Goal: Task Accomplishment & Management: Use online tool/utility

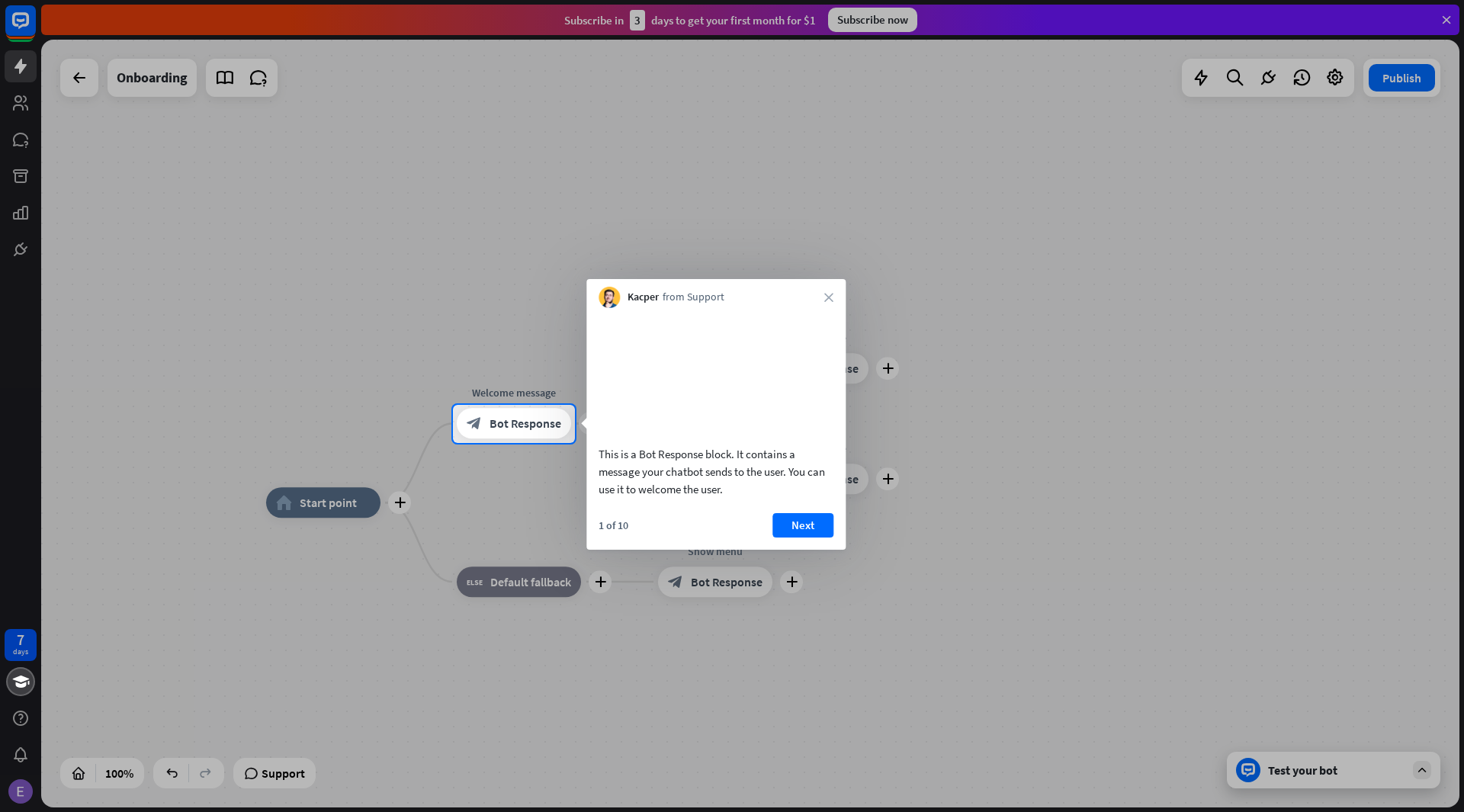
click at [1404, 75] on div at bounding box center [732, 202] width 1464 height 404
click at [560, 424] on span "Bot Response" at bounding box center [525, 424] width 72 height 15
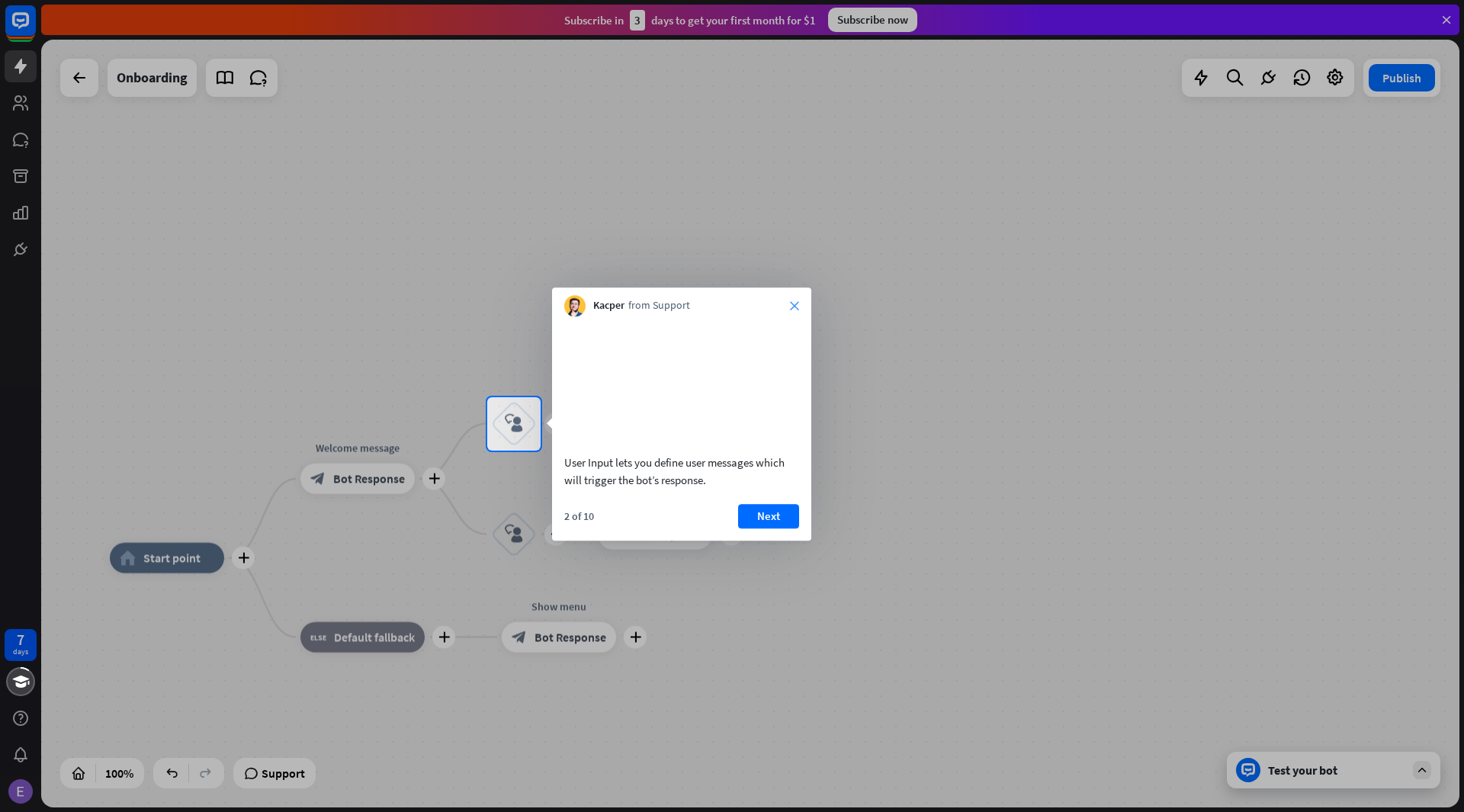
click at [796, 302] on icon "close" at bounding box center [794, 305] width 9 height 9
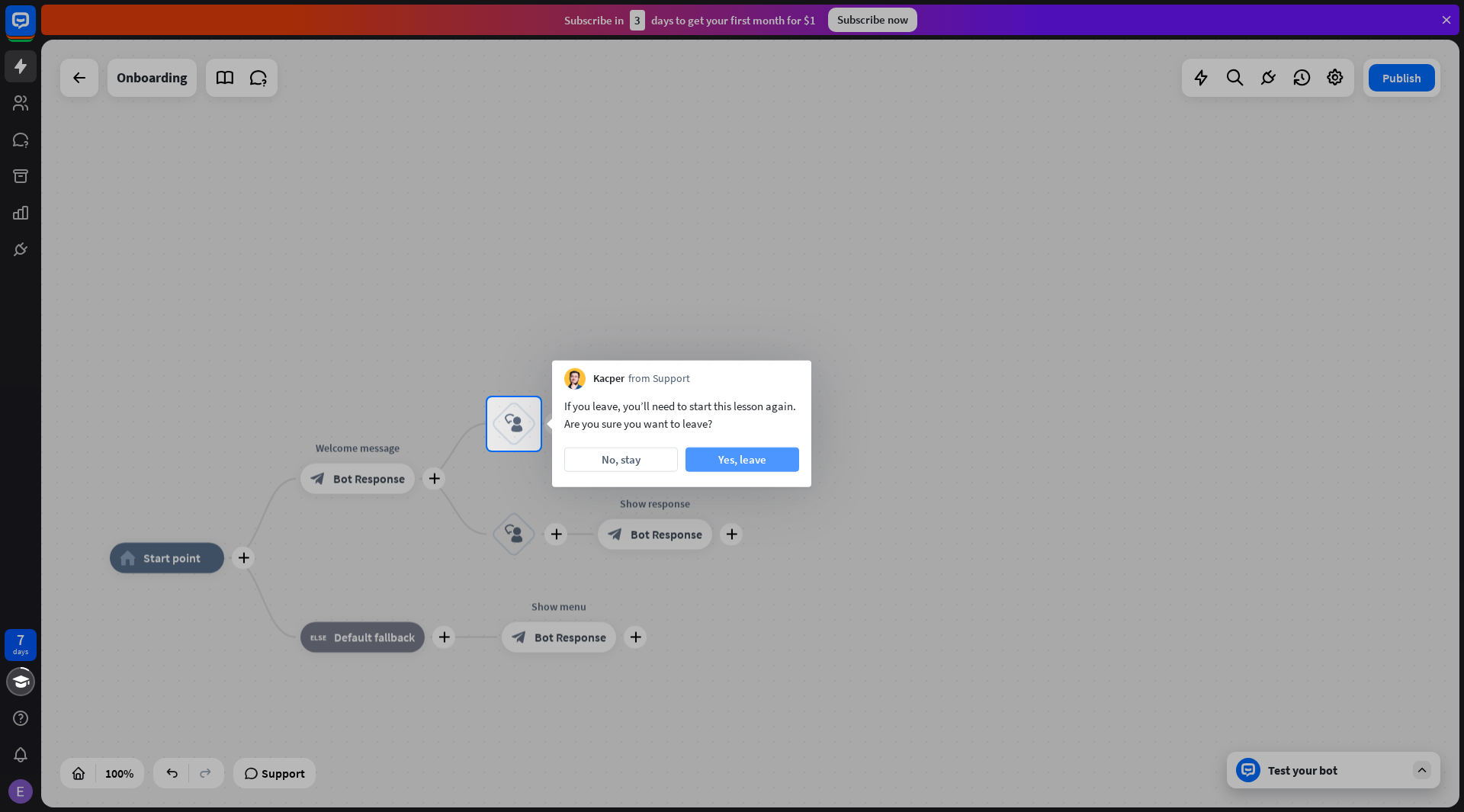
click at [708, 460] on button "Yes, leave" at bounding box center [742, 460] width 114 height 25
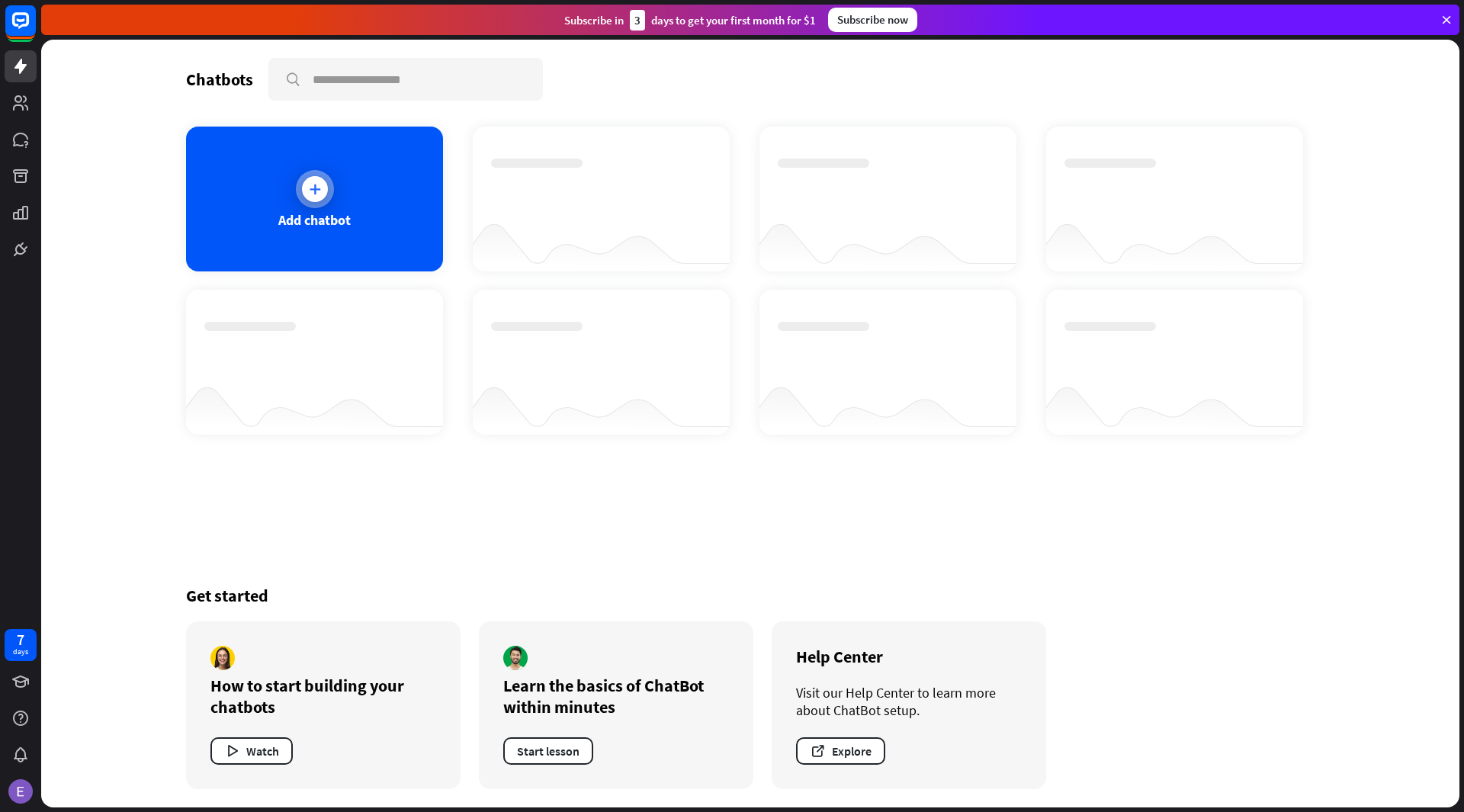
click at [429, 242] on div "Add chatbot" at bounding box center [315, 199] width 257 height 145
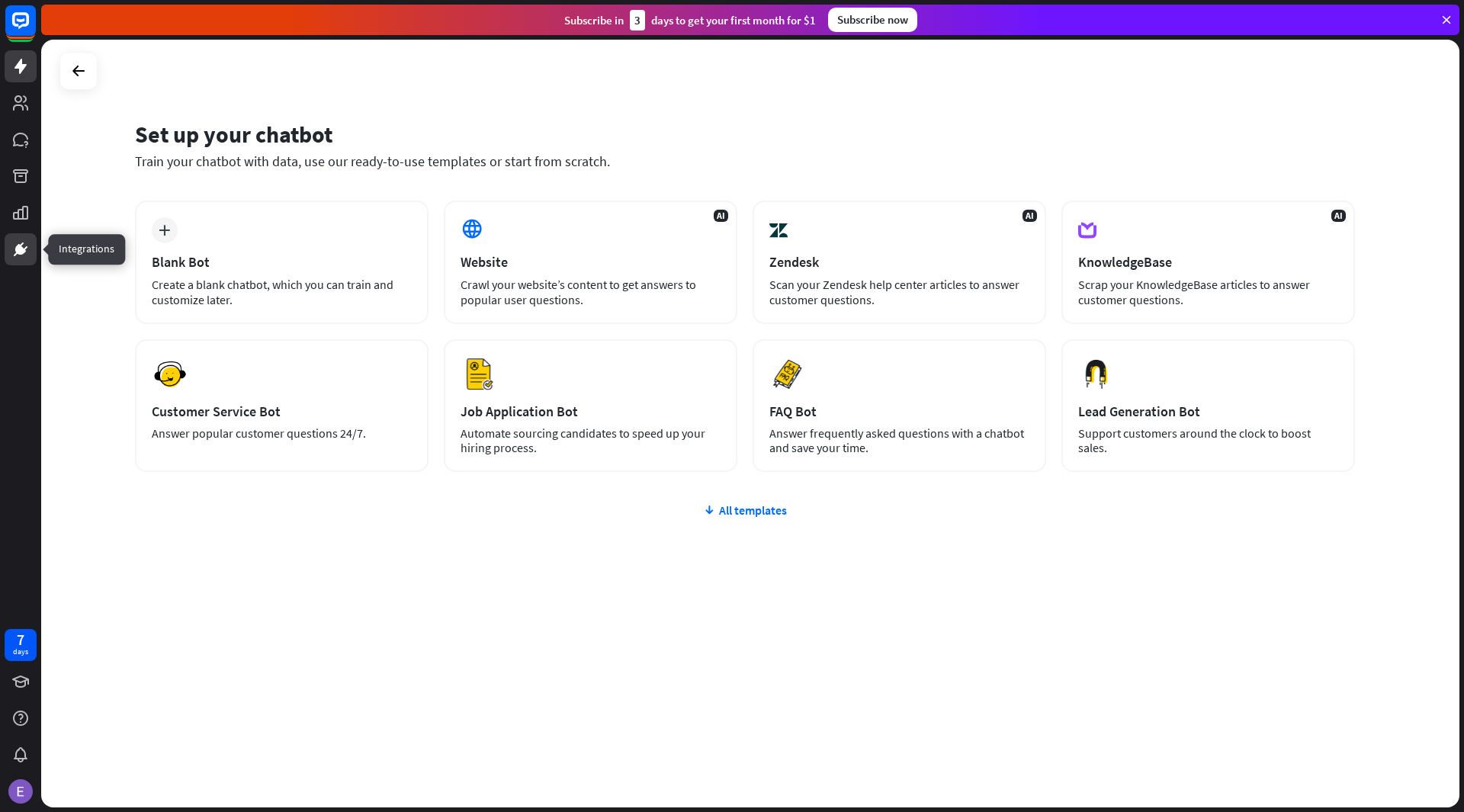
click at [26, 239] on link at bounding box center [20, 249] width 32 height 32
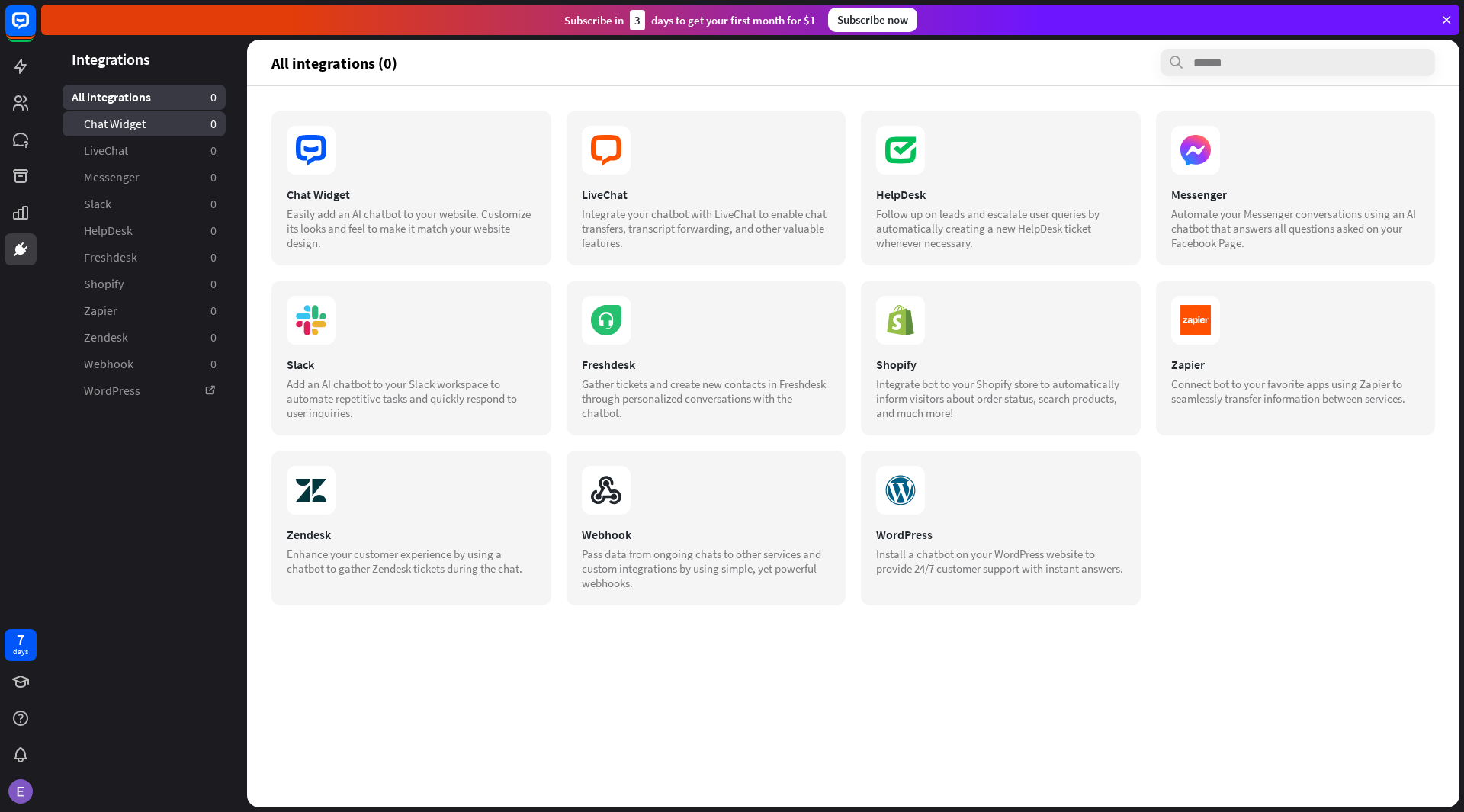
click at [156, 128] on link "Chat Widget 0" at bounding box center [144, 124] width 163 height 26
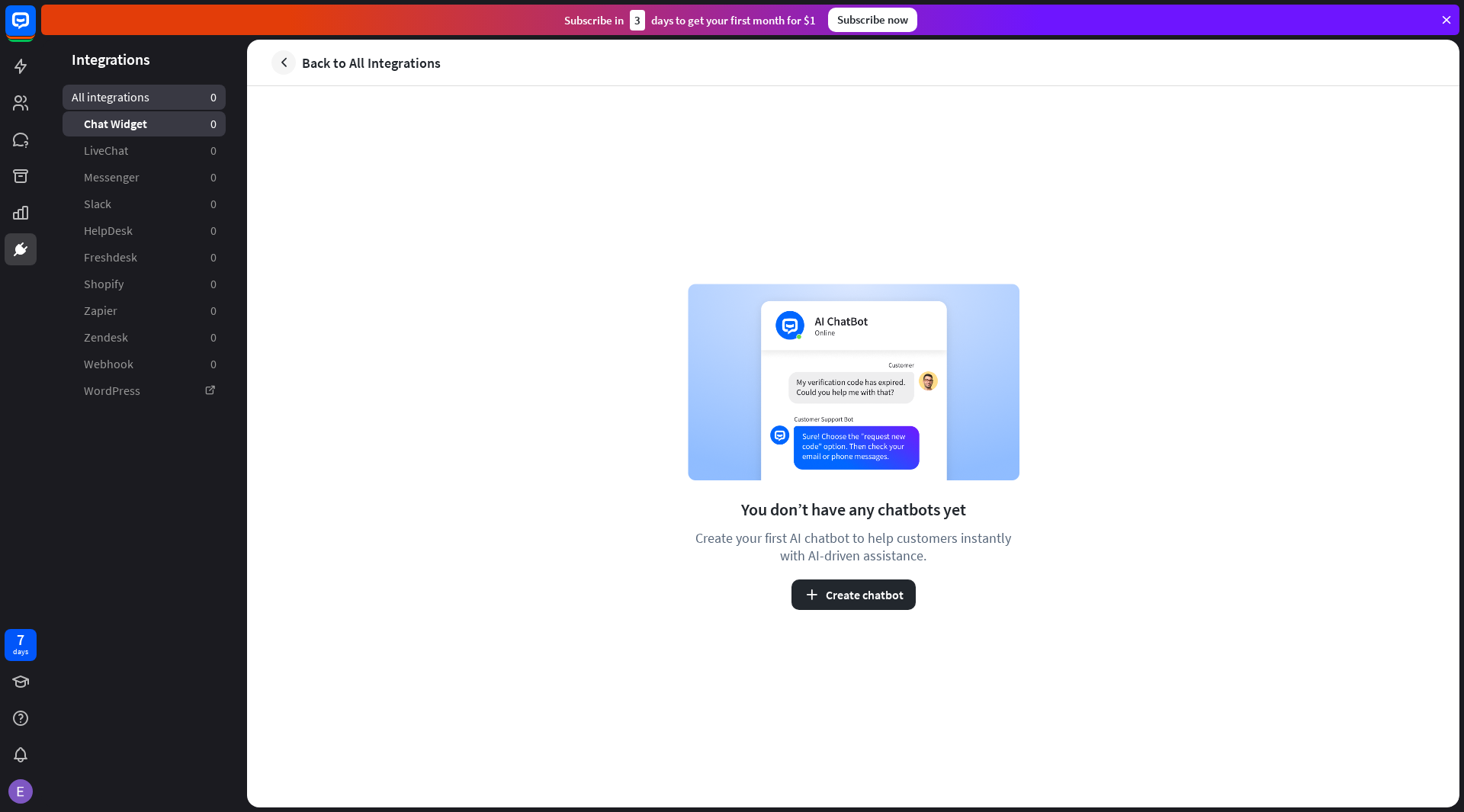
click at [182, 93] on link "All integrations 0" at bounding box center [144, 97] width 163 height 26
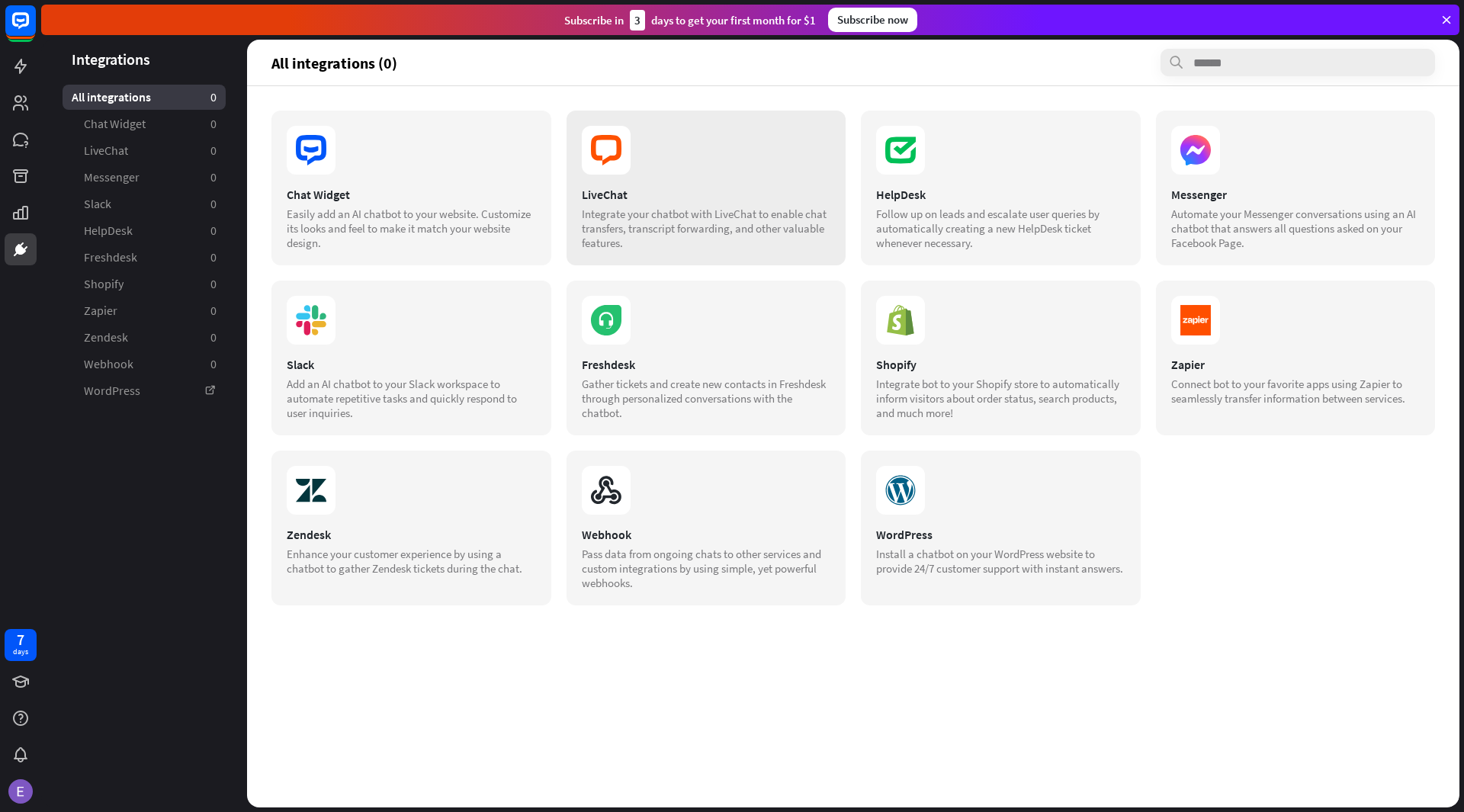
click at [691, 194] on div "LiveChat" at bounding box center [706, 195] width 249 height 15
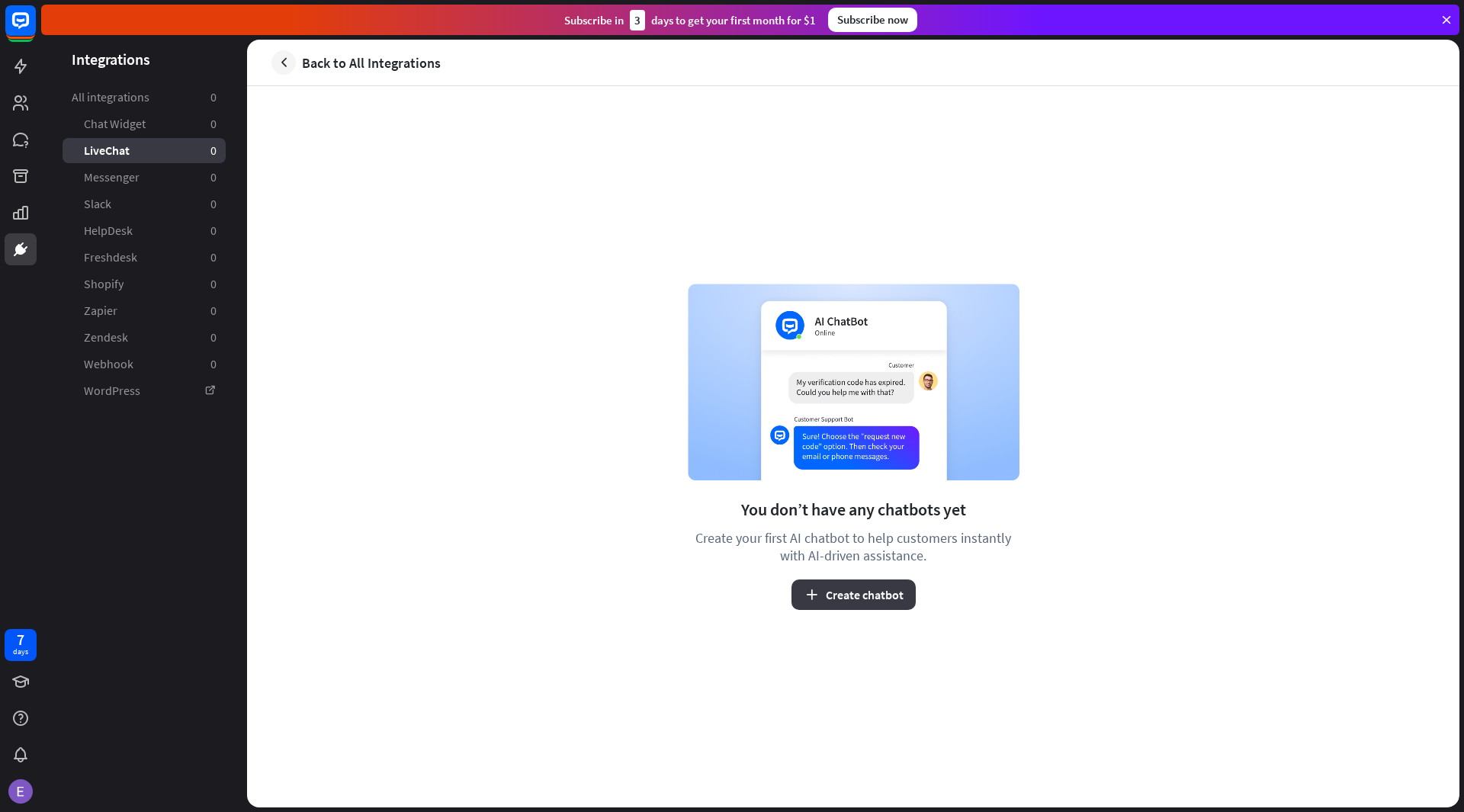
click at [869, 592] on button "Create chatbot" at bounding box center [853, 594] width 125 height 30
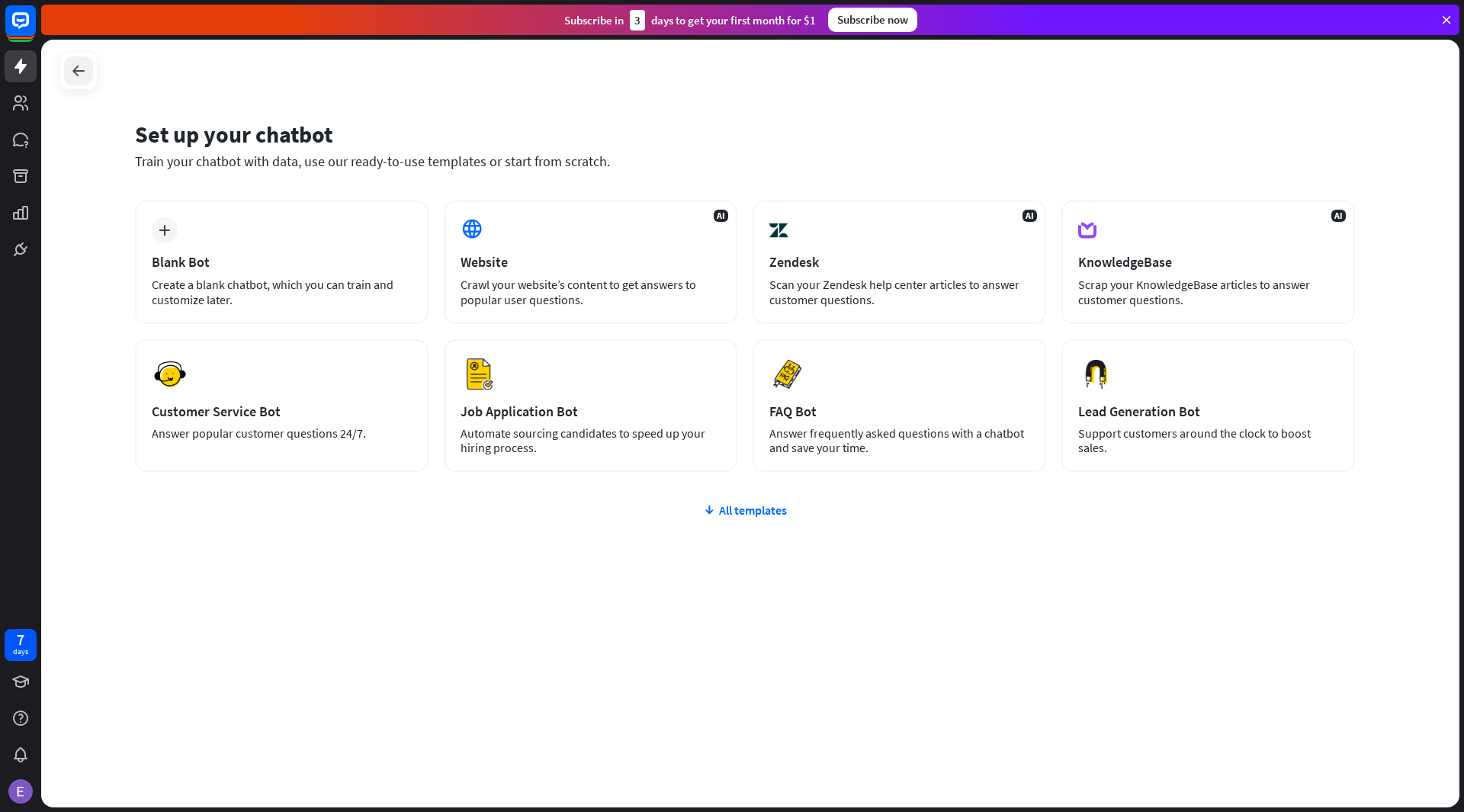
click at [75, 68] on icon at bounding box center [79, 71] width 19 height 19
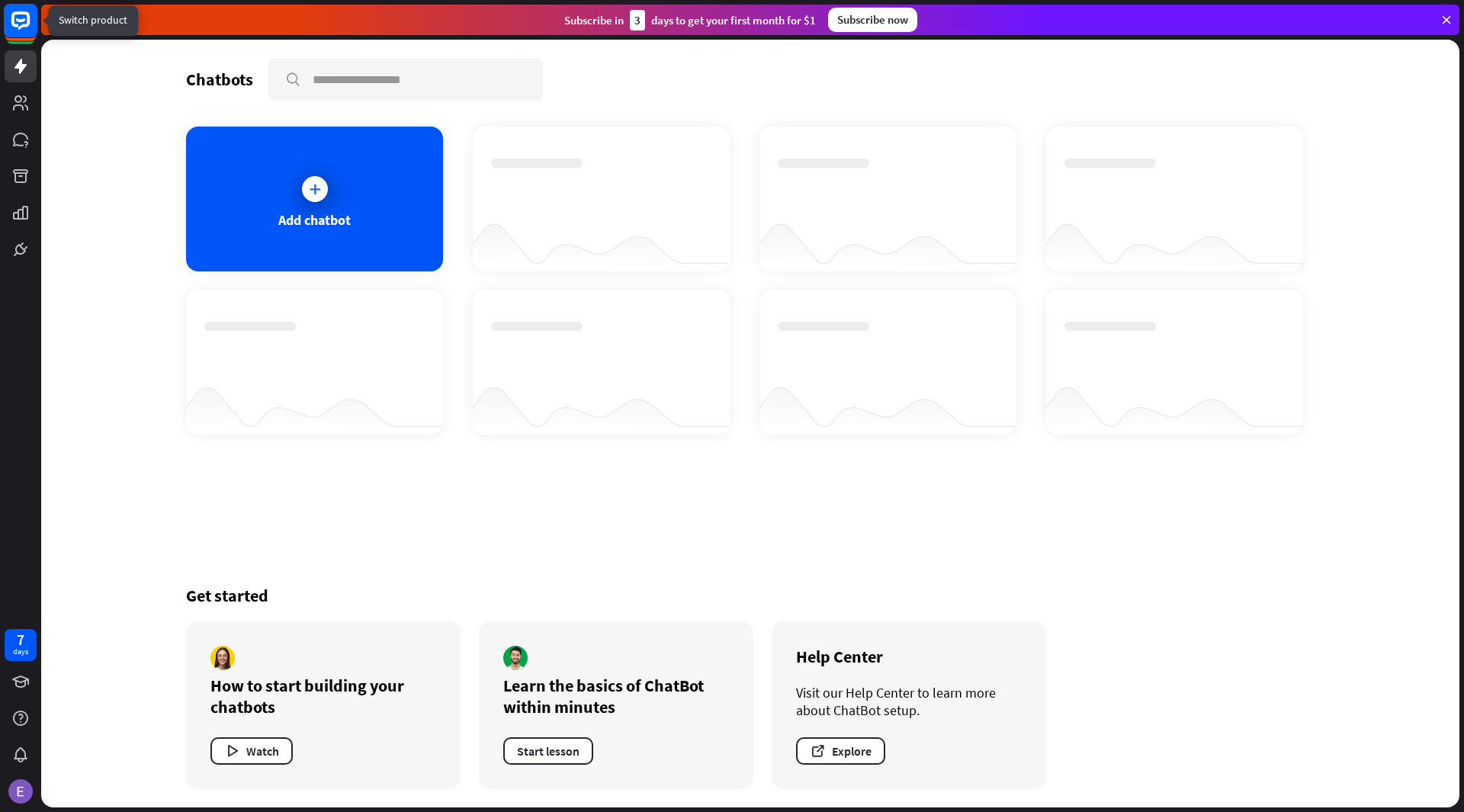
click at [24, 32] on rect at bounding box center [20, 20] width 33 height 33
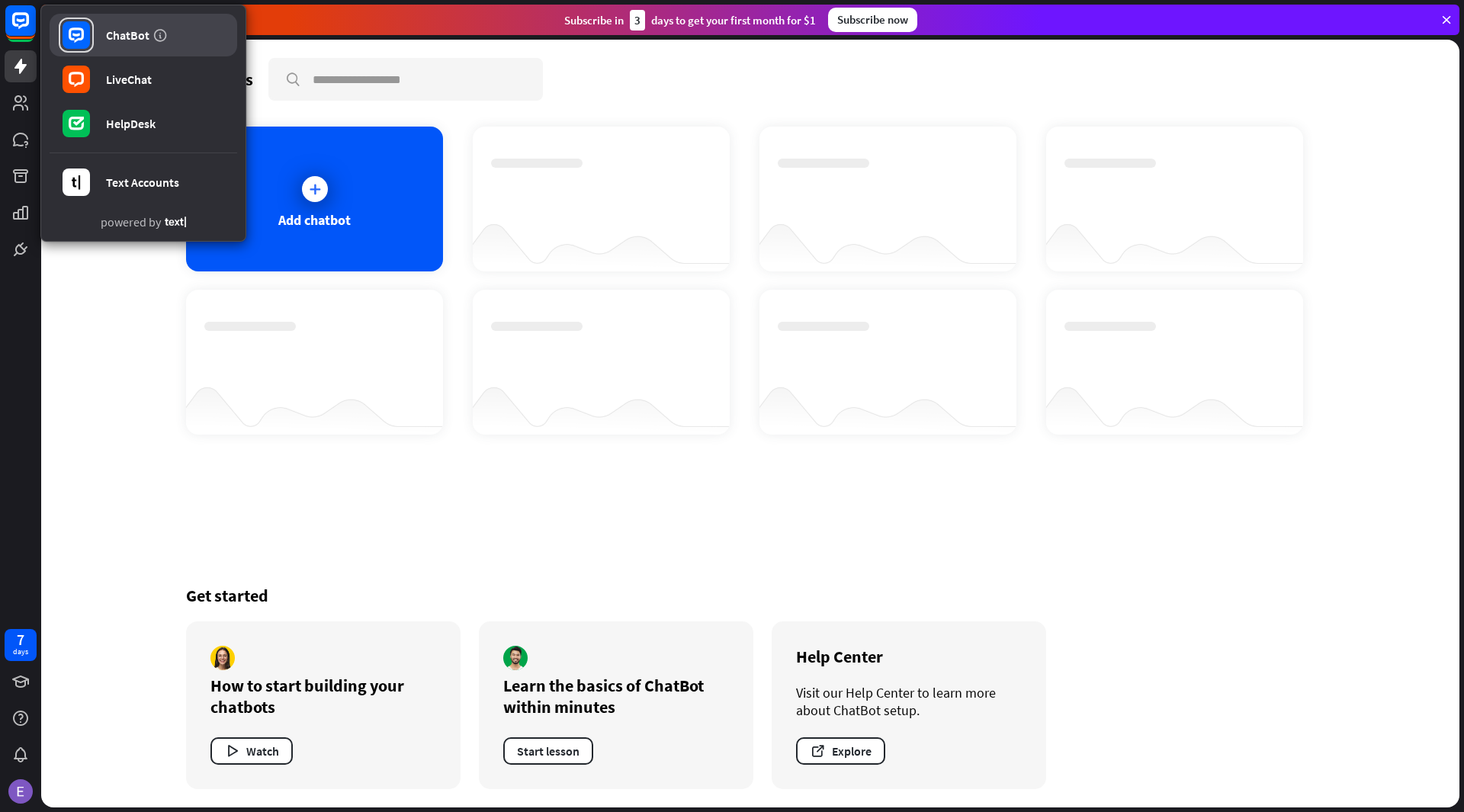
click at [198, 34] on link "ChatBot" at bounding box center [143, 35] width 187 height 43
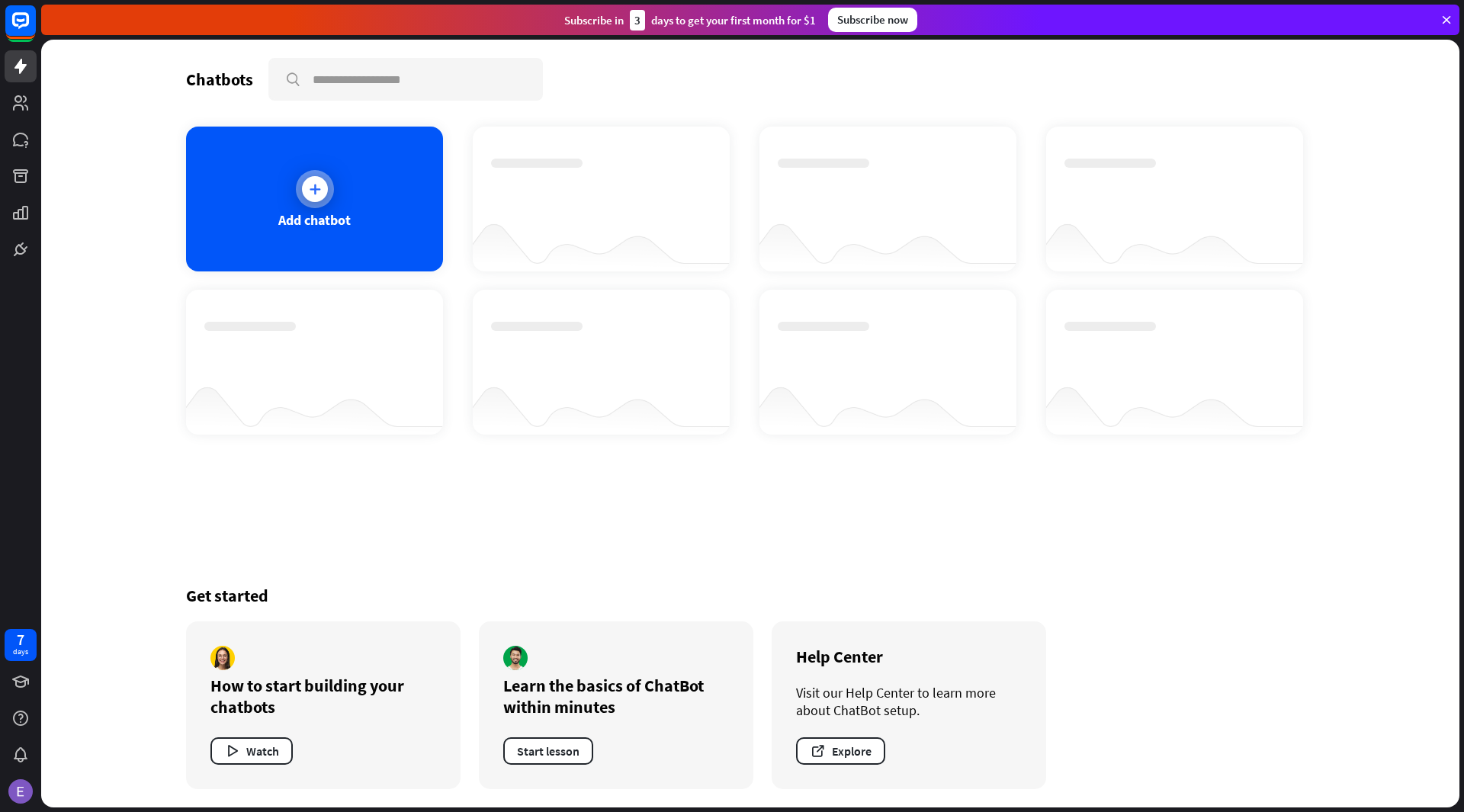
click at [357, 165] on div "Add chatbot" at bounding box center [315, 199] width 257 height 145
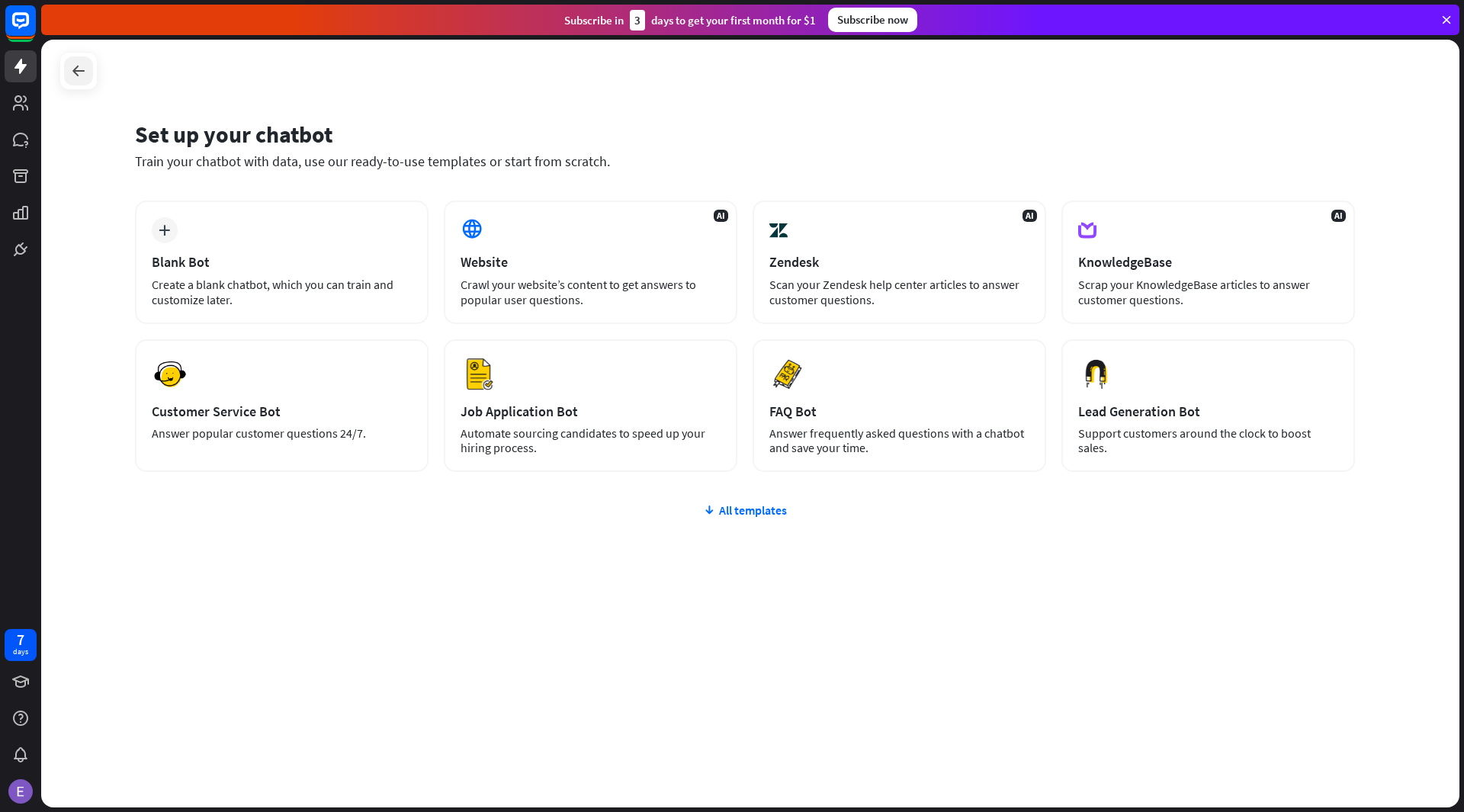
click at [92, 73] on div at bounding box center [78, 70] width 29 height 29
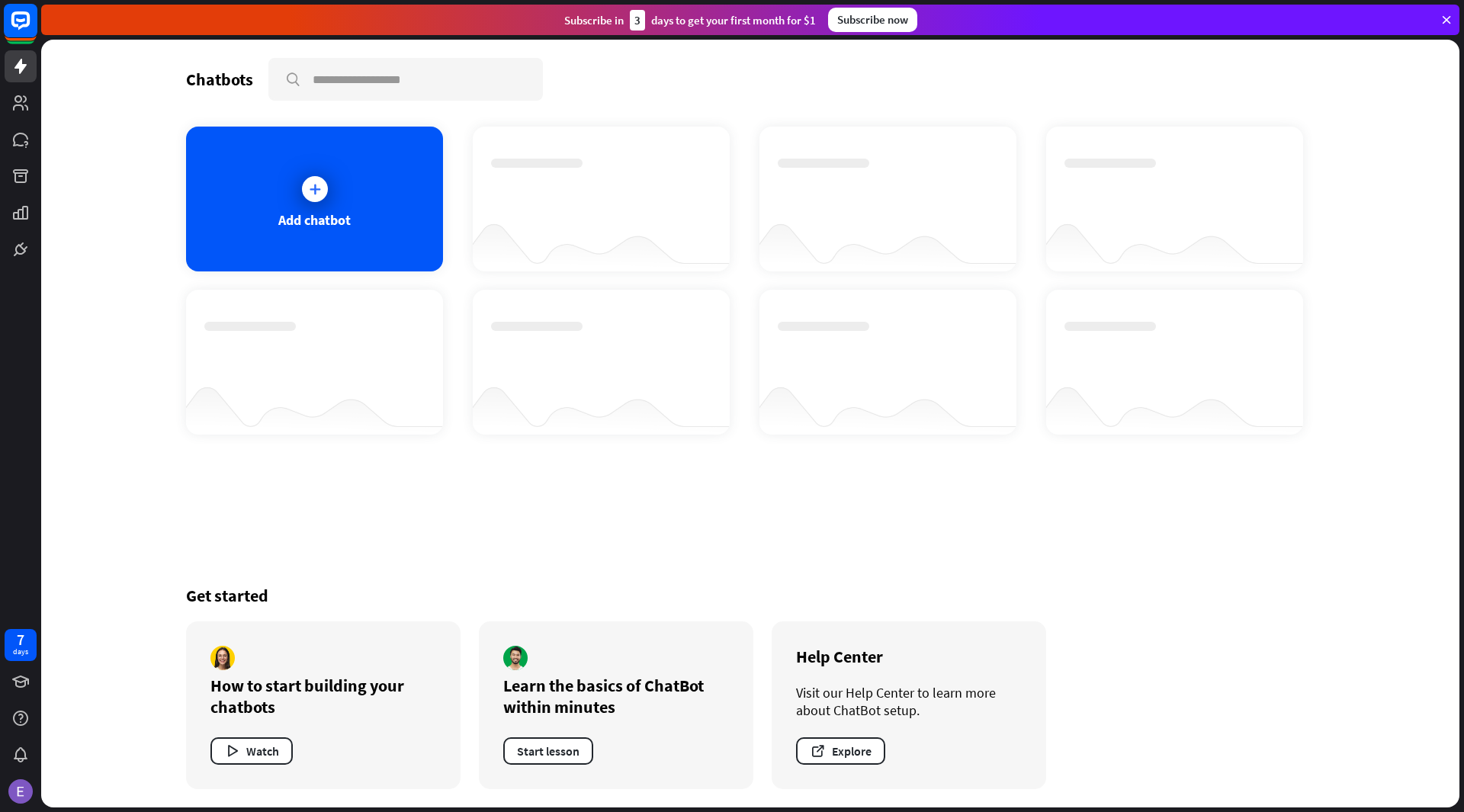
click at [18, 28] on rect at bounding box center [20, 20] width 33 height 33
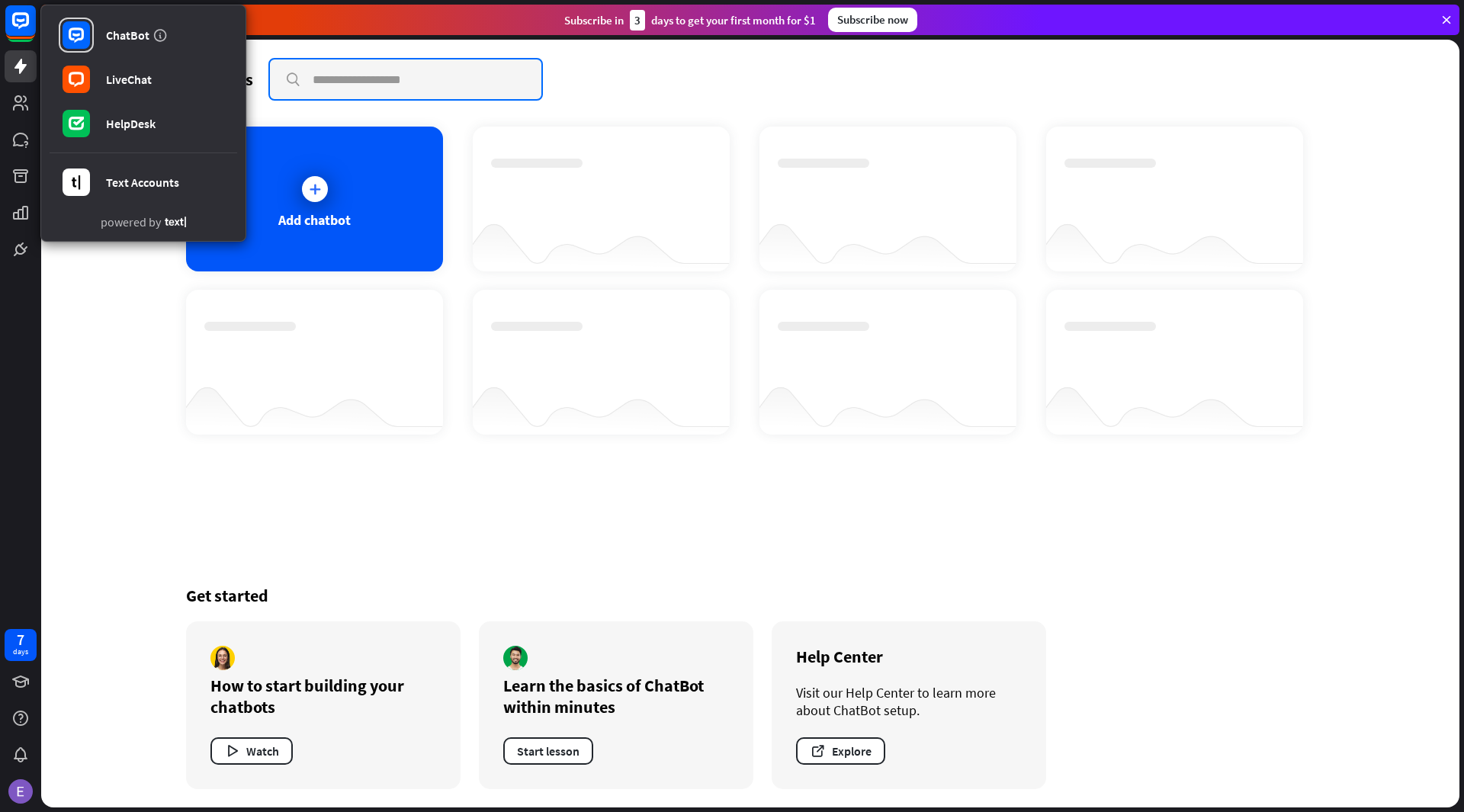
click at [334, 80] on input "text" at bounding box center [405, 79] width 271 height 39
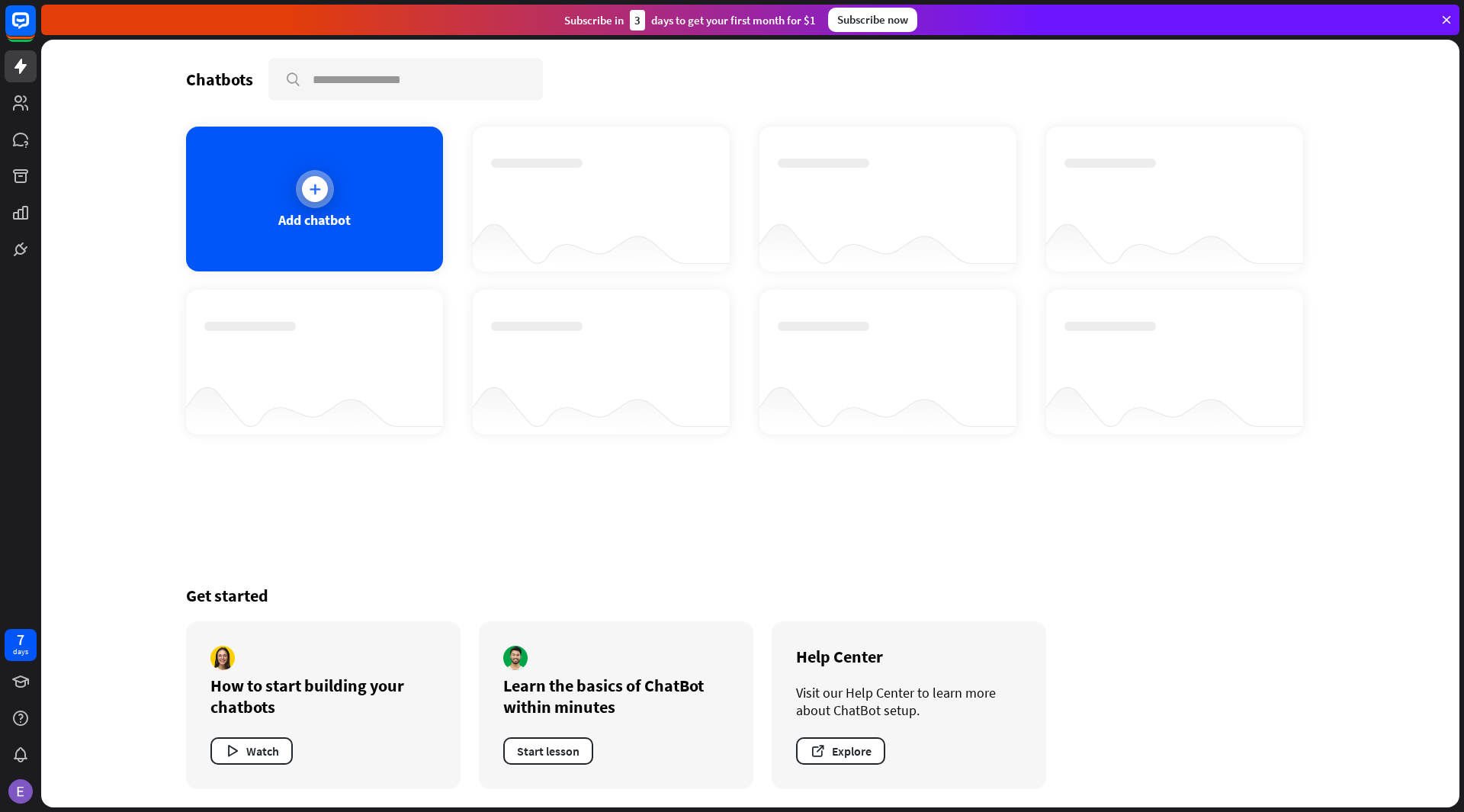
click at [297, 198] on div at bounding box center [314, 189] width 38 height 38
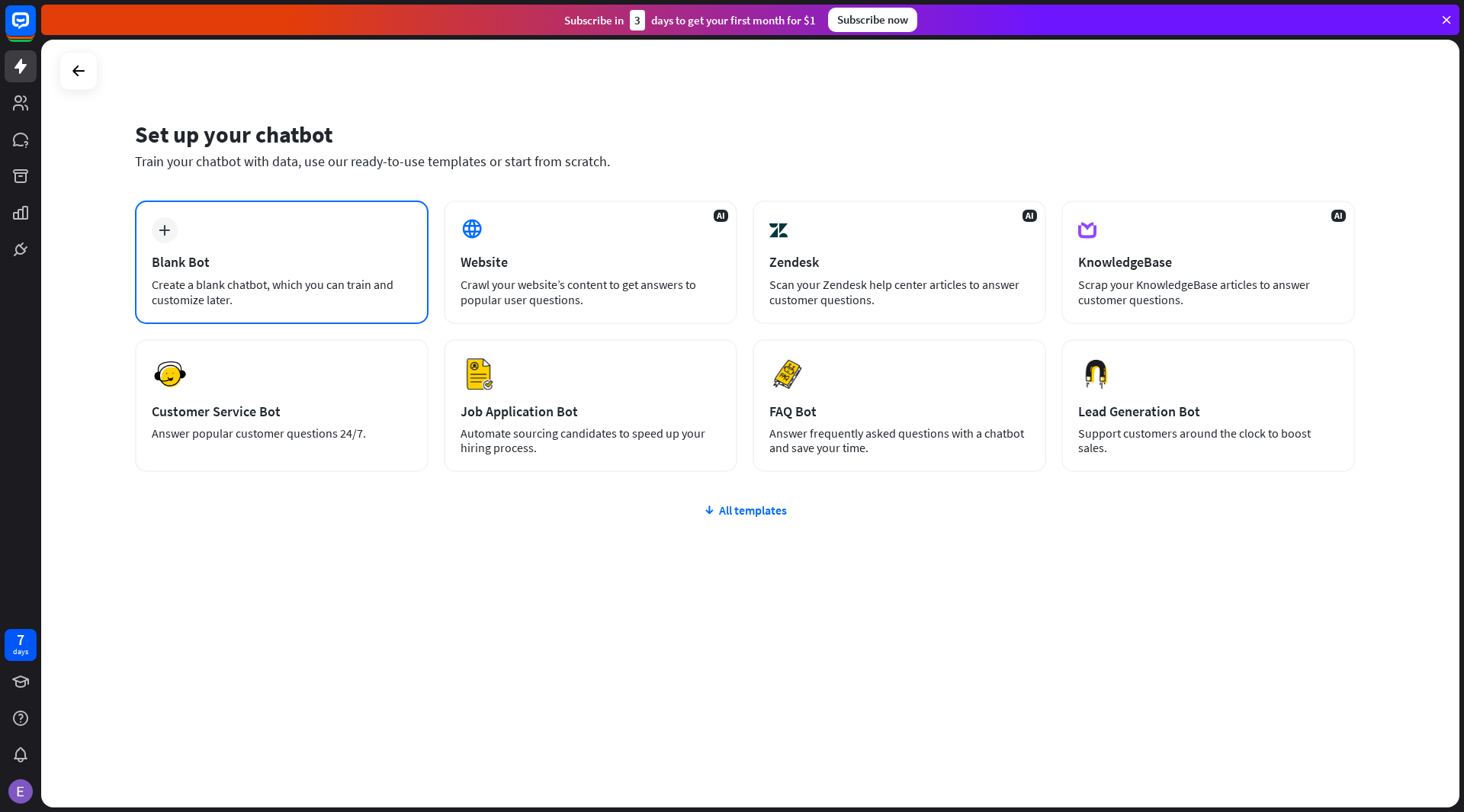
click at [303, 249] on div "plus Blank Bot Create a blank chatbot, which you can train and customize later." at bounding box center [282, 262] width 294 height 124
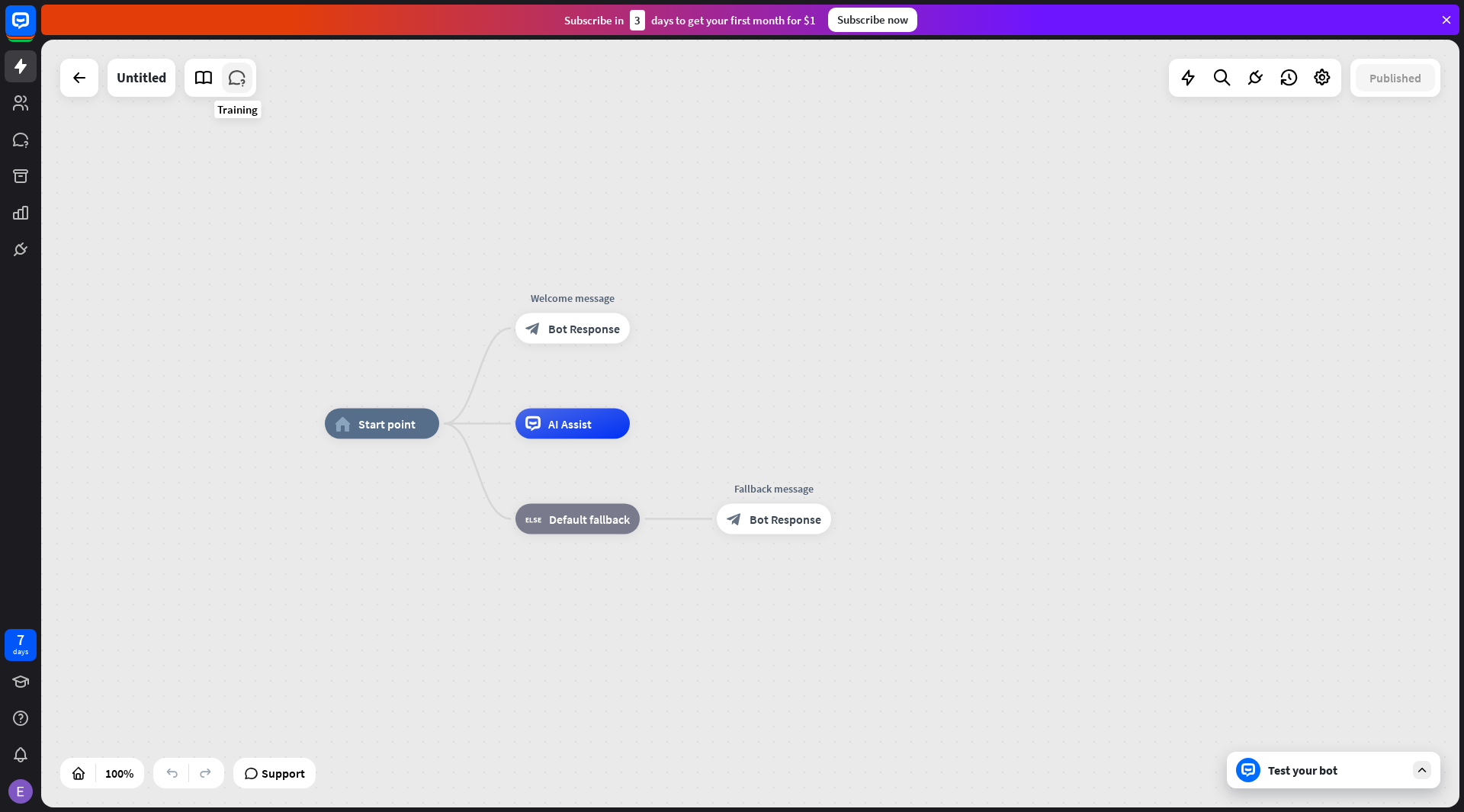
click at [240, 74] on icon at bounding box center [237, 78] width 20 height 20
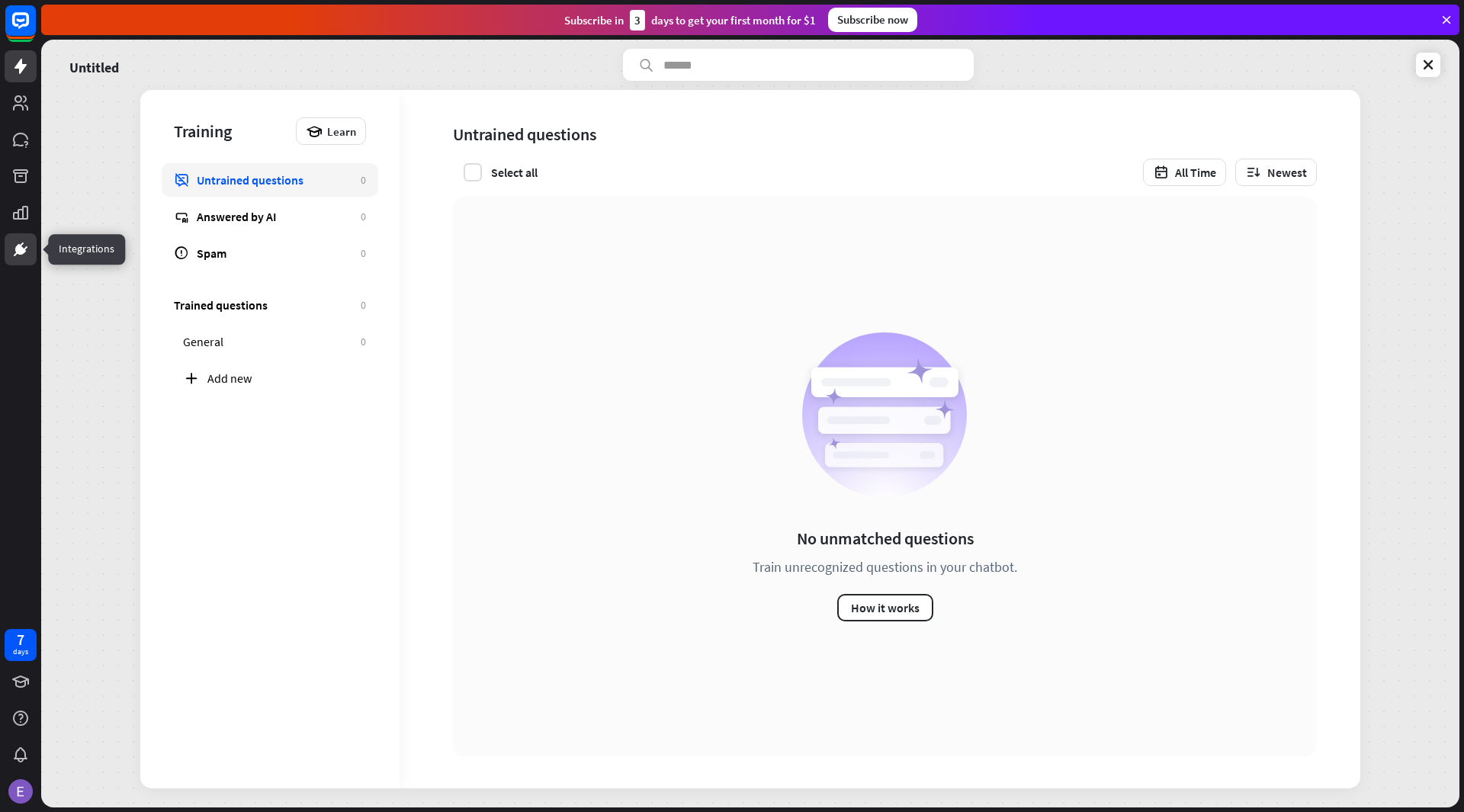
click at [26, 252] on icon at bounding box center [21, 250] width 19 height 19
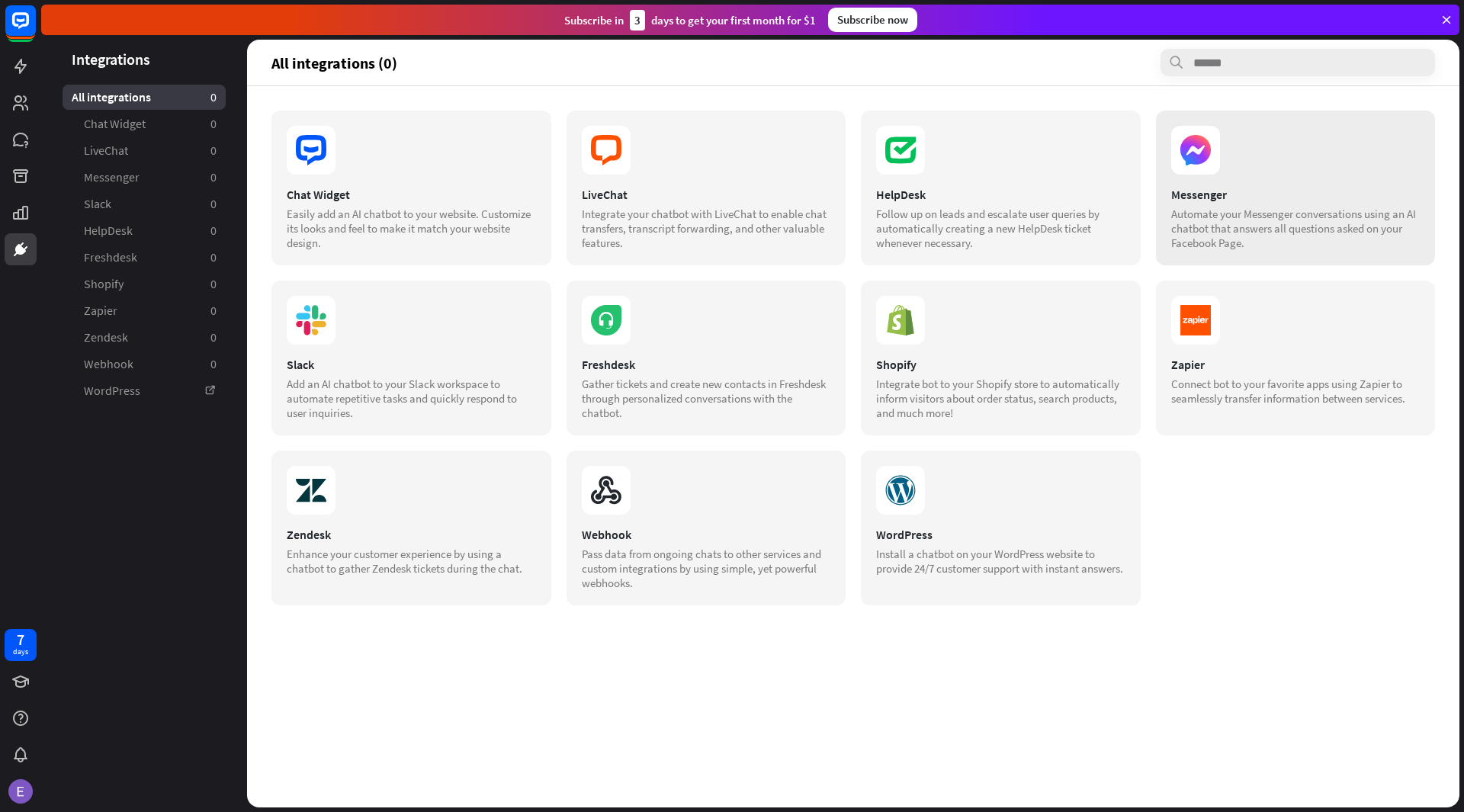
click at [1309, 207] on div "Automate your Messenger conversations using an AI chatbot that answers all ques…" at bounding box center [1295, 228] width 249 height 43
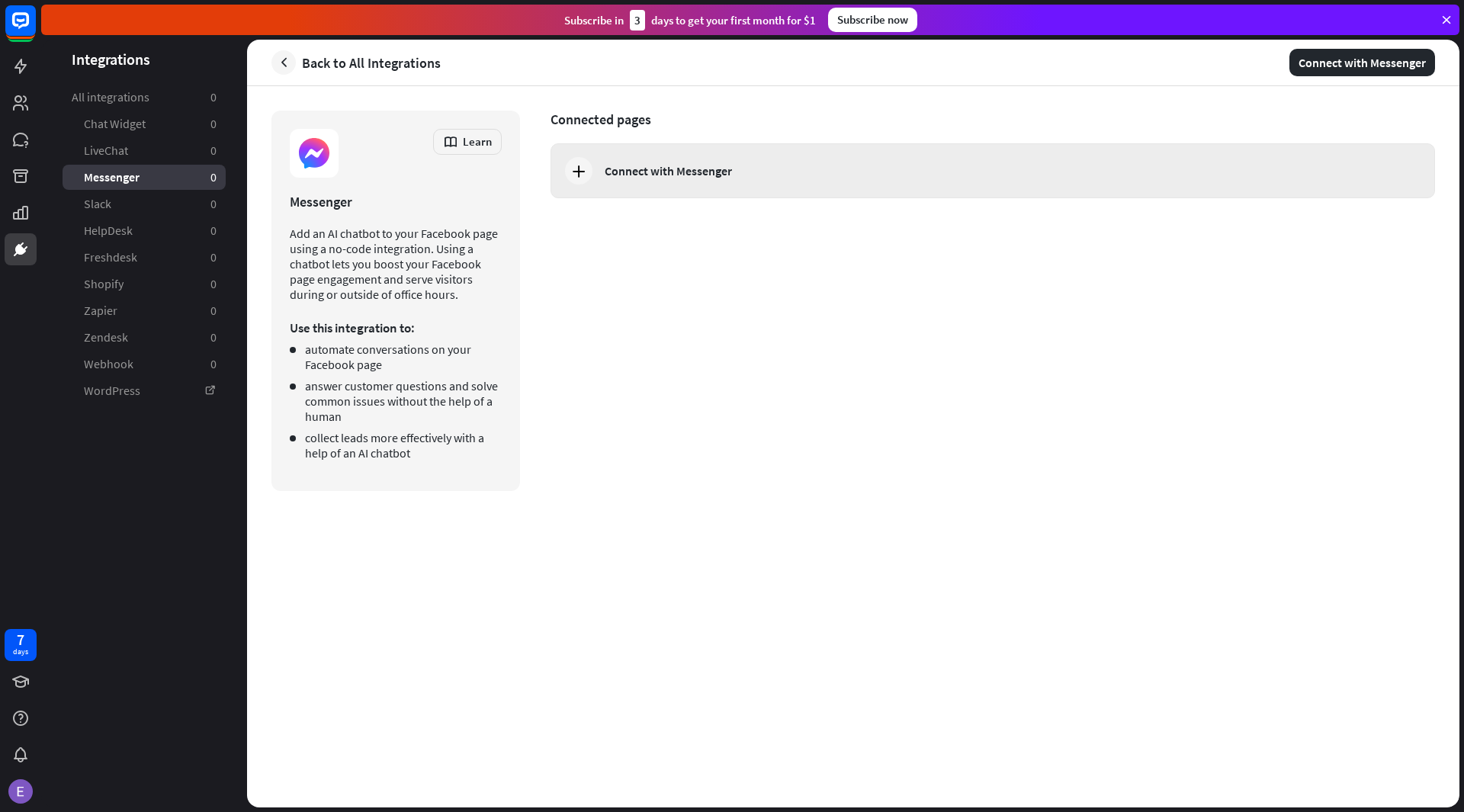
click at [861, 155] on div "Connect with Messenger" at bounding box center [992, 170] width 884 height 55
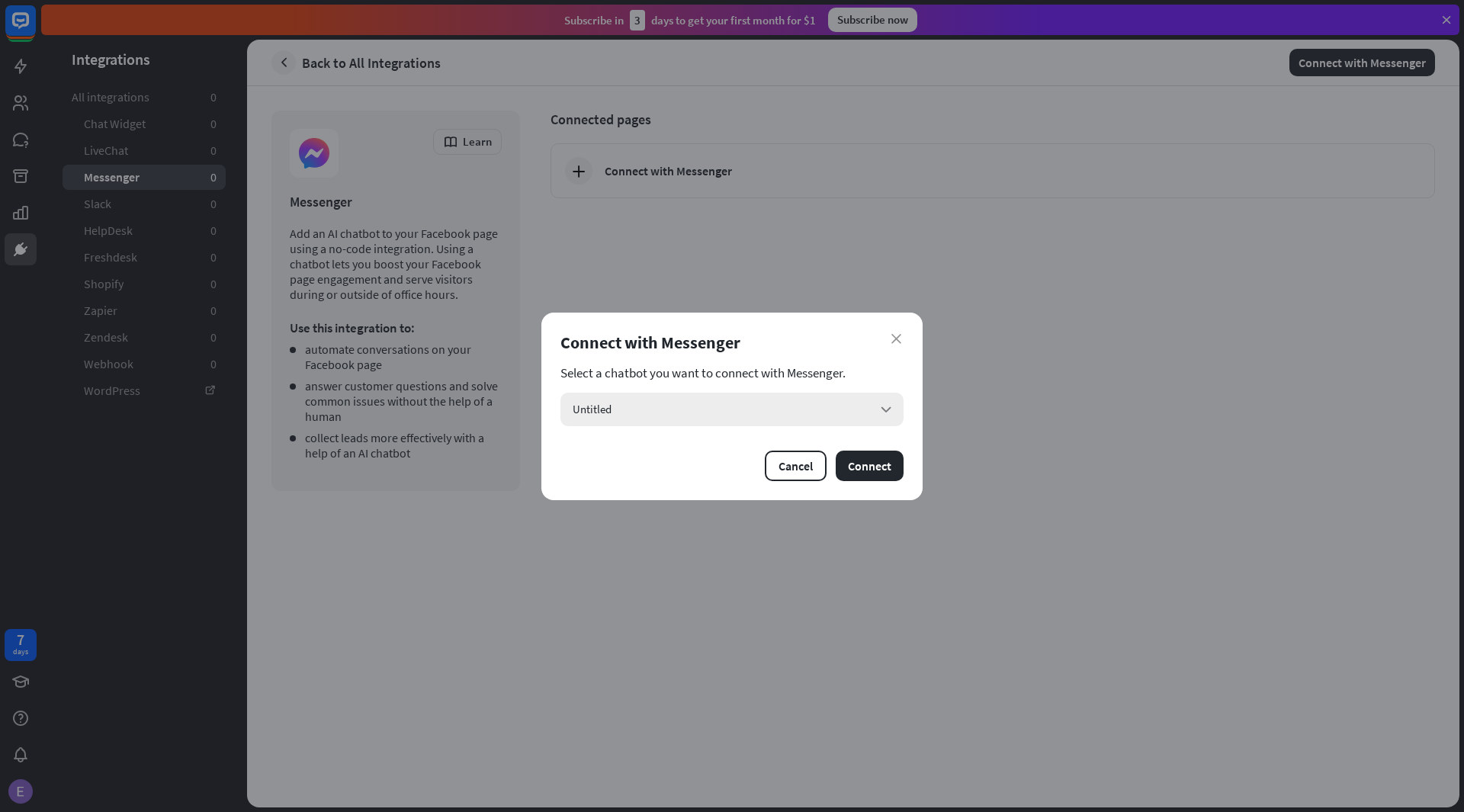
click at [783, 414] on div "Untitled arrow_down" at bounding box center [732, 409] width 343 height 33
click at [779, 414] on input "search" at bounding box center [721, 409] width 297 height 33
click at [722, 476] on div "Cancel Connect" at bounding box center [732, 466] width 343 height 30
click at [876, 452] on button "Connect" at bounding box center [869, 466] width 68 height 30
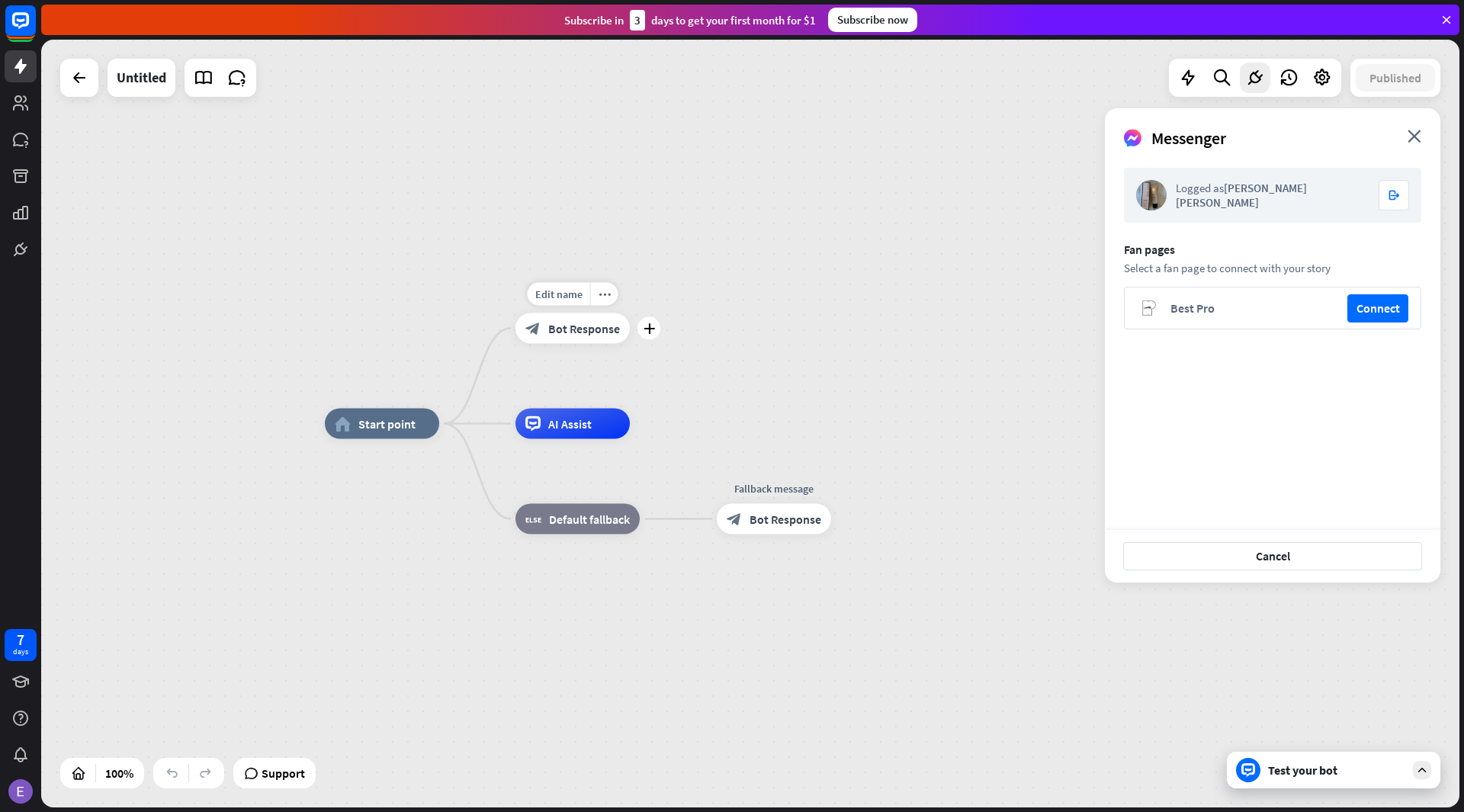
click at [587, 329] on span "Bot Response" at bounding box center [584, 329] width 72 height 15
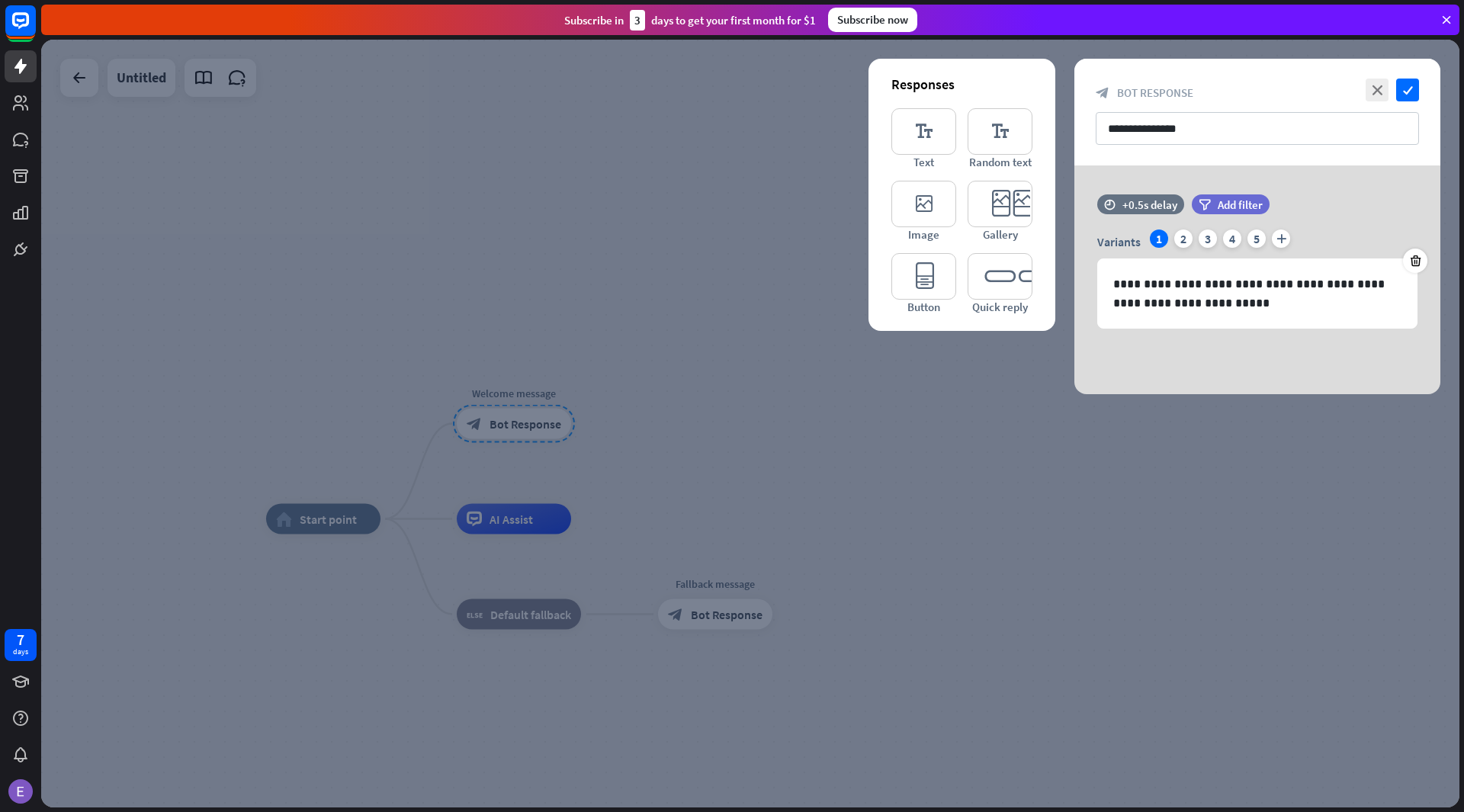
click at [685, 359] on div at bounding box center [749, 423] width 1418 height 768
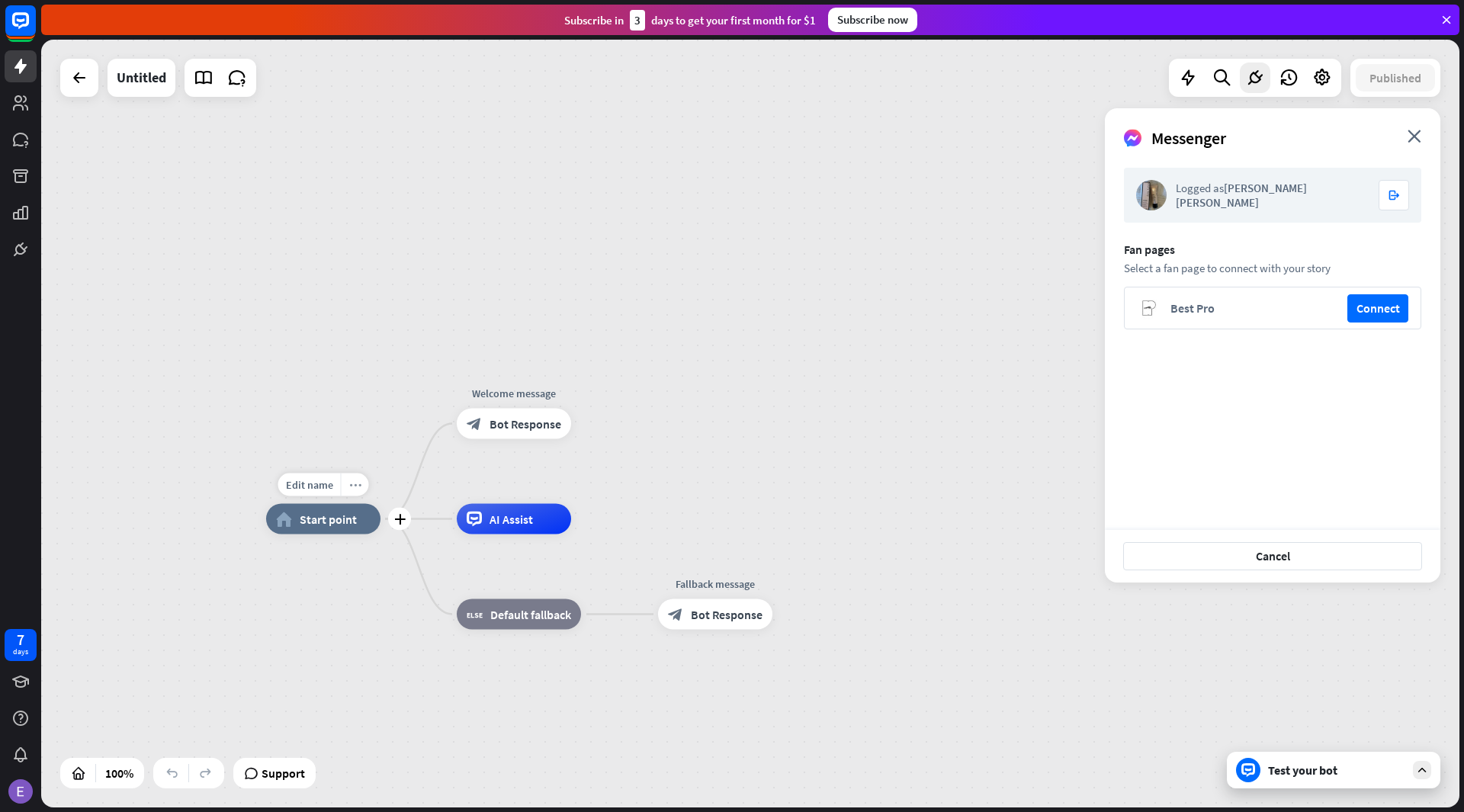
click at [350, 487] on icon "more_horiz" at bounding box center [355, 484] width 12 height 12
click at [456, 408] on div "Edit name more_horiz plus Welcome message block_bot_response Bot Response" at bounding box center [514, 423] width 114 height 30
click at [1378, 311] on button "Connect" at bounding box center [1377, 308] width 61 height 28
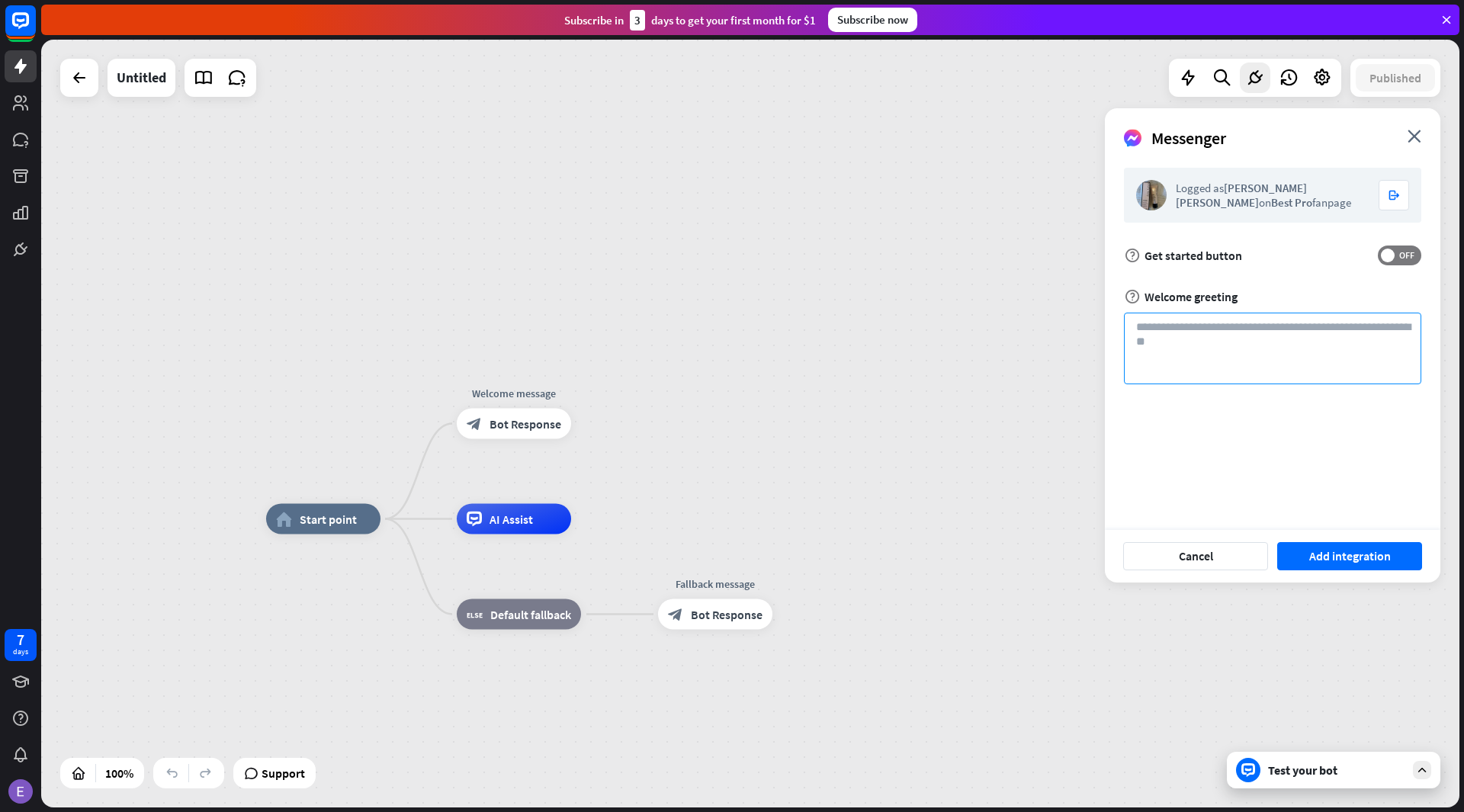
click at [1255, 341] on textarea at bounding box center [1272, 348] width 297 height 72
type textarea "*********"
click at [1317, 556] on button "Add integration" at bounding box center [1349, 556] width 145 height 28
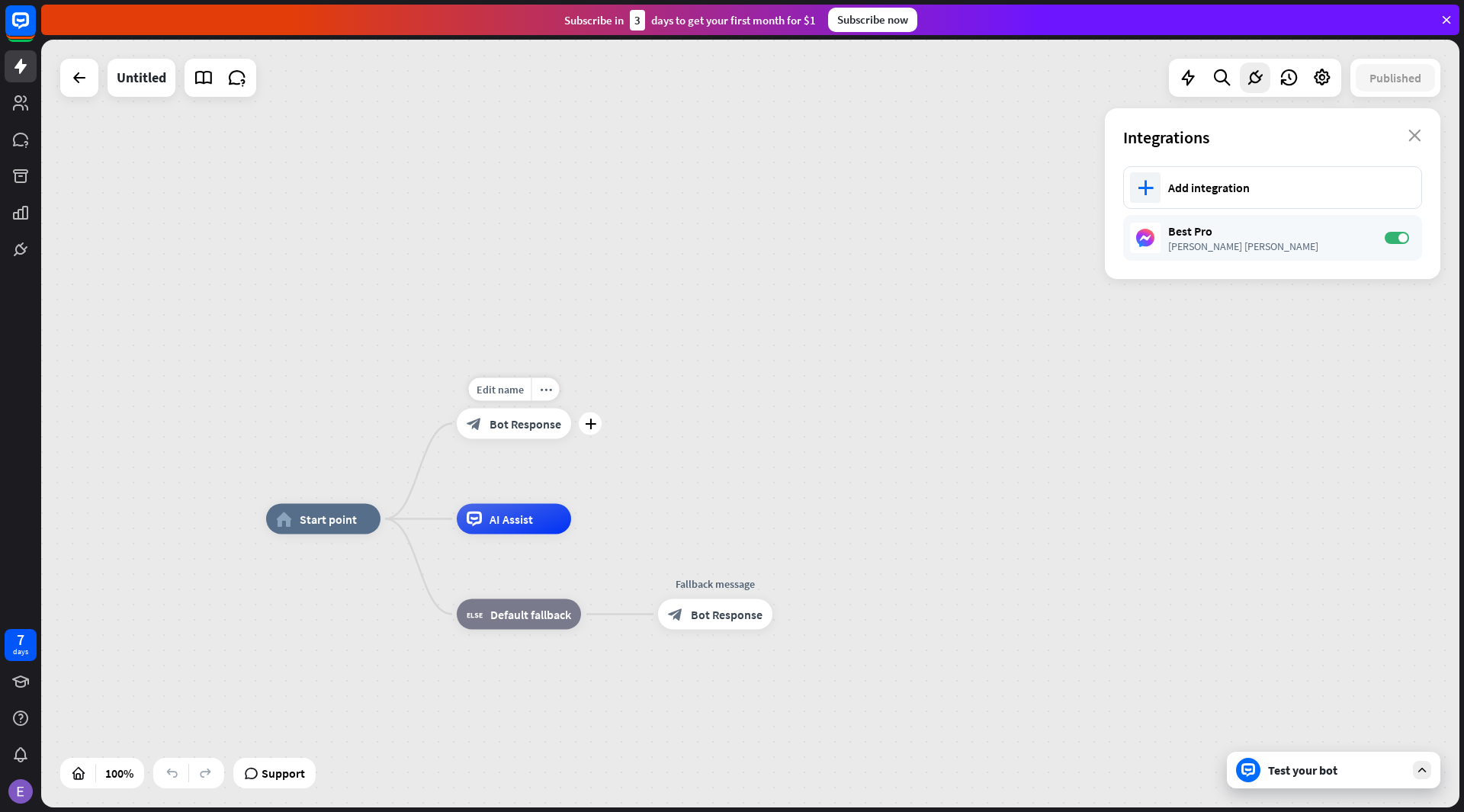
click at [521, 432] on div "block_bot_response Bot Response" at bounding box center [514, 423] width 114 height 30
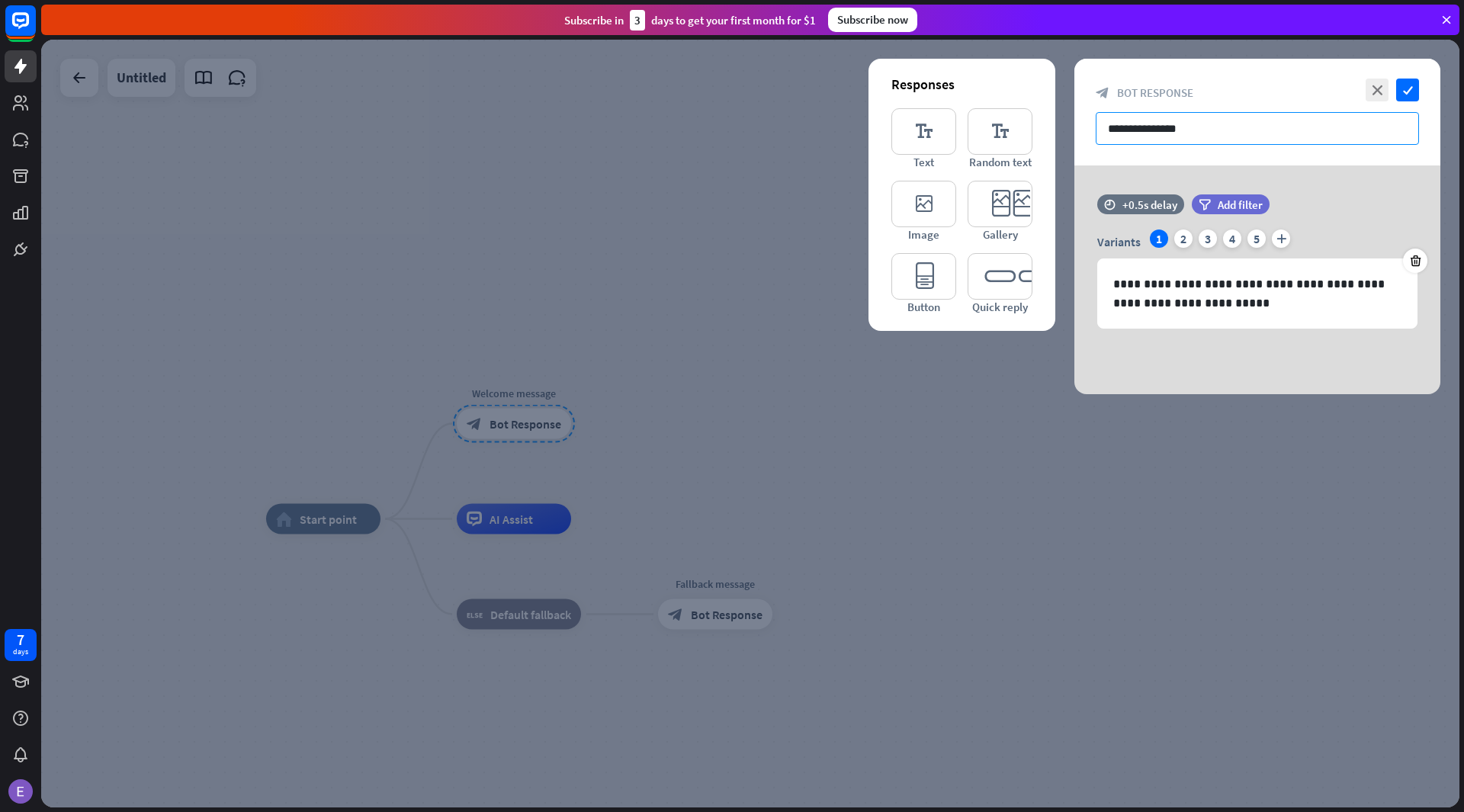
drag, startPoint x: 1207, startPoint y: 128, endPoint x: 1050, endPoint y: 128, distance: 157.0
click at [1074, 128] on div "**********" at bounding box center [1257, 227] width 366 height 336
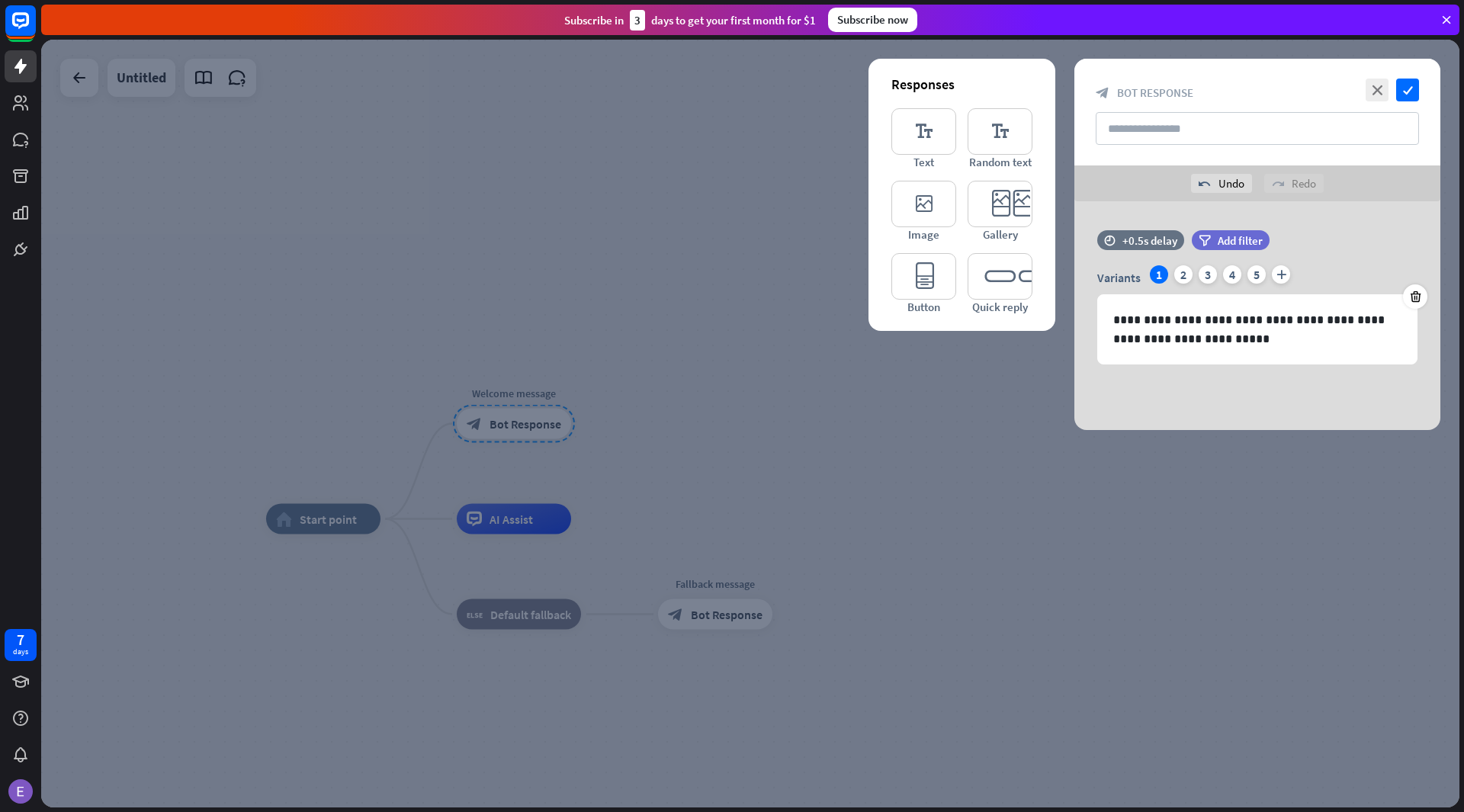
click at [782, 241] on div at bounding box center [749, 423] width 1418 height 768
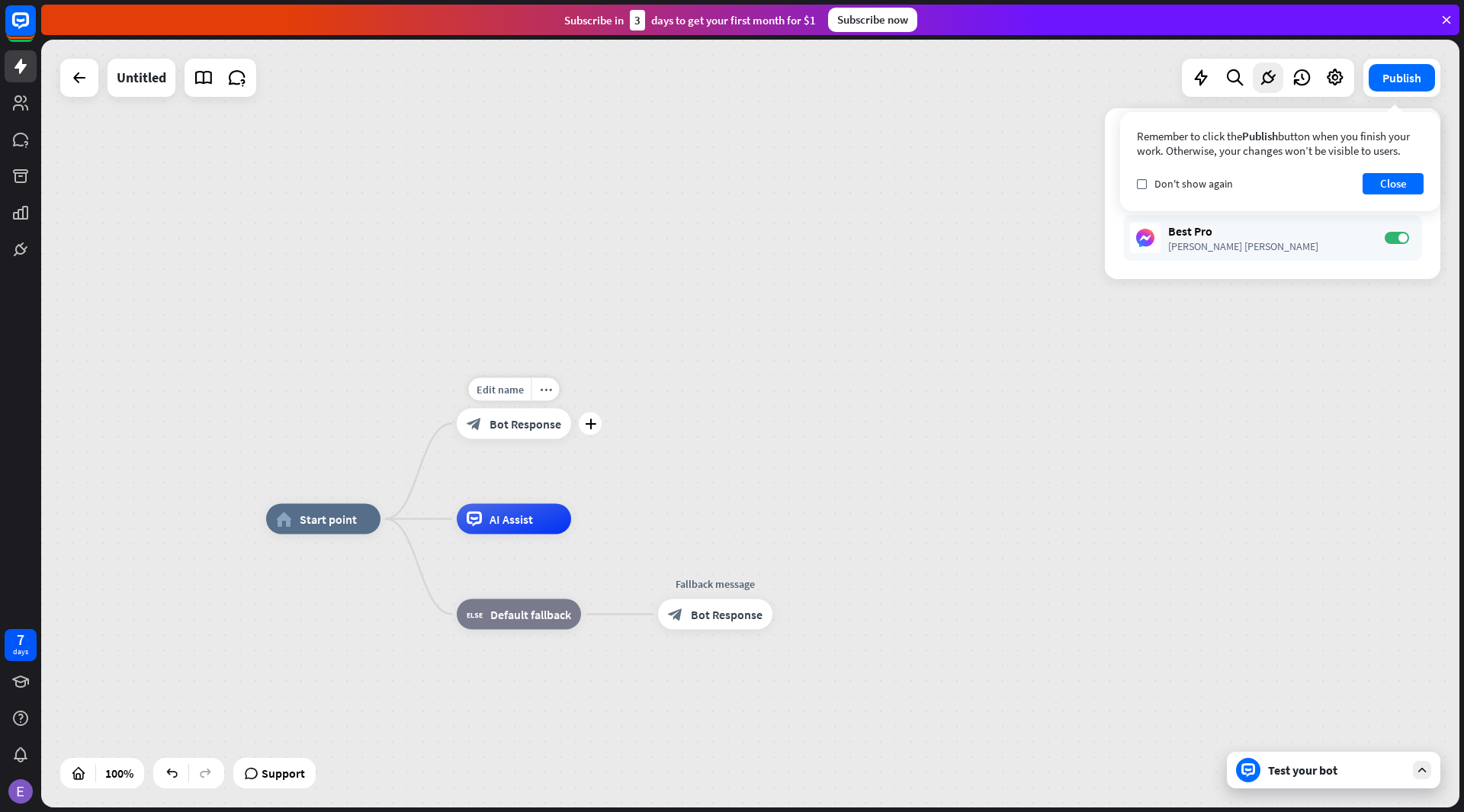
click at [530, 428] on span "Bot Response" at bounding box center [525, 424] width 72 height 15
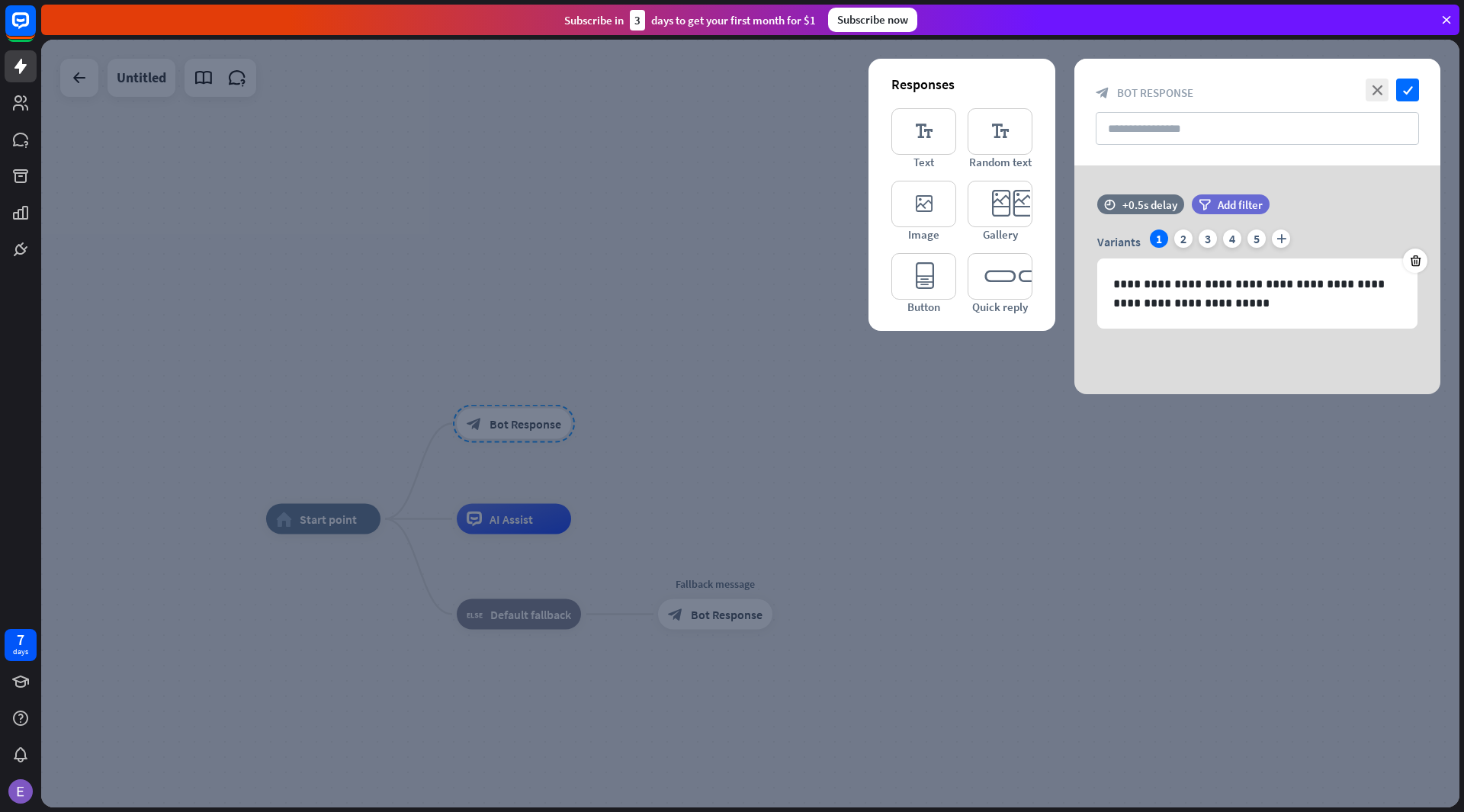
click at [768, 261] on div at bounding box center [749, 423] width 1418 height 768
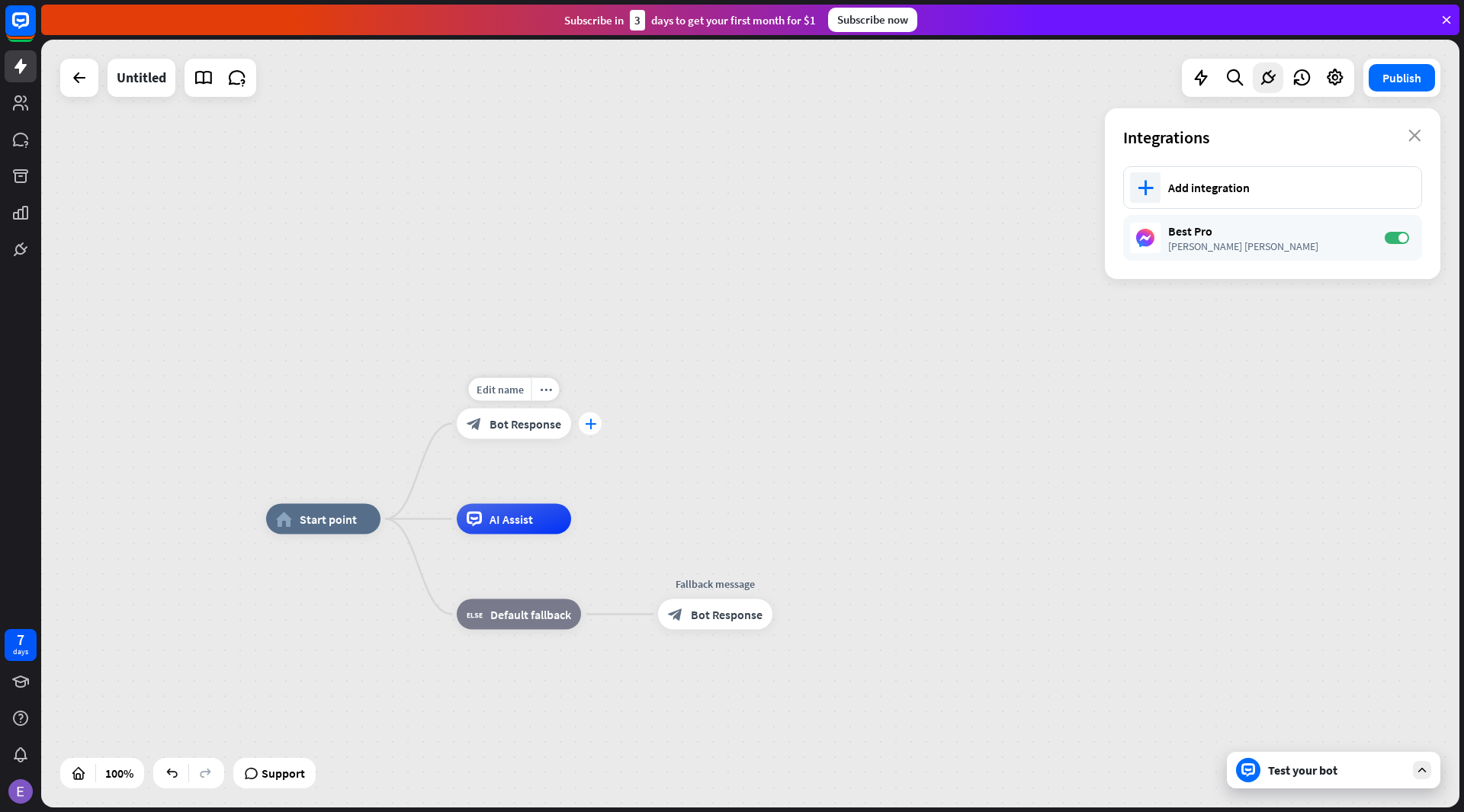
click at [597, 430] on div "plus" at bounding box center [590, 424] width 23 height 23
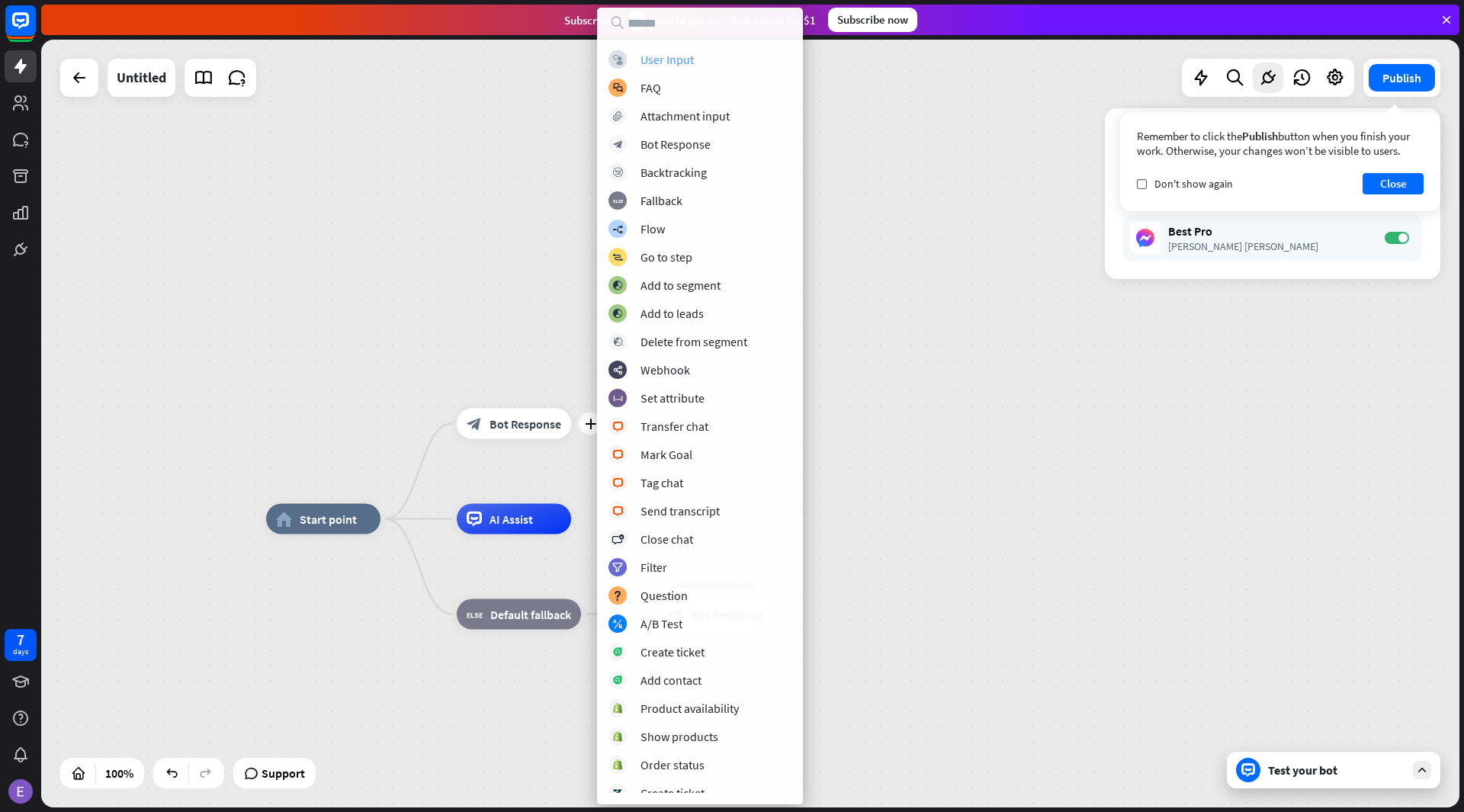
click at [646, 66] on div "User Input" at bounding box center [667, 60] width 53 height 15
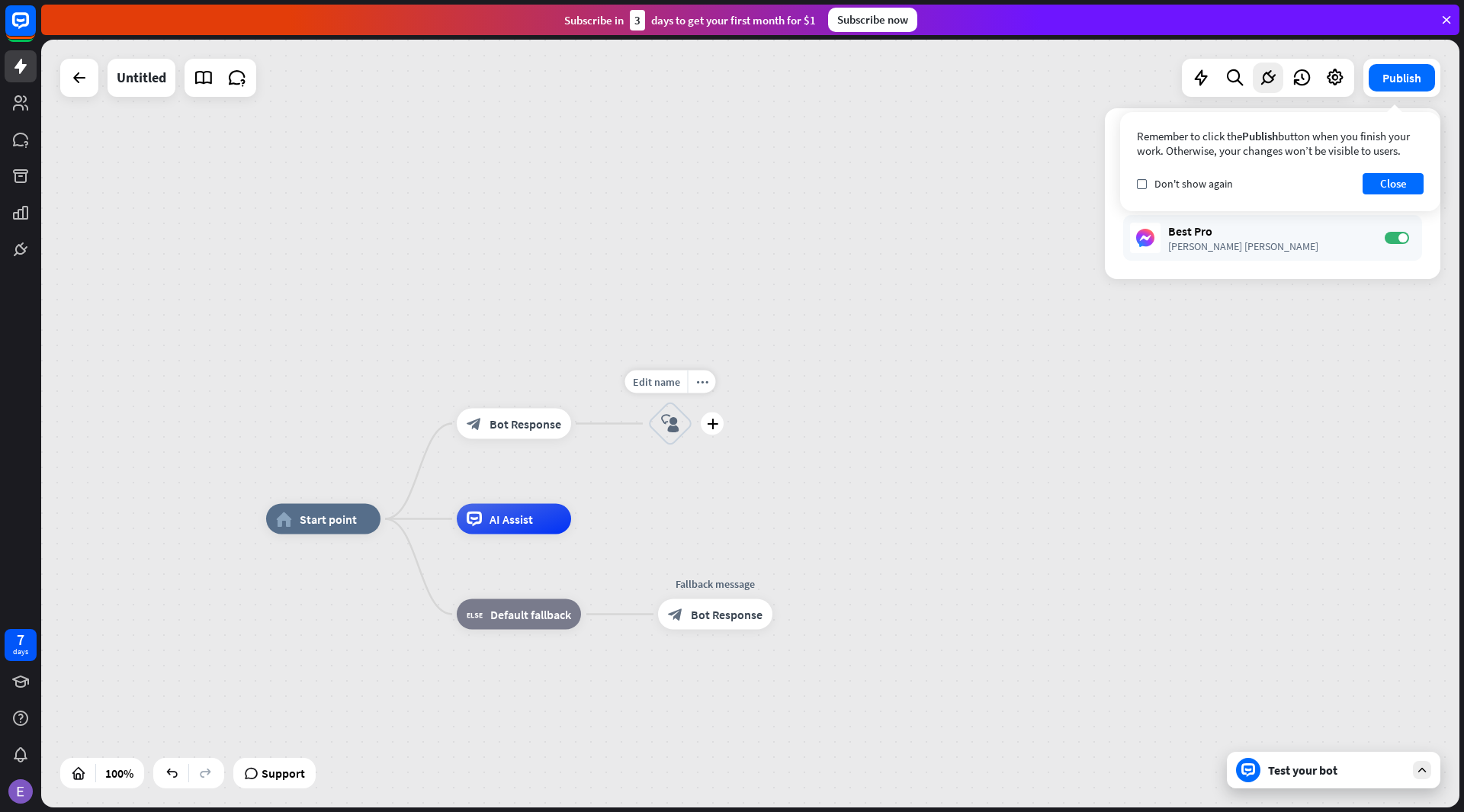
click at [666, 428] on icon "block_user_input" at bounding box center [671, 424] width 19 height 19
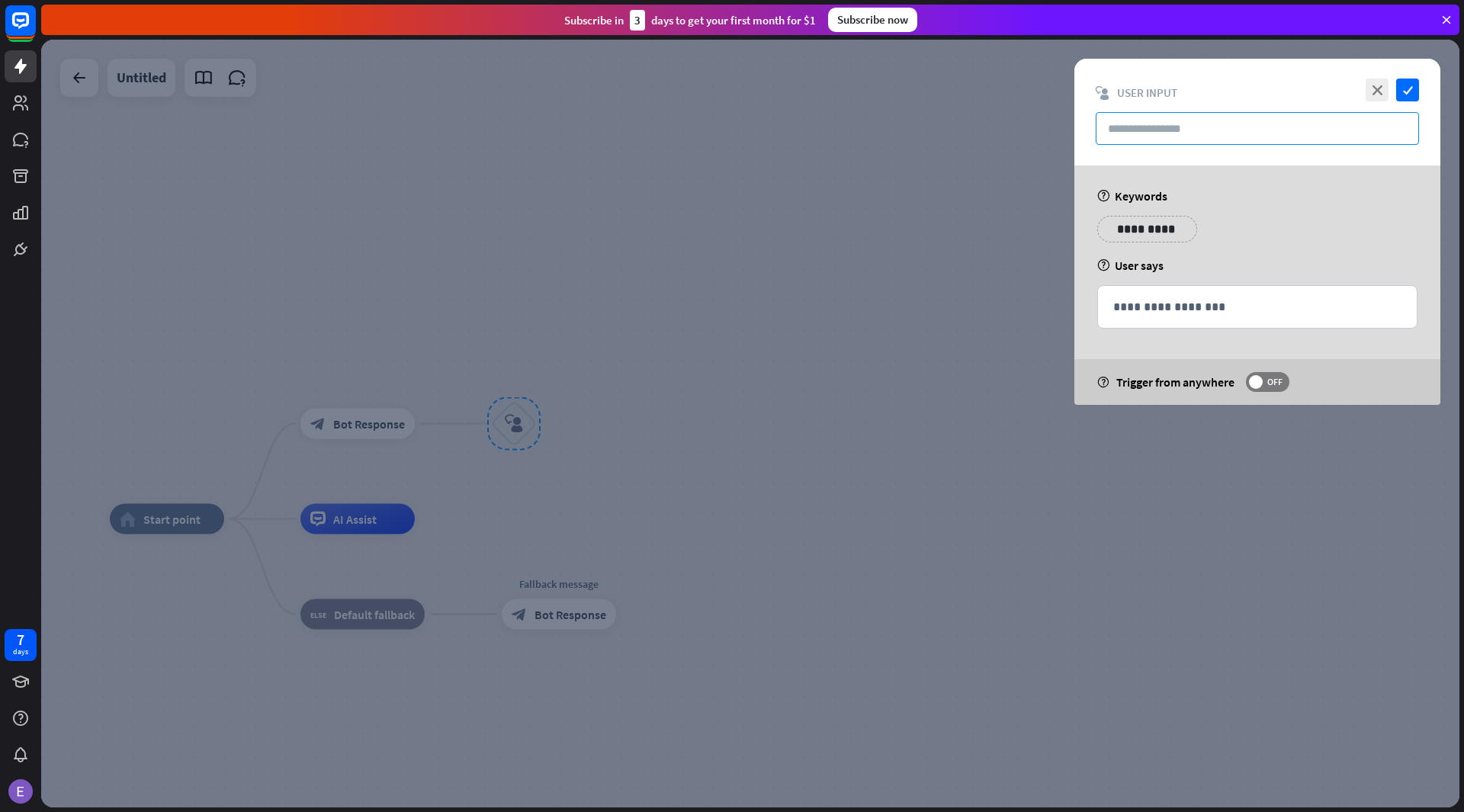
click at [1203, 120] on input "text" at bounding box center [1258, 128] width 323 height 32
paste input "**********"
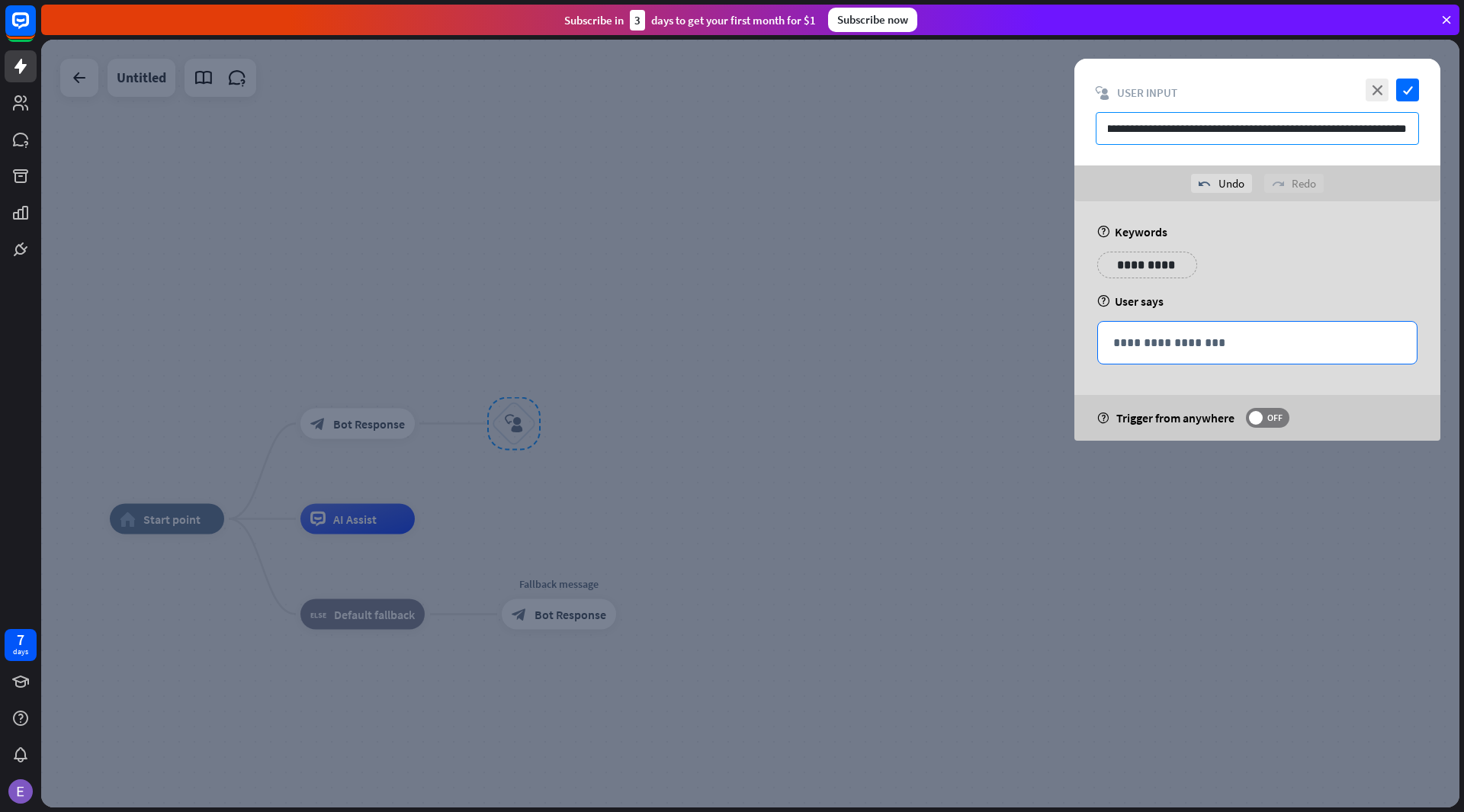
type input "**********"
click at [1325, 343] on p "**********" at bounding box center [1257, 343] width 288 height 19
drag, startPoint x: 1105, startPoint y: 127, endPoint x: 1463, endPoint y: -29, distance: 390.5
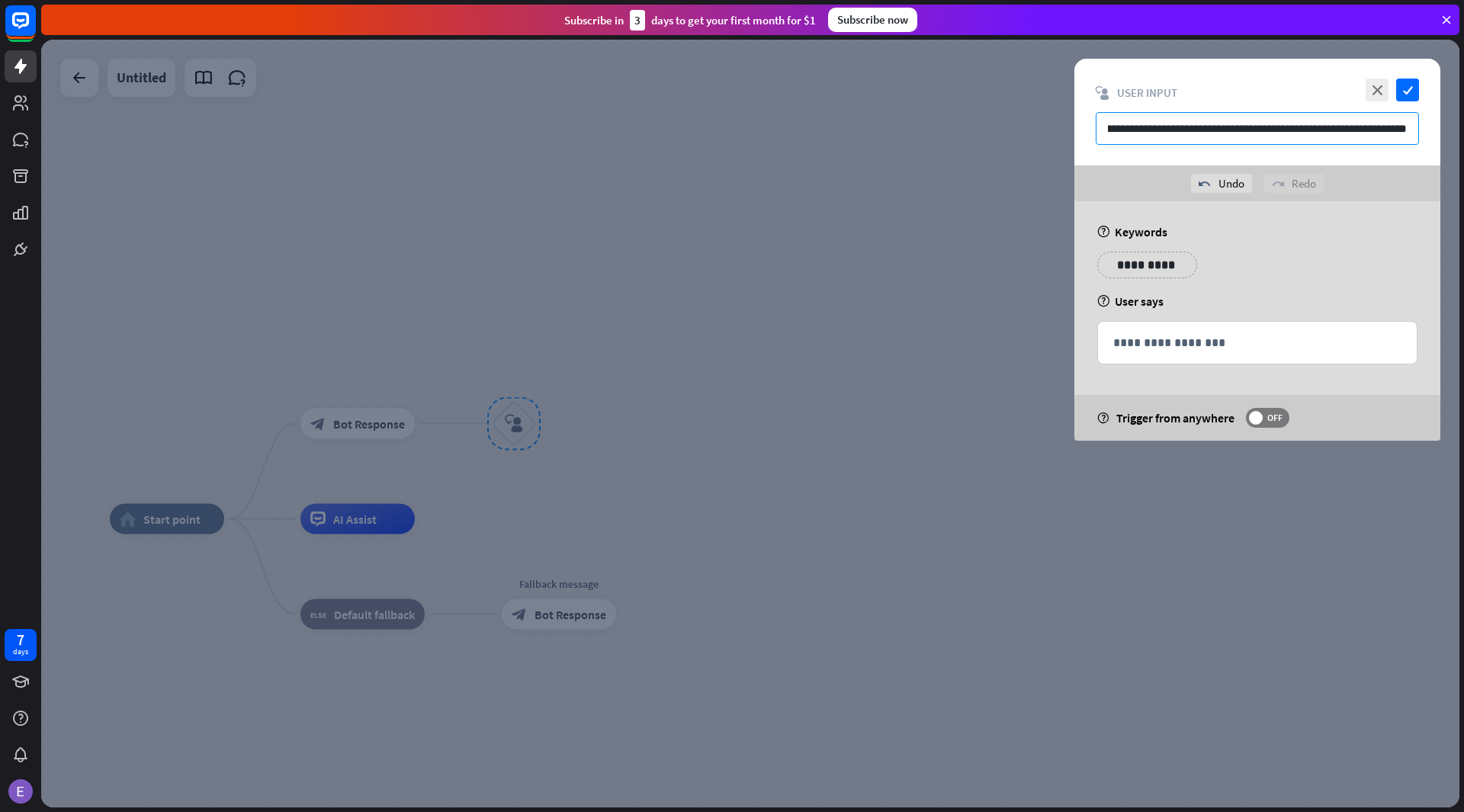
click at [1463, 0] on html "7 days close Product Help First steps Get started with ChatBot Help Center Foll…" at bounding box center [732, 406] width 1464 height 812
type input "********"
click at [1344, 330] on div "**********" at bounding box center [1257, 343] width 319 height 42
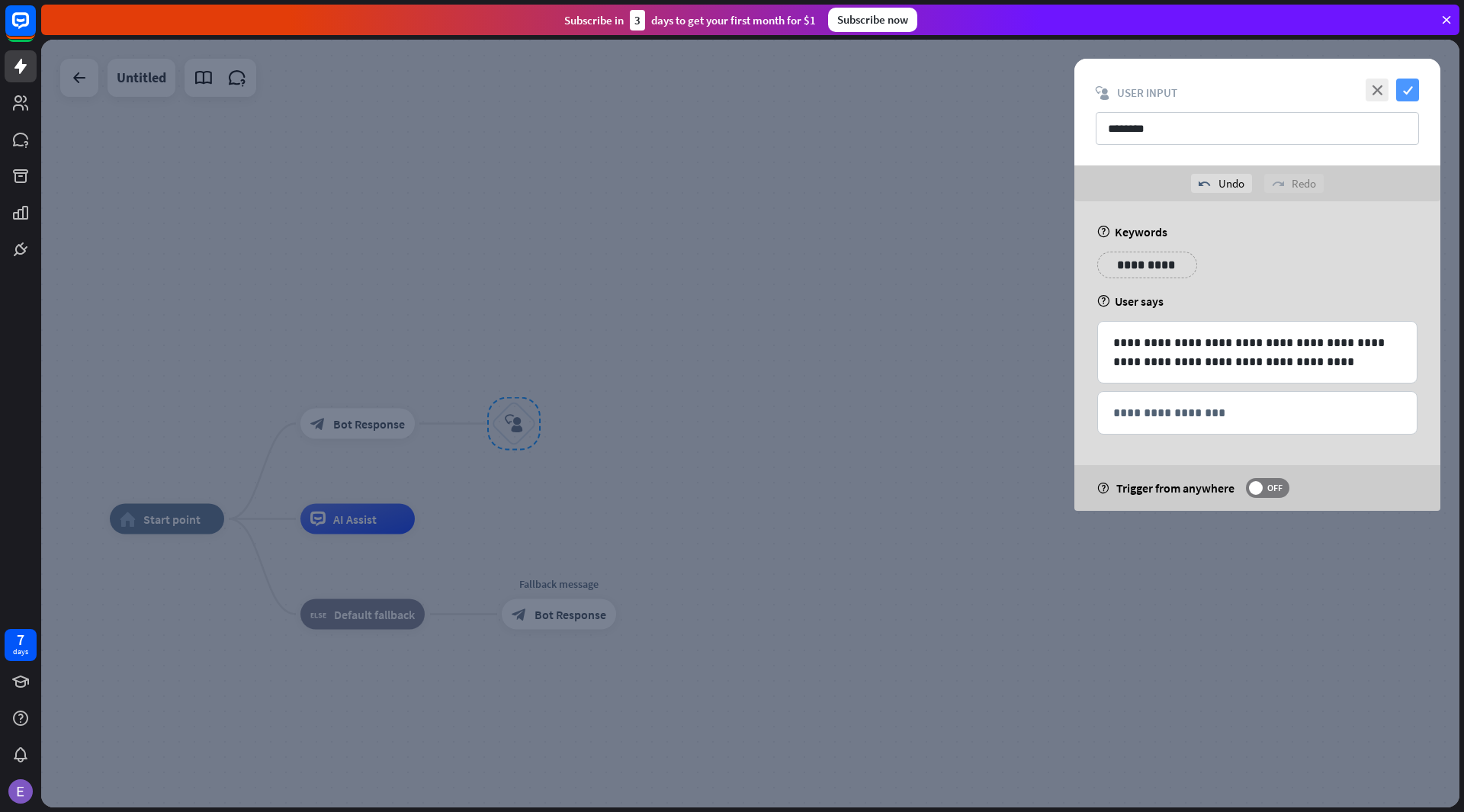
click at [1406, 92] on icon "check" at bounding box center [1408, 90] width 23 height 23
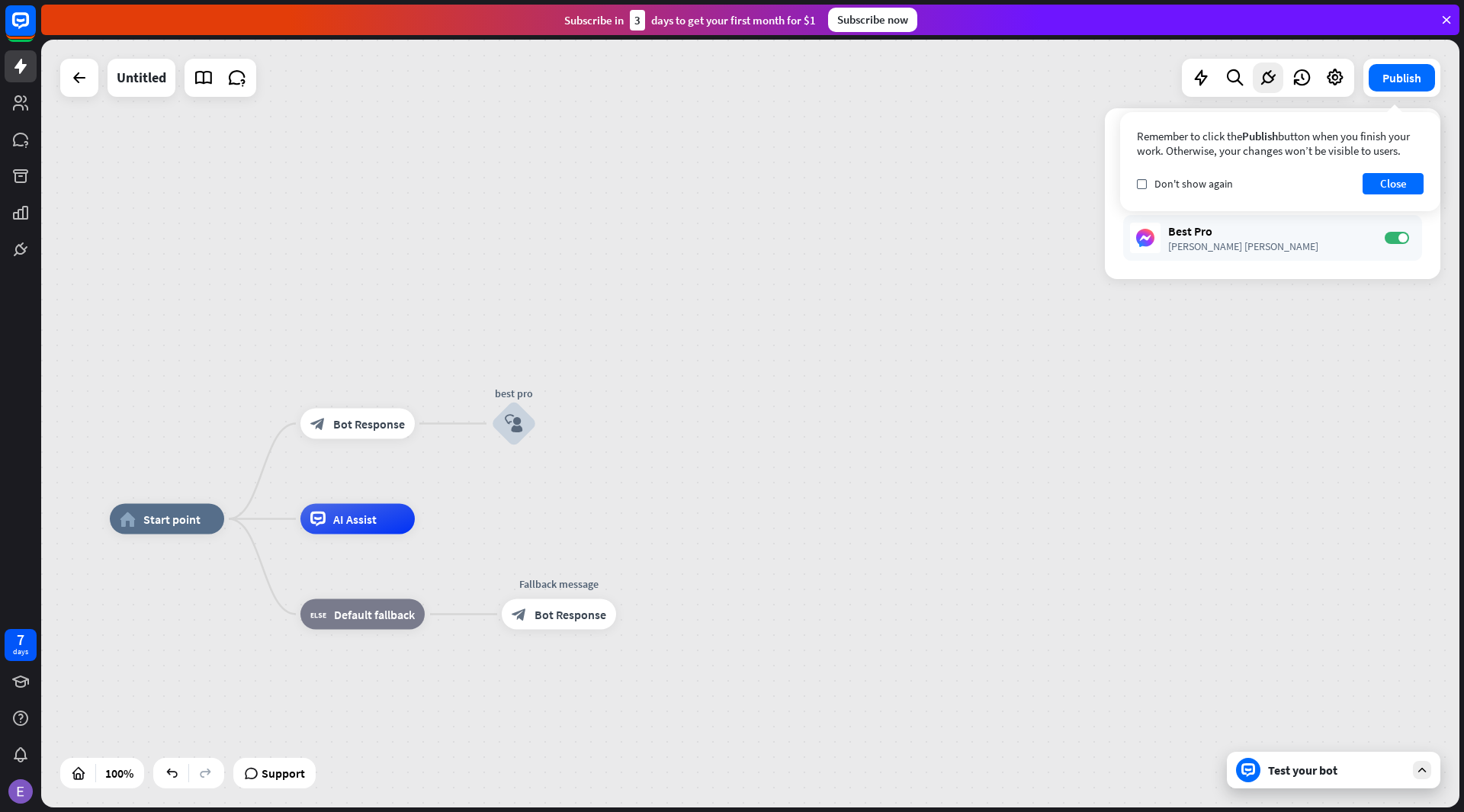
click at [1279, 763] on div "Test your bot" at bounding box center [1336, 770] width 137 height 15
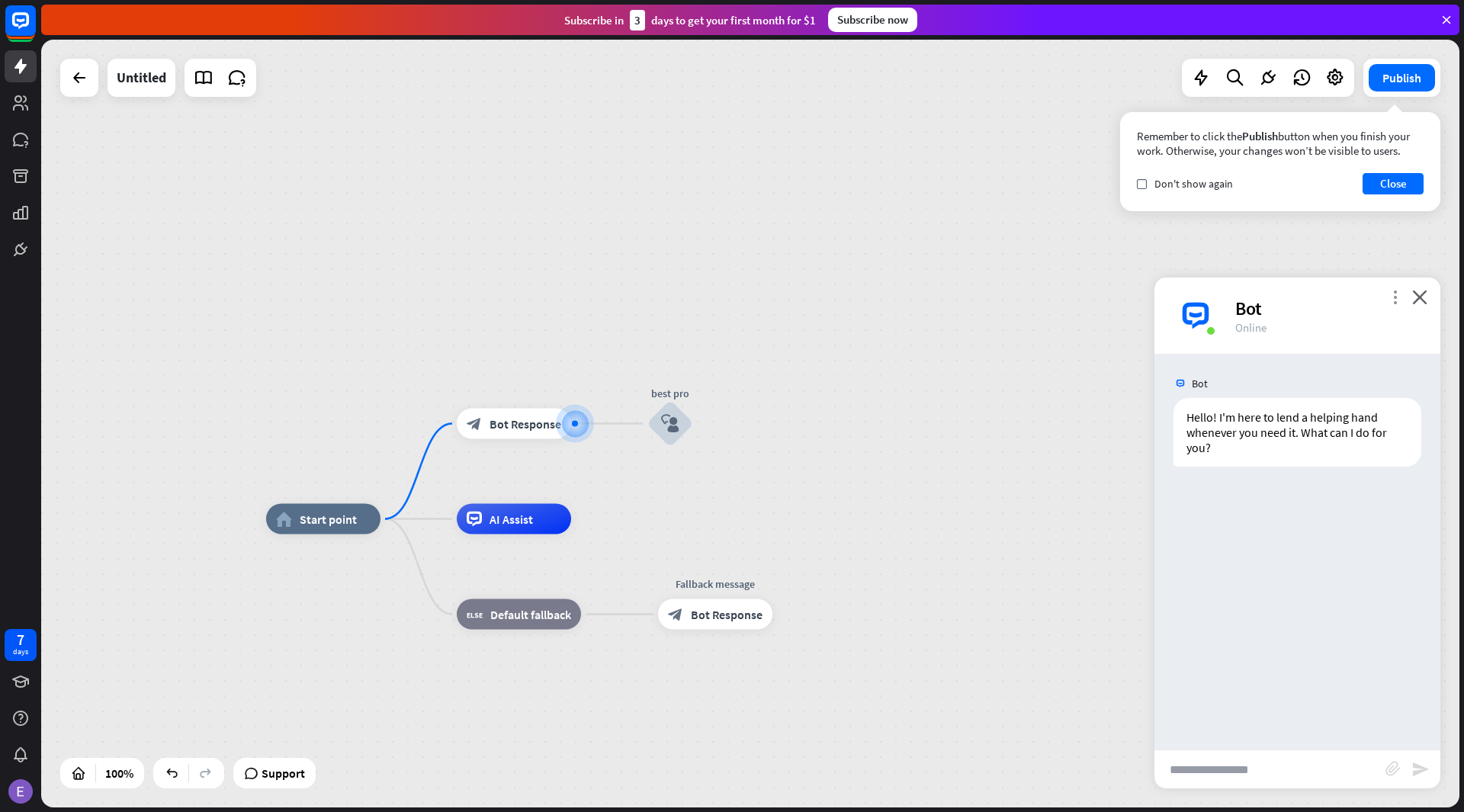
click at [1392, 300] on icon "more_vert" at bounding box center [1394, 297] width 15 height 15
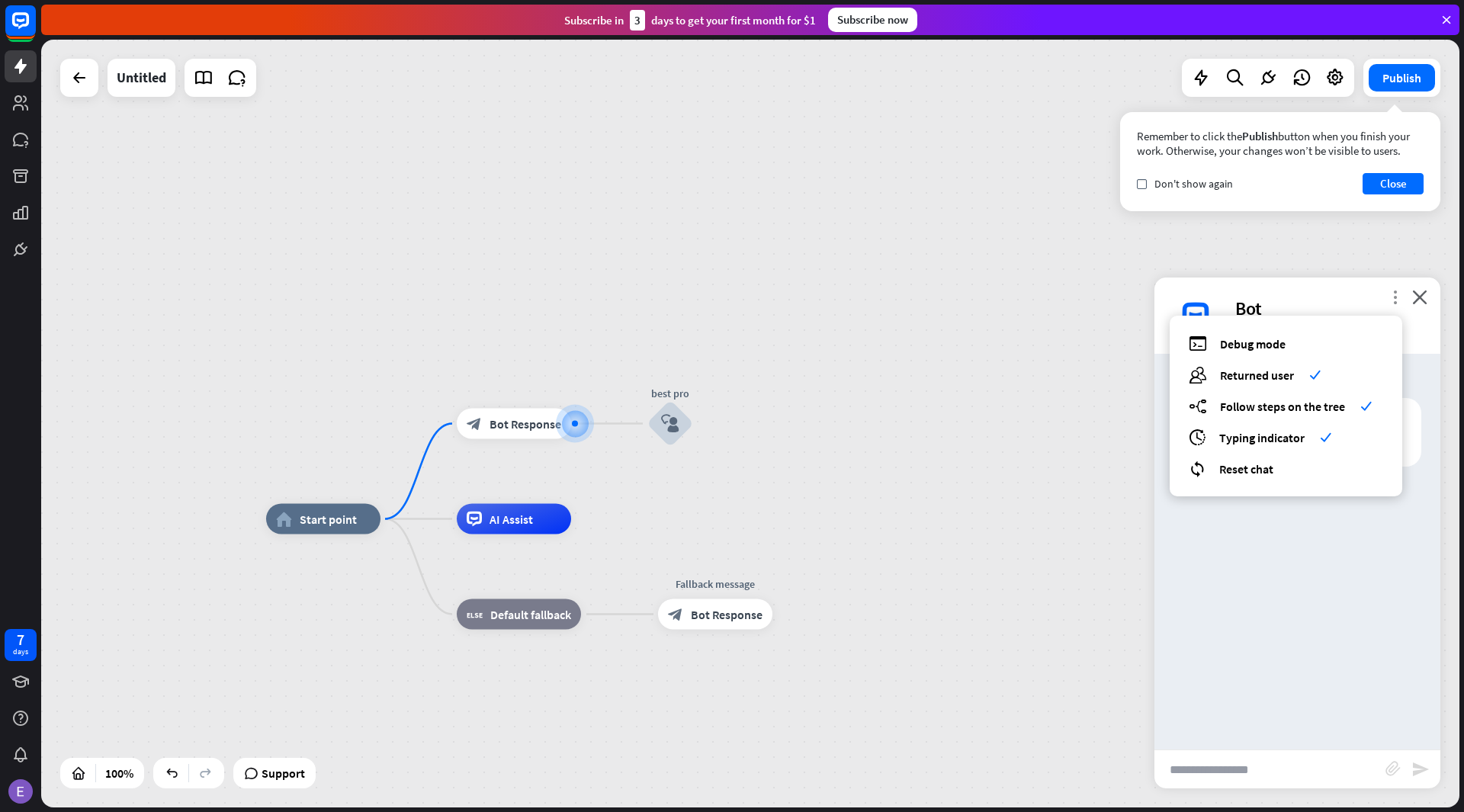
click at [1392, 298] on icon "more_vert" at bounding box center [1394, 297] width 15 height 15
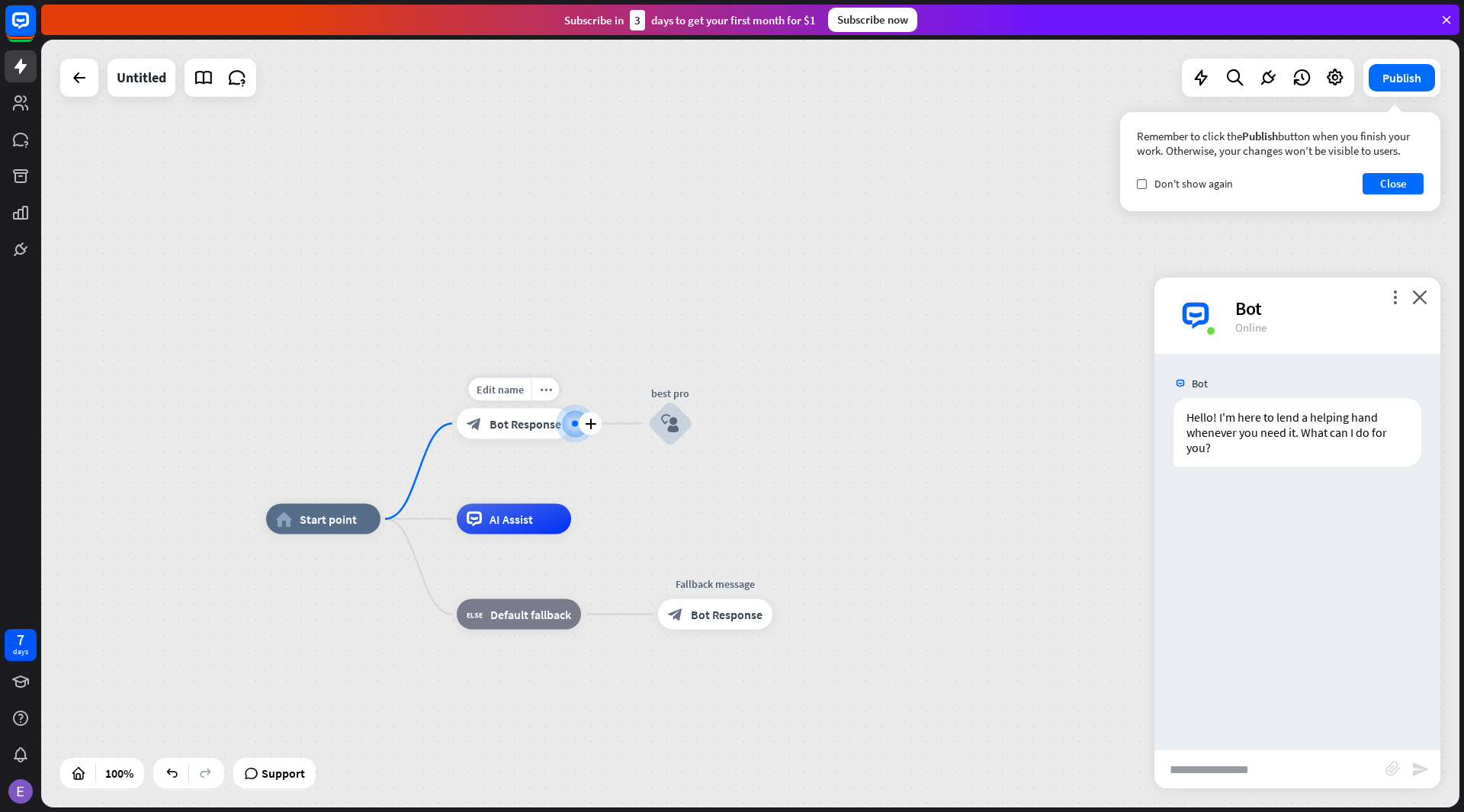
click at [553, 425] on span "Bot Response" at bounding box center [525, 424] width 72 height 15
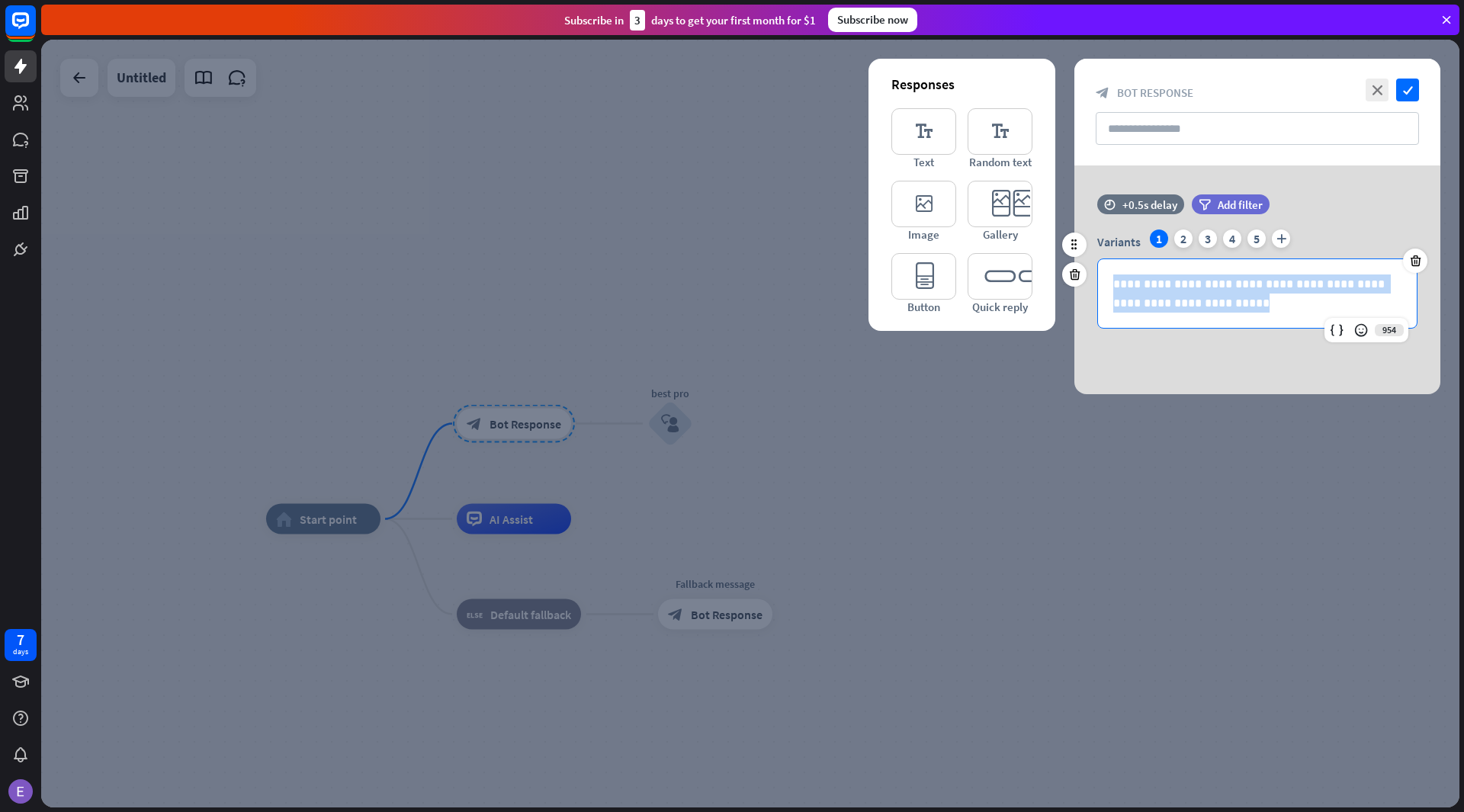
drag, startPoint x: 1203, startPoint y: 299, endPoint x: 1107, endPoint y: 268, distance: 100.9
click at [1107, 268] on div "**********" at bounding box center [1257, 293] width 319 height 69
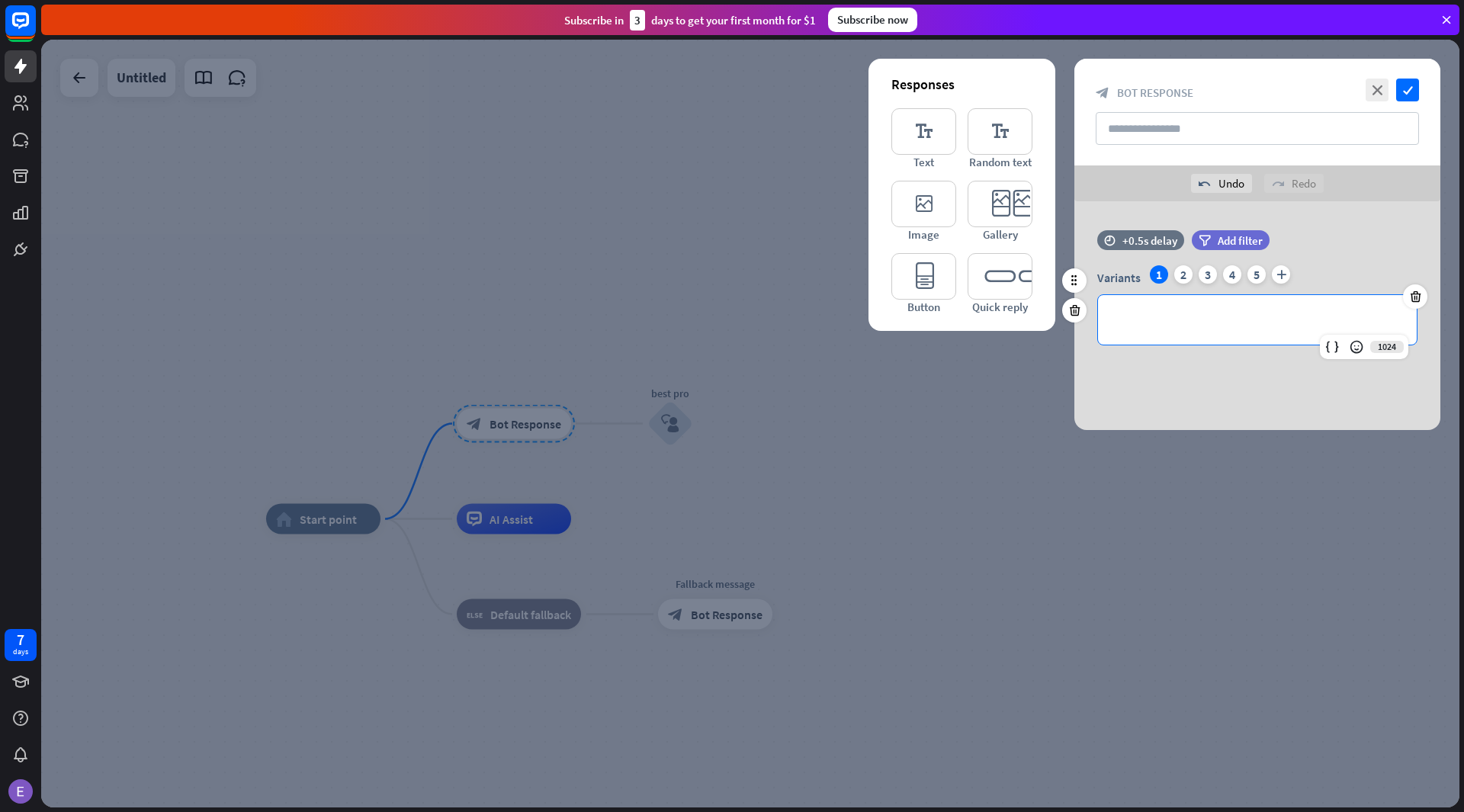
click at [1127, 321] on p "**********" at bounding box center [1258, 319] width 289 height 19
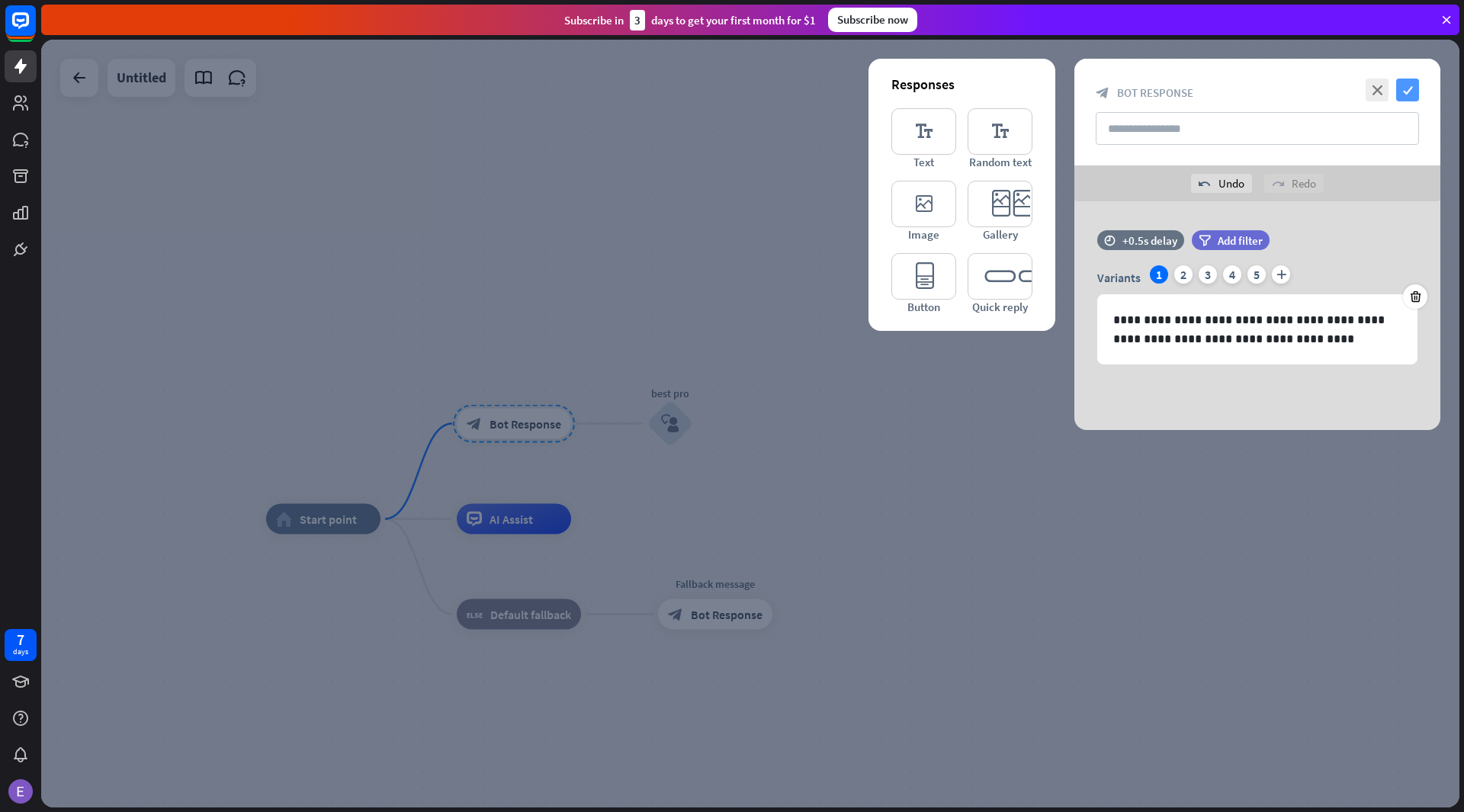
click at [1412, 86] on icon "check" at bounding box center [1408, 90] width 23 height 23
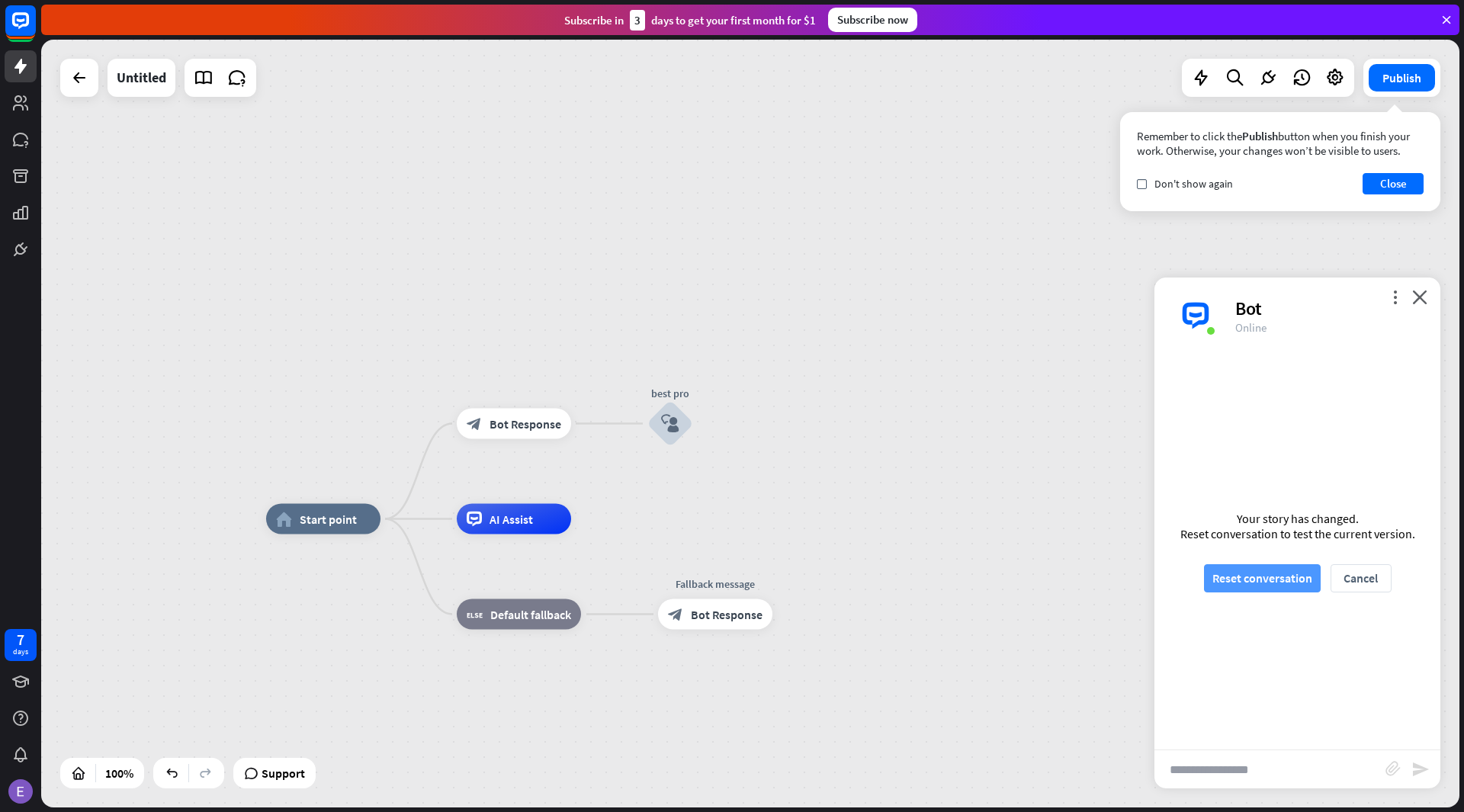
click at [1285, 571] on button "Reset conversation" at bounding box center [1261, 578] width 117 height 28
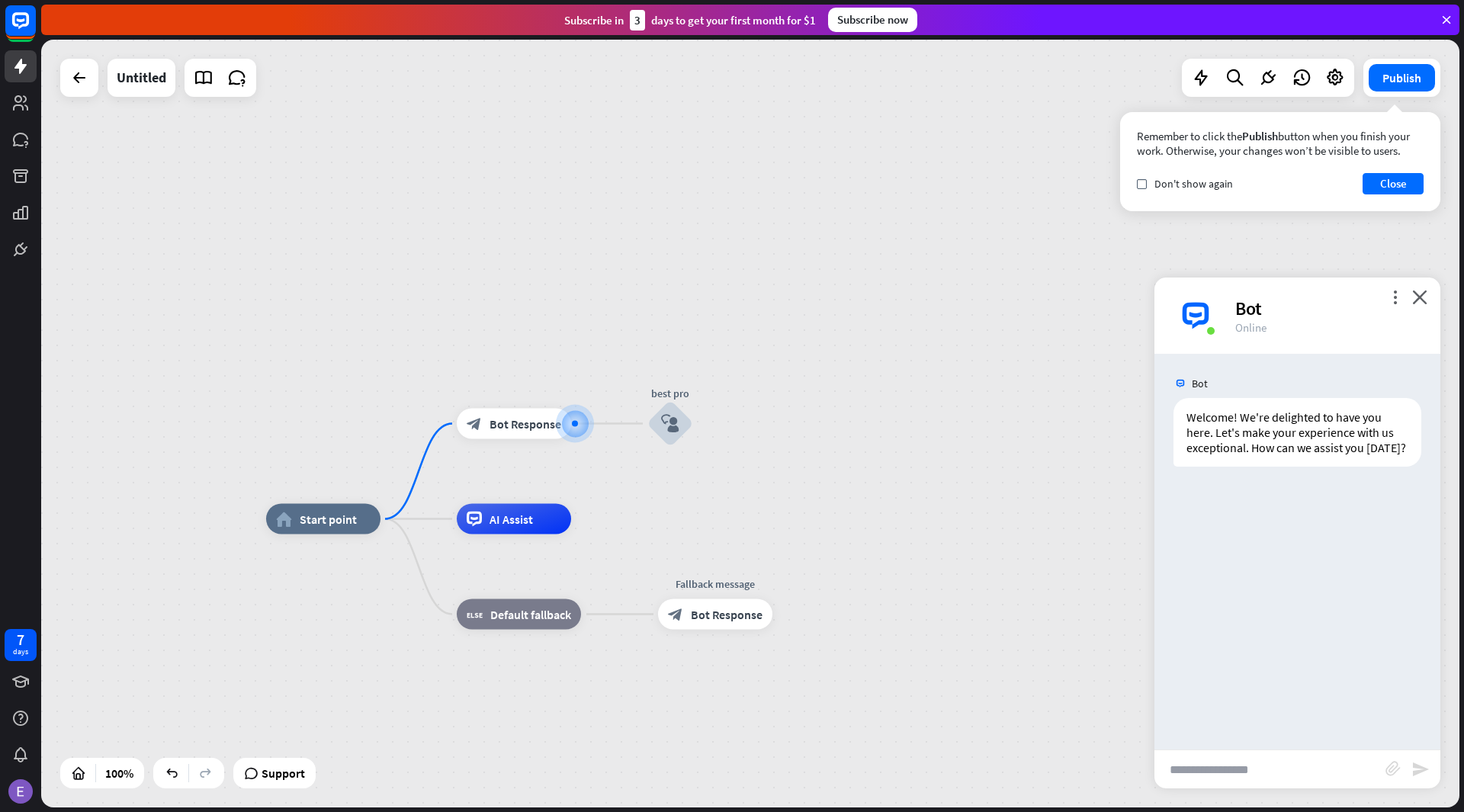
click at [1411, 300] on div "Bot" at bounding box center [1329, 308] width 187 height 24
click at [1418, 285] on div "more_vert close Bot Online" at bounding box center [1297, 316] width 286 height 77
click at [1406, 73] on button "Publish" at bounding box center [1401, 77] width 67 height 27
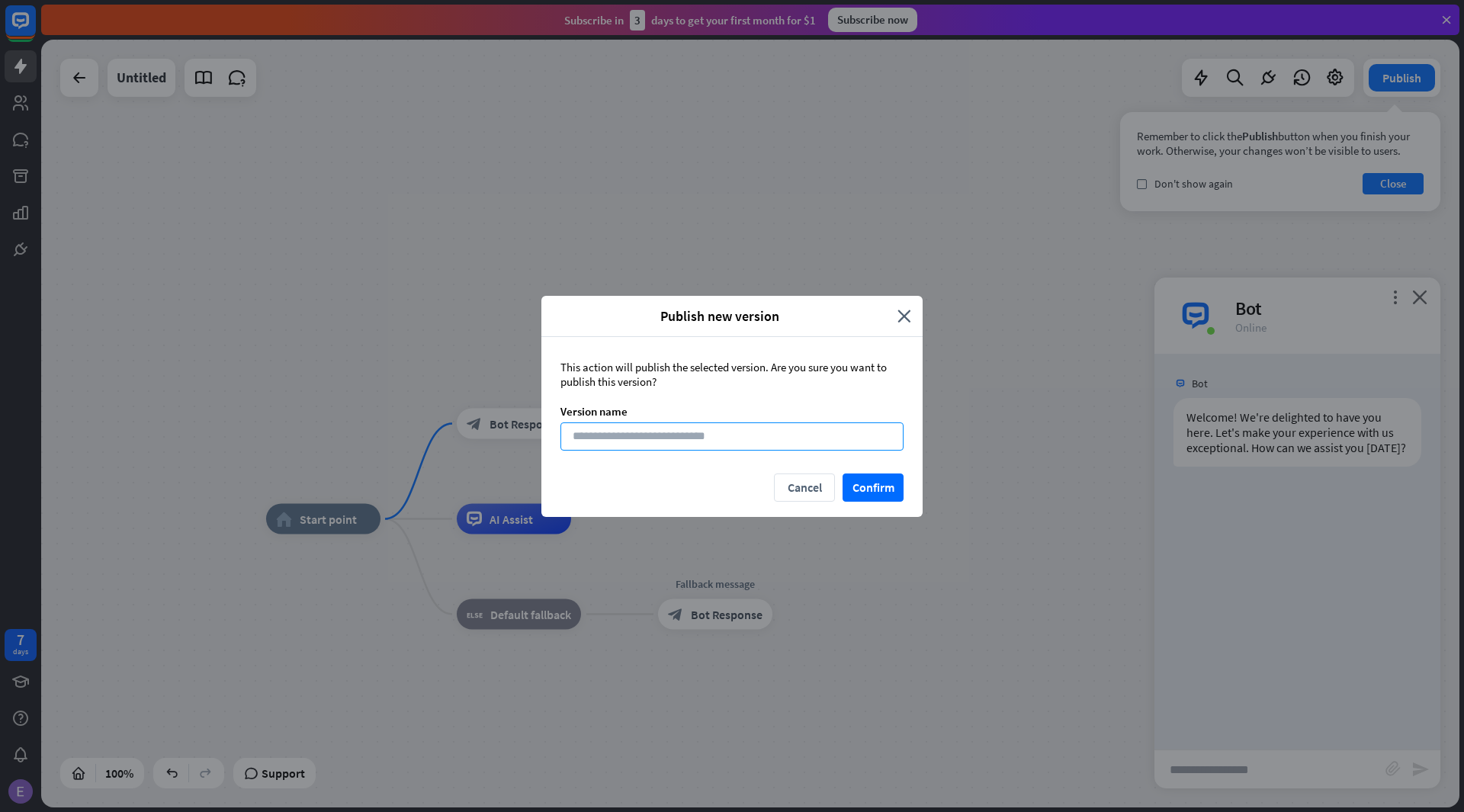
click at [838, 432] on input at bounding box center [732, 436] width 343 height 28
click at [898, 314] on icon "close" at bounding box center [904, 316] width 14 height 18
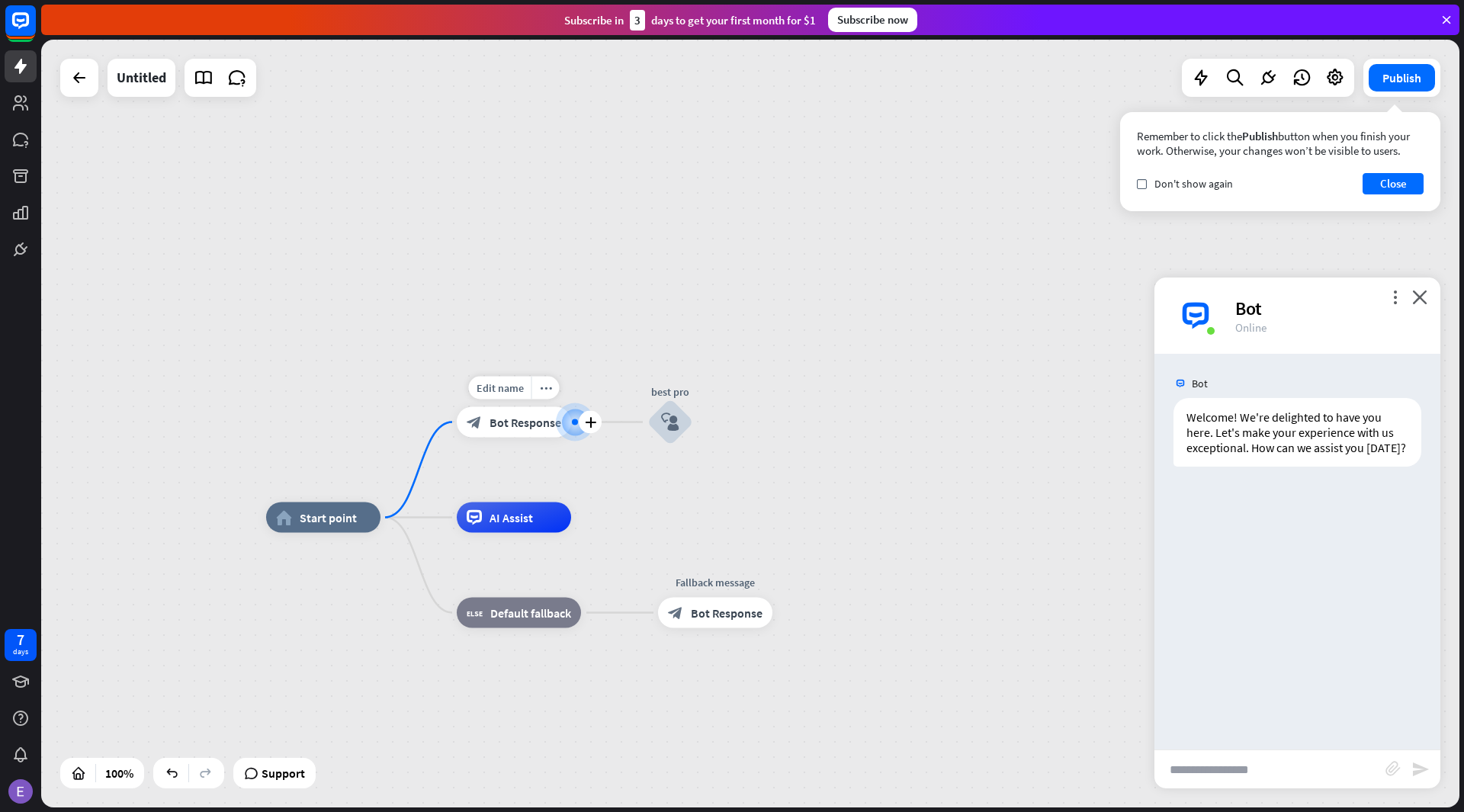
click at [565, 420] on div at bounding box center [575, 421] width 25 height 25
click at [507, 417] on span "Bot Response" at bounding box center [525, 422] width 72 height 15
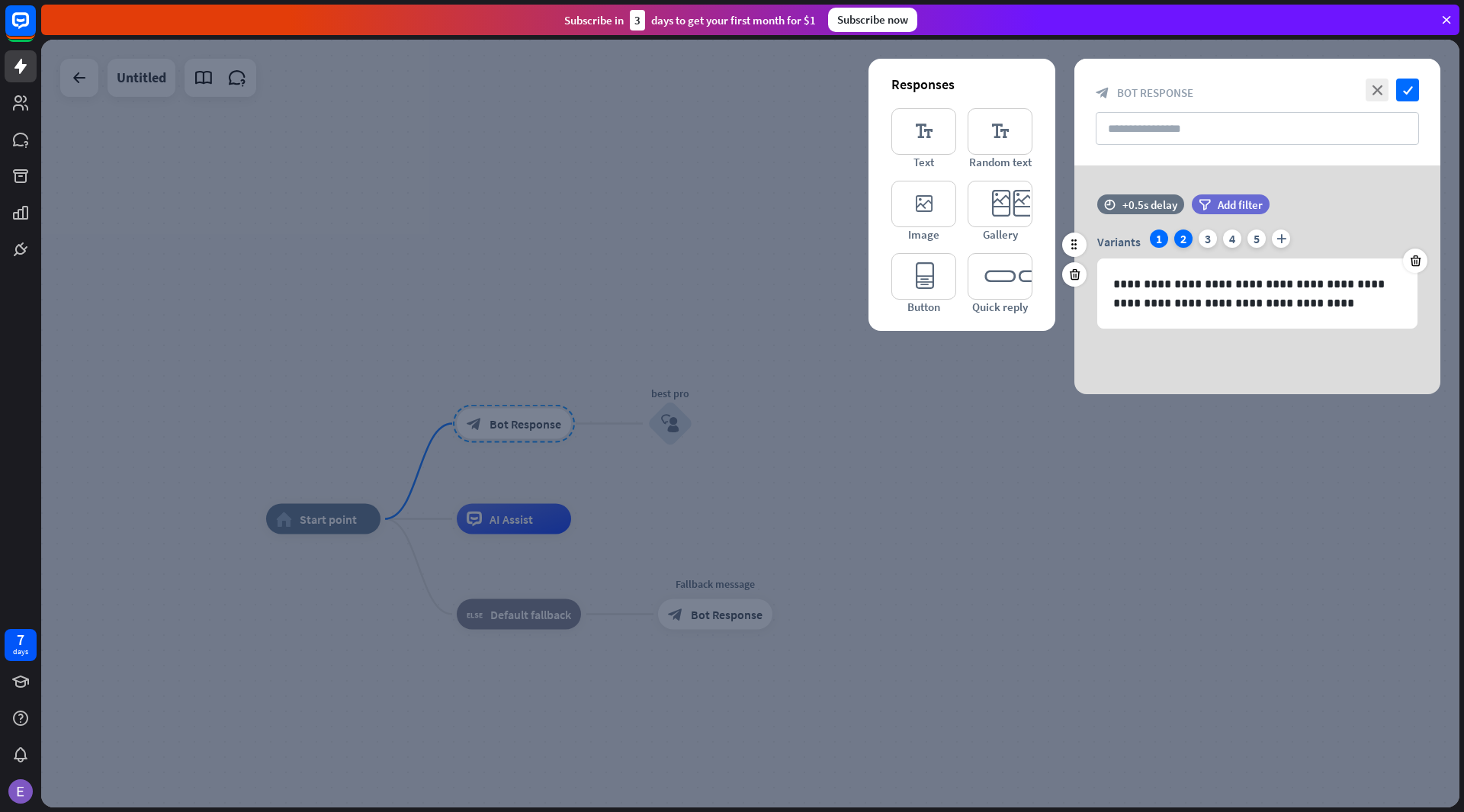
click at [1182, 234] on div "2" at bounding box center [1183, 239] width 19 height 19
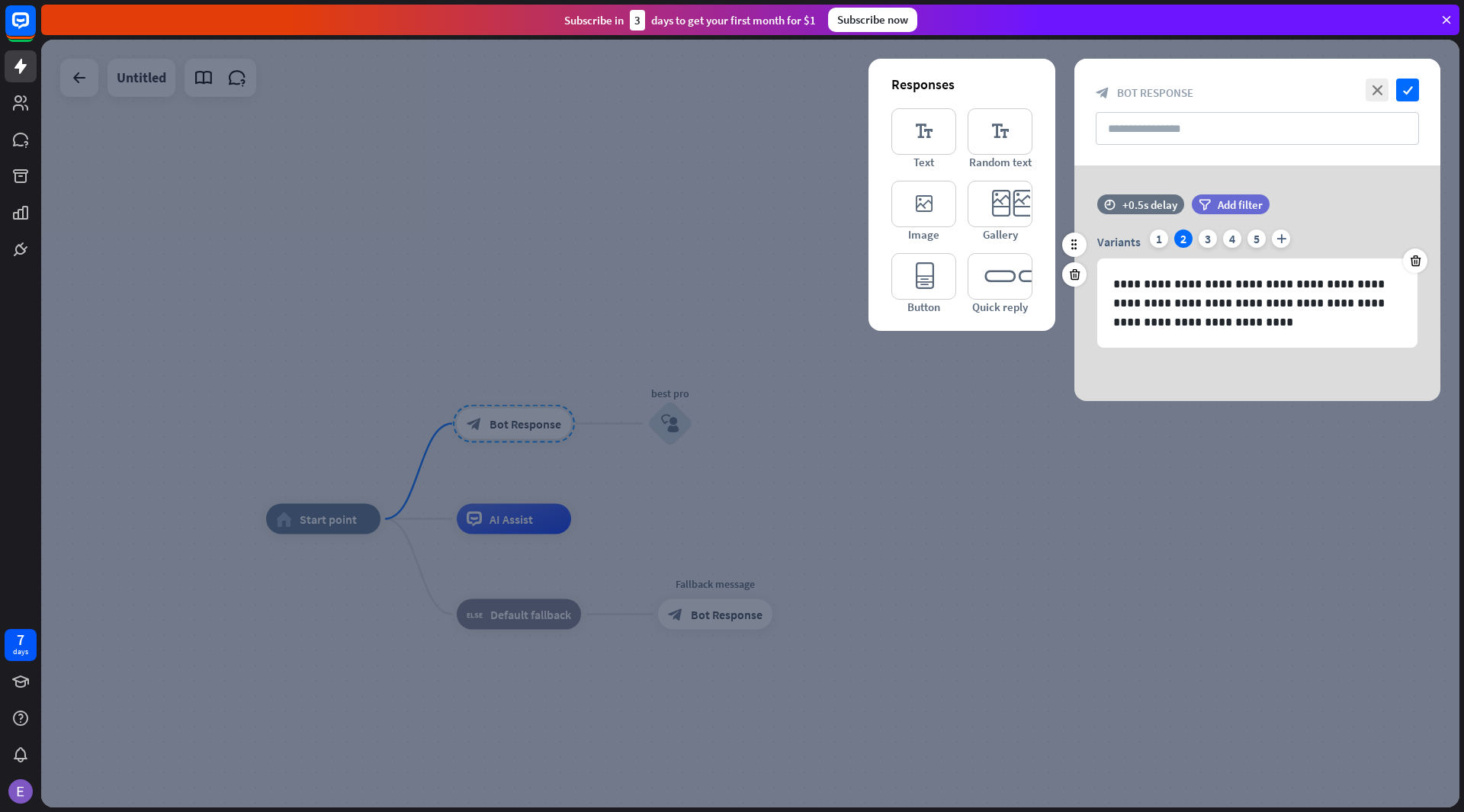
click at [1419, 261] on icon at bounding box center [1415, 261] width 15 height 14
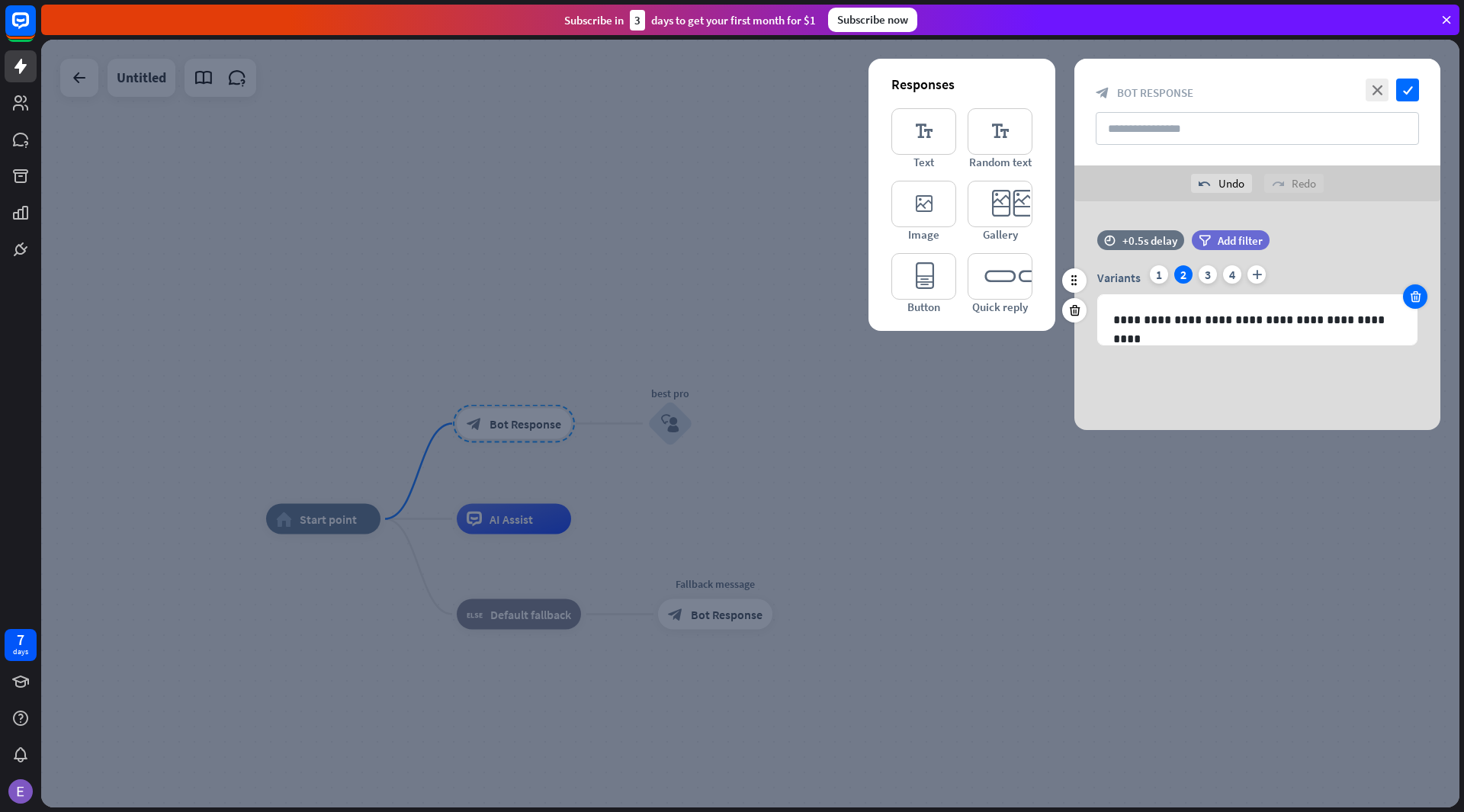
click at [1417, 291] on icon at bounding box center [1415, 297] width 15 height 14
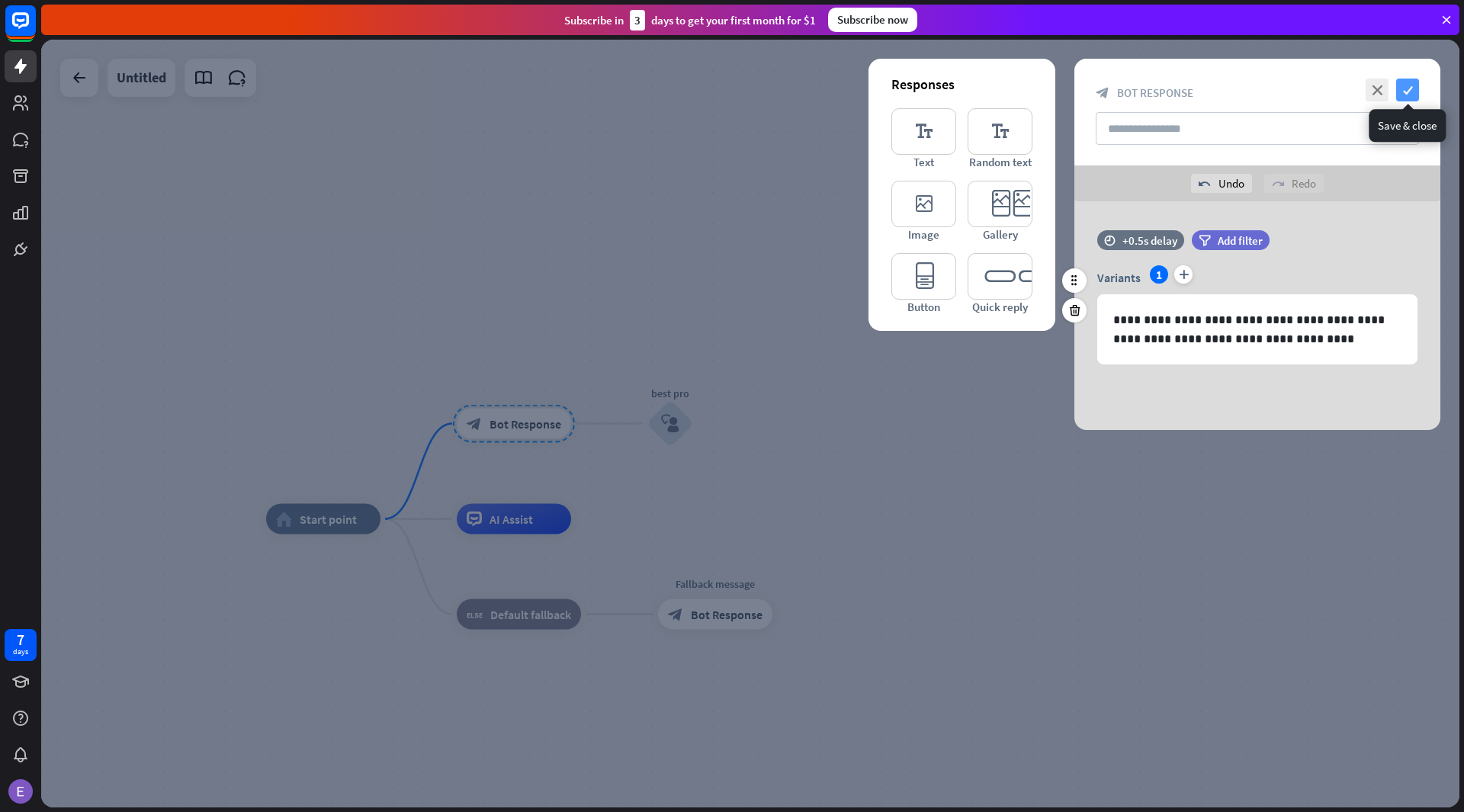
click at [1406, 86] on icon "check" at bounding box center [1408, 90] width 23 height 23
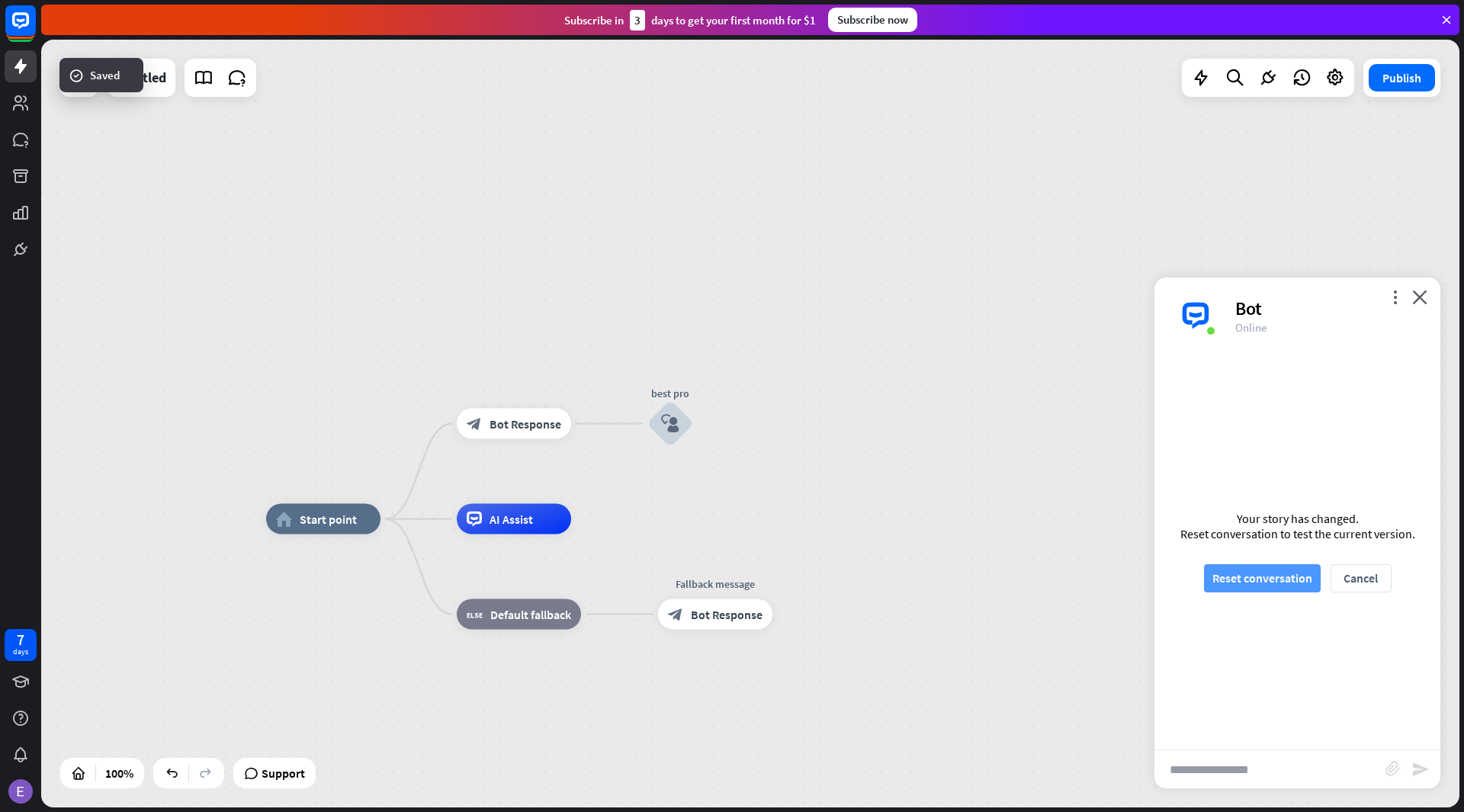
click at [1246, 574] on button "Reset conversation" at bounding box center [1261, 578] width 117 height 28
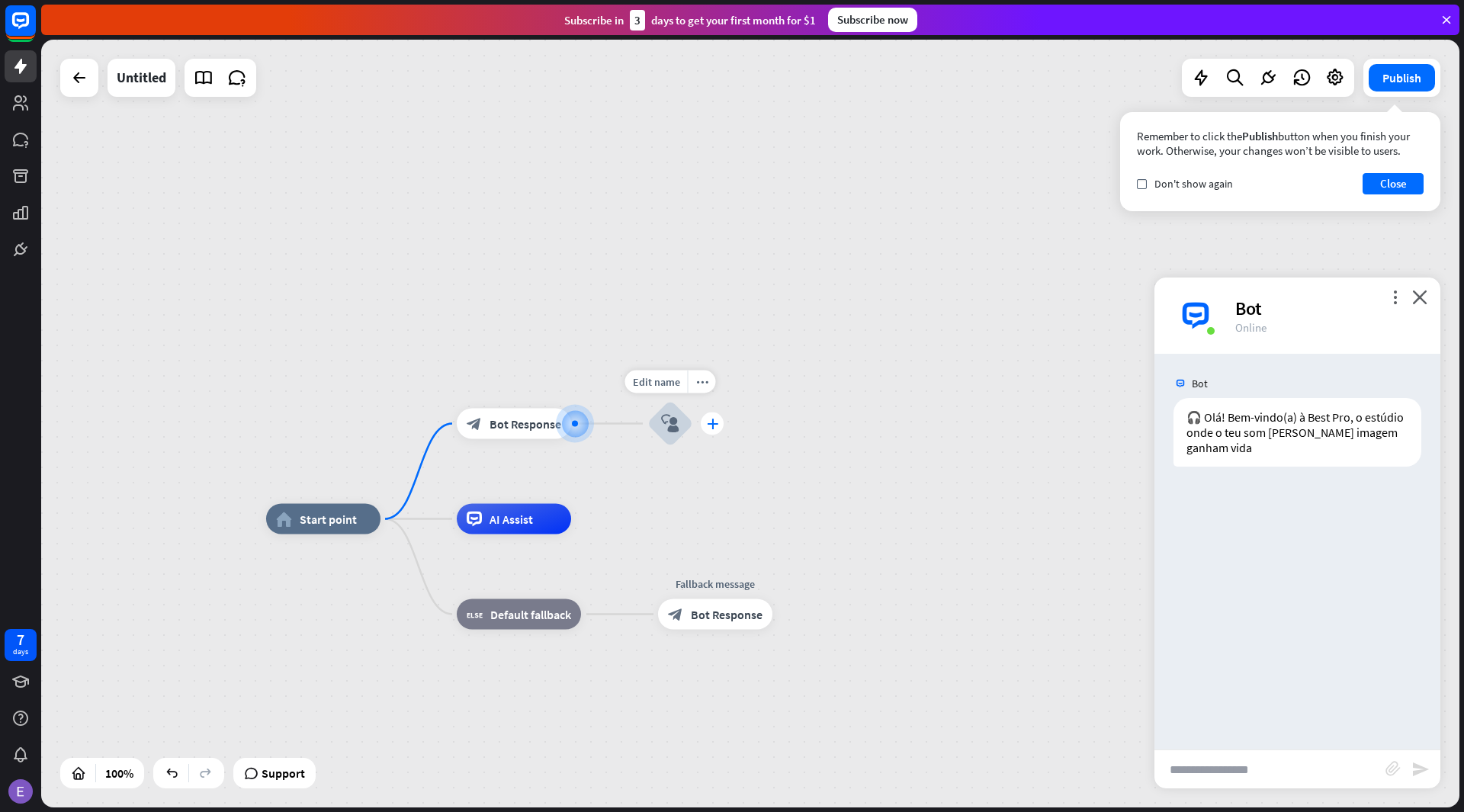
click at [705, 427] on div "plus" at bounding box center [712, 424] width 23 height 23
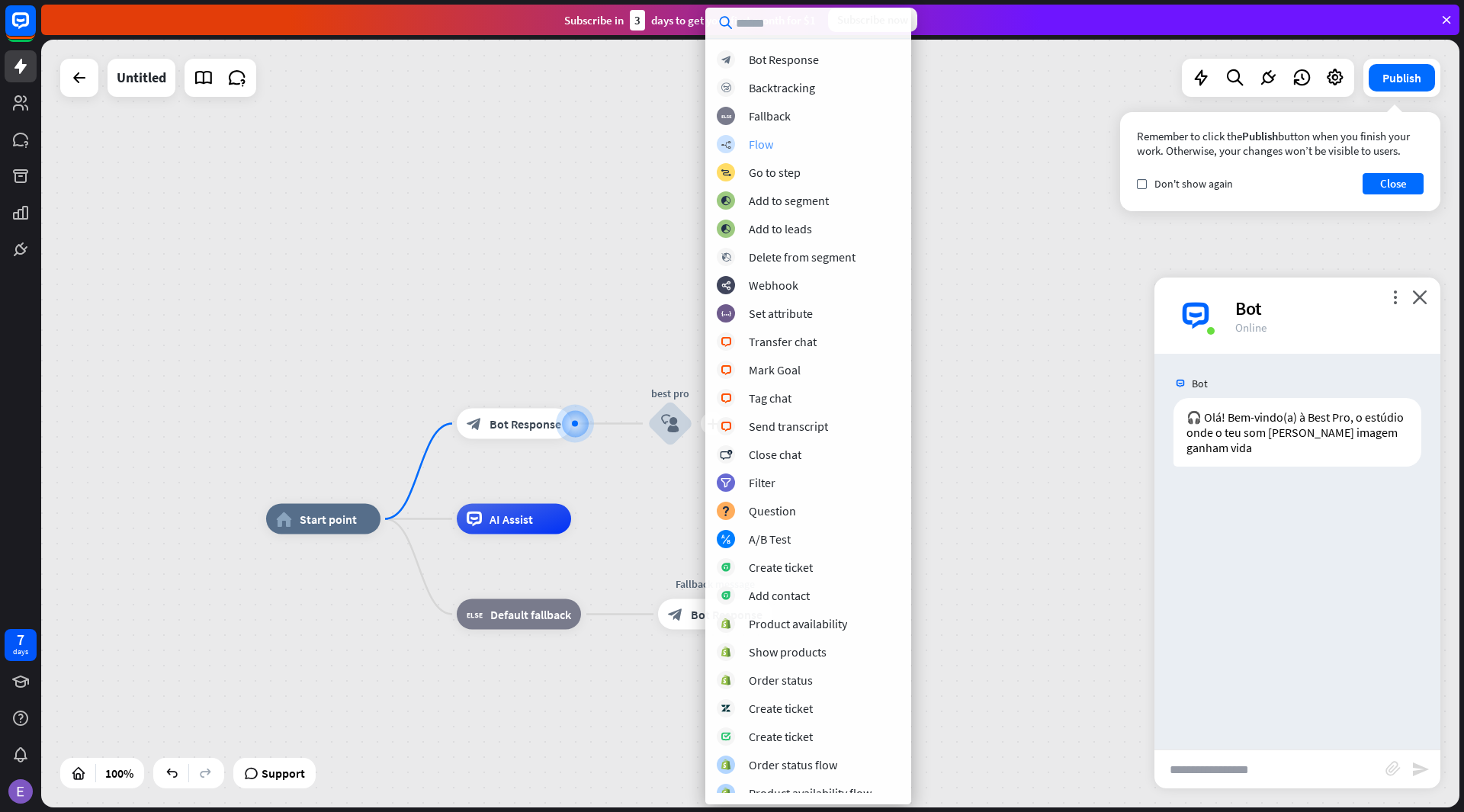
click at [790, 144] on div "builder_tree Flow" at bounding box center [808, 144] width 183 height 19
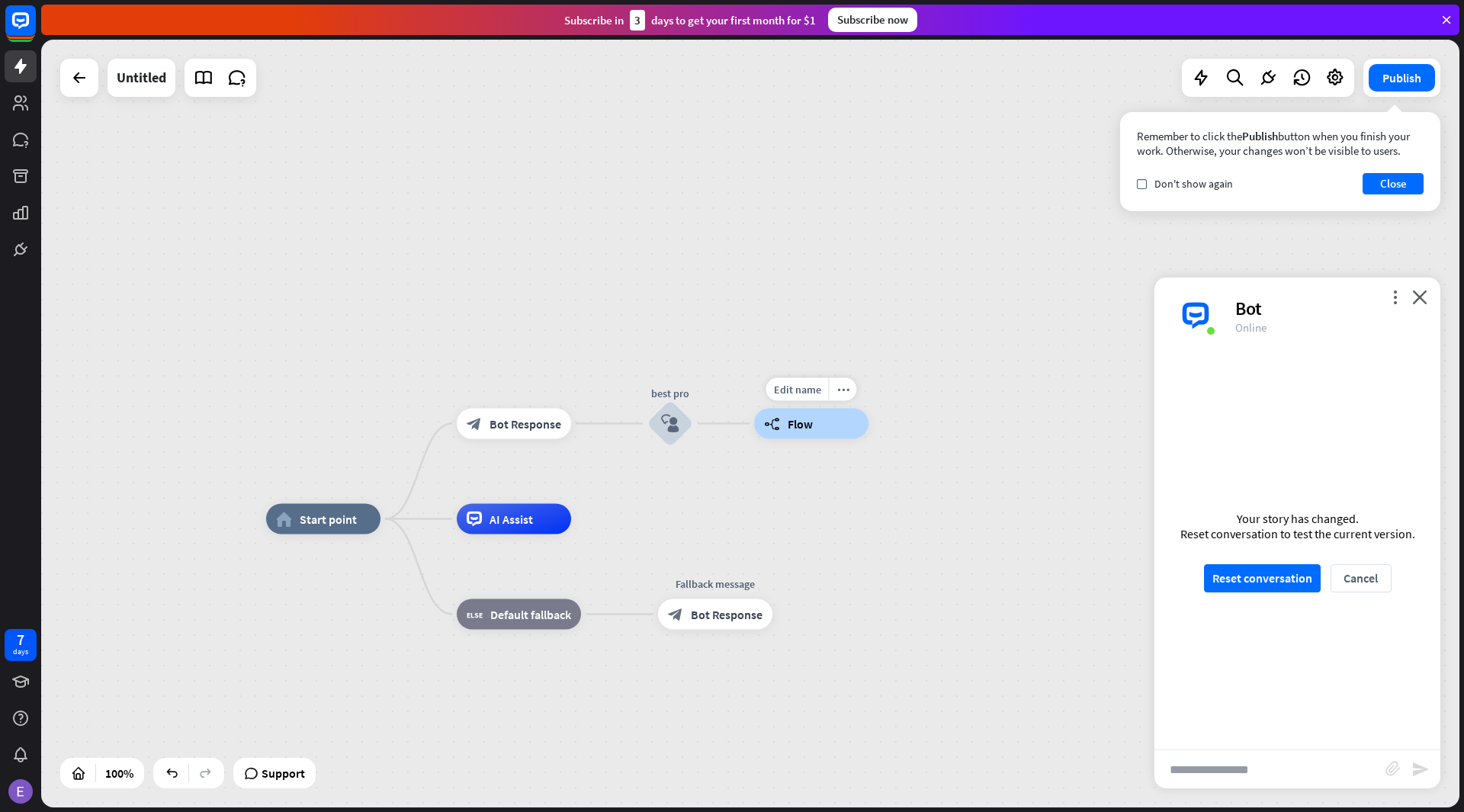
click at [790, 421] on span "Flow" at bounding box center [800, 424] width 26 height 15
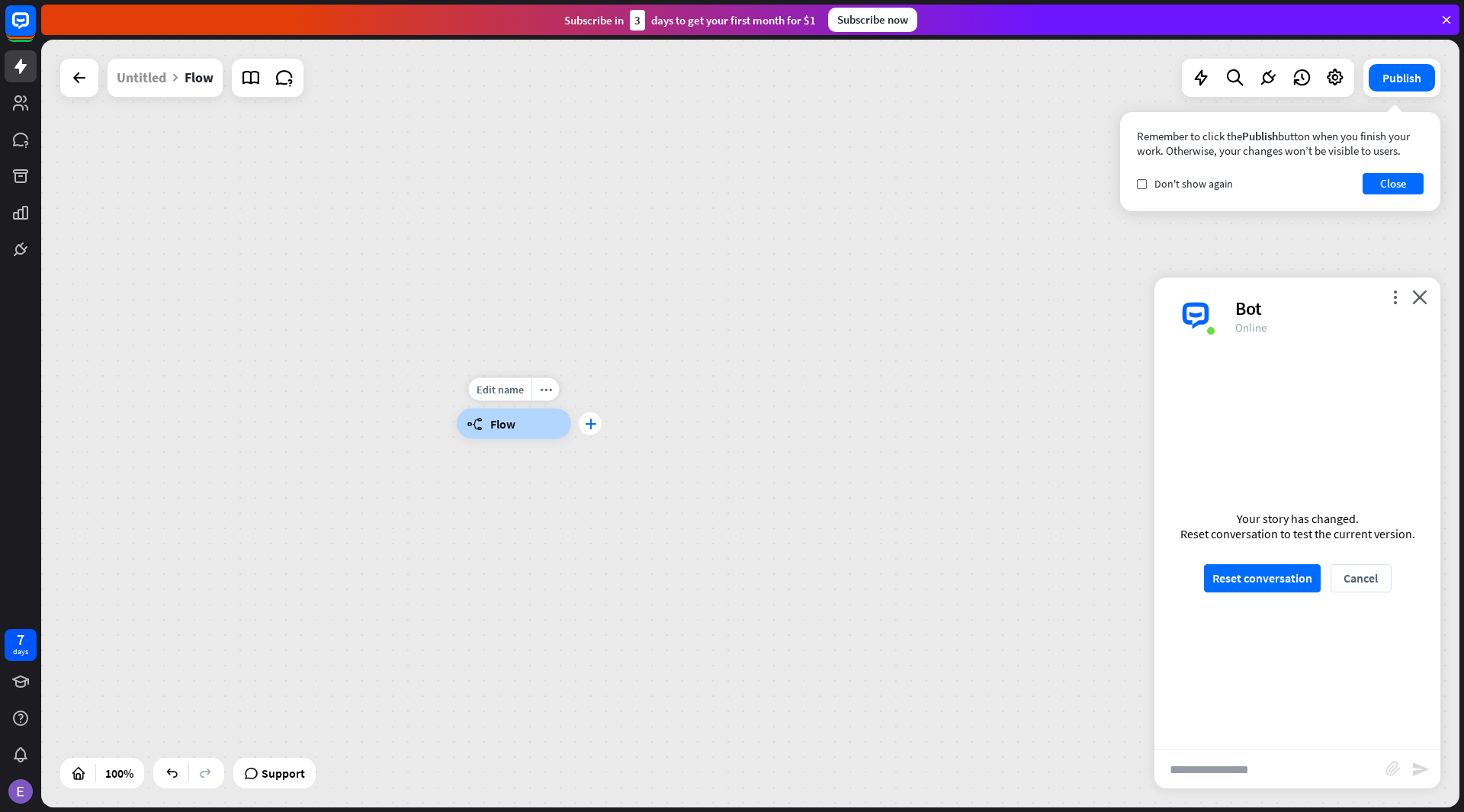
click at [590, 428] on icon "plus" at bounding box center [590, 424] width 12 height 11
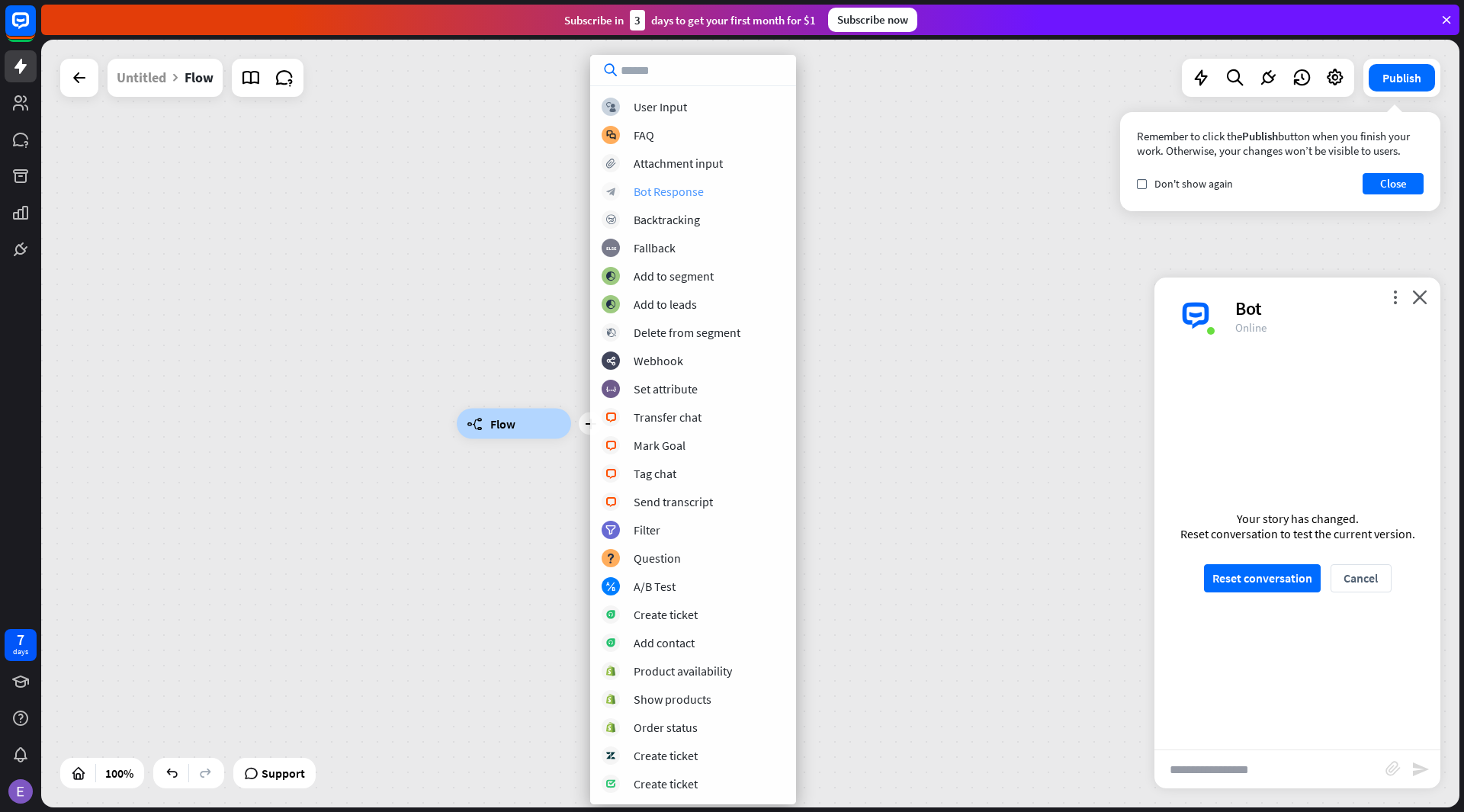
click at [661, 193] on div "Bot Response" at bounding box center [668, 192] width 70 height 15
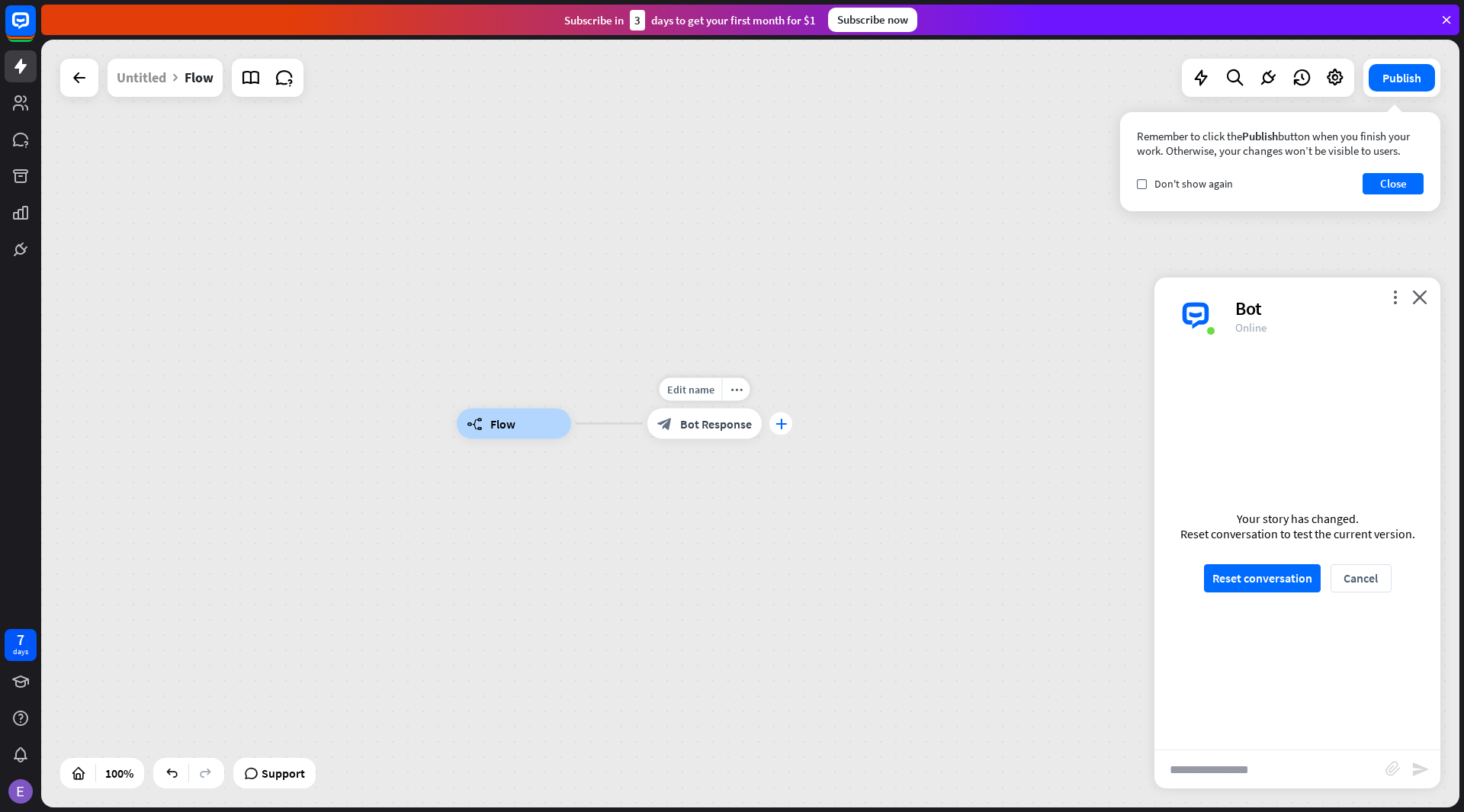
click at [783, 422] on icon "plus" at bounding box center [781, 424] width 12 height 11
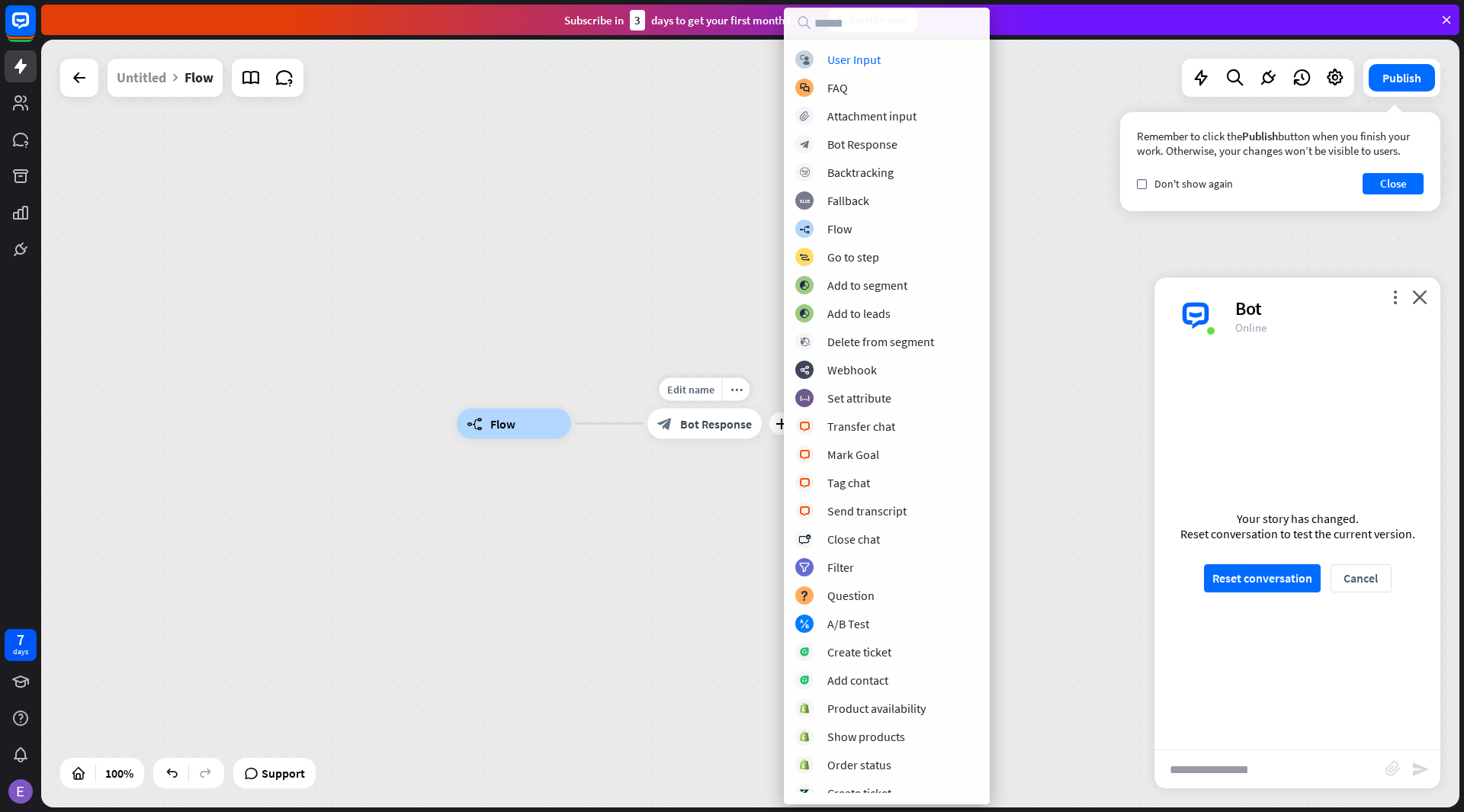
click at [742, 421] on span "Bot Response" at bounding box center [715, 424] width 72 height 15
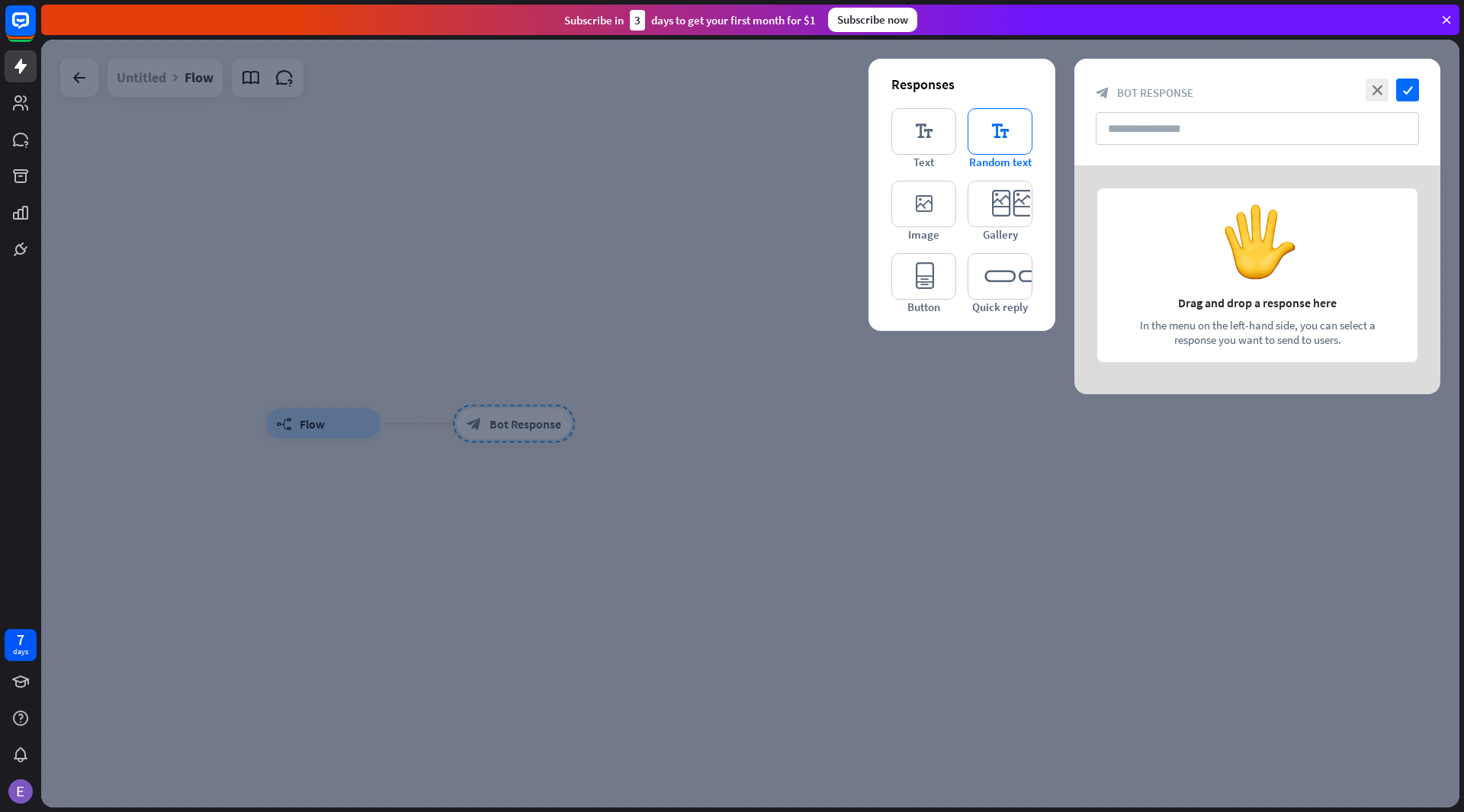
click at [998, 133] on icon "editor_text" at bounding box center [1000, 131] width 65 height 46
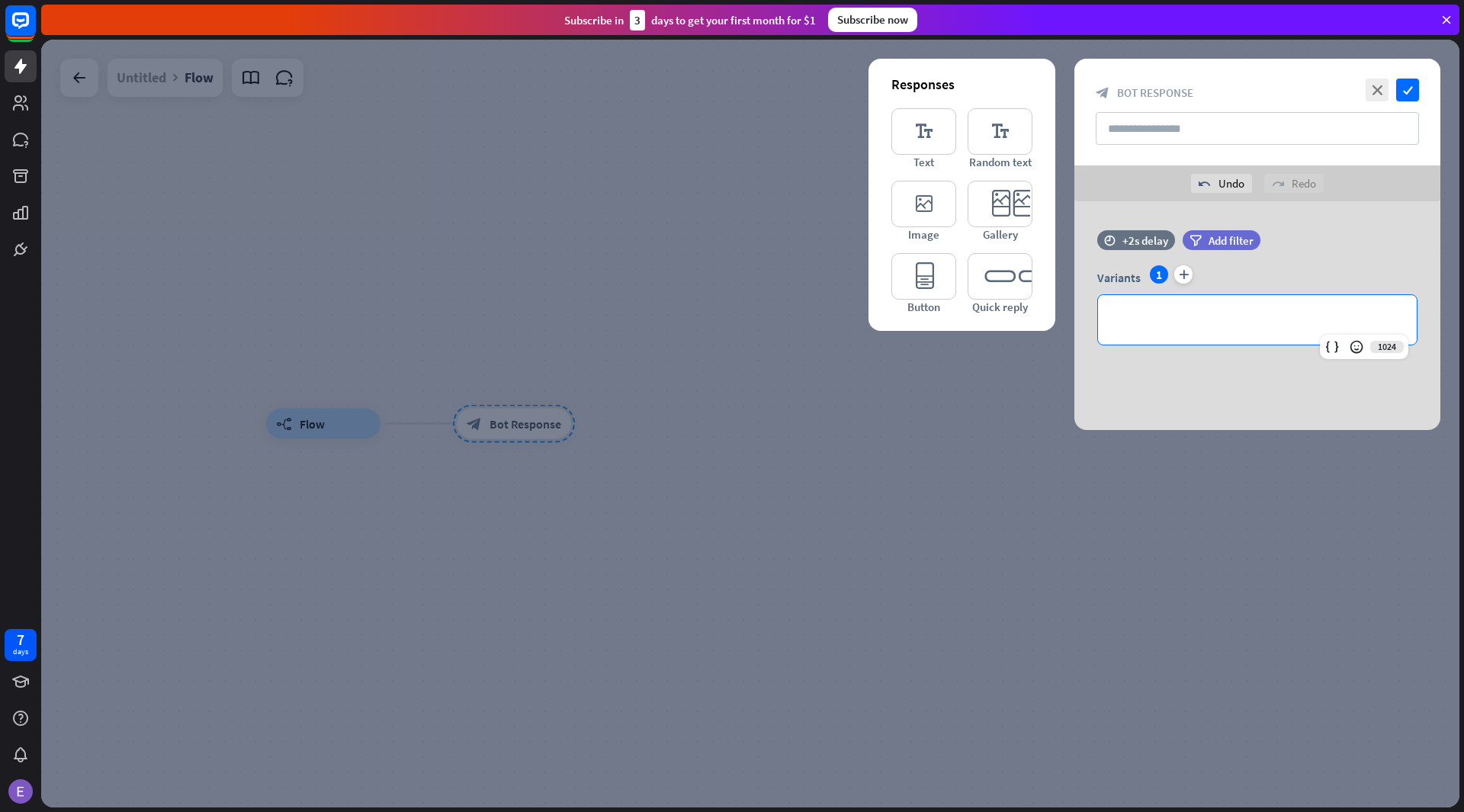
drag, startPoint x: 1225, startPoint y: 326, endPoint x: 1058, endPoint y: 319, distance: 167.1
click at [1058, 319] on div "**********" at bounding box center [1257, 316] width 404 height 229
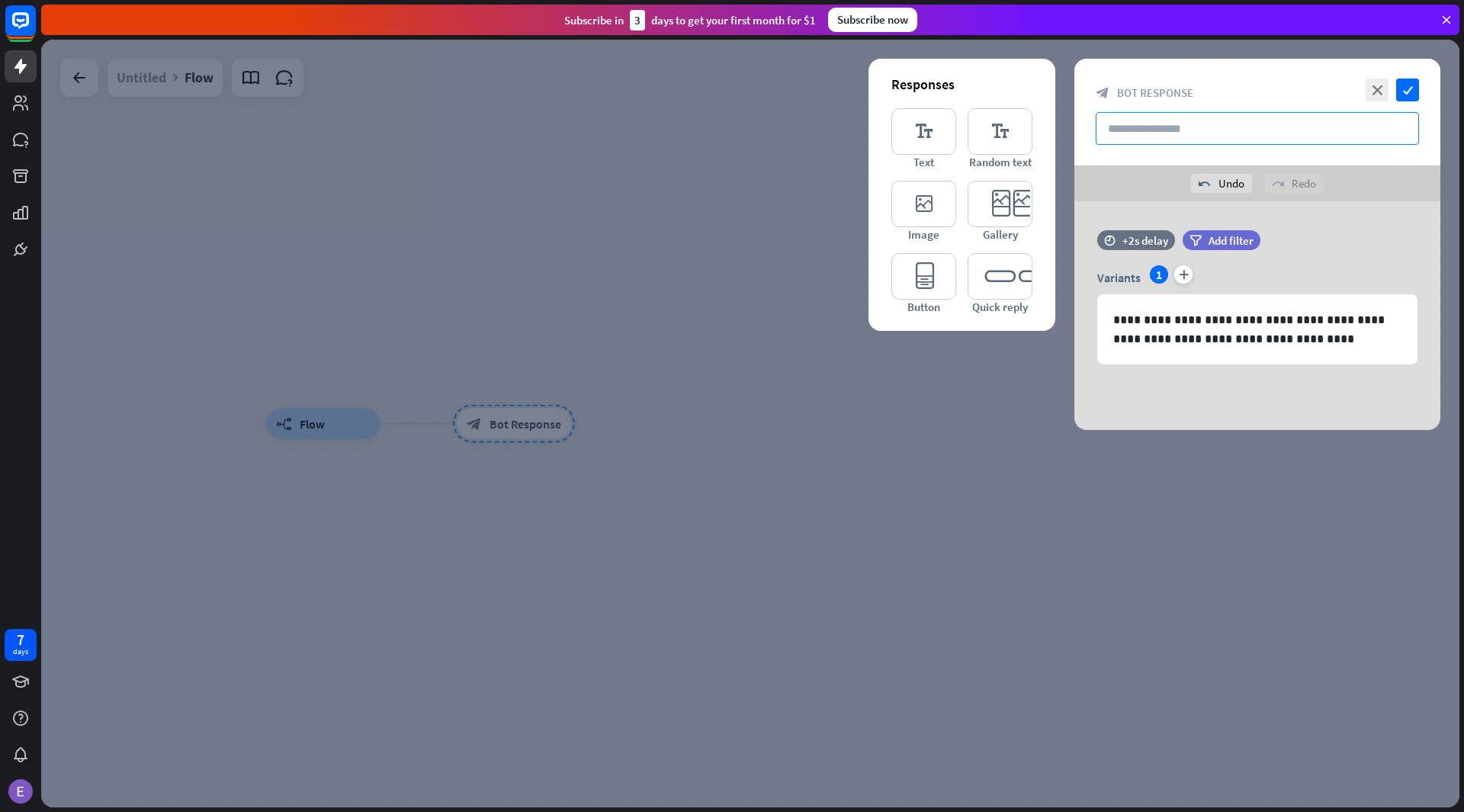
click at [1224, 132] on input "text" at bounding box center [1258, 128] width 323 height 32
type input "********"
click at [1415, 84] on icon "check" at bounding box center [1408, 90] width 23 height 23
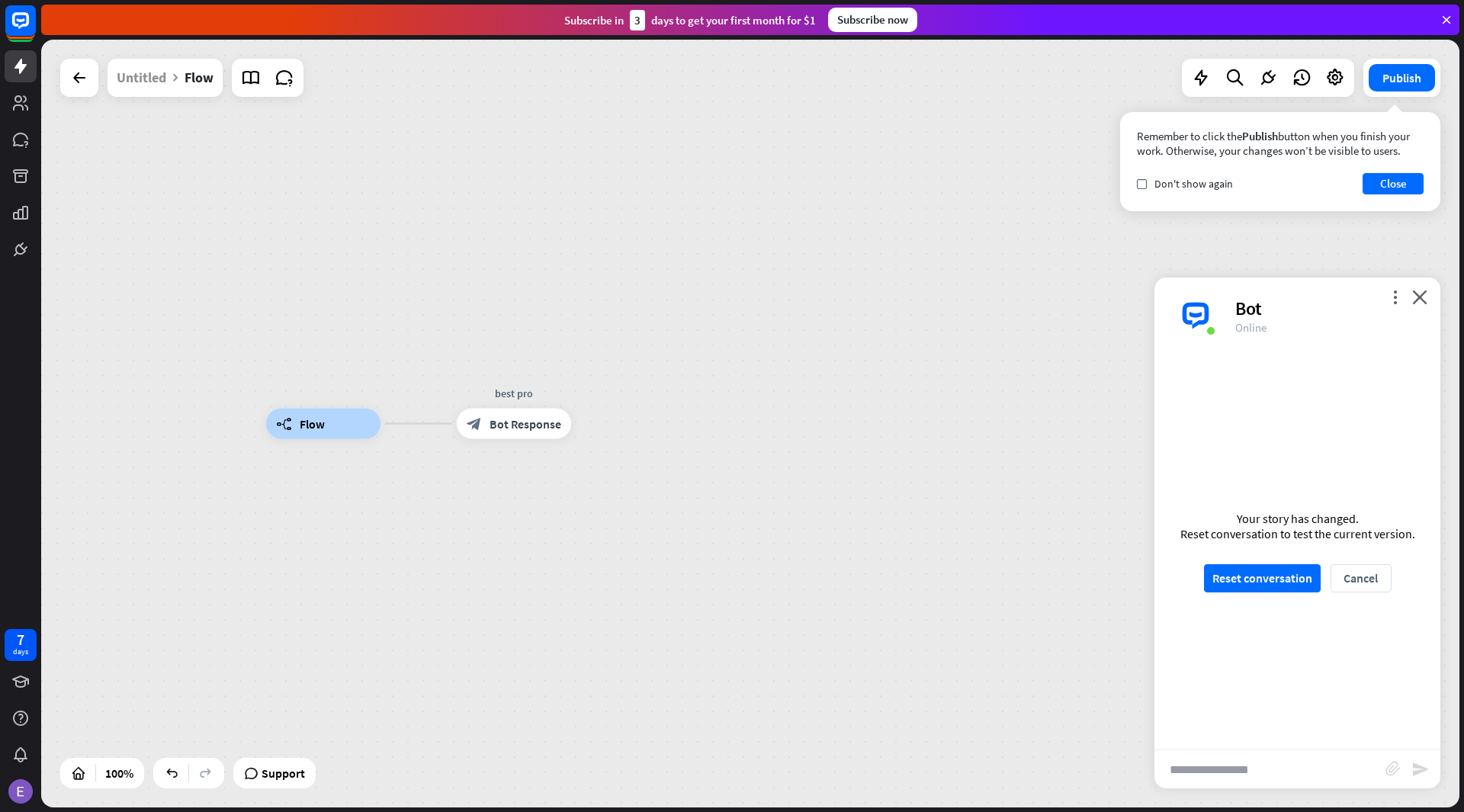
drag, startPoint x: 486, startPoint y: 430, endPoint x: 503, endPoint y: 403, distance: 31.9
click at [490, 367] on div "builder_tree Flow best pro block_bot_response Bot Response" at bounding box center [749, 423] width 1418 height 768
click at [1234, 568] on button "Reset conversation" at bounding box center [1261, 578] width 117 height 28
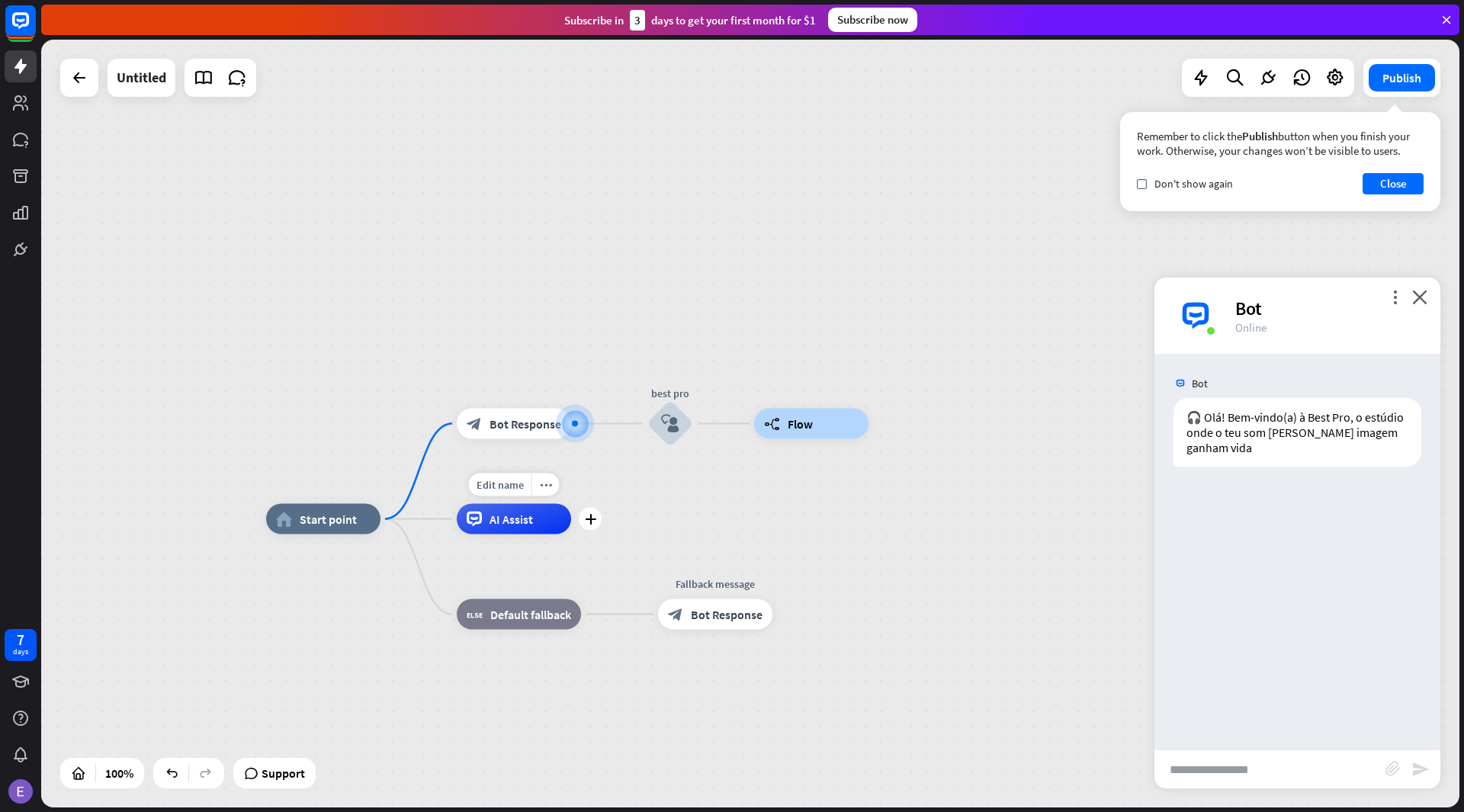
click at [515, 520] on span "AI Assist" at bounding box center [511, 519] width 43 height 15
click at [596, 520] on div "plus" at bounding box center [590, 520] width 23 height 23
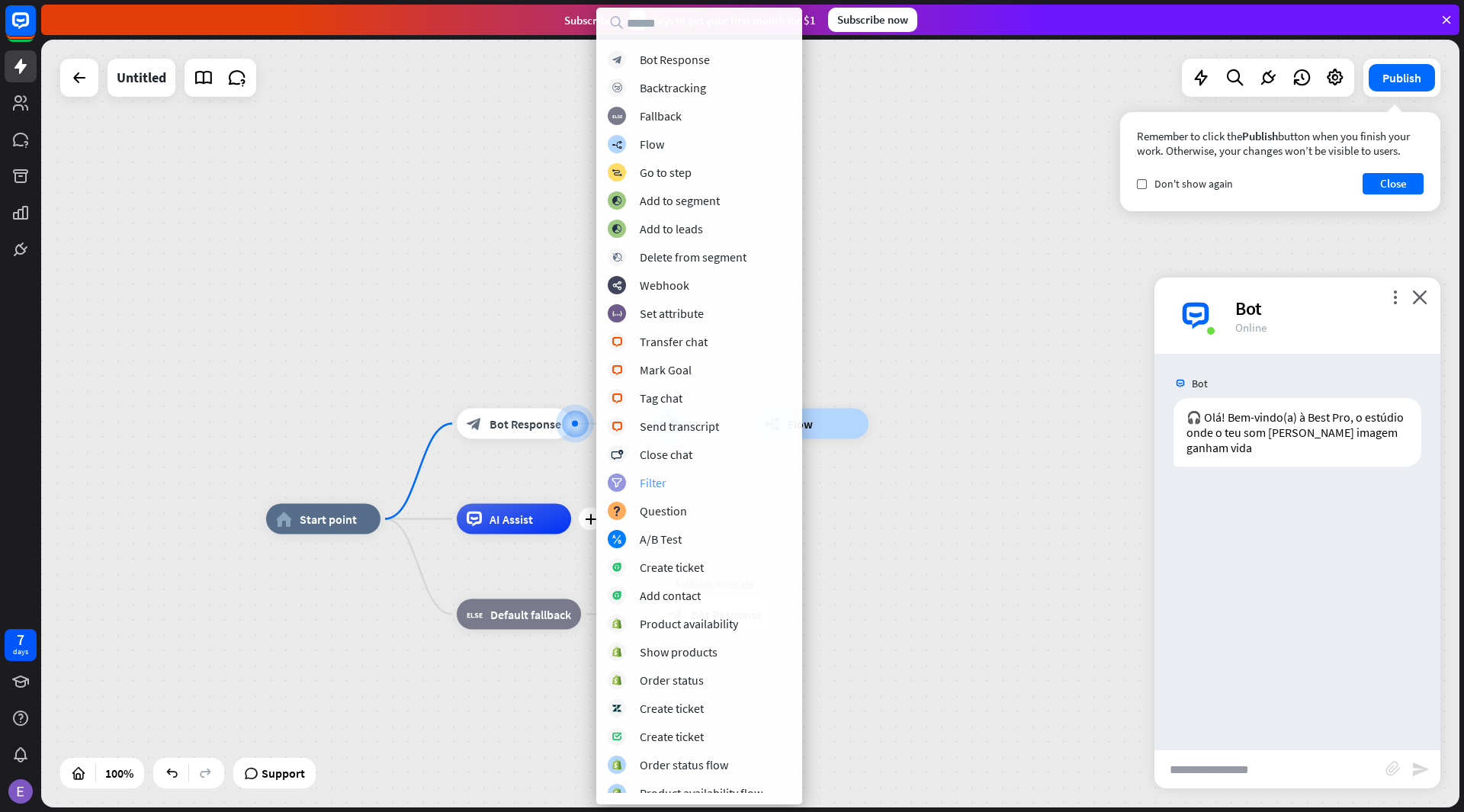
click at [725, 489] on div "filter Filter" at bounding box center [699, 483] width 183 height 19
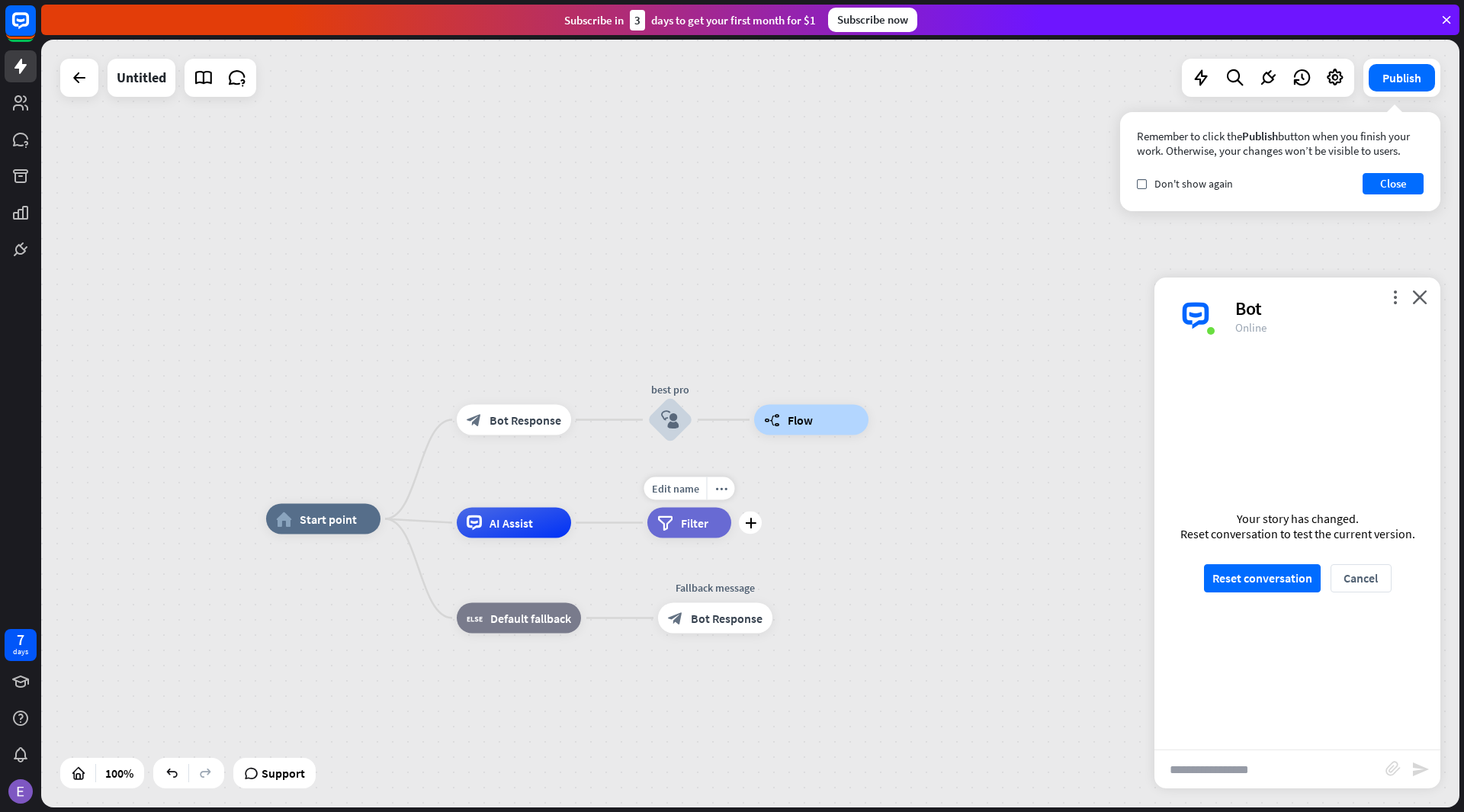
click at [709, 533] on div "filter Filter" at bounding box center [689, 523] width 84 height 30
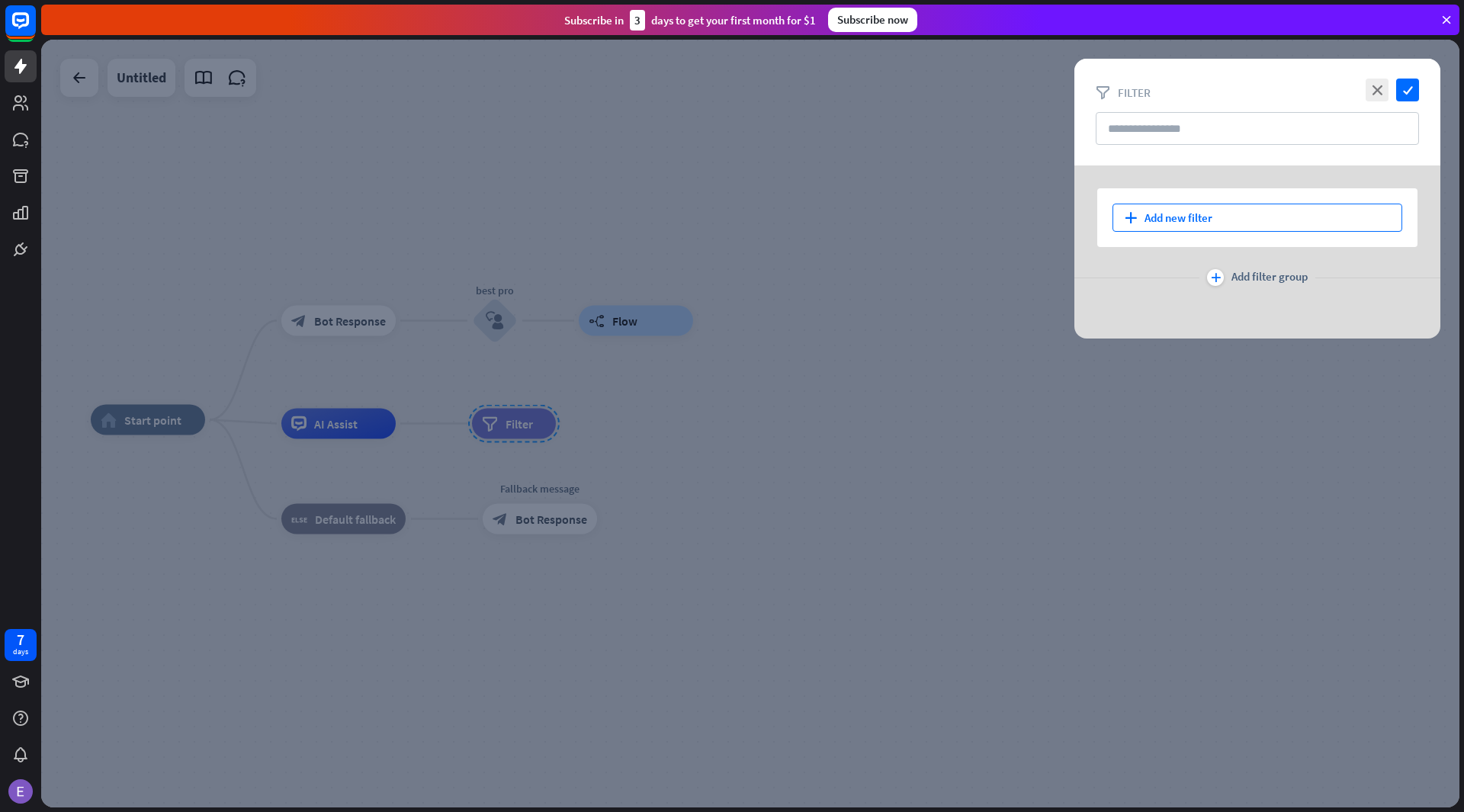
click at [1191, 220] on div "plus Add new filter" at bounding box center [1257, 217] width 290 height 28
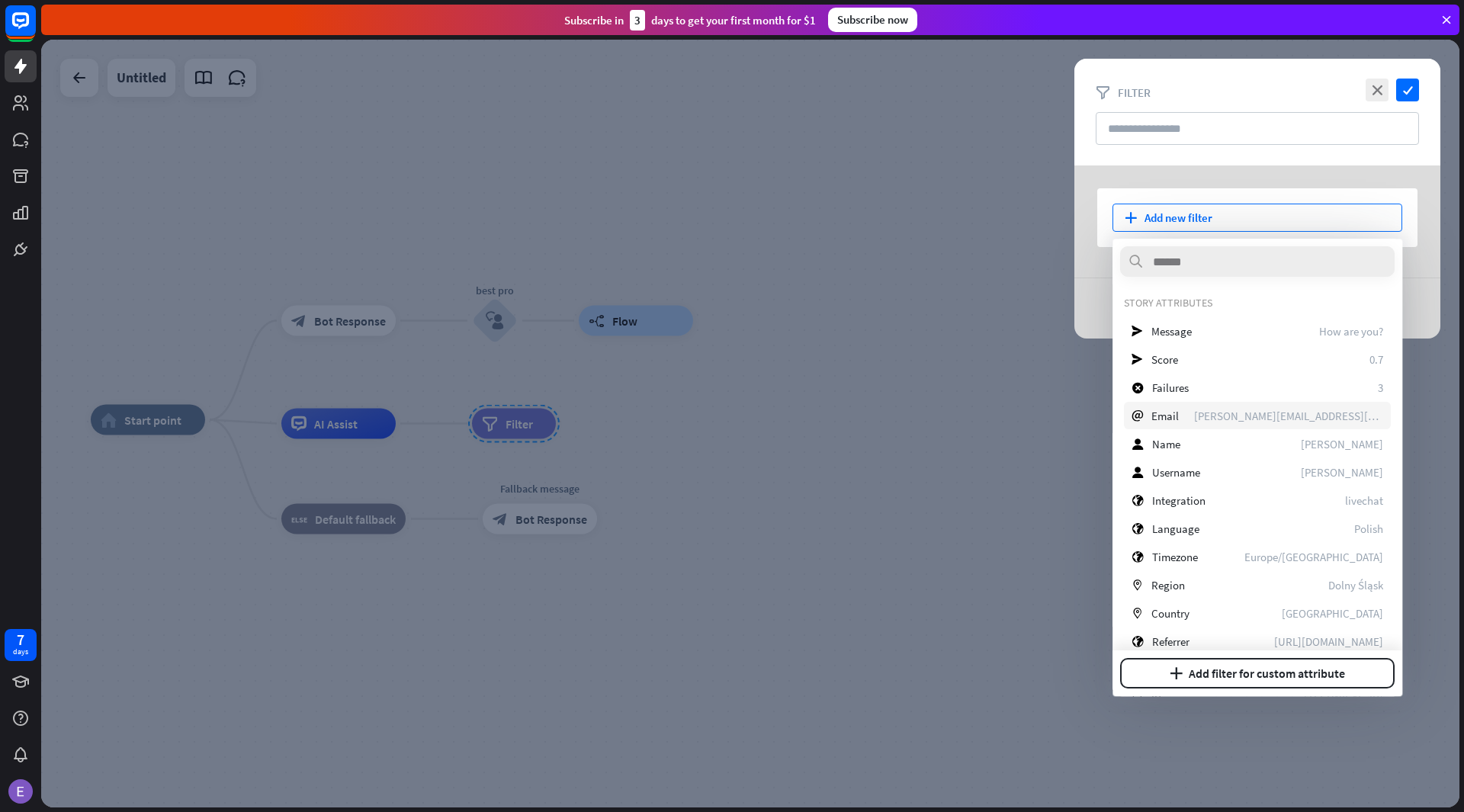
click at [1166, 416] on span "Email" at bounding box center [1164, 415] width 27 height 15
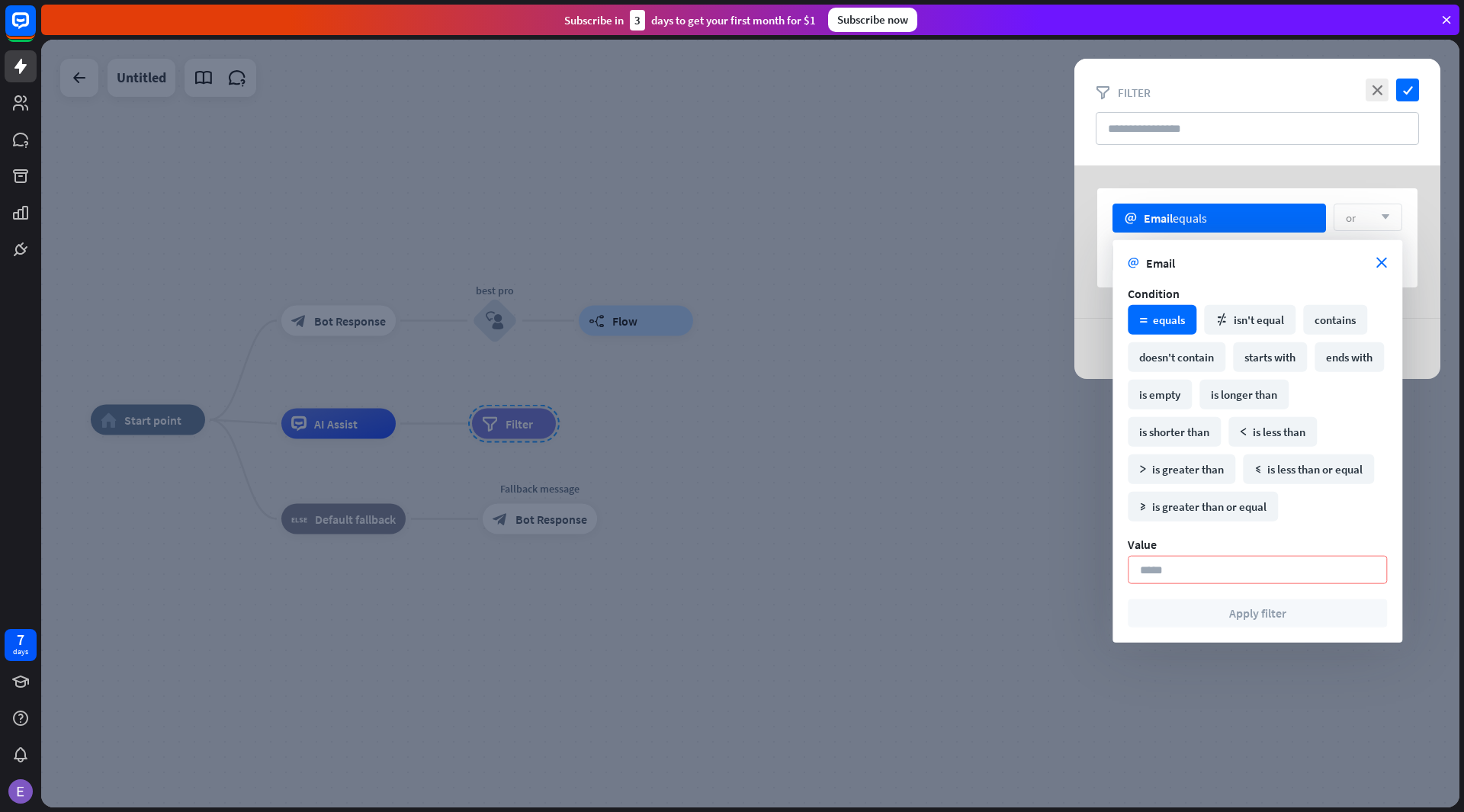
click at [1186, 566] on input at bounding box center [1257, 570] width 259 height 28
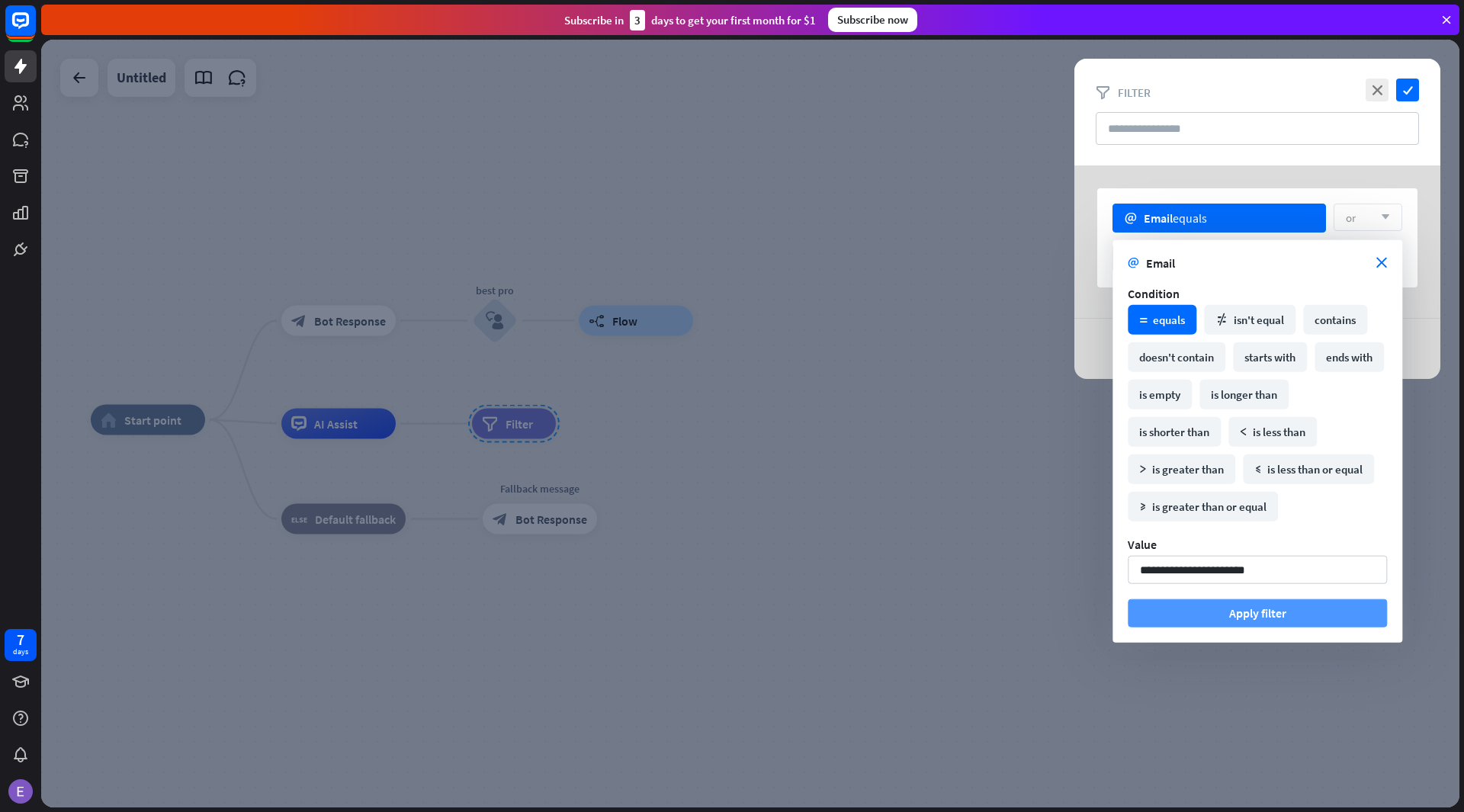
type input "**********"
click at [1193, 619] on button "Apply filter" at bounding box center [1257, 613] width 259 height 28
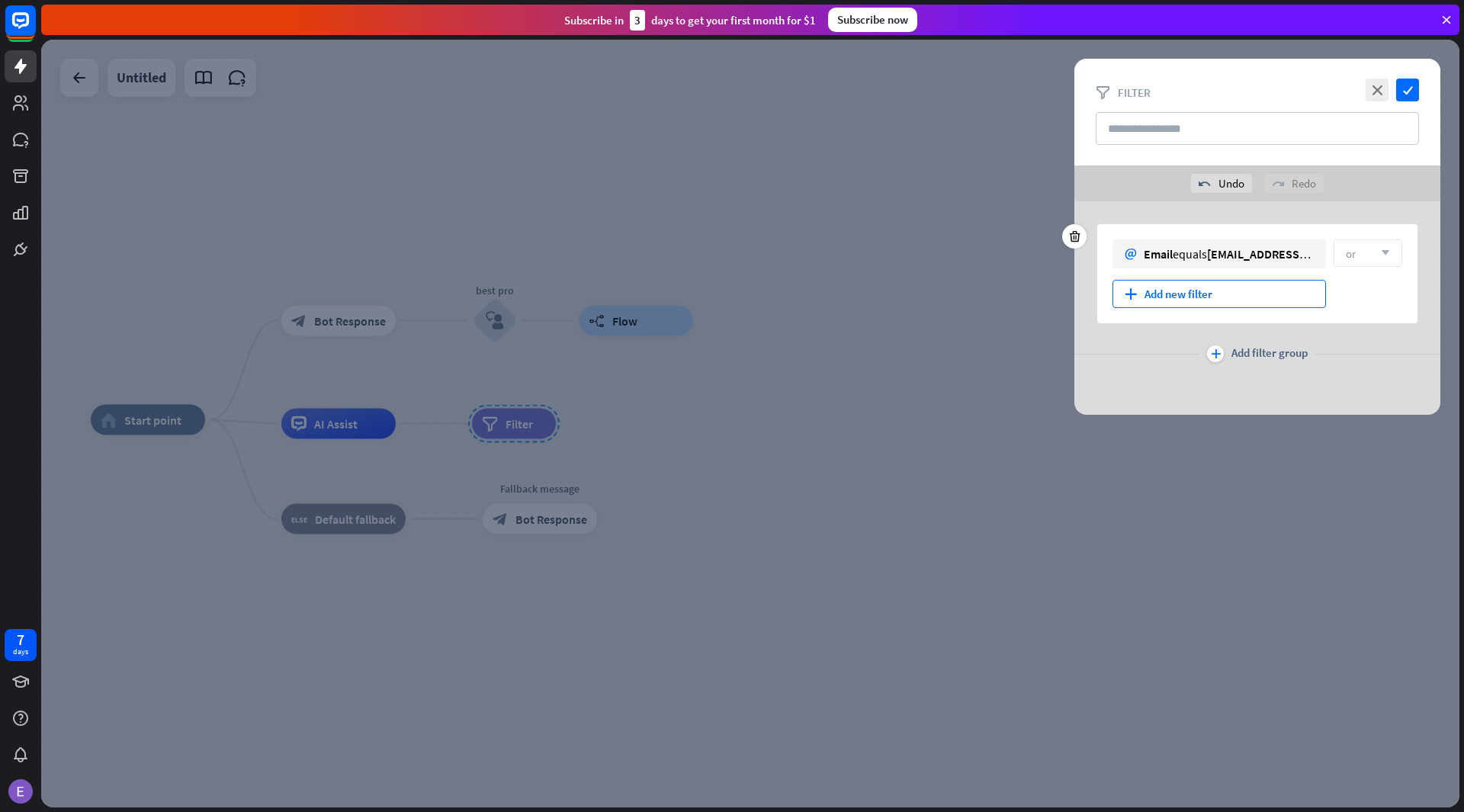
click at [1258, 292] on div "plus Add new filter" at bounding box center [1219, 294] width 213 height 28
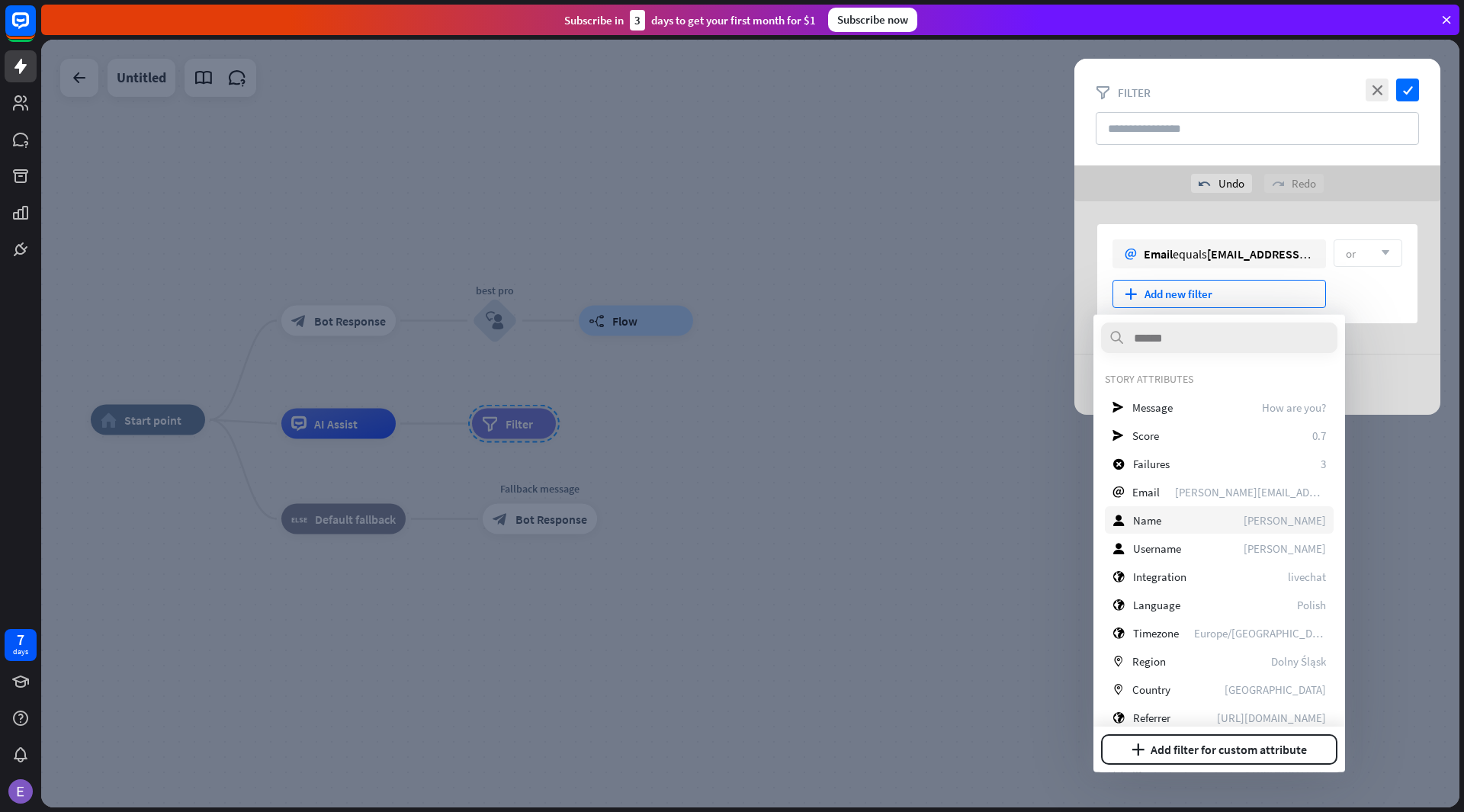
click at [1176, 524] on div "user Name [PERSON_NAME]" at bounding box center [1219, 520] width 229 height 27
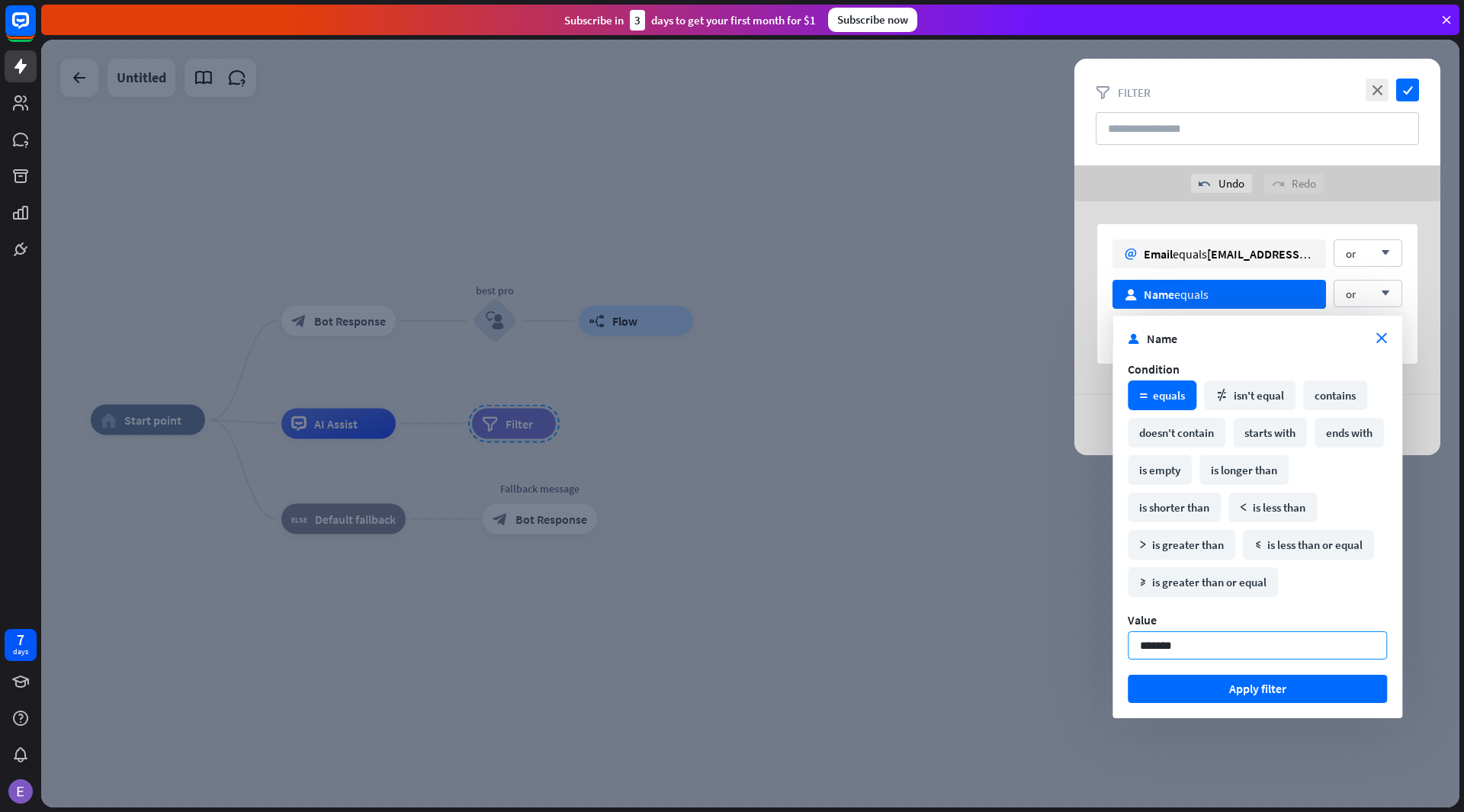
click at [1159, 647] on input "*******" at bounding box center [1257, 645] width 259 height 28
type input "********"
click at [1186, 684] on button "Apply filter" at bounding box center [1257, 688] width 259 height 28
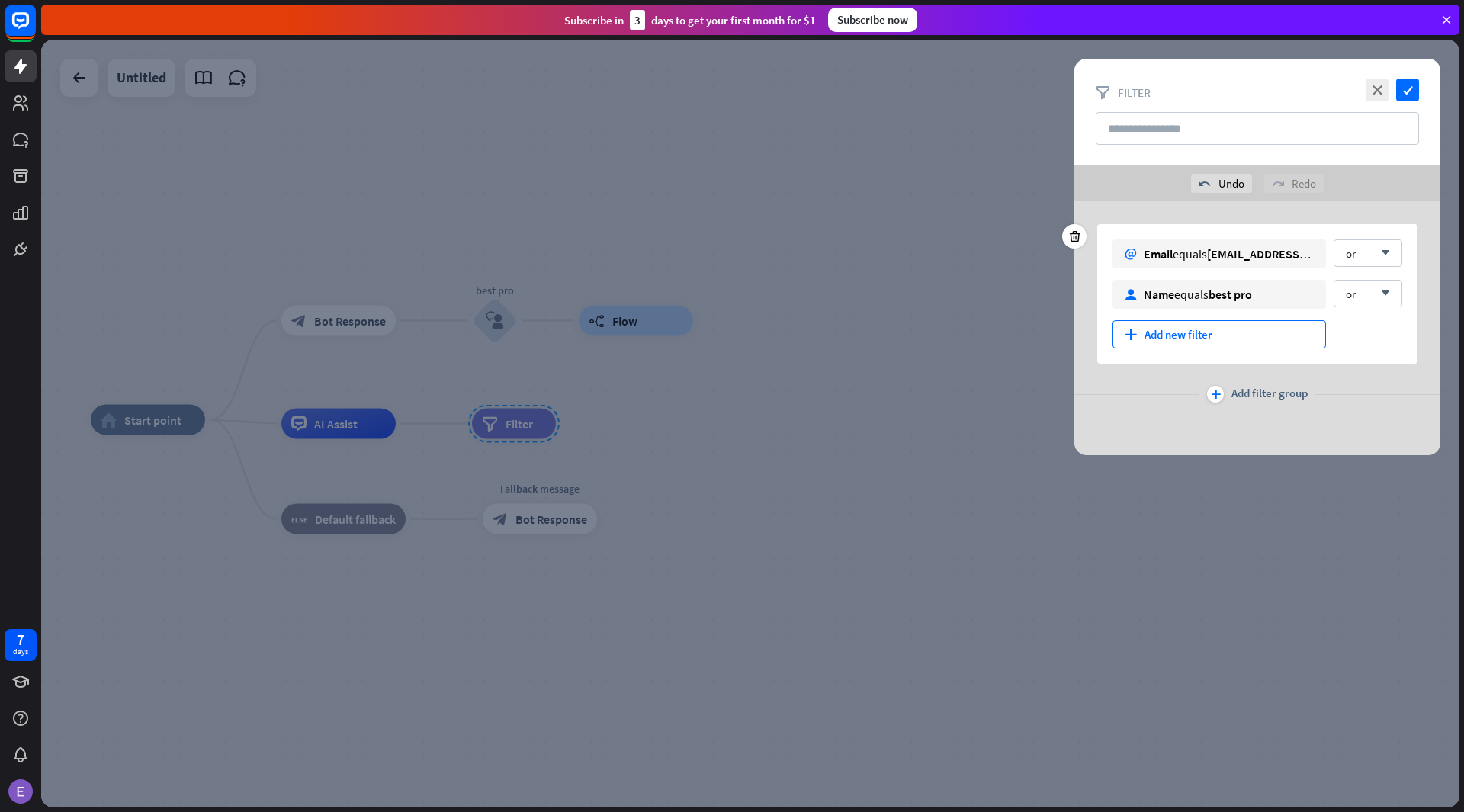
click at [1180, 335] on div "plus Add new filter" at bounding box center [1219, 334] width 213 height 28
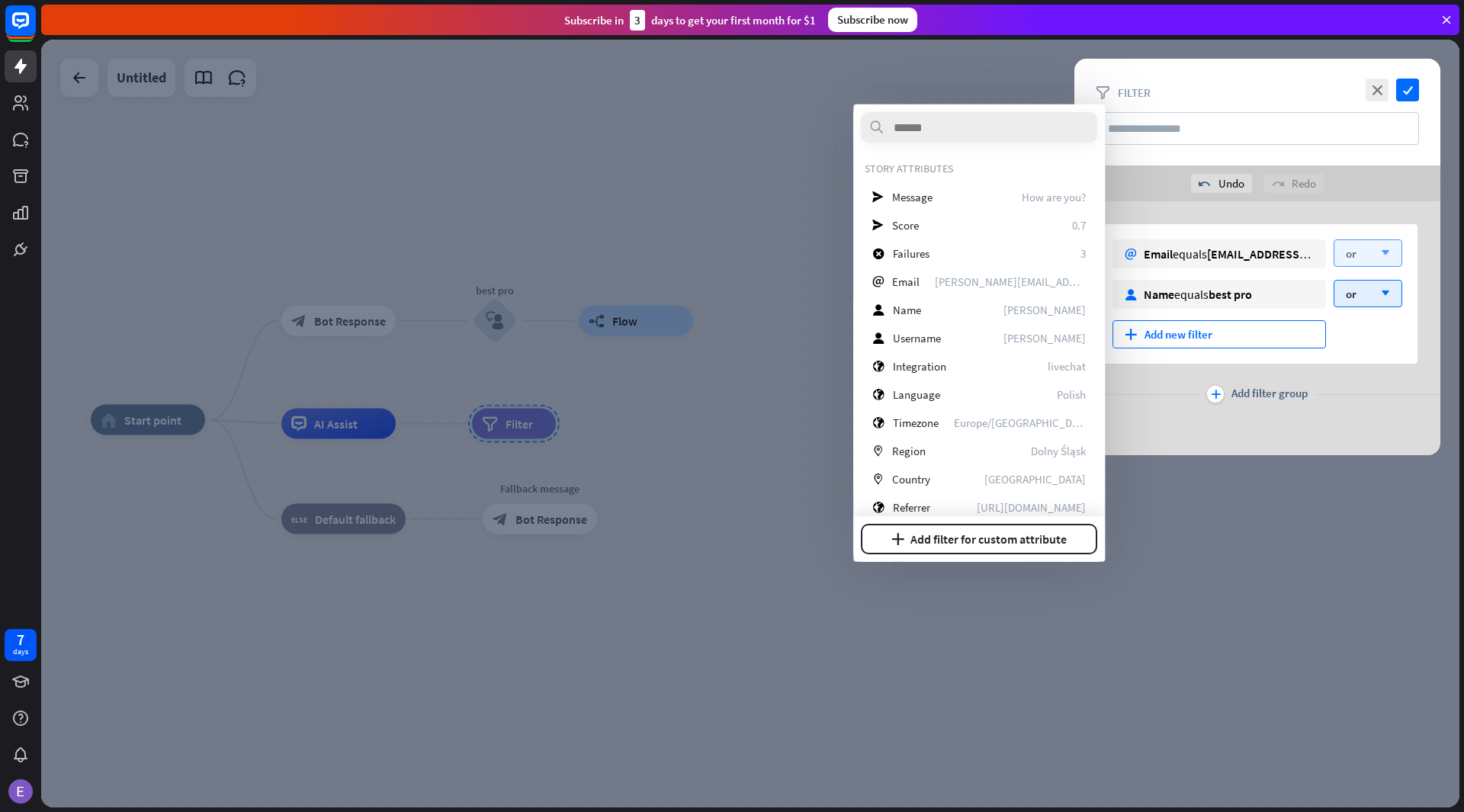
click at [1375, 248] on icon "arrow_down" at bounding box center [1381, 253] width 17 height 9
click at [1406, 84] on icon "check" at bounding box center [1408, 90] width 23 height 23
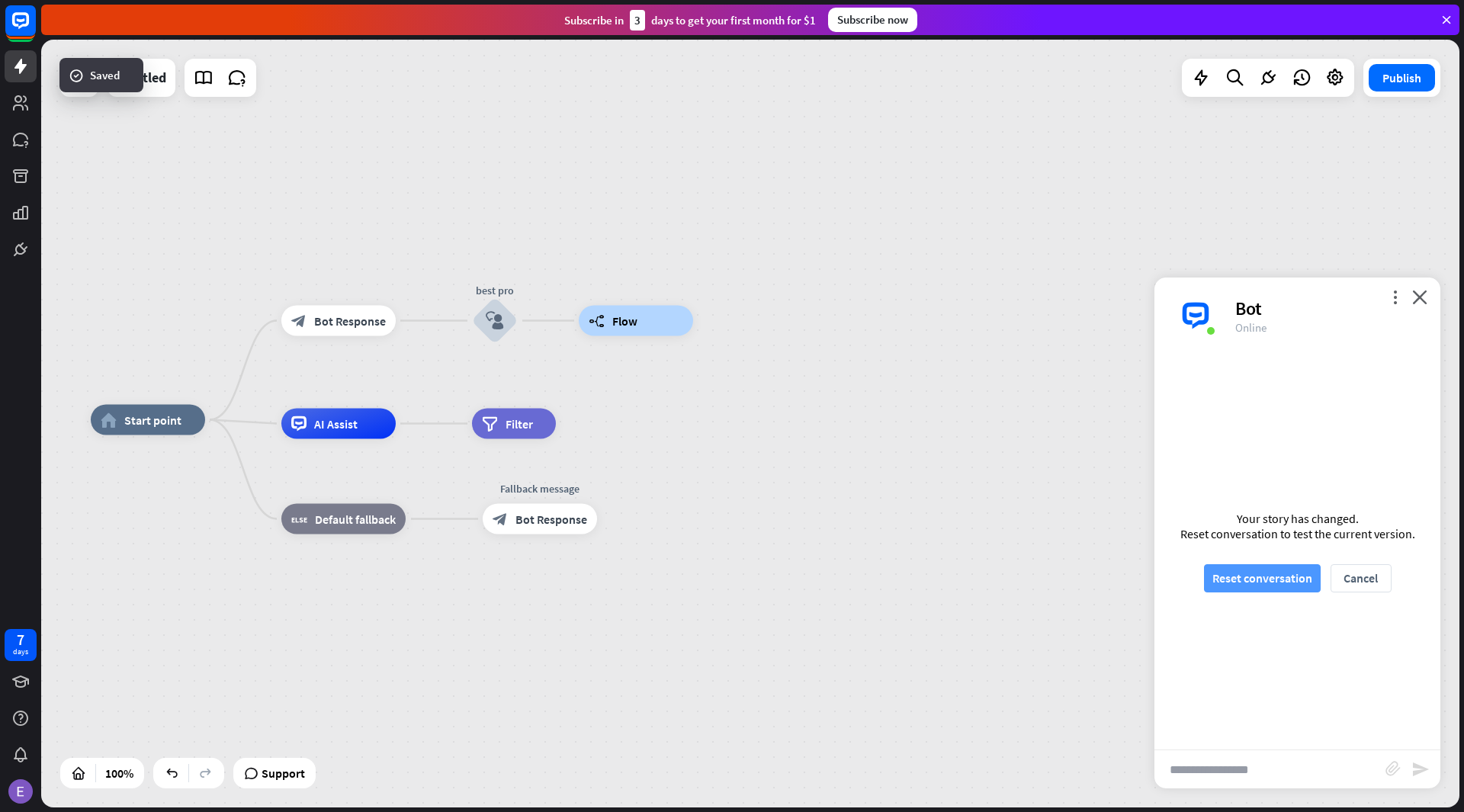
click at [1265, 577] on button "Reset conversation" at bounding box center [1261, 578] width 117 height 28
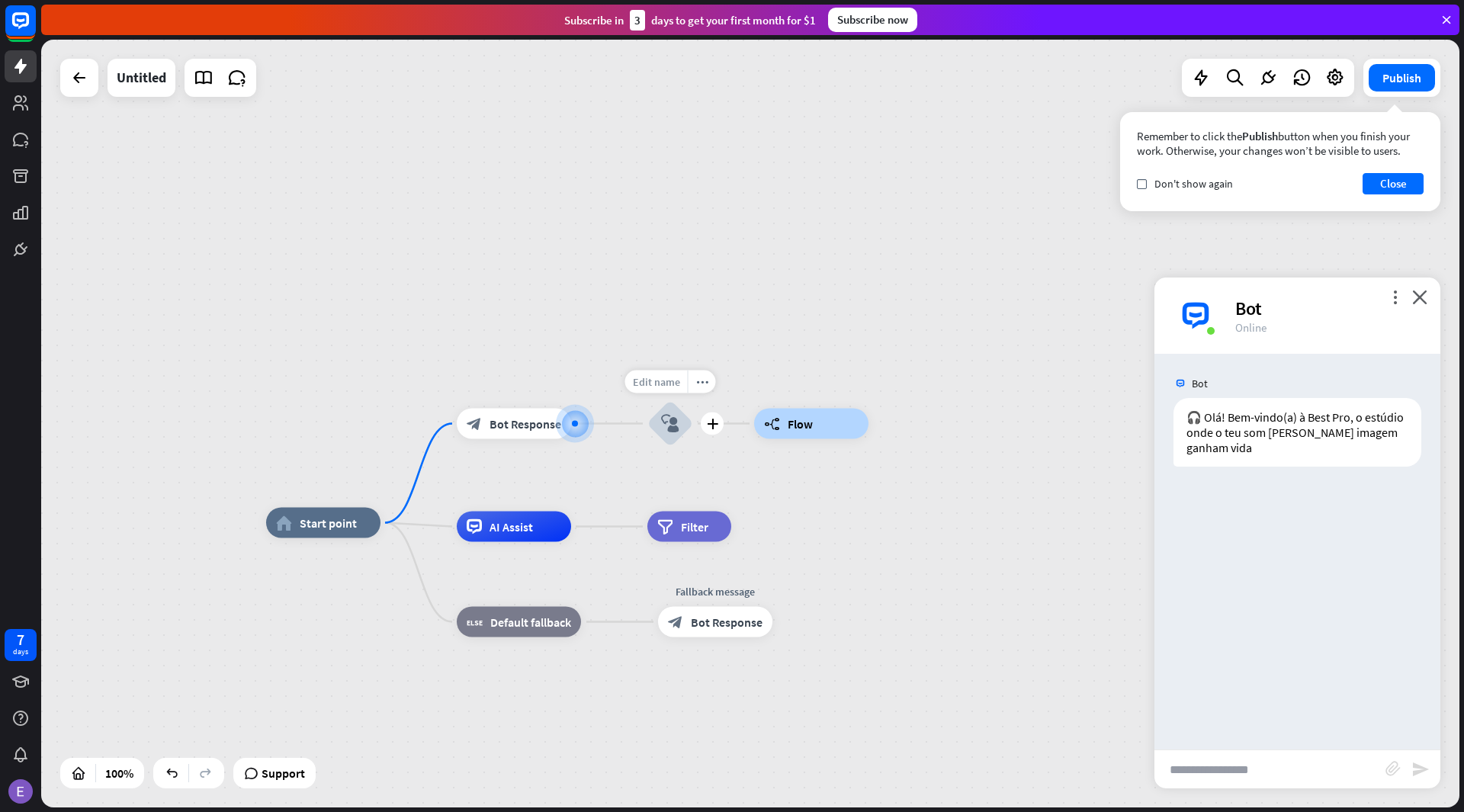
click at [660, 375] on span "Edit name" at bounding box center [656, 382] width 47 height 14
click at [693, 424] on div "Edit name more_horiz ******** plus block_user_input" at bounding box center [670, 424] width 46 height 46
click at [676, 429] on icon "block_user_input" at bounding box center [671, 424] width 19 height 19
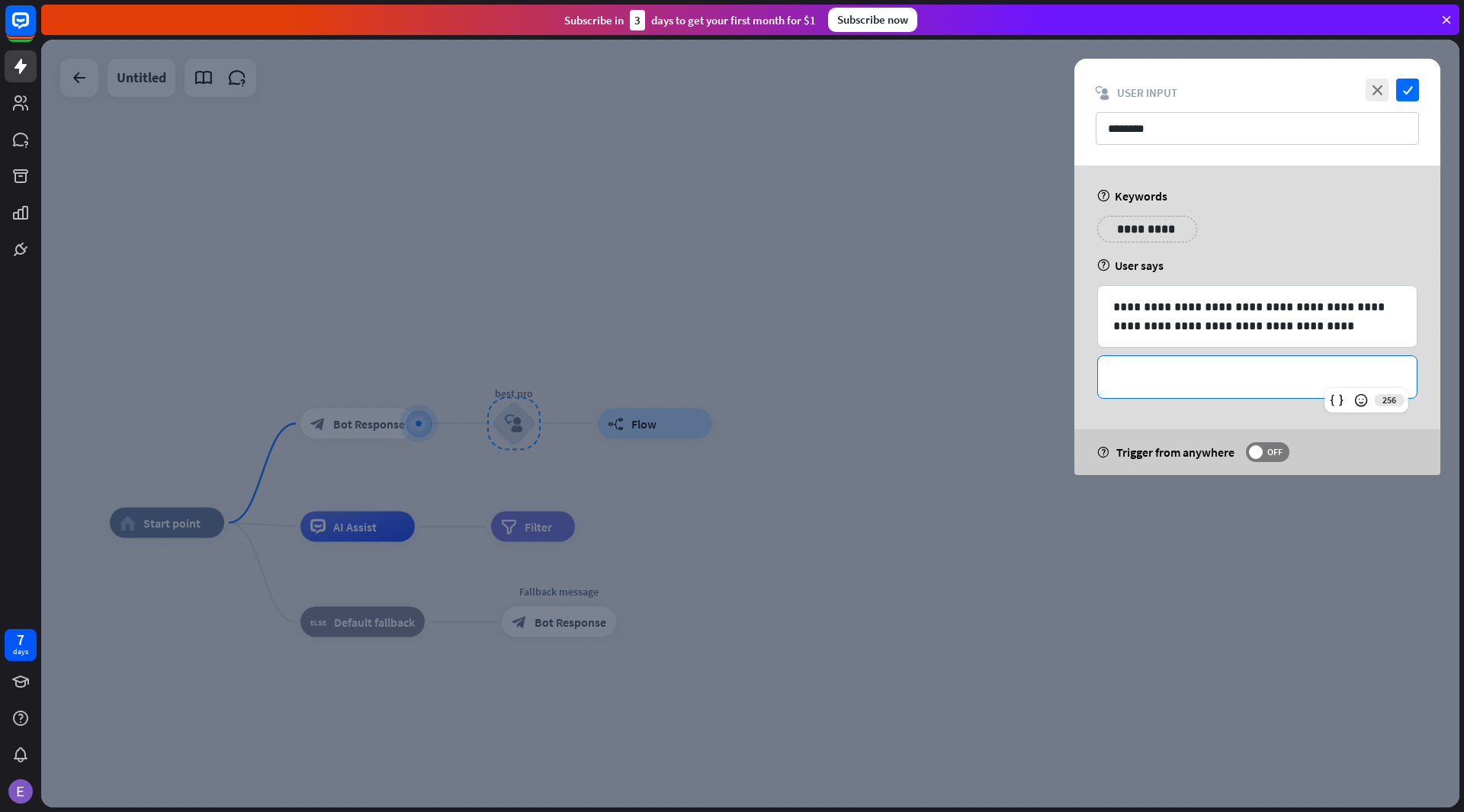
drag, startPoint x: 1210, startPoint y: 363, endPoint x: 1184, endPoint y: 363, distance: 26.0
click at [1184, 363] on div "**********" at bounding box center [1257, 377] width 319 height 42
click at [1185, 367] on p "**********" at bounding box center [1257, 377] width 288 height 19
click at [1375, 86] on icon "close" at bounding box center [1377, 90] width 23 height 23
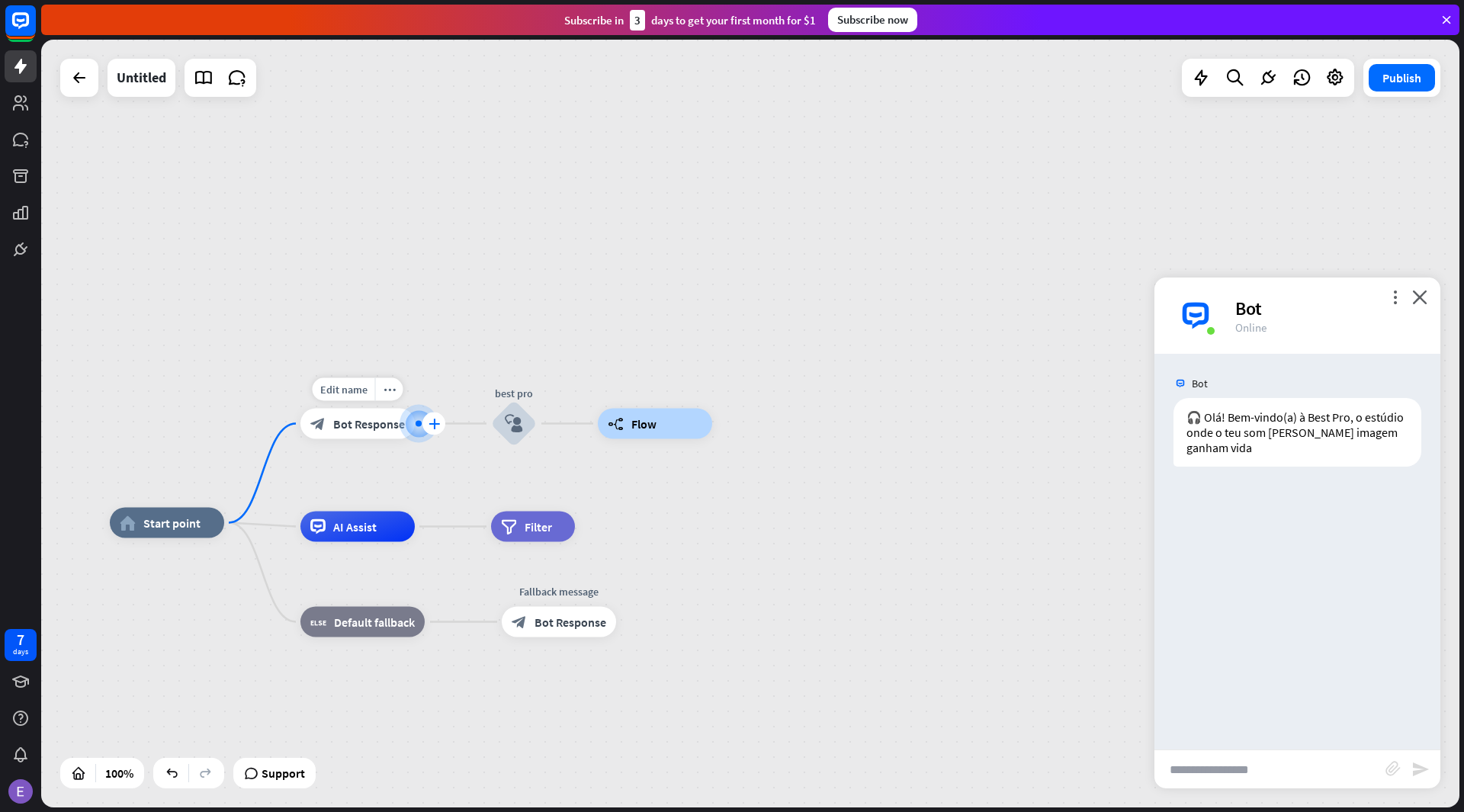
click at [430, 421] on icon "plus" at bounding box center [434, 424] width 12 height 11
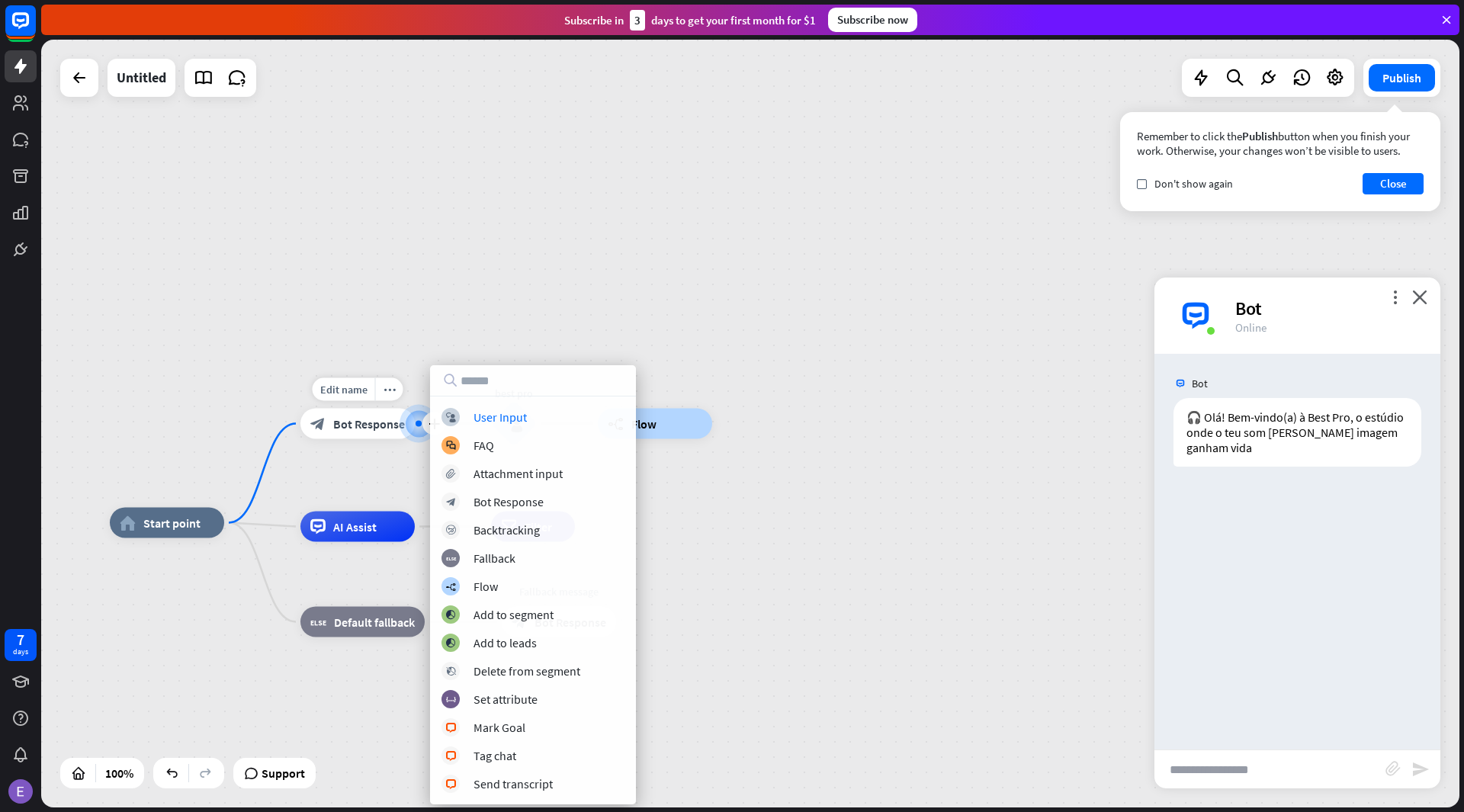
click at [410, 420] on div at bounding box center [418, 423] width 17 height 17
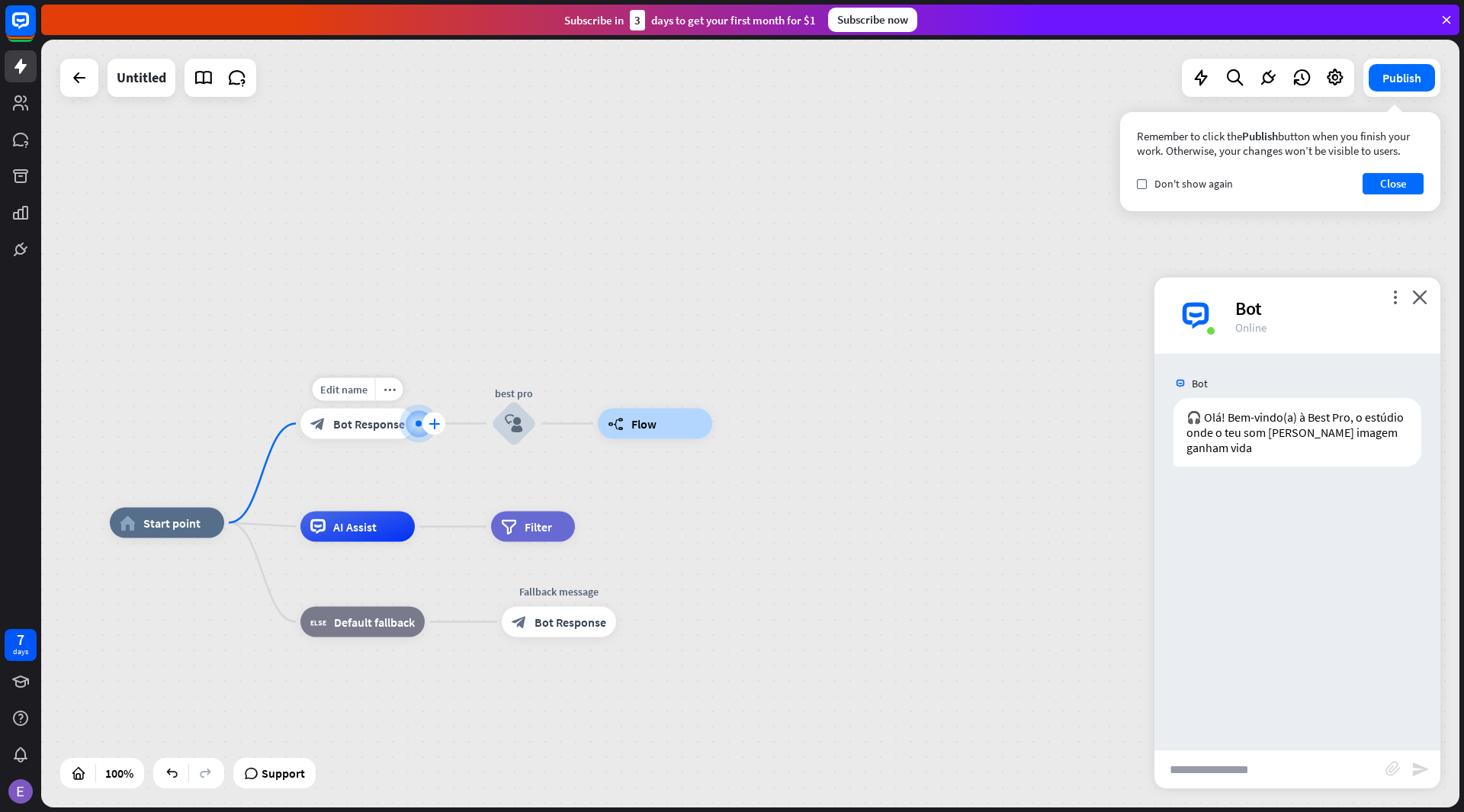
click at [424, 423] on div "plus" at bounding box center [434, 424] width 23 height 23
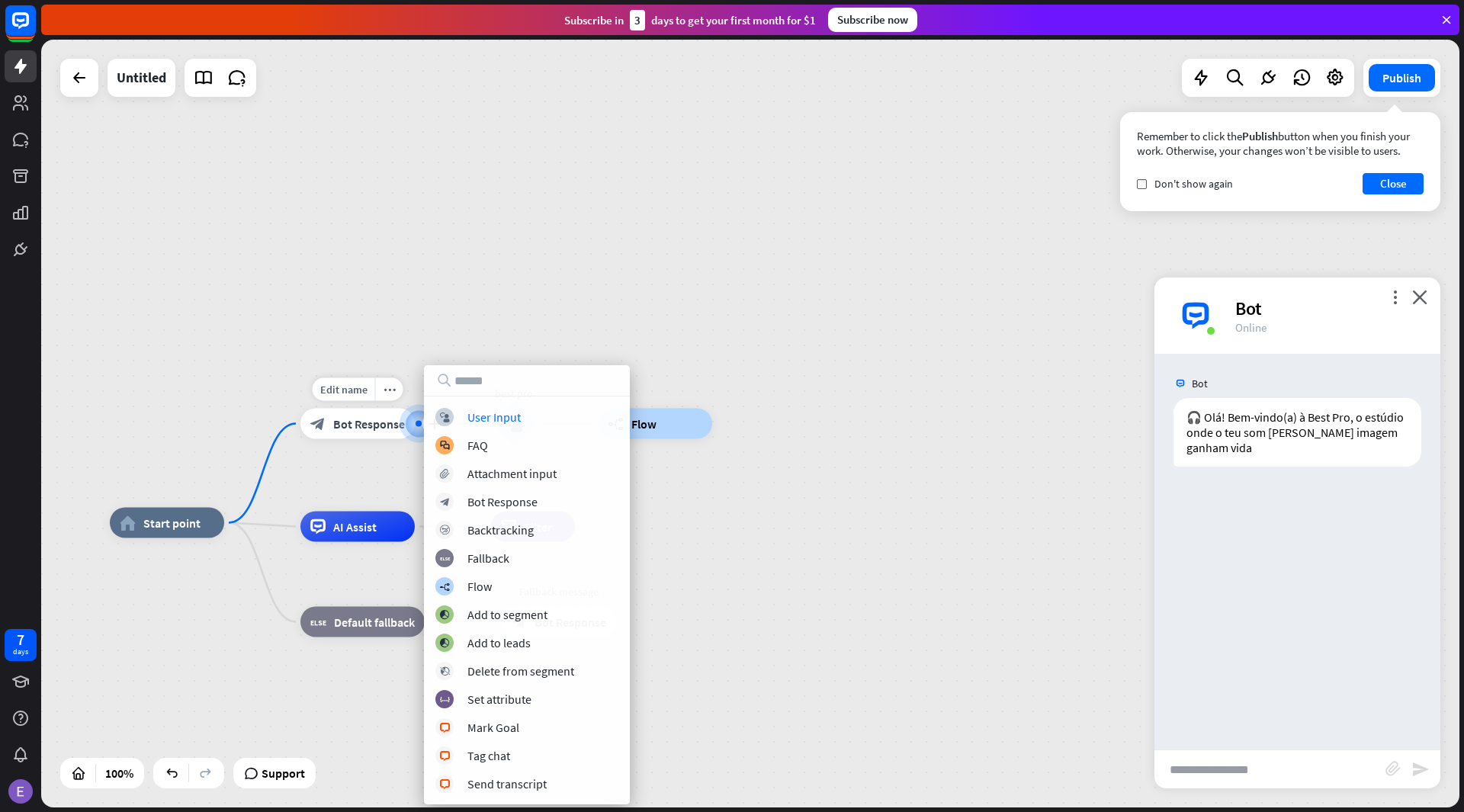
click at [375, 417] on span "Bot Response" at bounding box center [369, 424] width 72 height 15
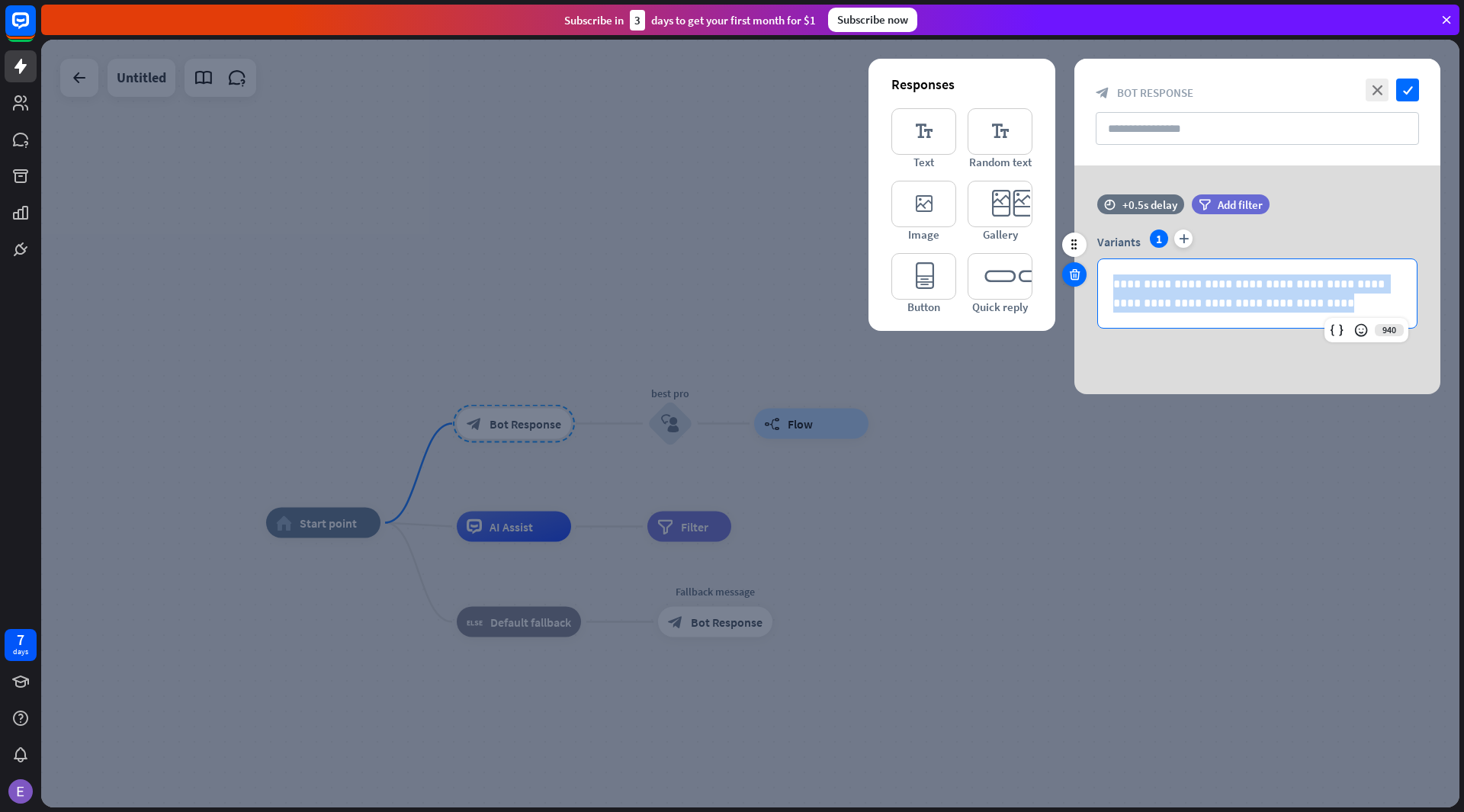
drag, startPoint x: 1289, startPoint y: 294, endPoint x: 1083, endPoint y: 267, distance: 207.8
click at [1083, 267] on div "**********" at bounding box center [1257, 268] width 366 height 149
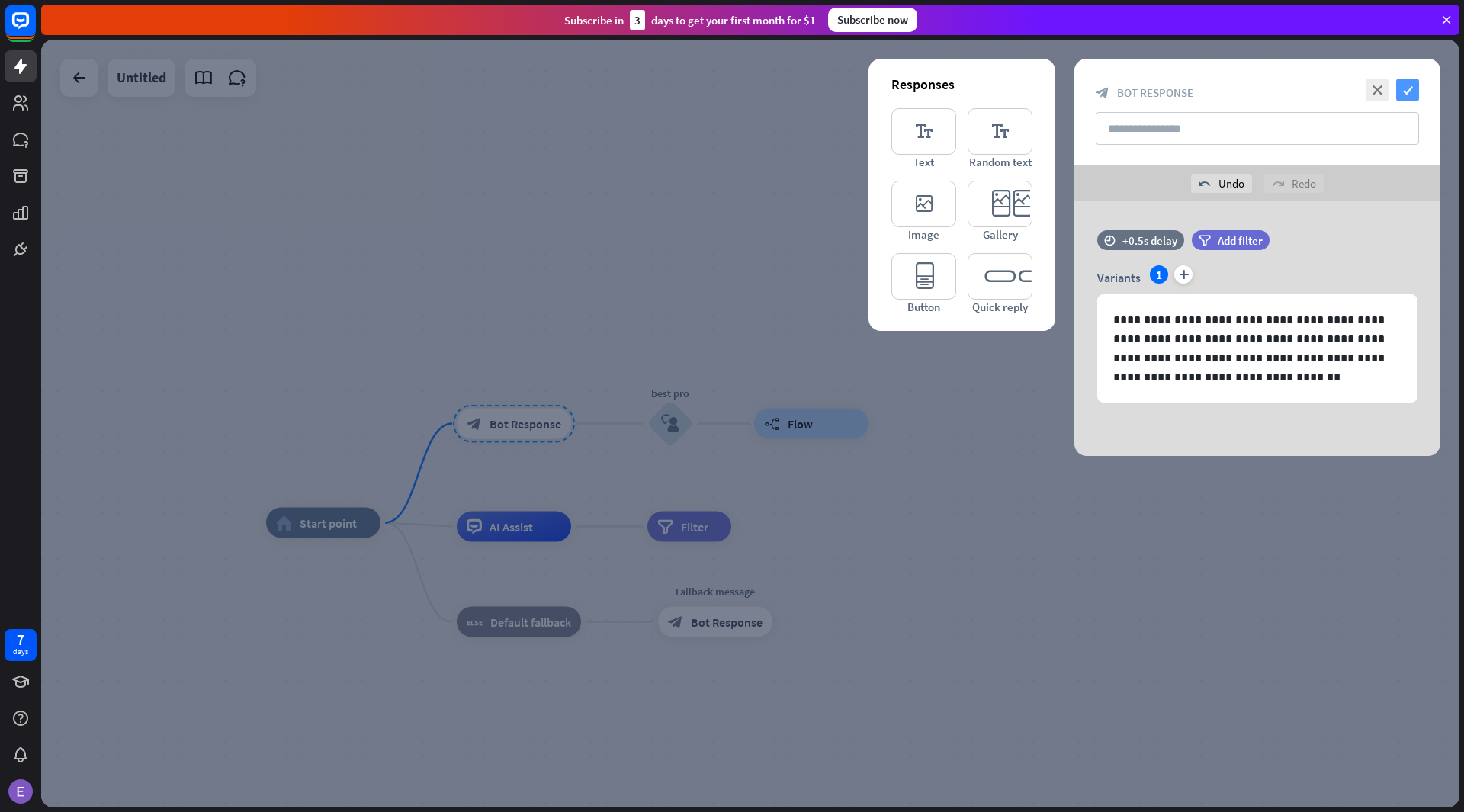
click at [1408, 88] on icon "check" at bounding box center [1408, 90] width 23 height 23
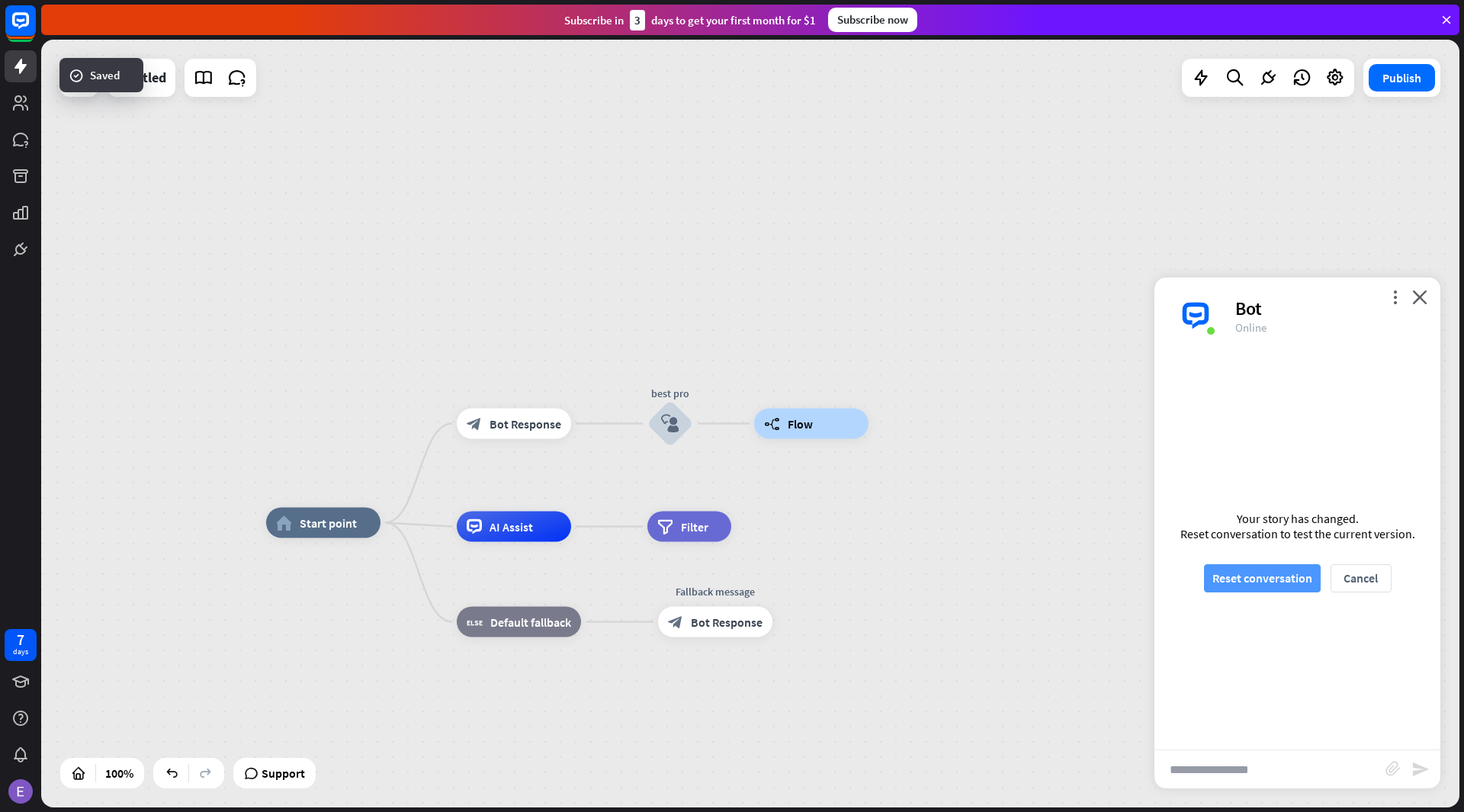
click at [1249, 571] on button "Reset conversation" at bounding box center [1261, 578] width 117 height 28
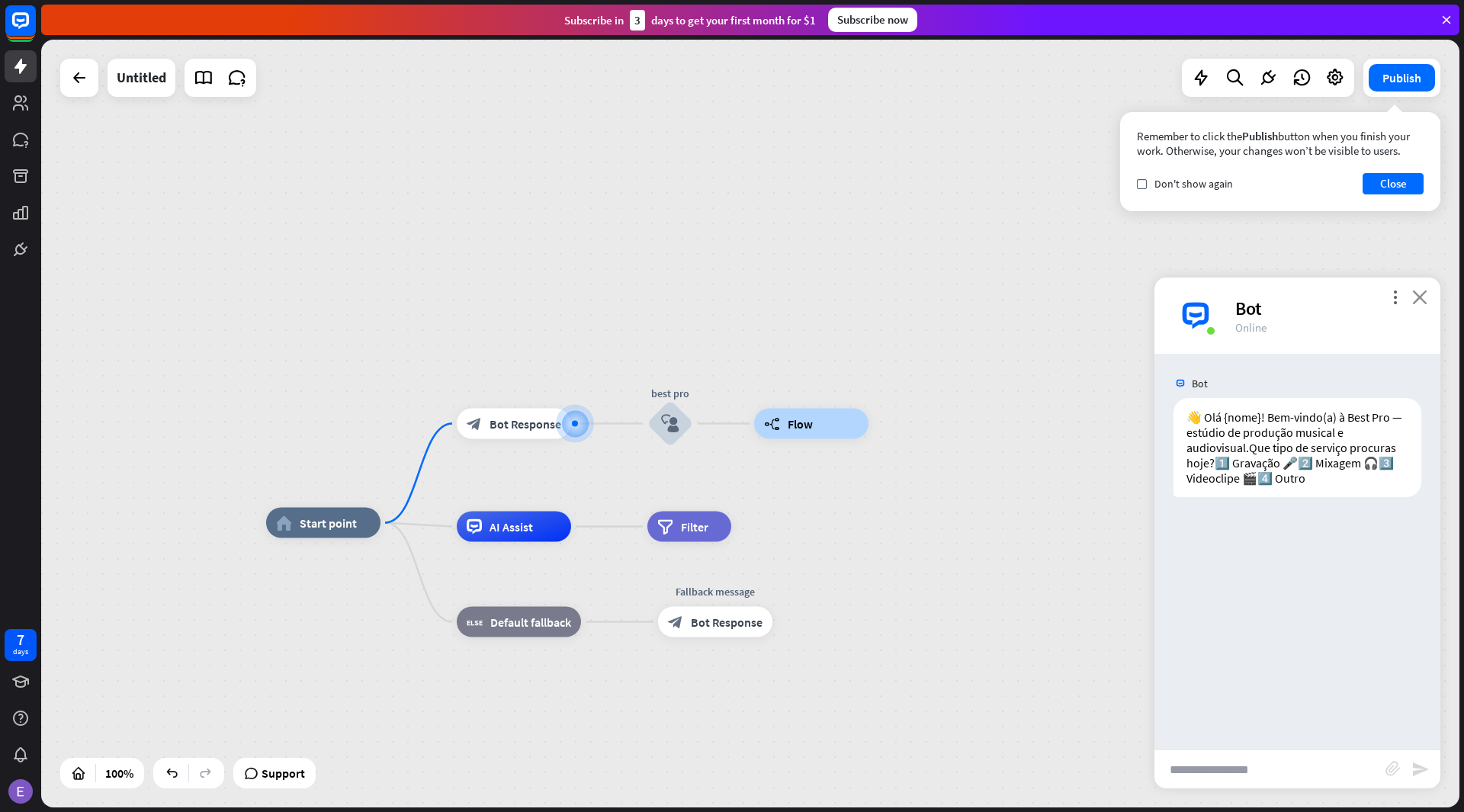
click at [1424, 299] on icon "close" at bounding box center [1420, 297] width 15 height 15
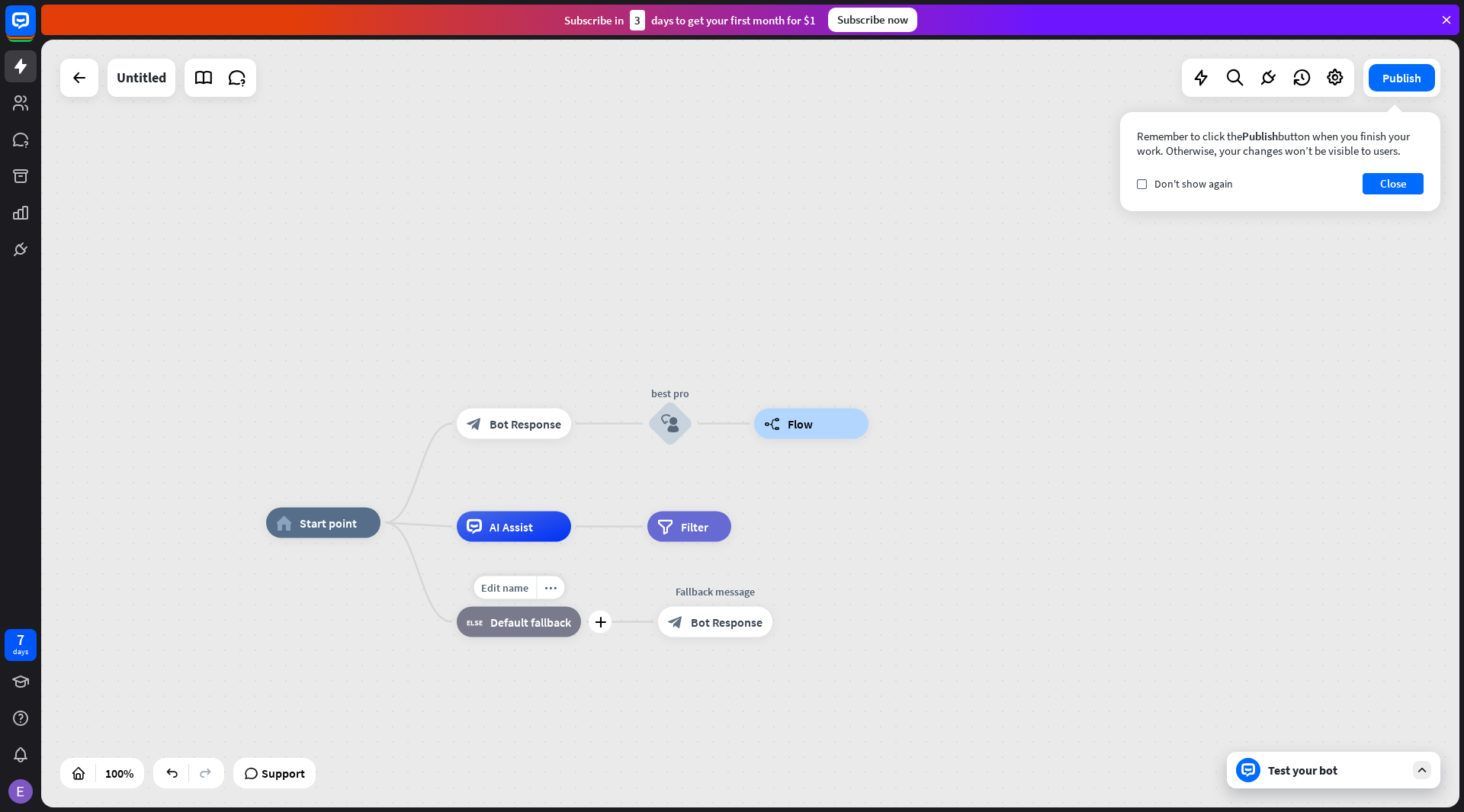
click at [489, 629] on div "block_fallback Default fallback" at bounding box center [518, 622] width 125 height 30
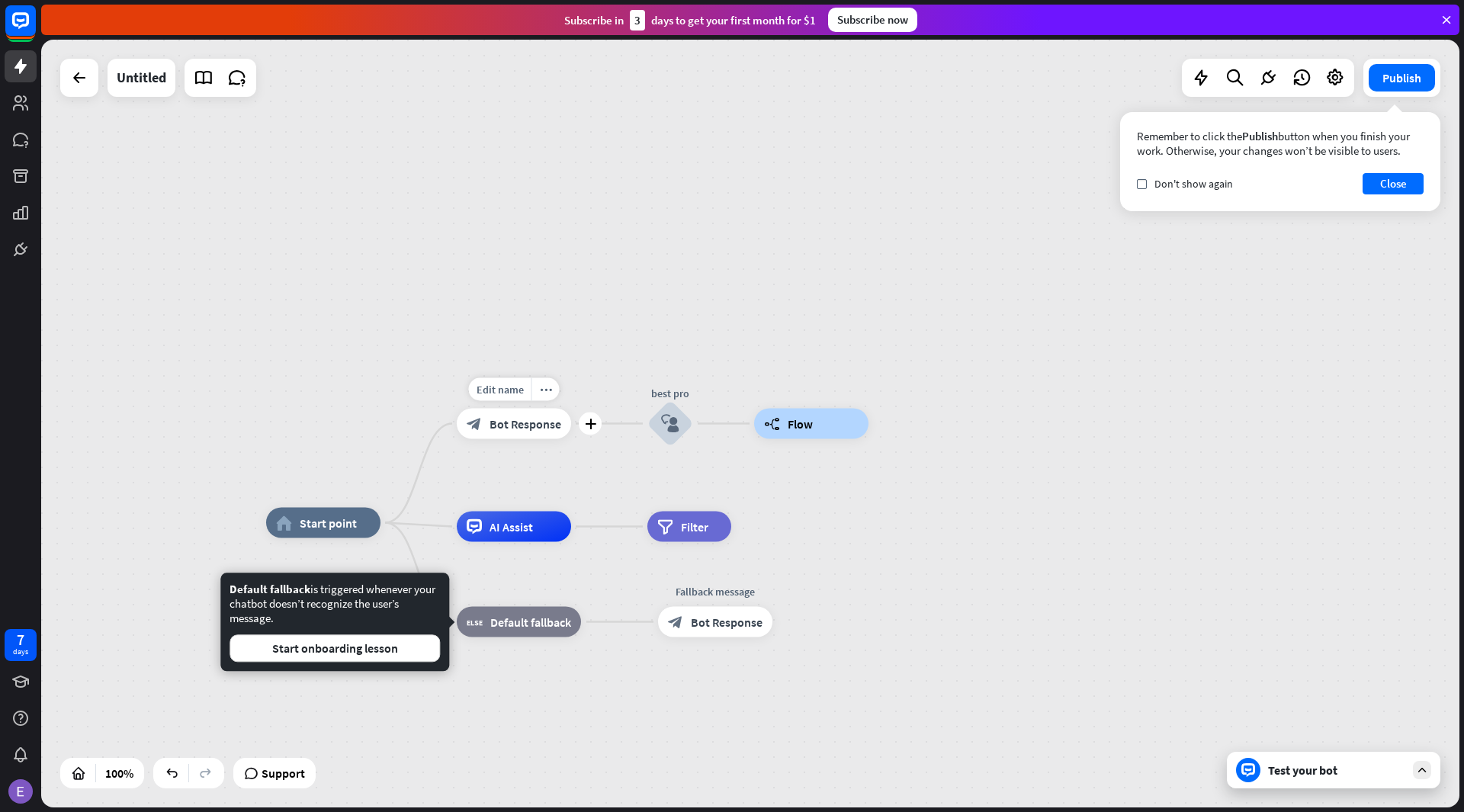
click at [550, 426] on span "Bot Response" at bounding box center [525, 424] width 72 height 15
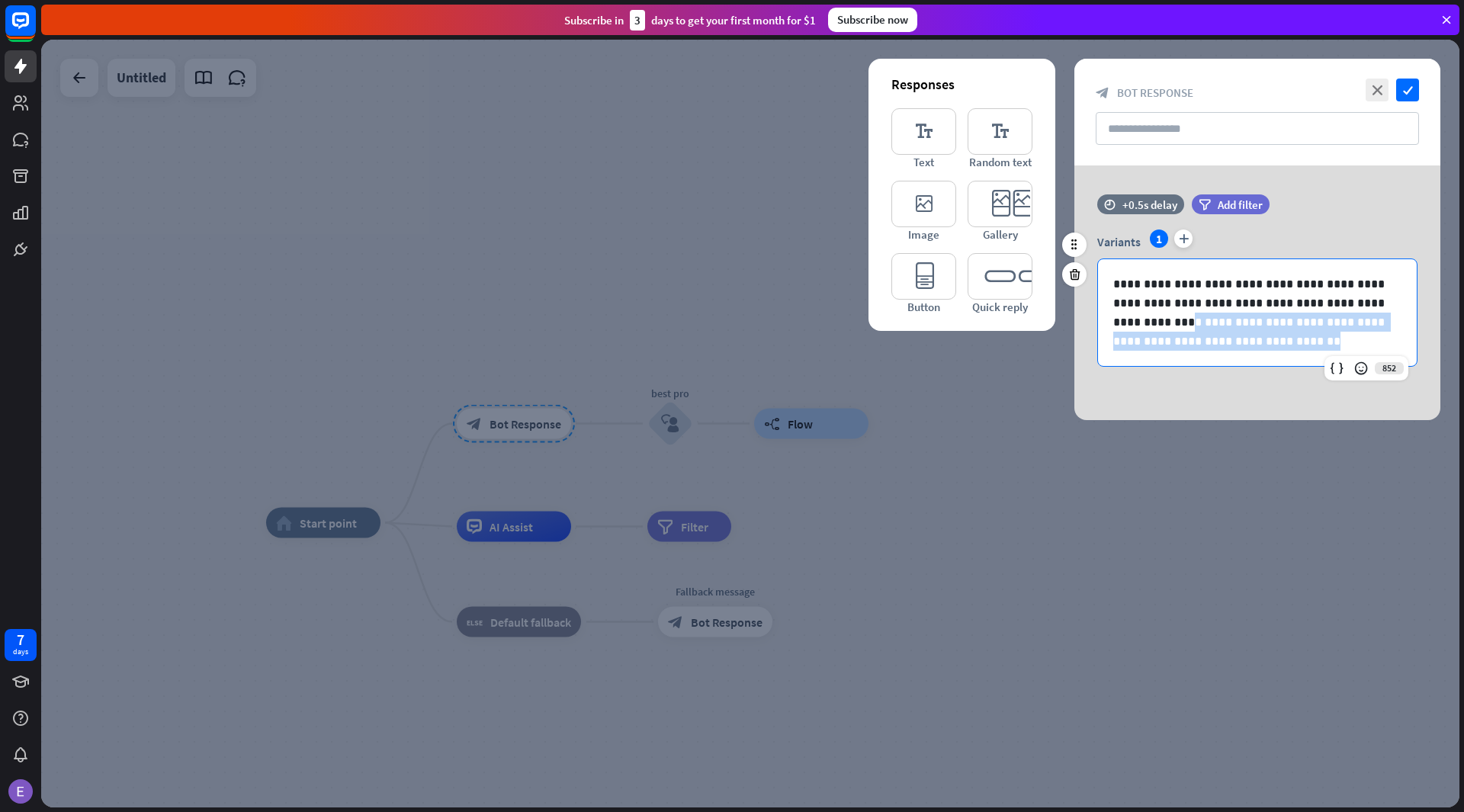
drag, startPoint x: 1232, startPoint y: 341, endPoint x: 1097, endPoint y: 322, distance: 136.3
click at [1097, 322] on div "**********" at bounding box center [1257, 312] width 319 height 107
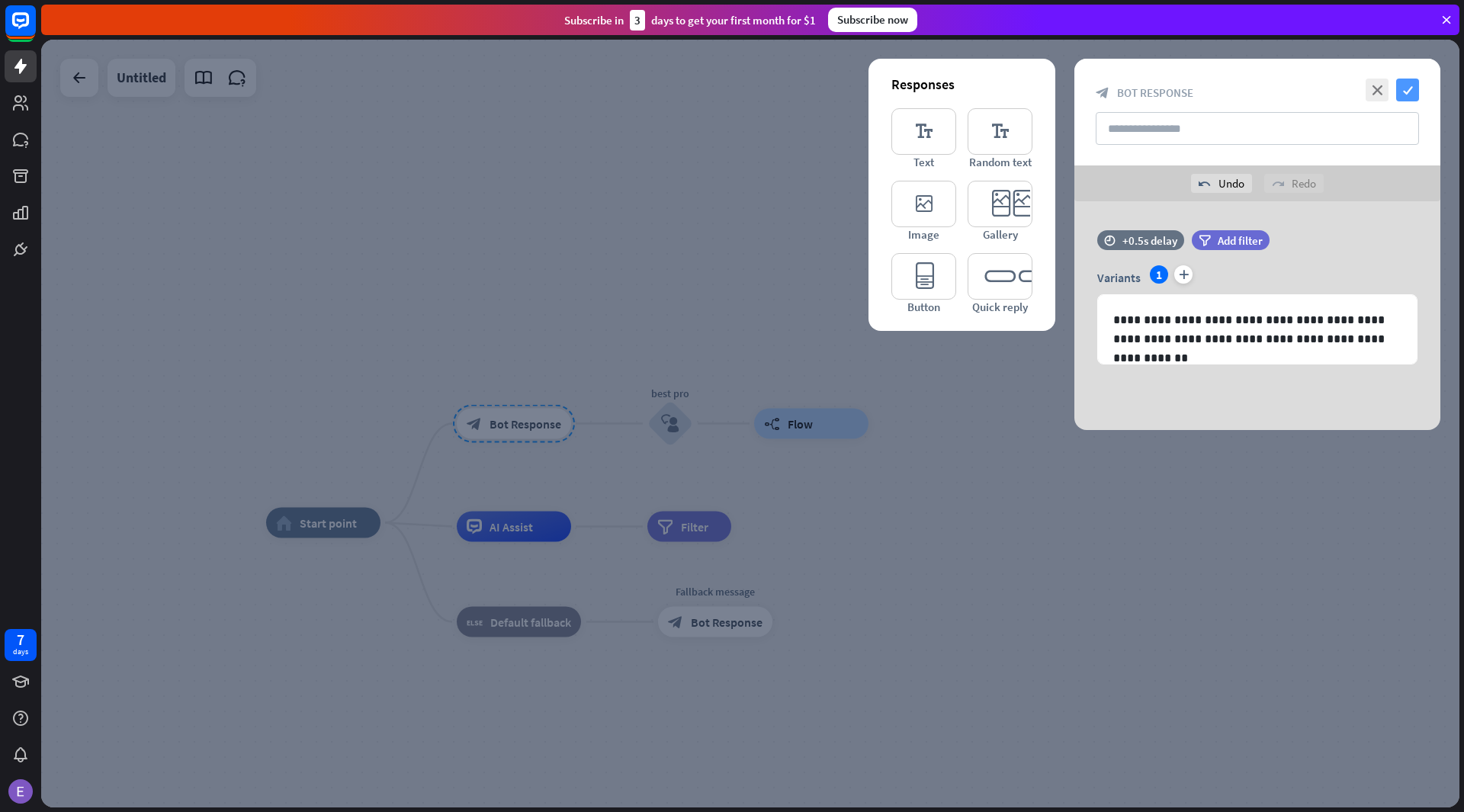
click at [1409, 91] on icon "check" at bounding box center [1408, 90] width 23 height 23
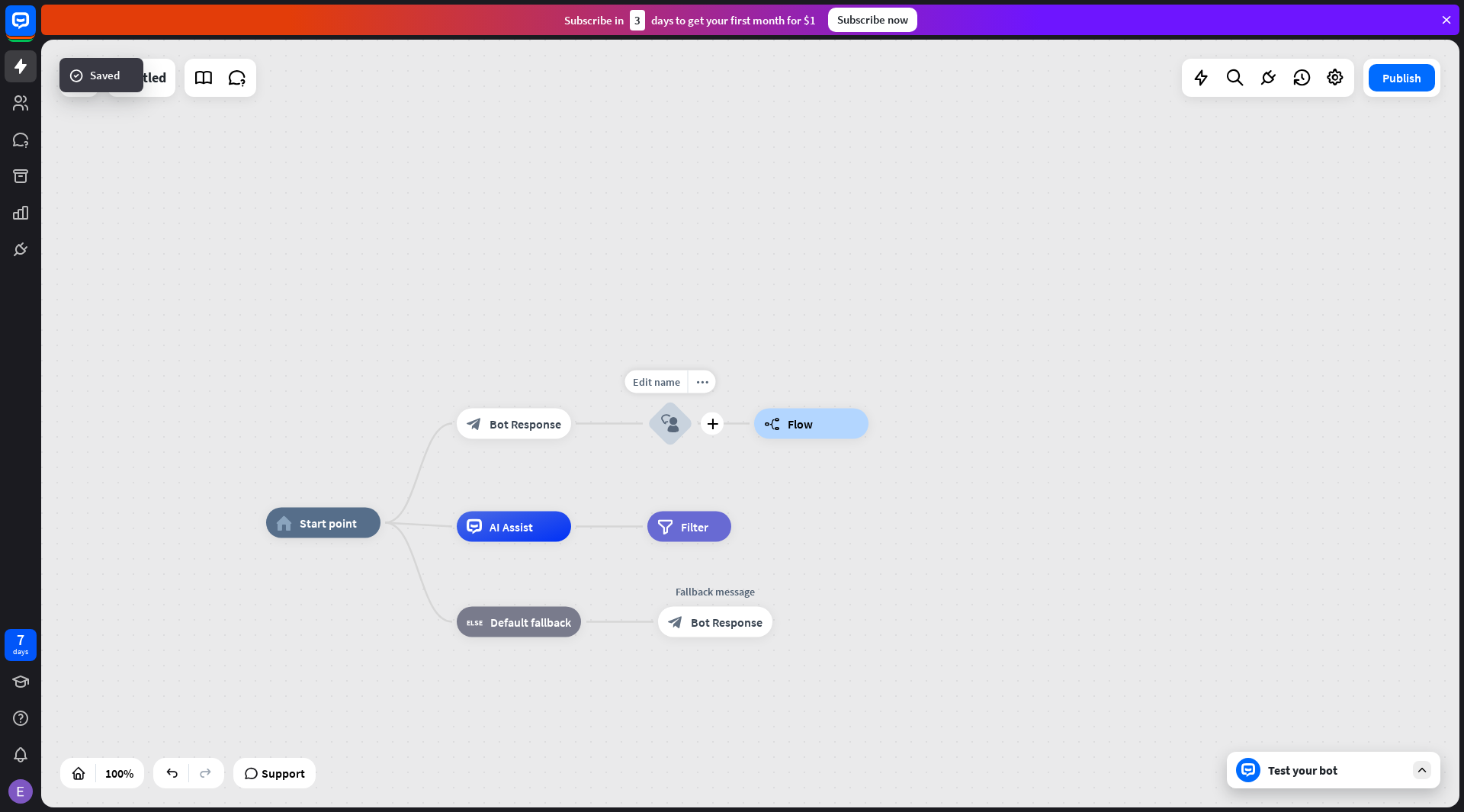
click at [669, 428] on icon "block_user_input" at bounding box center [671, 424] width 19 height 19
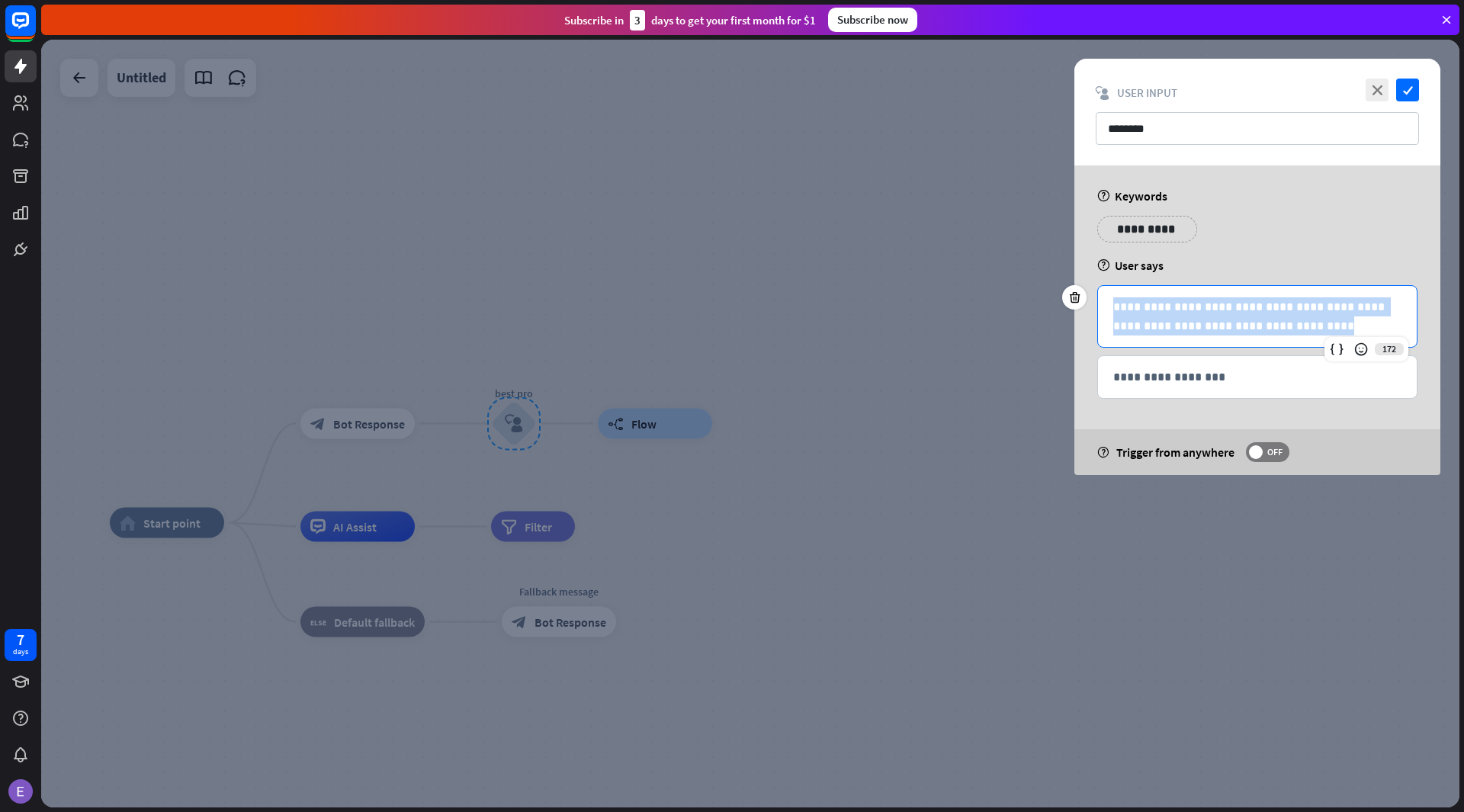
drag, startPoint x: 1288, startPoint y: 324, endPoint x: 1107, endPoint y: 307, distance: 181.8
click at [1107, 307] on div "**********" at bounding box center [1257, 316] width 319 height 61
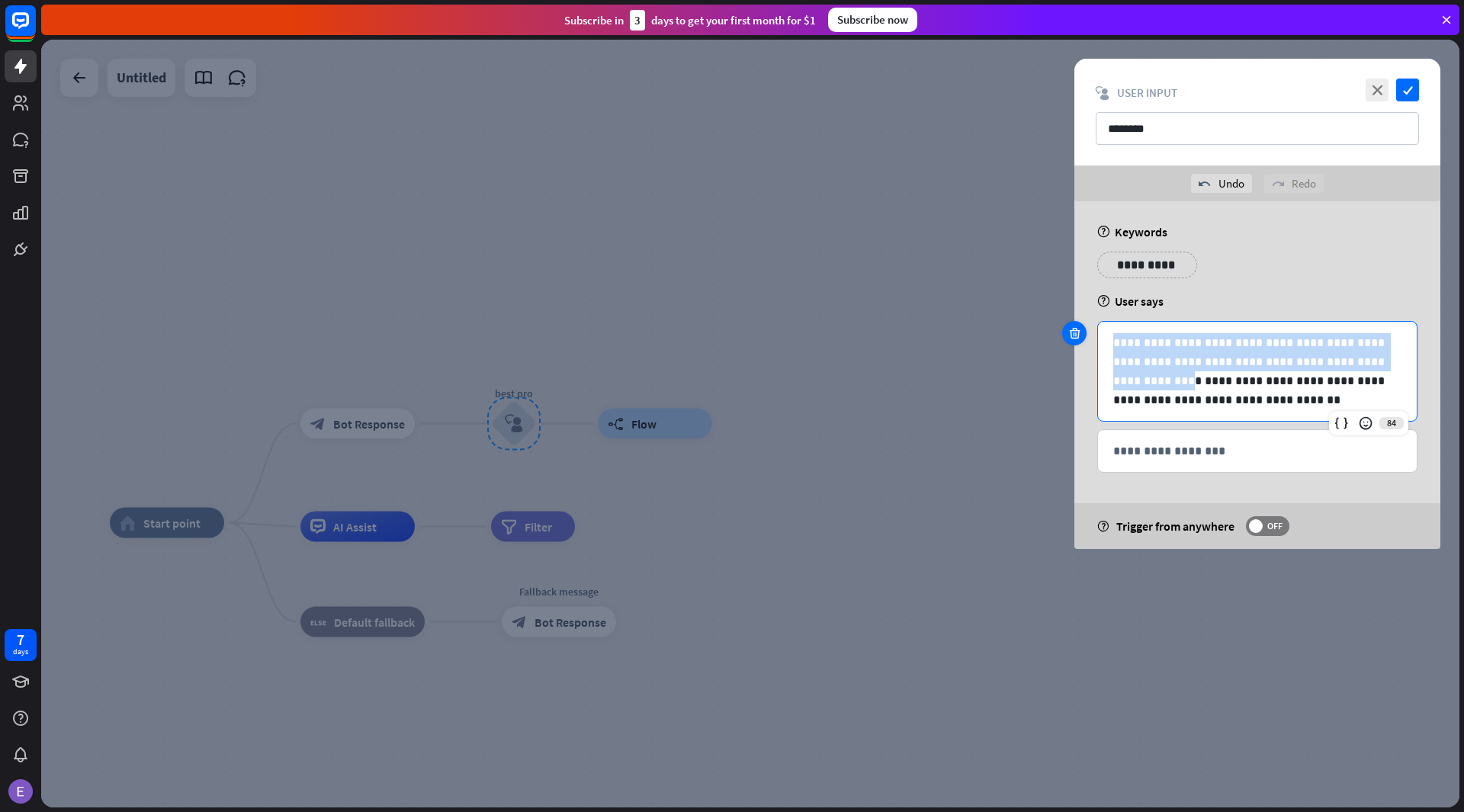
drag, startPoint x: 1380, startPoint y: 360, endPoint x: 1073, endPoint y: 339, distance: 307.7
click at [1097, 339] on div "**********" at bounding box center [1257, 371] width 320 height 101
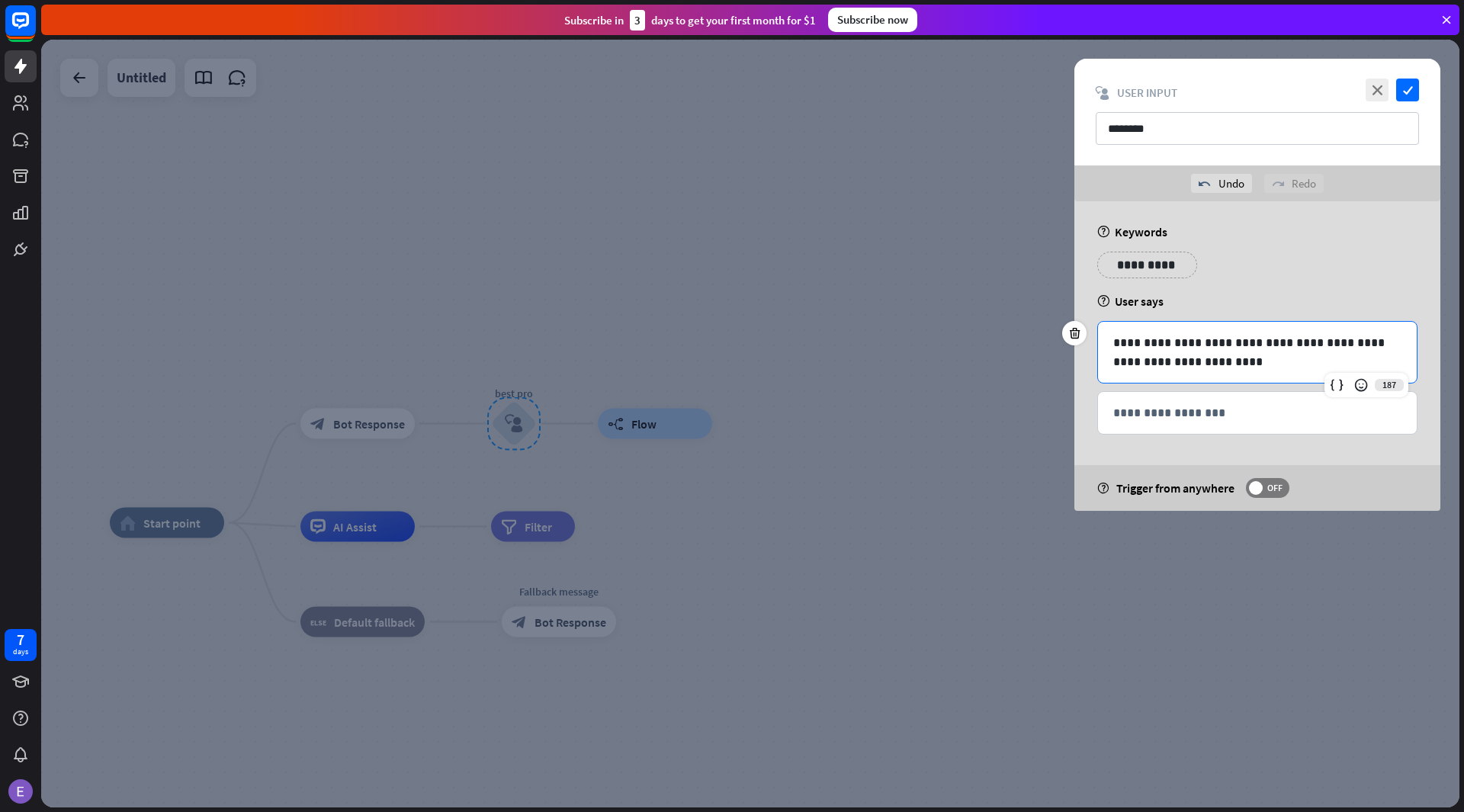
click at [1205, 339] on p "**********" at bounding box center [1258, 352] width 289 height 38
click at [1108, 363] on div "**********" at bounding box center [1257, 352] width 319 height 61
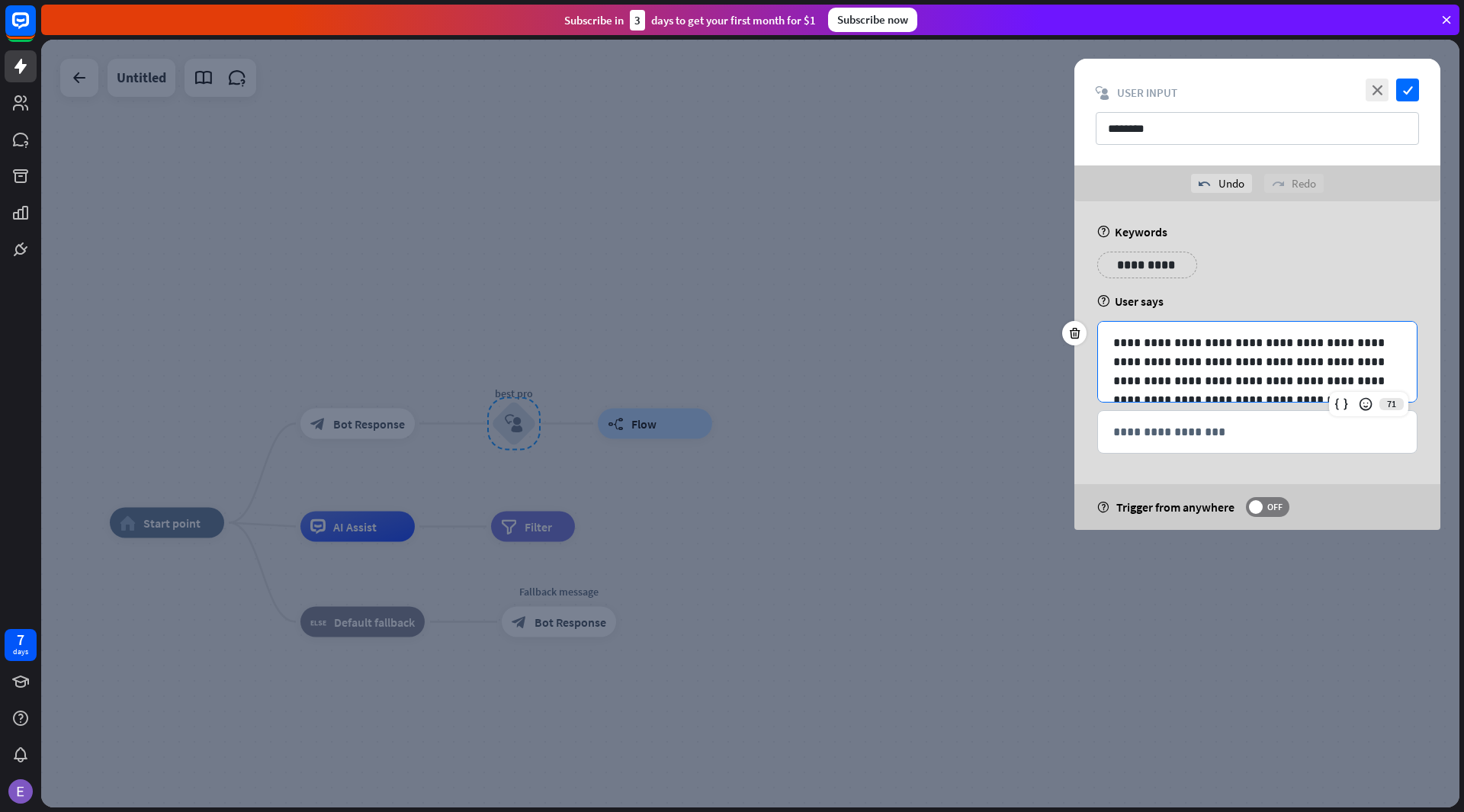
click at [1286, 341] on p "**********" at bounding box center [1258, 362] width 289 height 57
click at [1293, 363] on p "**********" at bounding box center [1258, 362] width 289 height 57
click at [1294, 351] on p "**********" at bounding box center [1258, 362] width 289 height 57
click at [1309, 344] on p "**********" at bounding box center [1258, 362] width 289 height 57
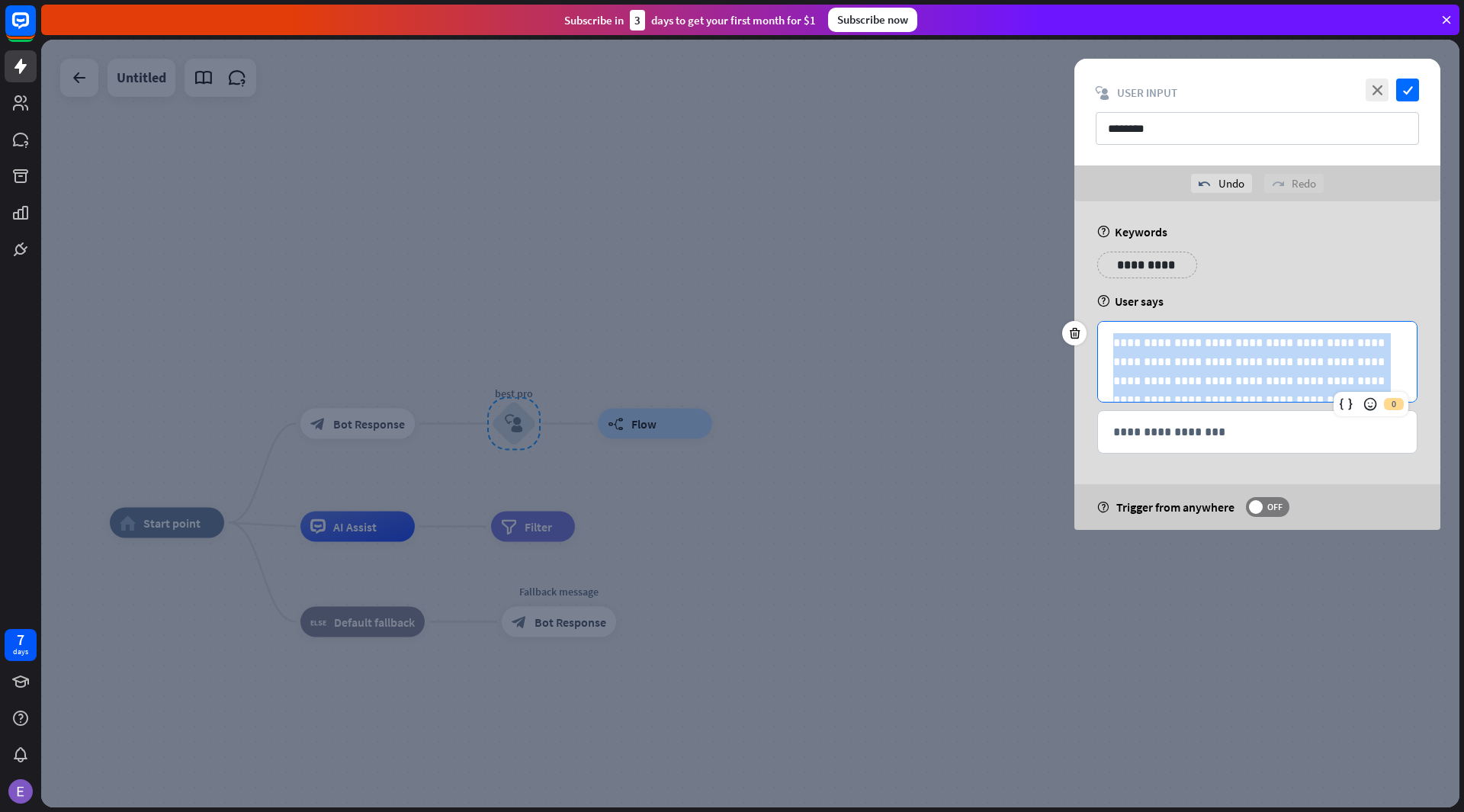
drag, startPoint x: 1377, startPoint y: 380, endPoint x: 1056, endPoint y: 334, distance: 324.3
click at [1056, 334] on div "**********" at bounding box center [1257, 365] width 404 height 329
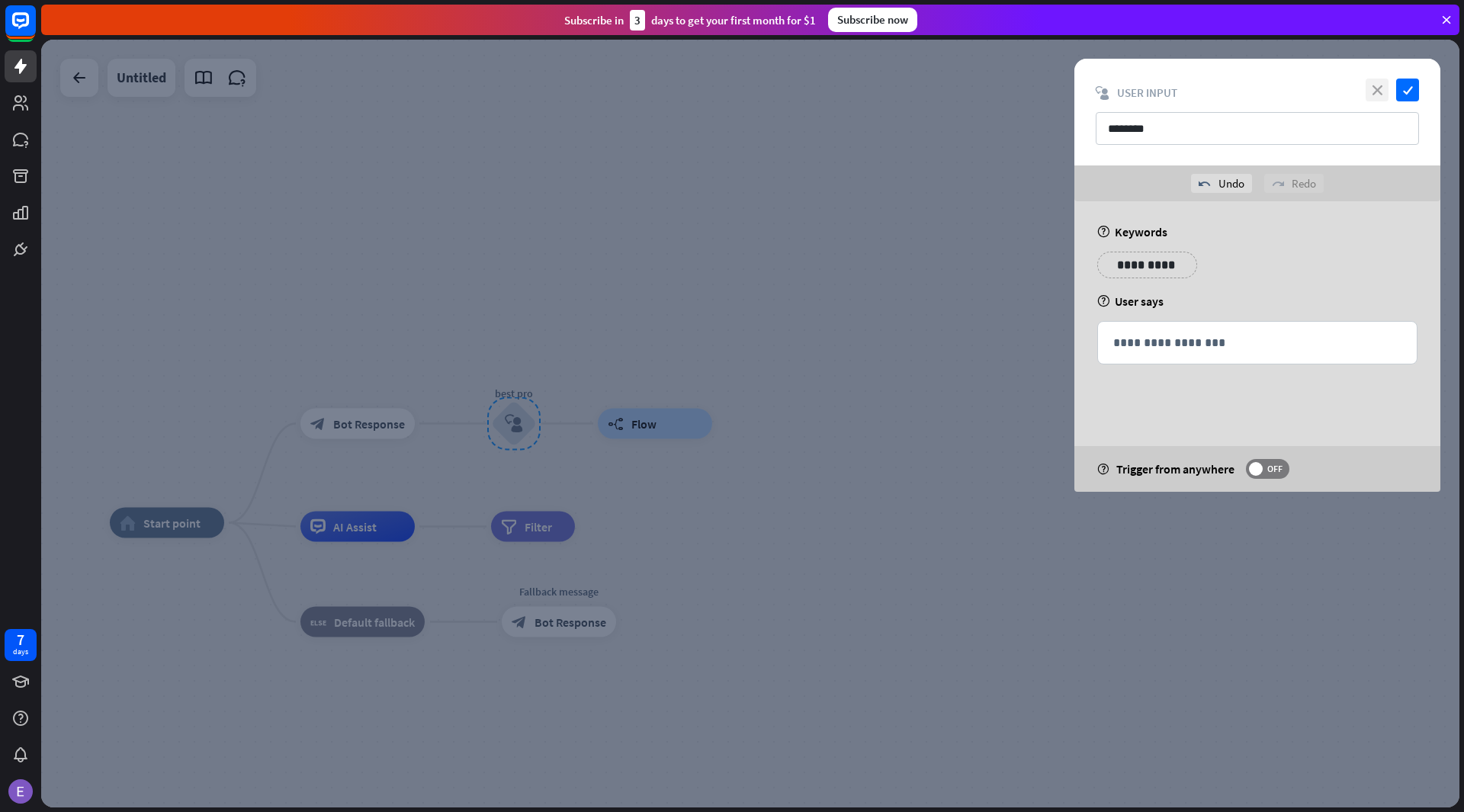
click at [1380, 84] on icon "close" at bounding box center [1377, 90] width 23 height 23
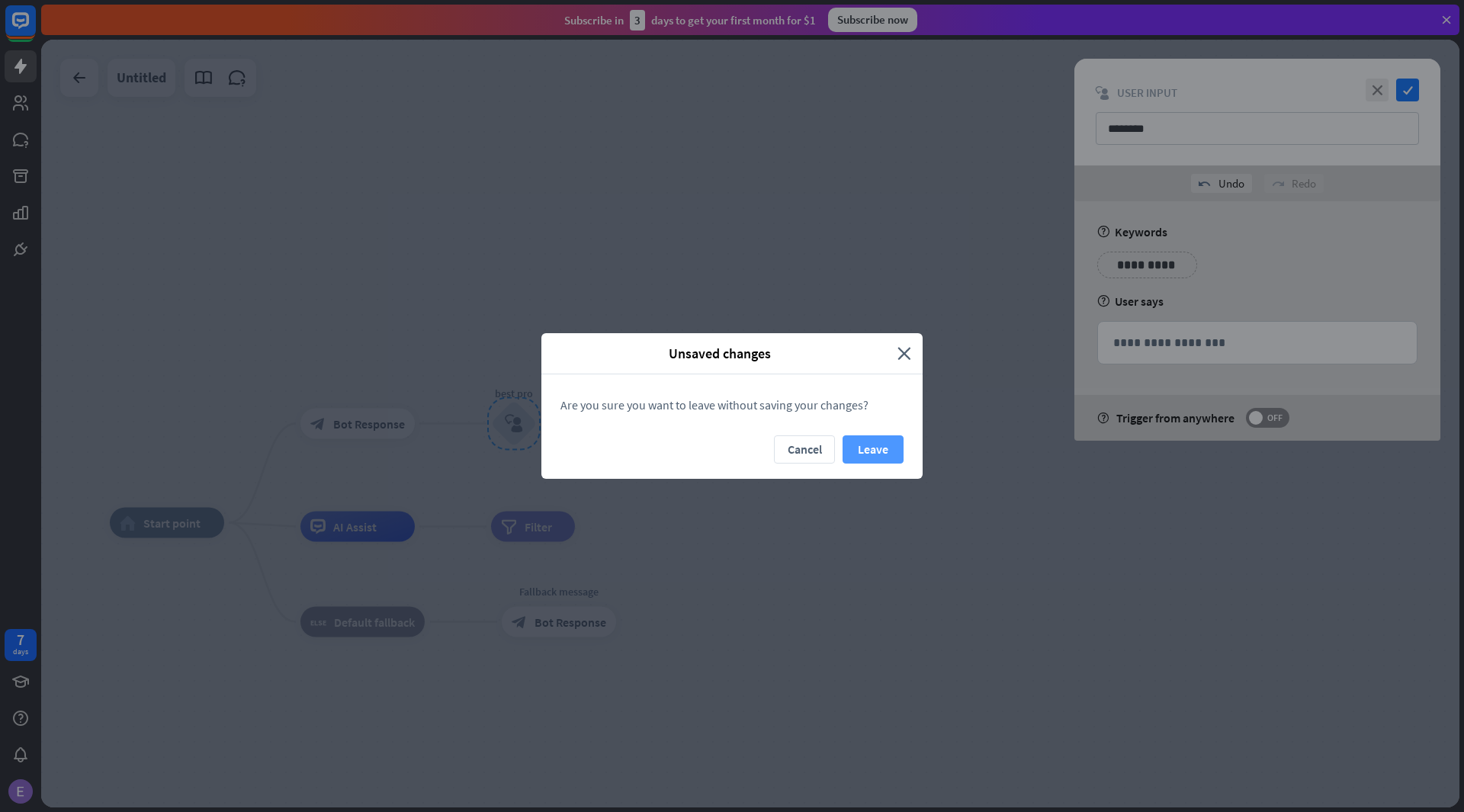
click at [868, 440] on button "Leave" at bounding box center [872, 449] width 61 height 28
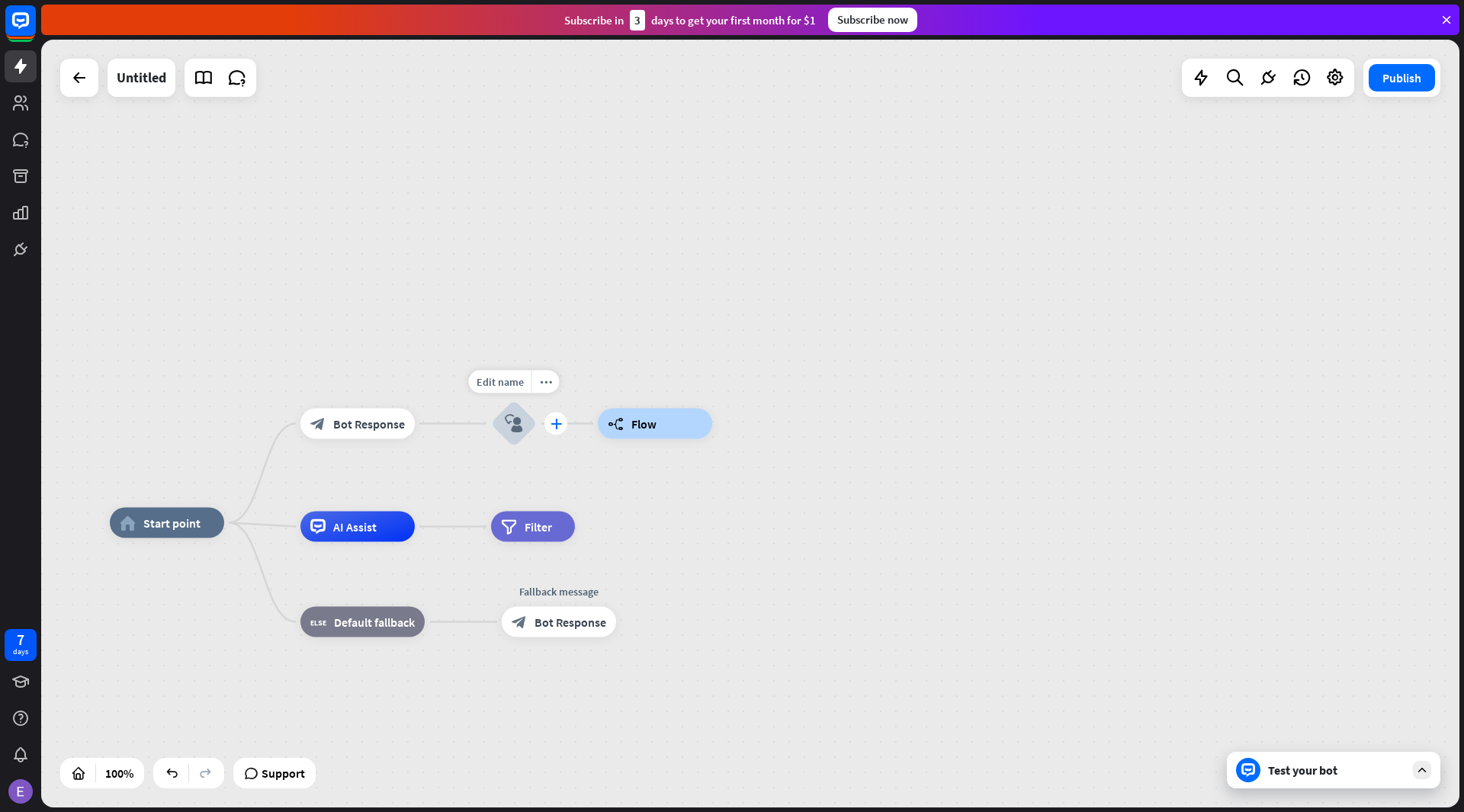
click at [554, 423] on icon "plus" at bounding box center [556, 424] width 12 height 11
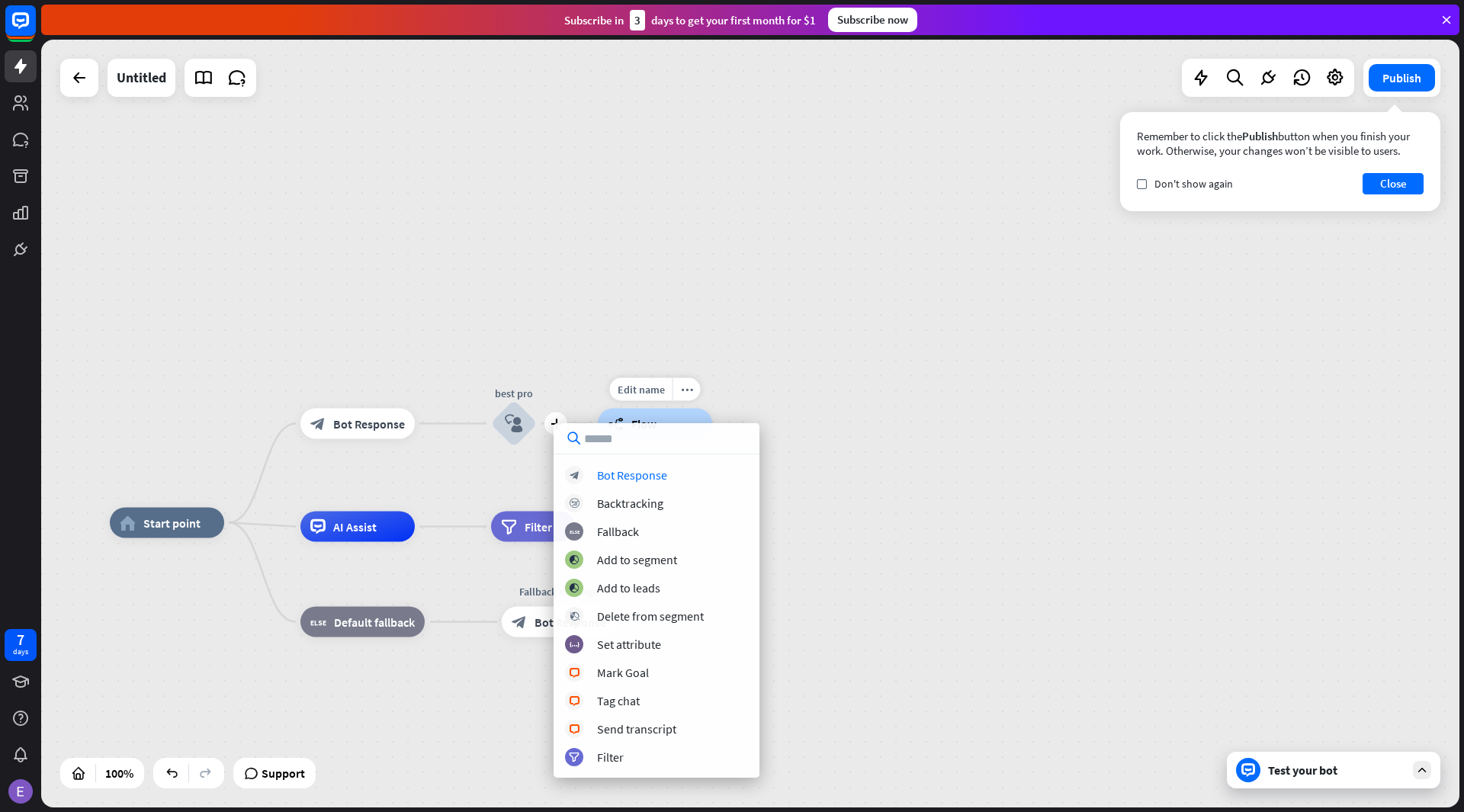
click at [598, 411] on div "Edit name more_horiz builder_tree Flow" at bounding box center [655, 423] width 114 height 30
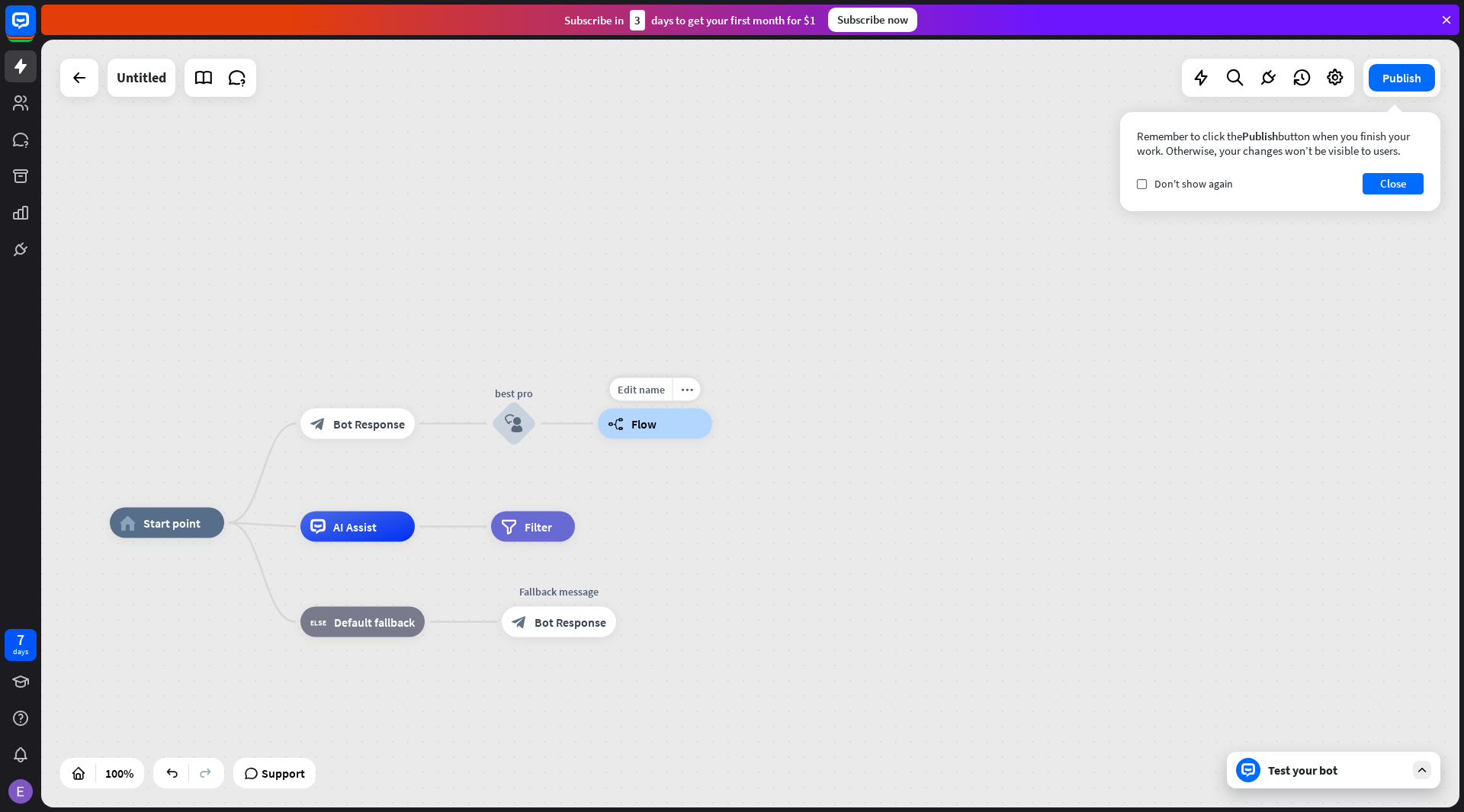
click at [630, 430] on div "builder_tree Flow" at bounding box center [655, 423] width 114 height 30
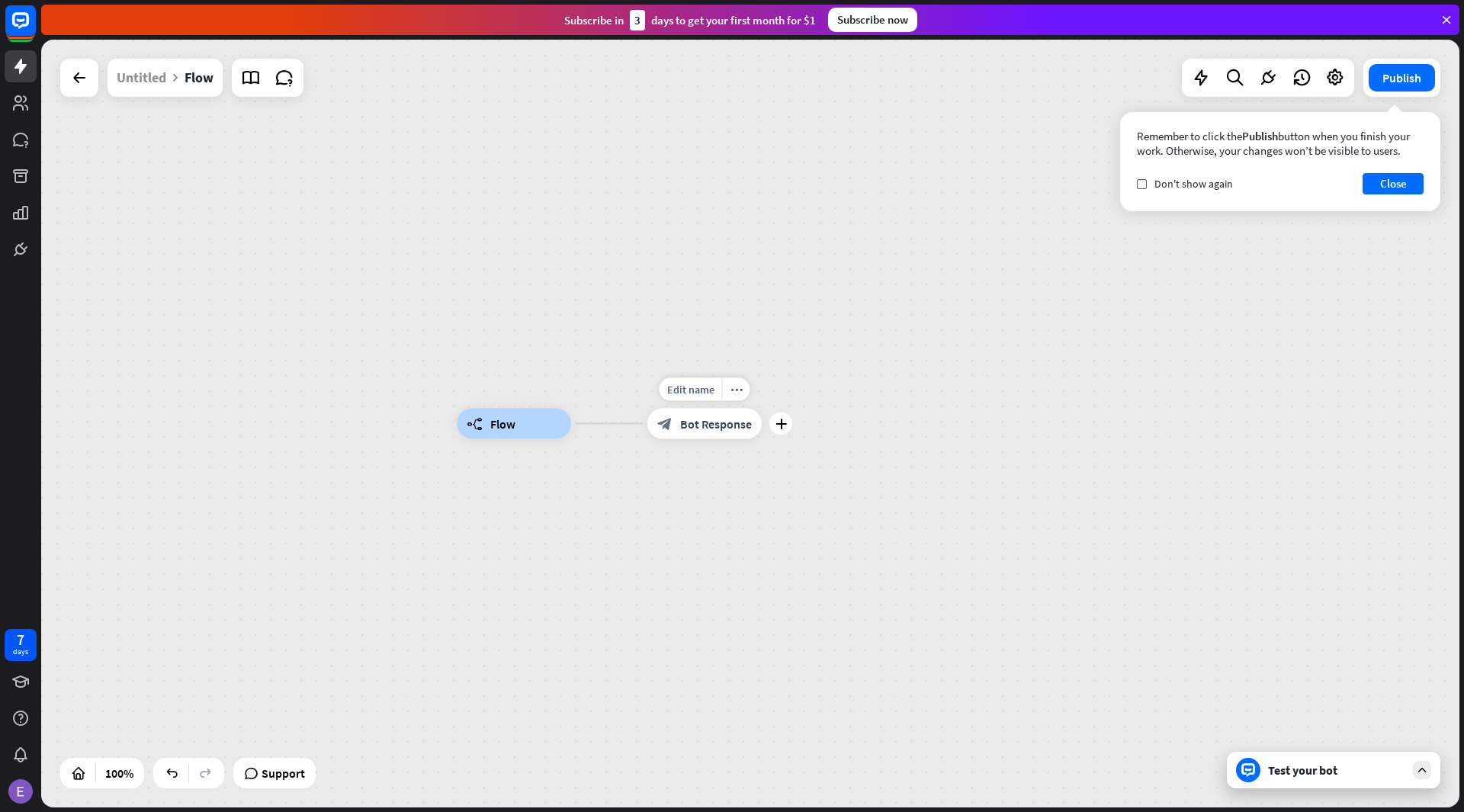
click at [744, 426] on span "Bot Response" at bounding box center [715, 424] width 72 height 15
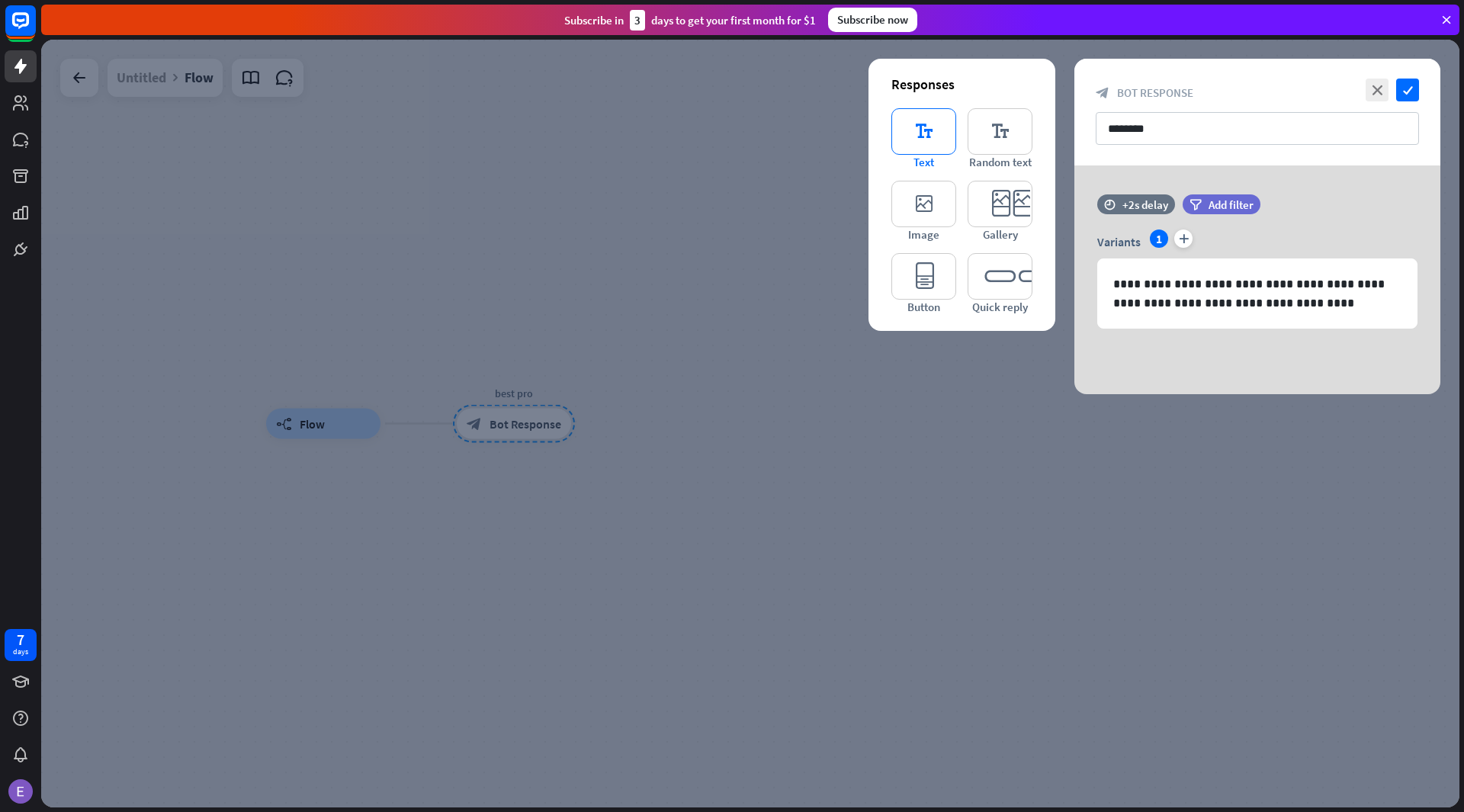
click at [933, 139] on icon "editor_text" at bounding box center [923, 131] width 65 height 46
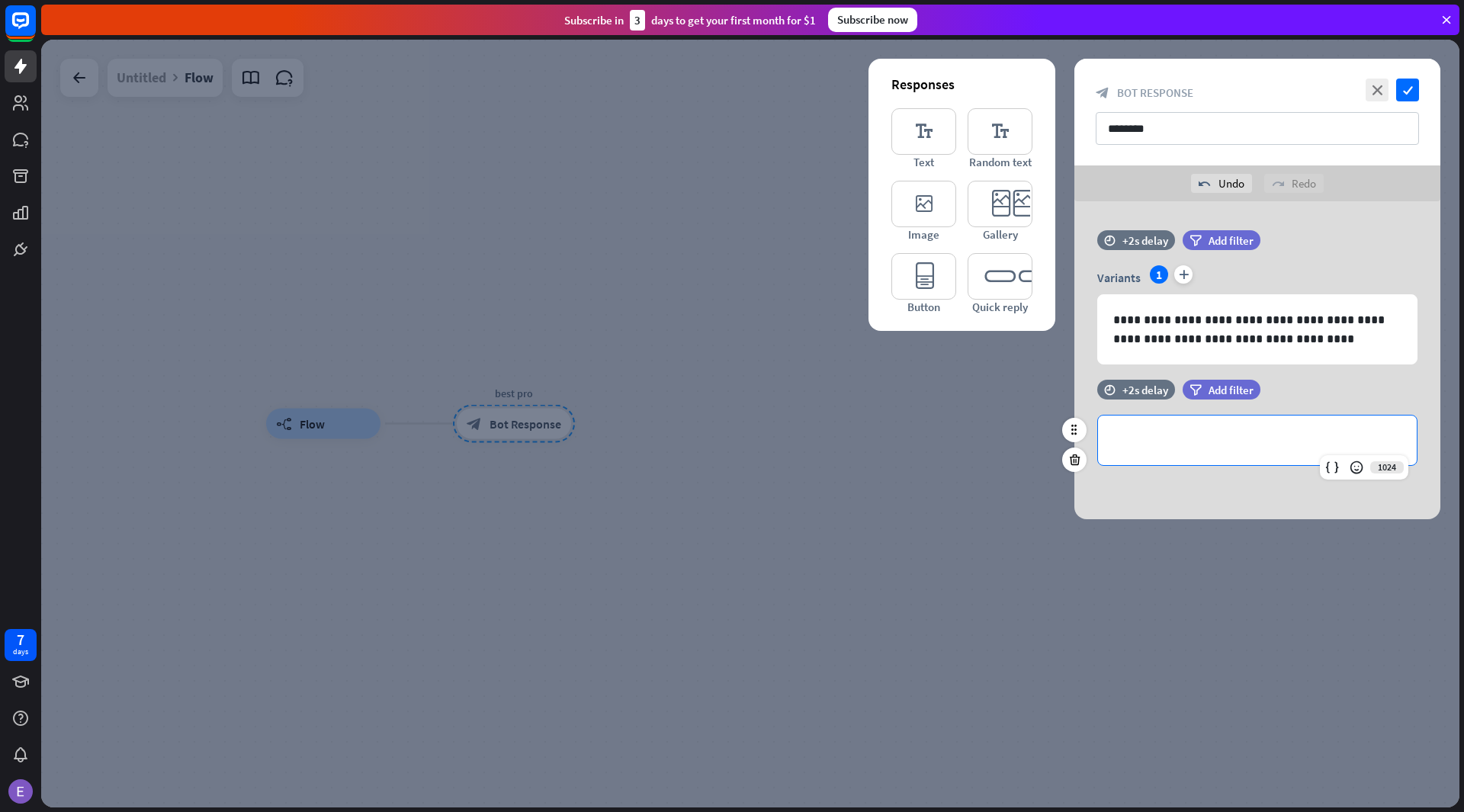
click at [1151, 431] on p "**********" at bounding box center [1257, 440] width 288 height 19
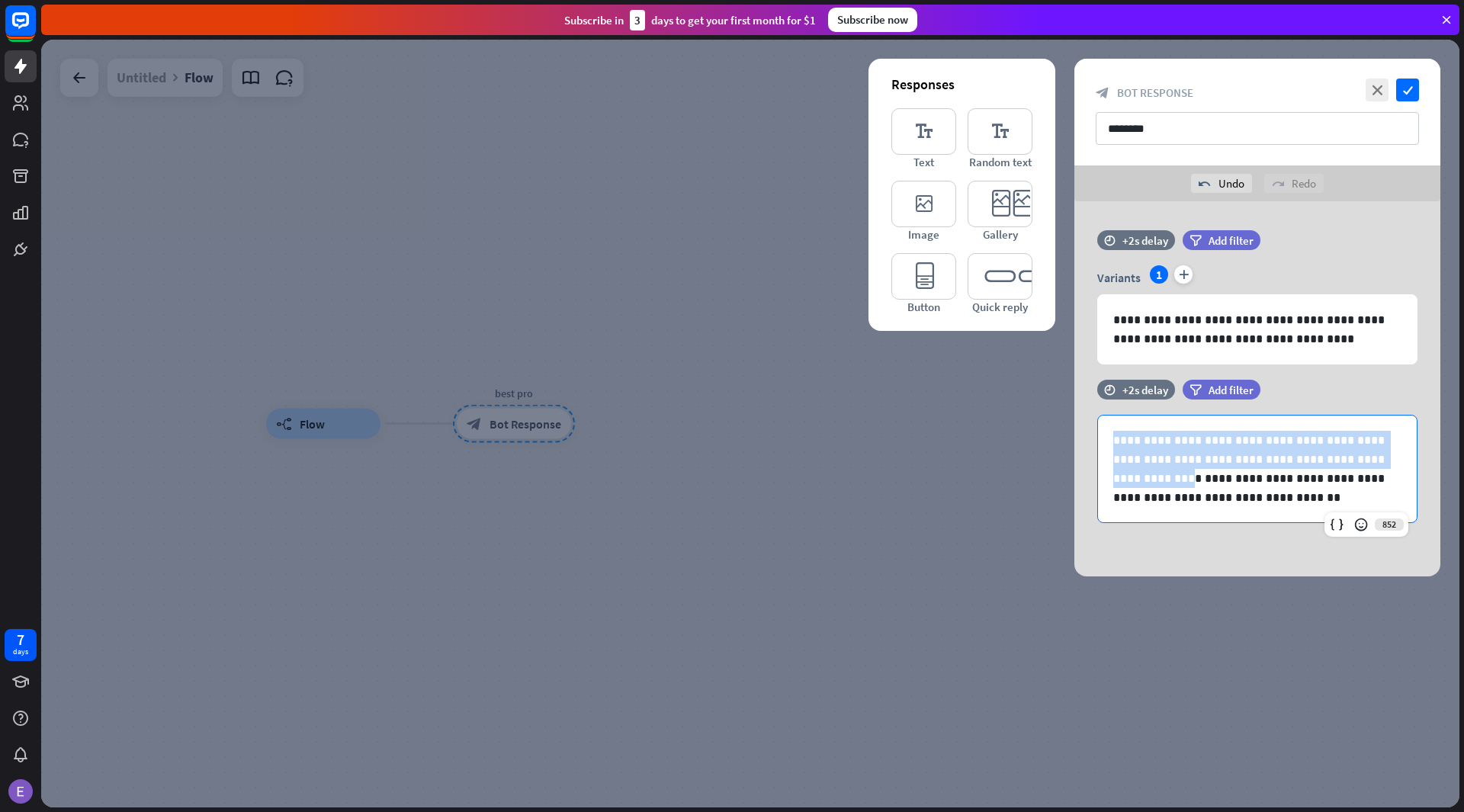
drag, startPoint x: 1384, startPoint y: 455, endPoint x: 1068, endPoint y: 413, distance: 318.8
click at [1068, 413] on div "**********" at bounding box center [1257, 388] width 404 height 375
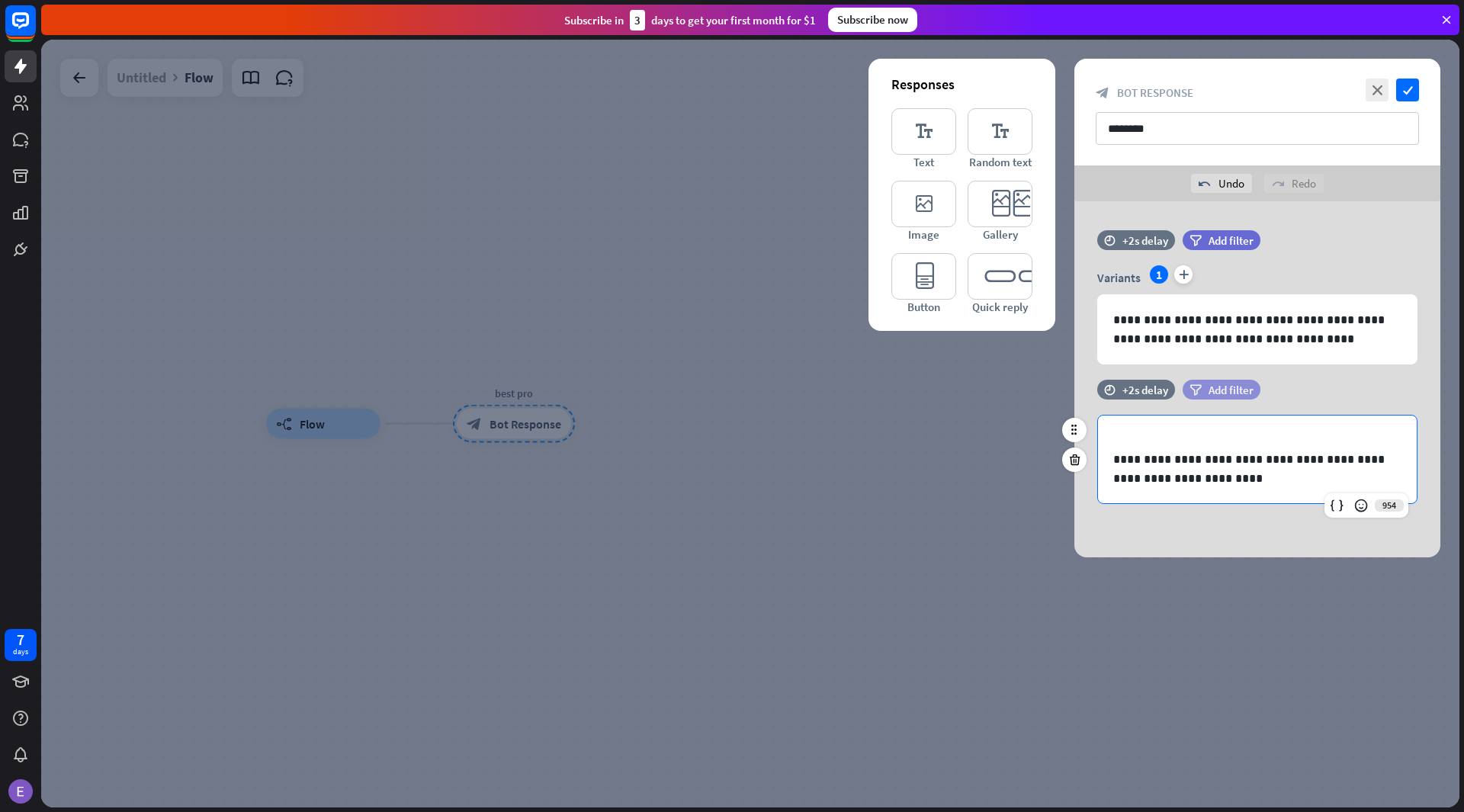
click at [1187, 380] on div "filter Add filter" at bounding box center [1221, 390] width 78 height 20
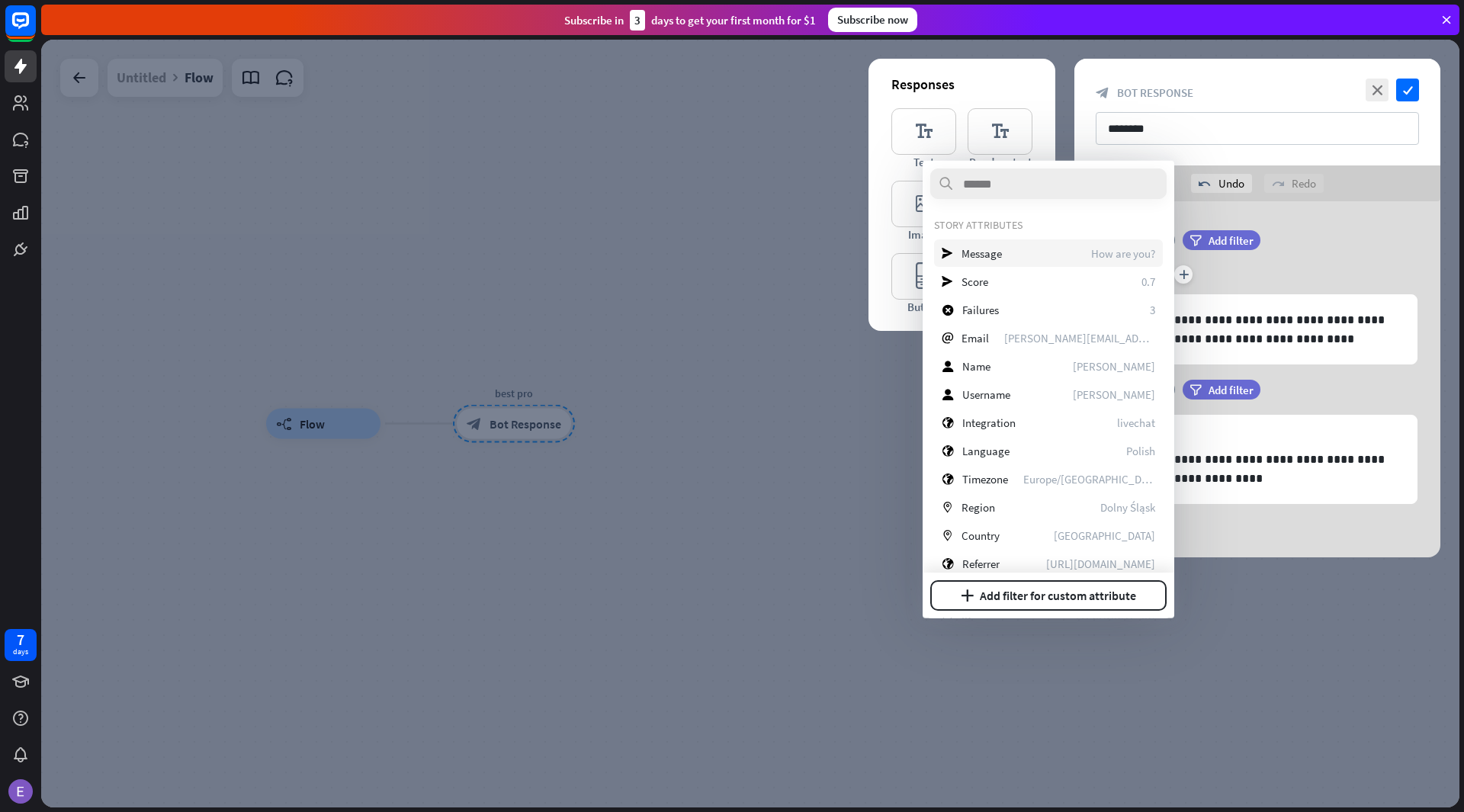
click at [1077, 247] on div "send Message How are you?" at bounding box center [1049, 253] width 229 height 27
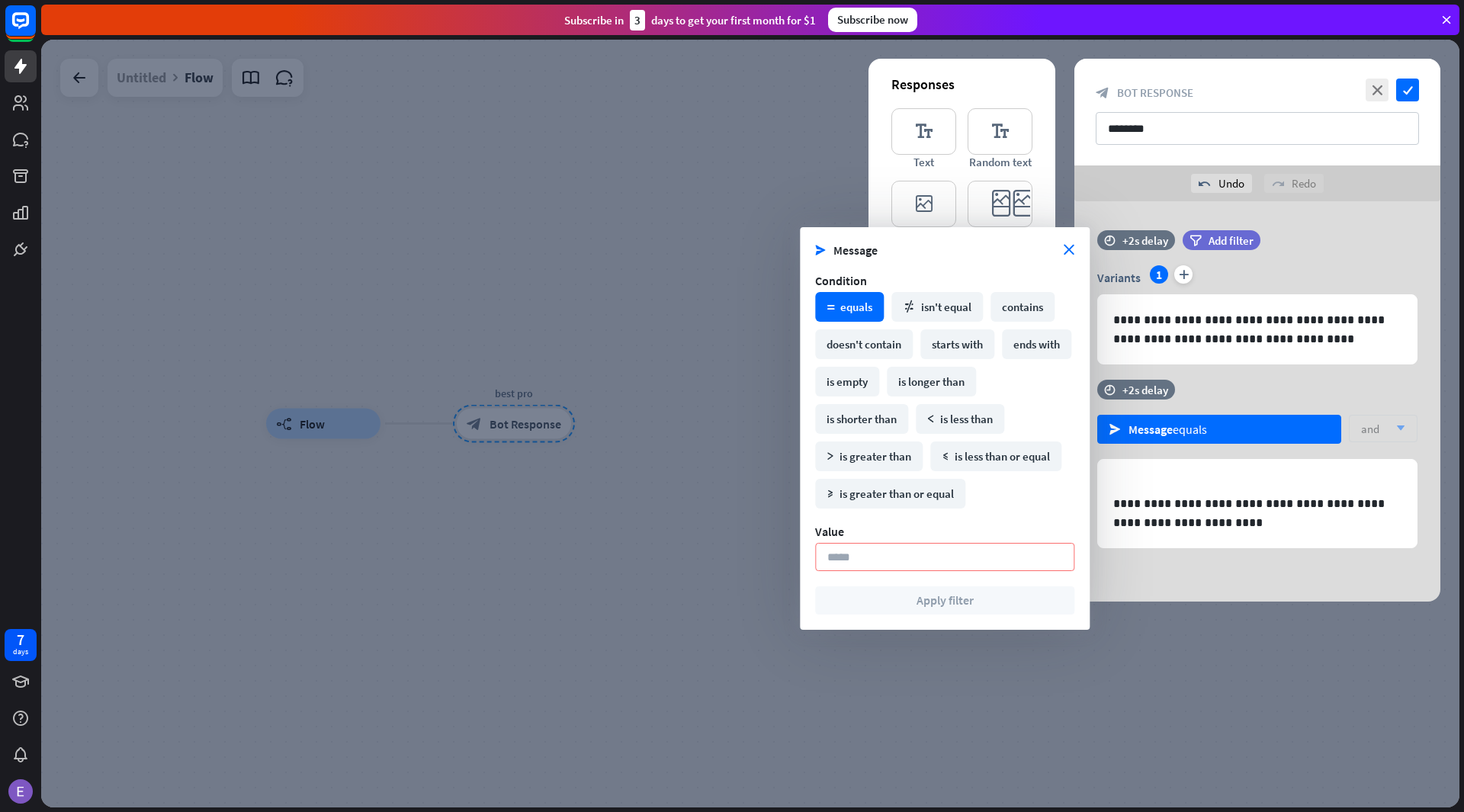
click at [1206, 387] on div "time +2s delay send Message equals and arrow_down" at bounding box center [1257, 419] width 366 height 80
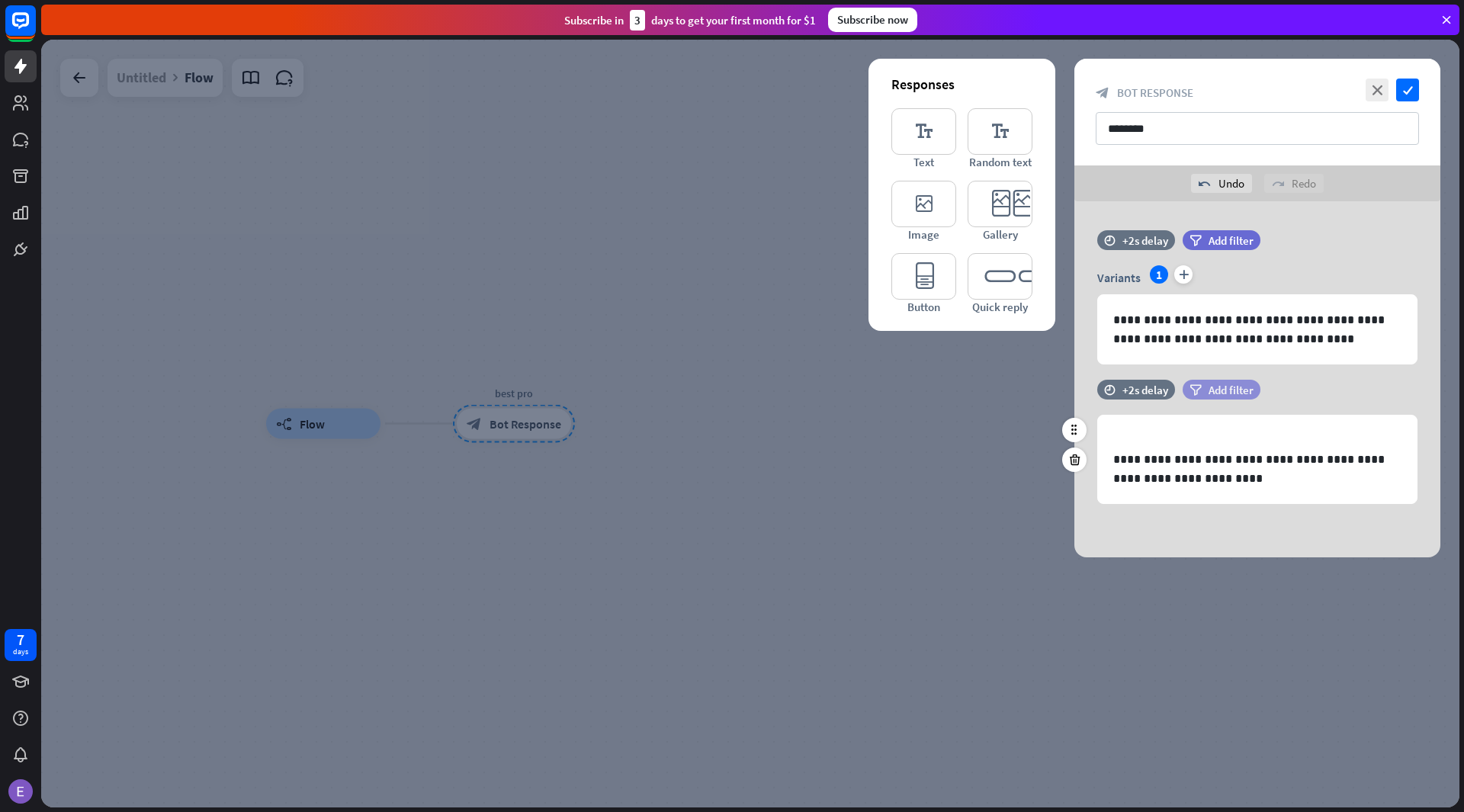
click at [1193, 391] on icon "filter" at bounding box center [1196, 390] width 12 height 12
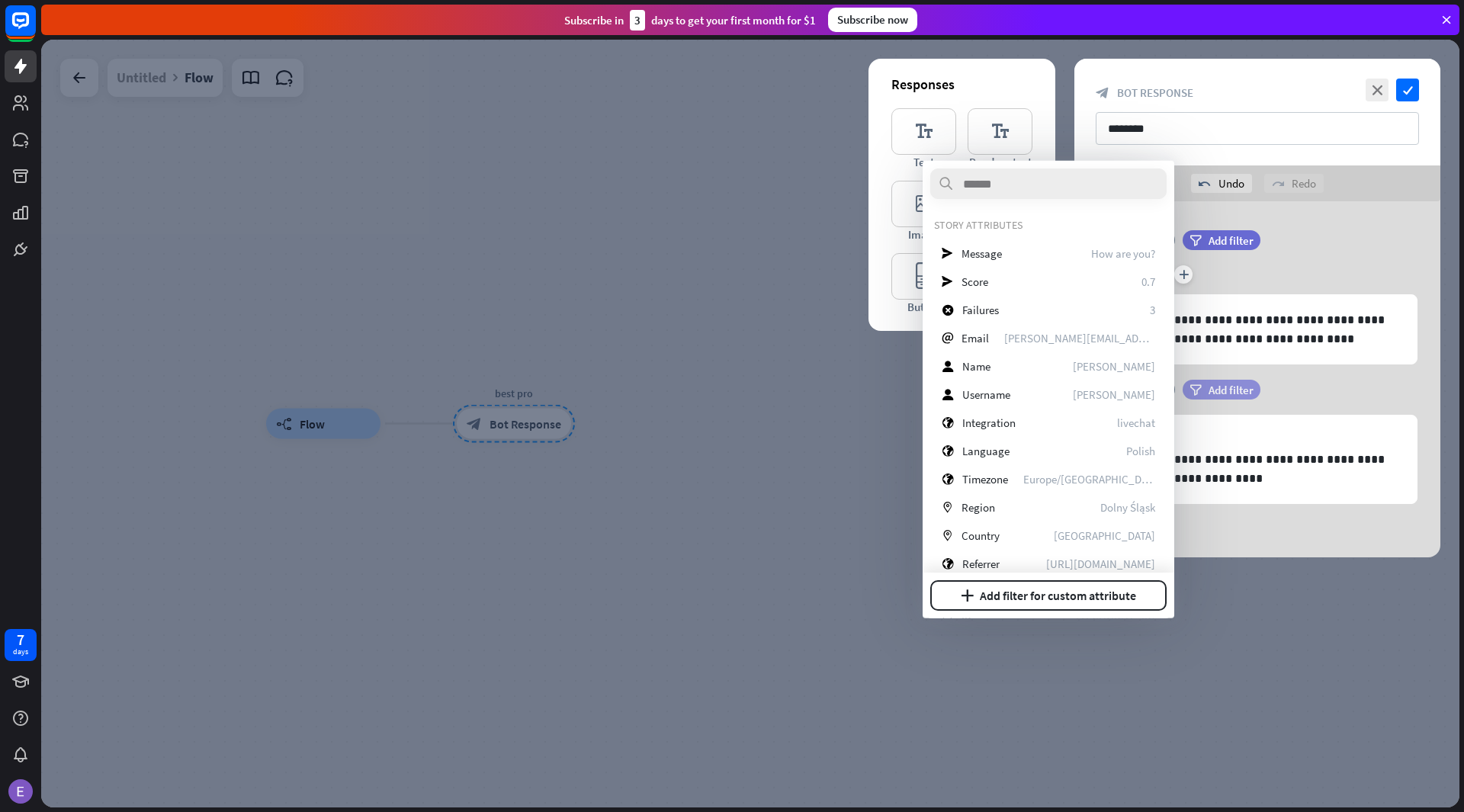
drag, startPoint x: 1284, startPoint y: 394, endPoint x: 1255, endPoint y: 393, distance: 29.0
click at [1264, 393] on div "filter Add filter" at bounding box center [1259, 390] width 154 height 20
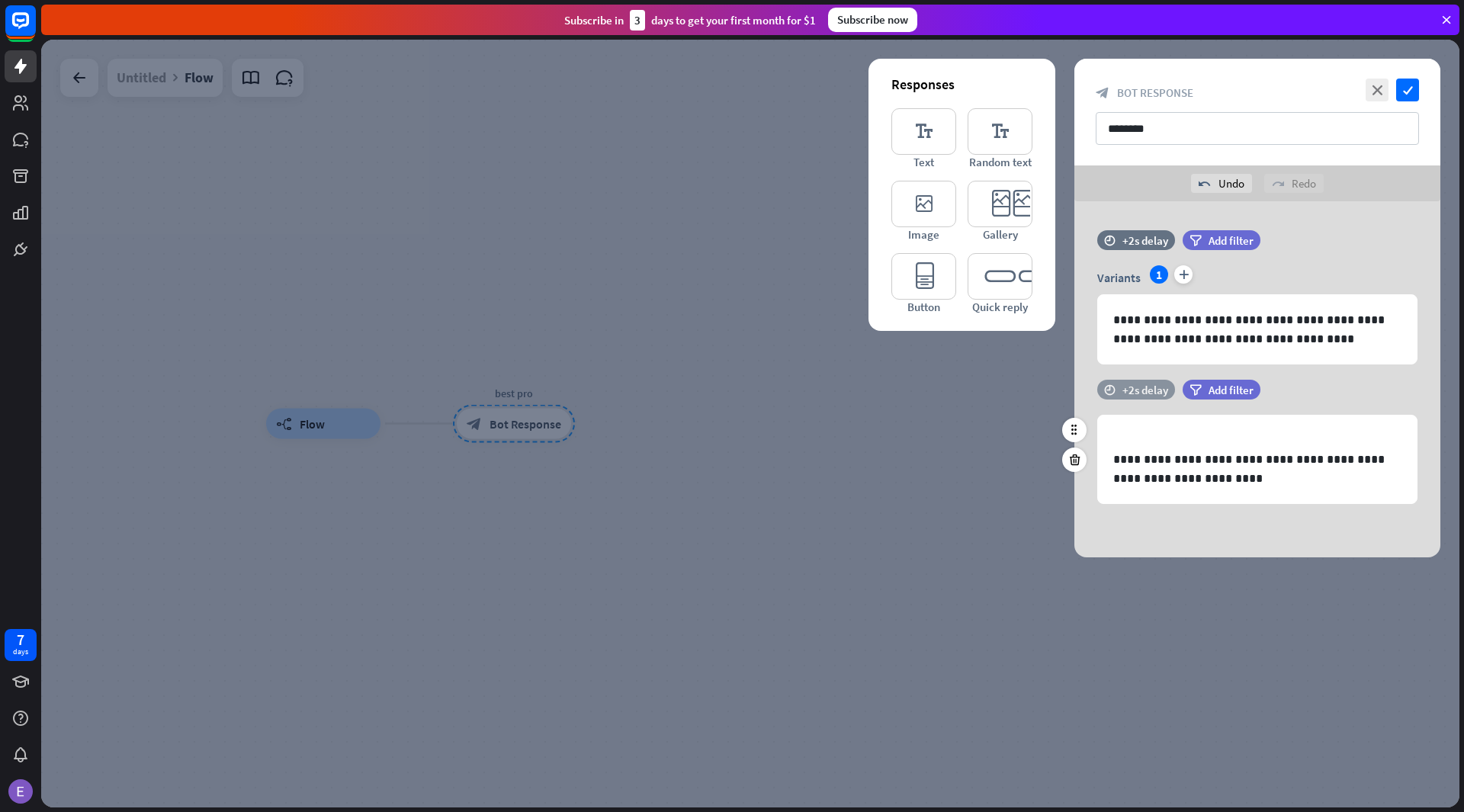
click at [1142, 380] on div "time +2s delay" at bounding box center [1135, 390] width 78 height 20
drag, startPoint x: 1190, startPoint y: 403, endPoint x: 1205, endPoint y: 406, distance: 15.3
click at [1205, 406] on span "+2.6s" at bounding box center [1206, 409] width 26 height 15
click at [1258, 406] on div "time +0.1s +2.6s +10s" at bounding box center [1257, 397] width 320 height 35
click at [1259, 370] on div "**********" at bounding box center [1257, 305] width 366 height 149
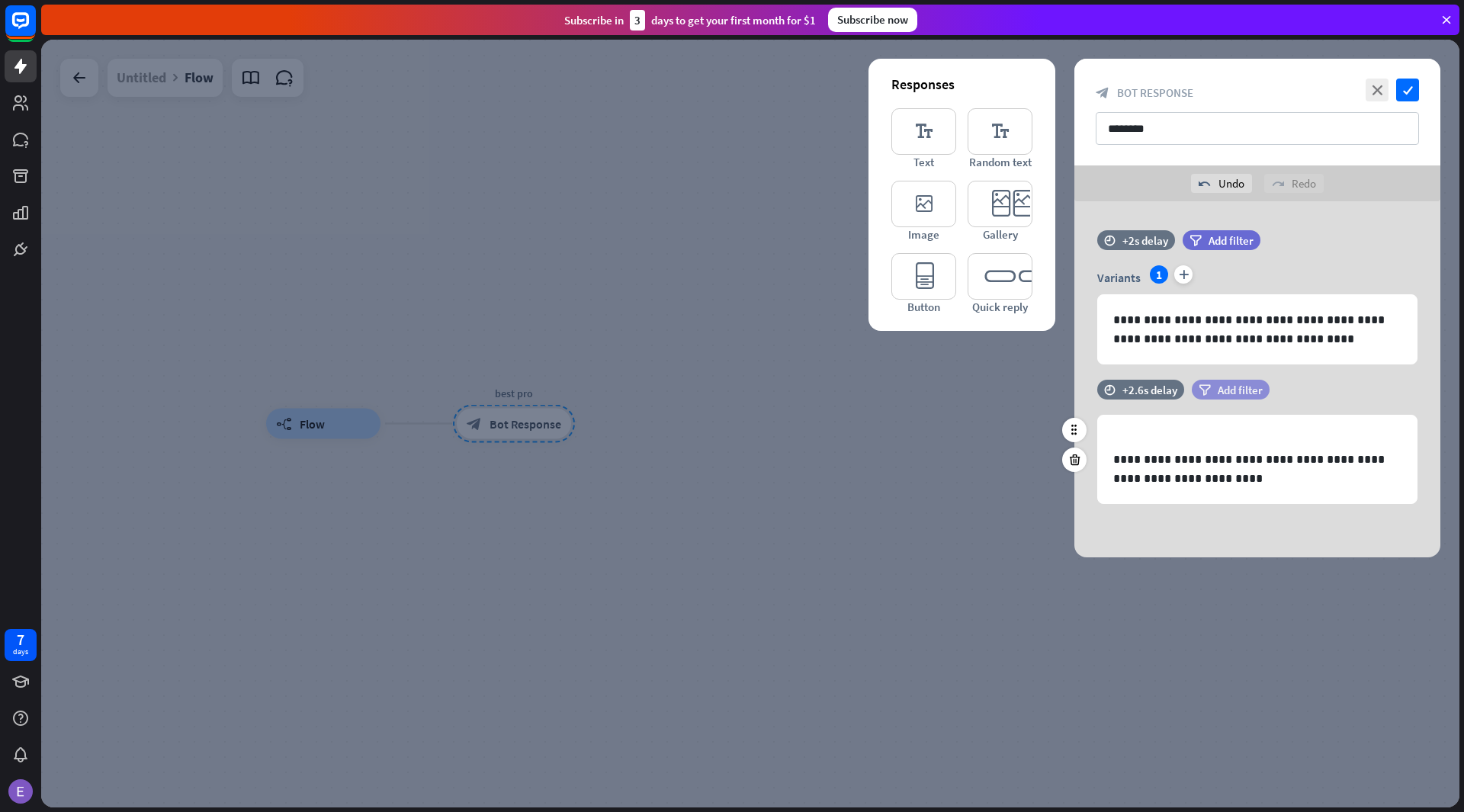
click at [1196, 391] on div "filter Add filter" at bounding box center [1230, 390] width 78 height 20
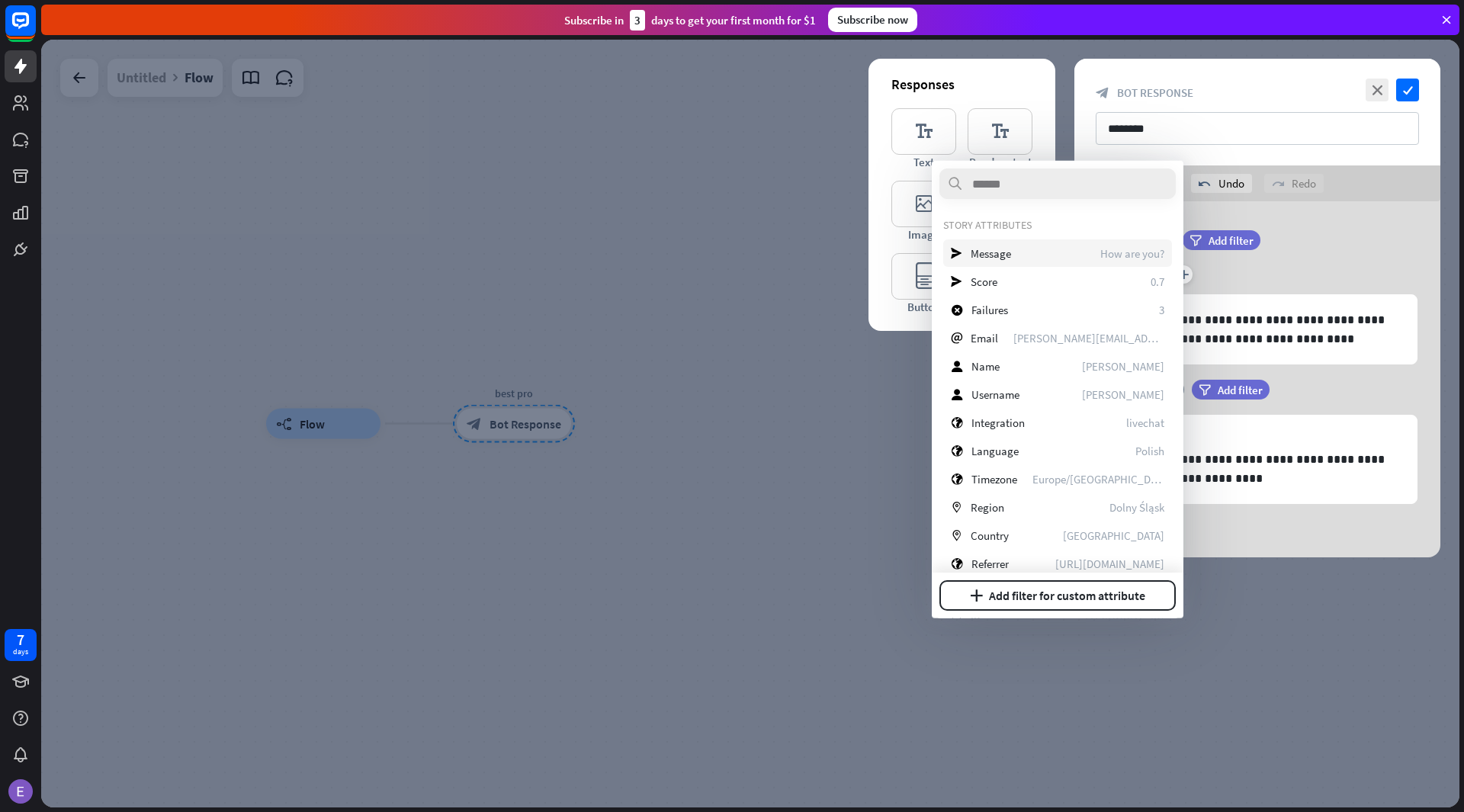
click at [1081, 246] on div "send Message How are you?" at bounding box center [1057, 253] width 229 height 27
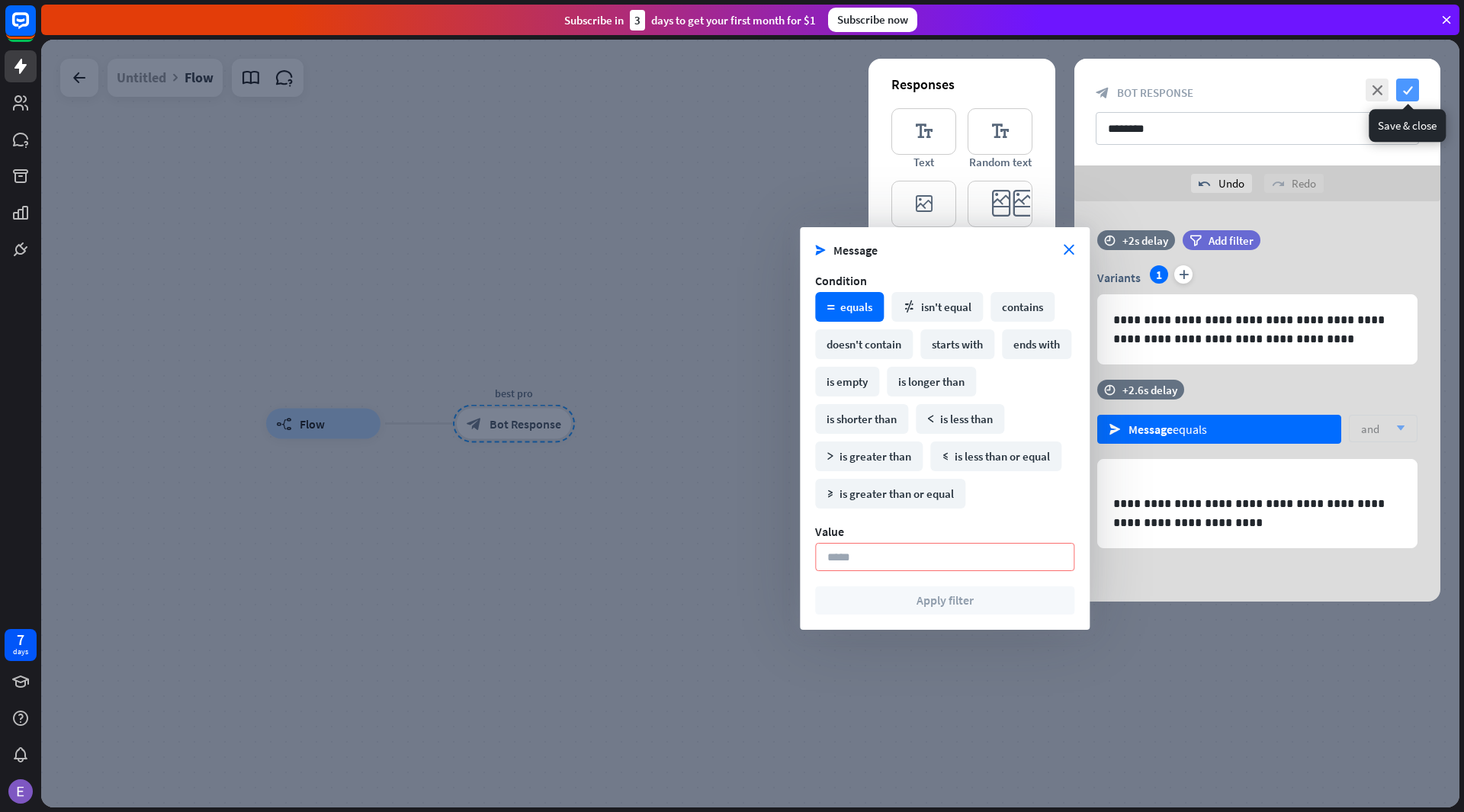
click at [1414, 84] on icon "check" at bounding box center [1408, 90] width 23 height 23
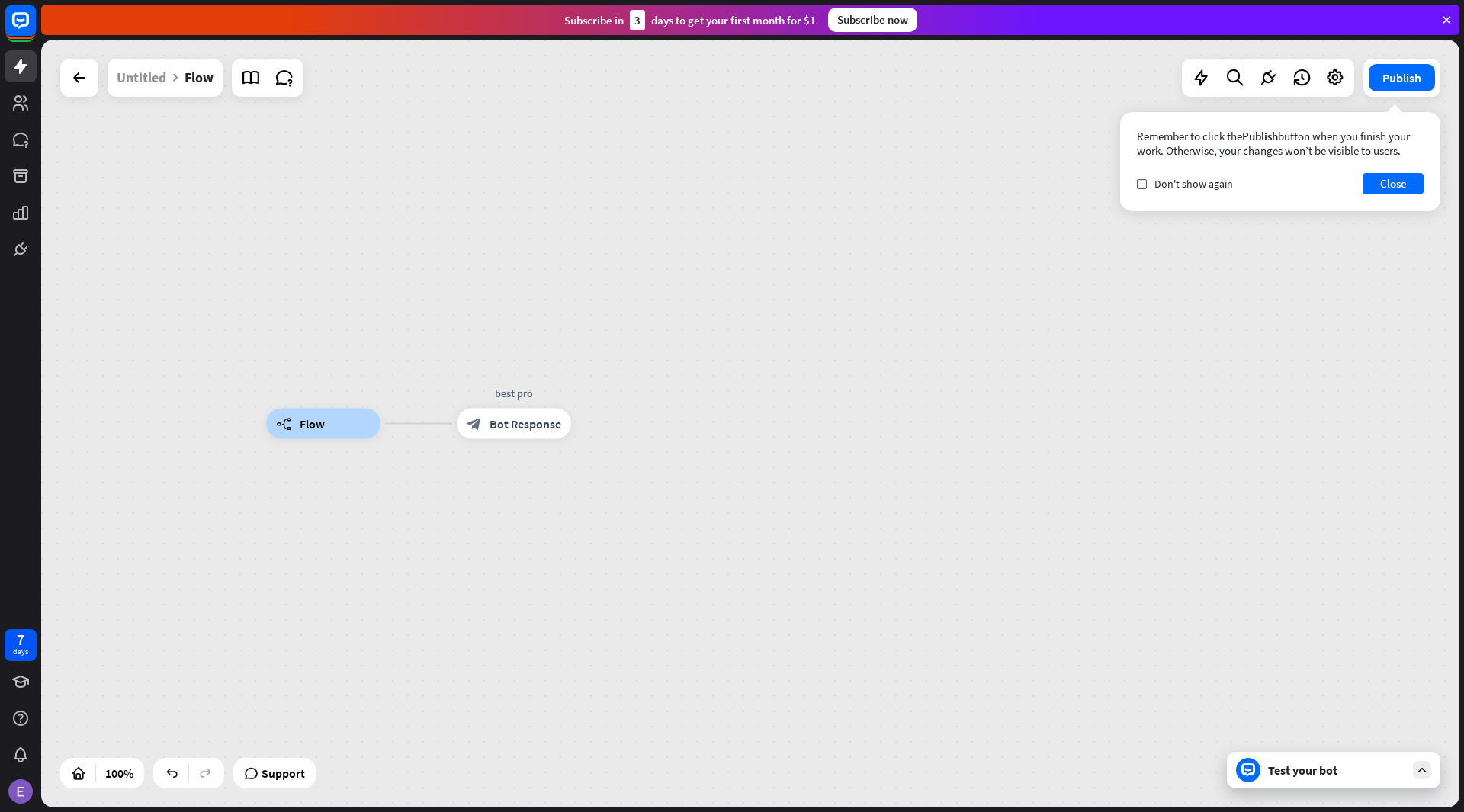
click at [1392, 775] on div "Test your bot" at bounding box center [1336, 770] width 137 height 15
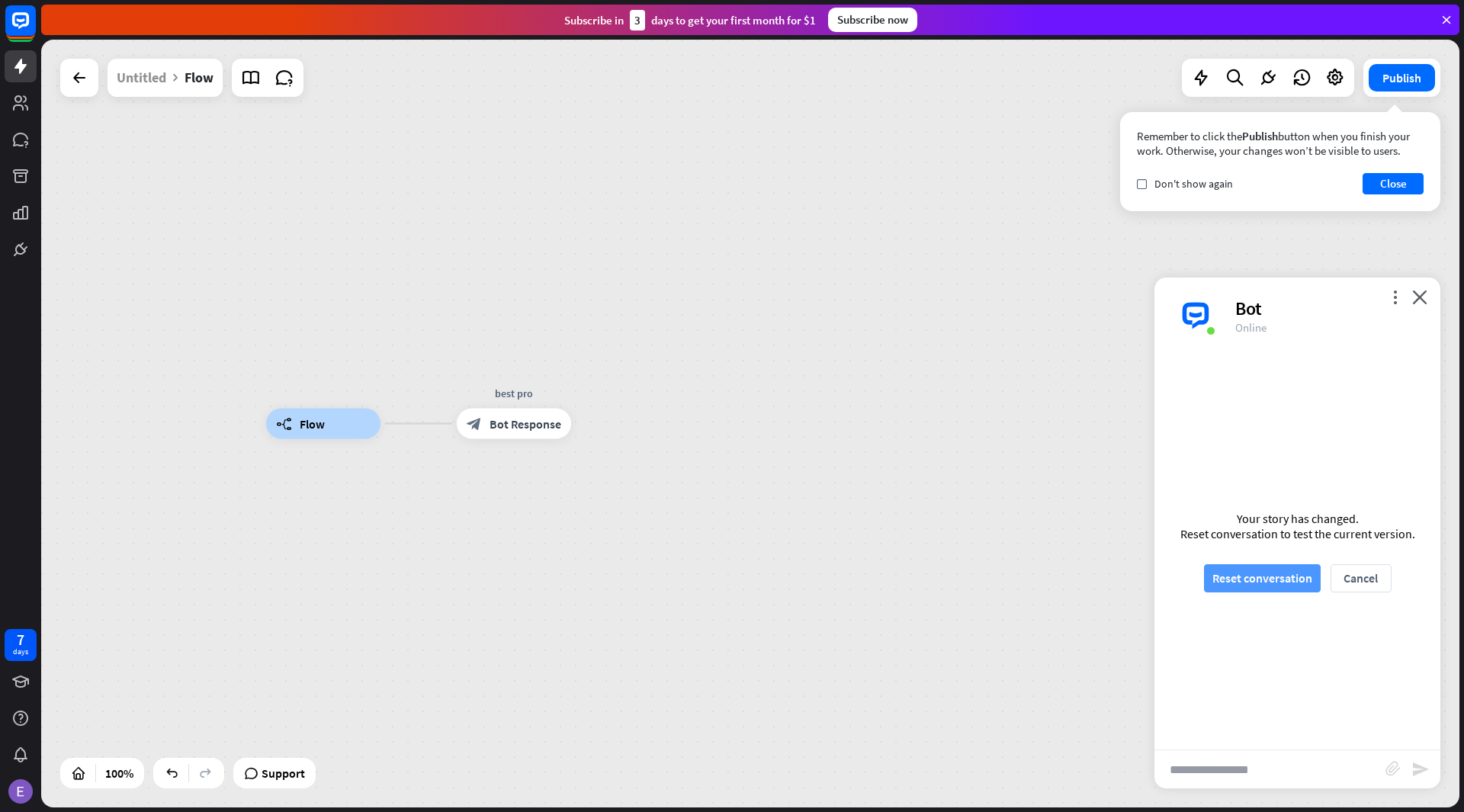
click at [1255, 569] on button "Reset conversation" at bounding box center [1261, 578] width 117 height 28
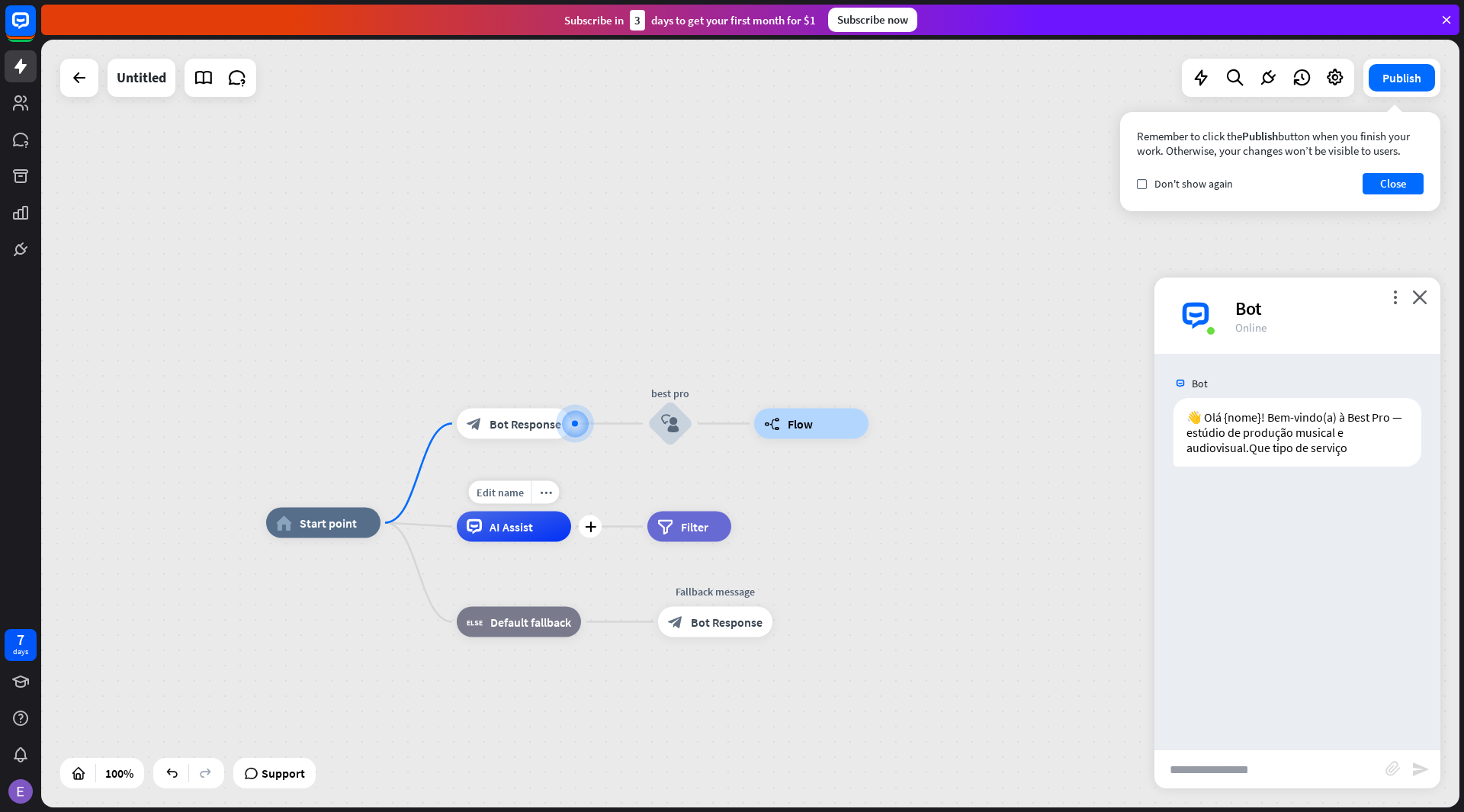
click at [558, 532] on div "AI Assist" at bounding box center [514, 526] width 114 height 30
click at [668, 425] on icon "block_user_input" at bounding box center [671, 424] width 19 height 19
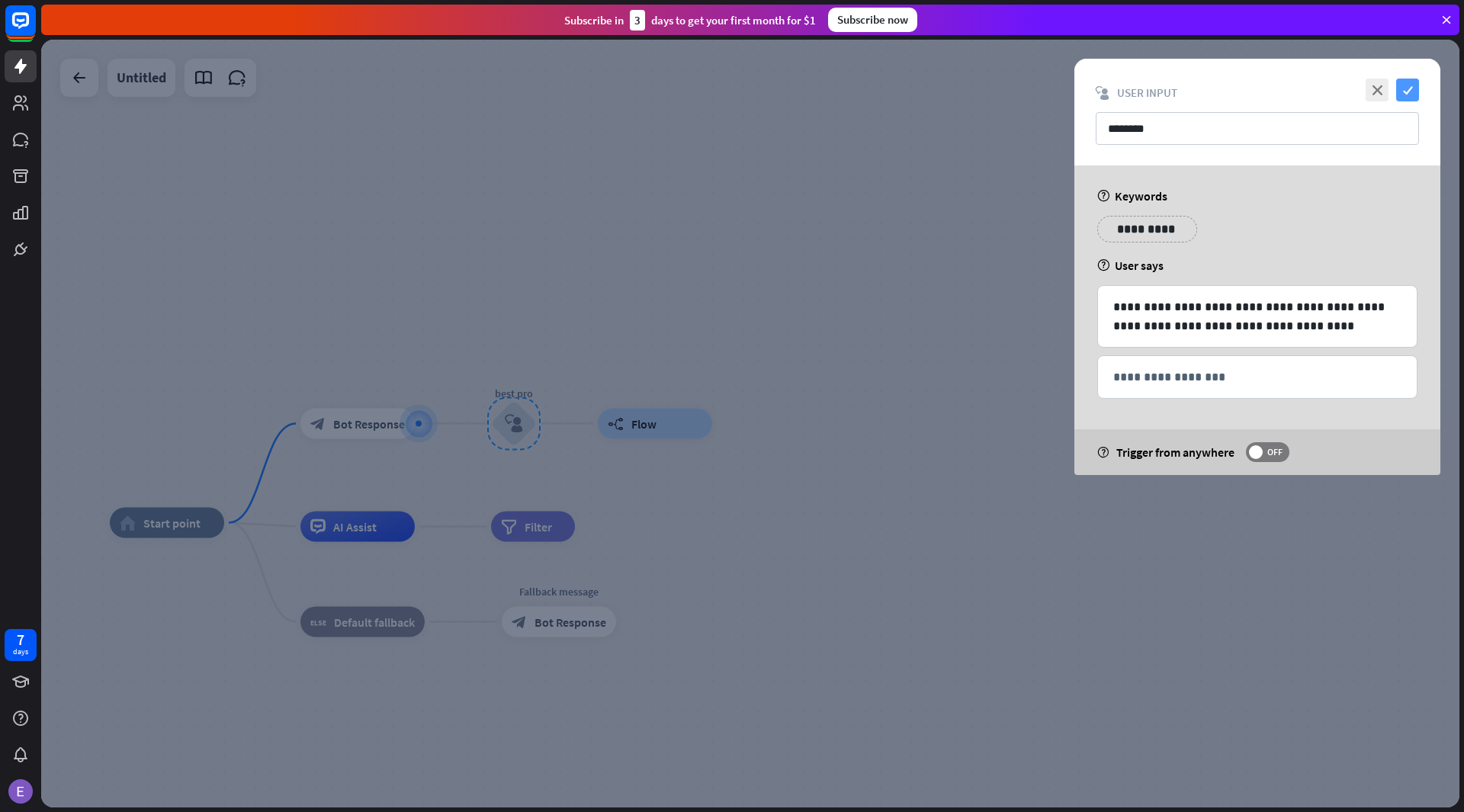
click at [1404, 79] on icon "check" at bounding box center [1408, 90] width 23 height 23
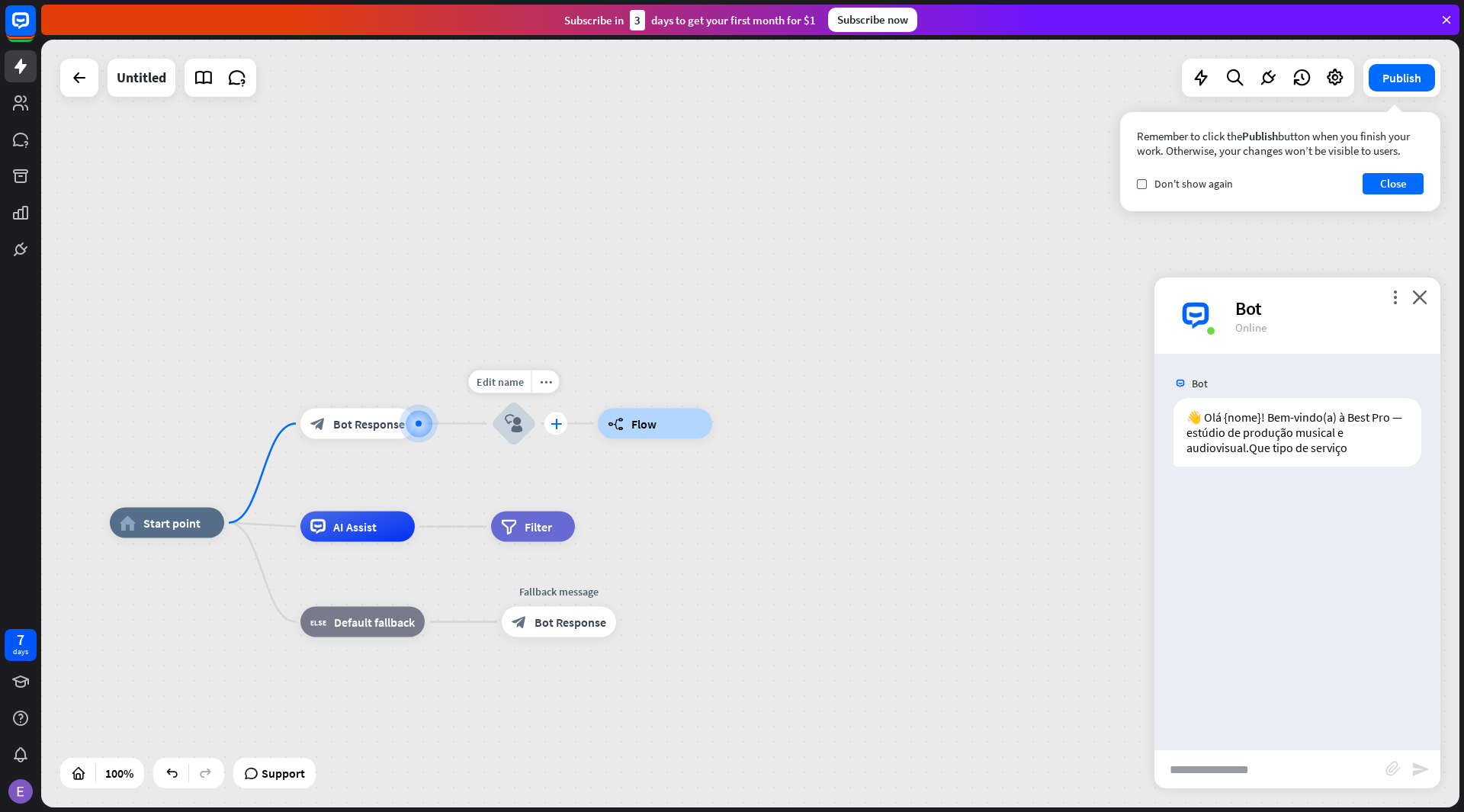
click at [554, 425] on icon "plus" at bounding box center [556, 424] width 12 height 11
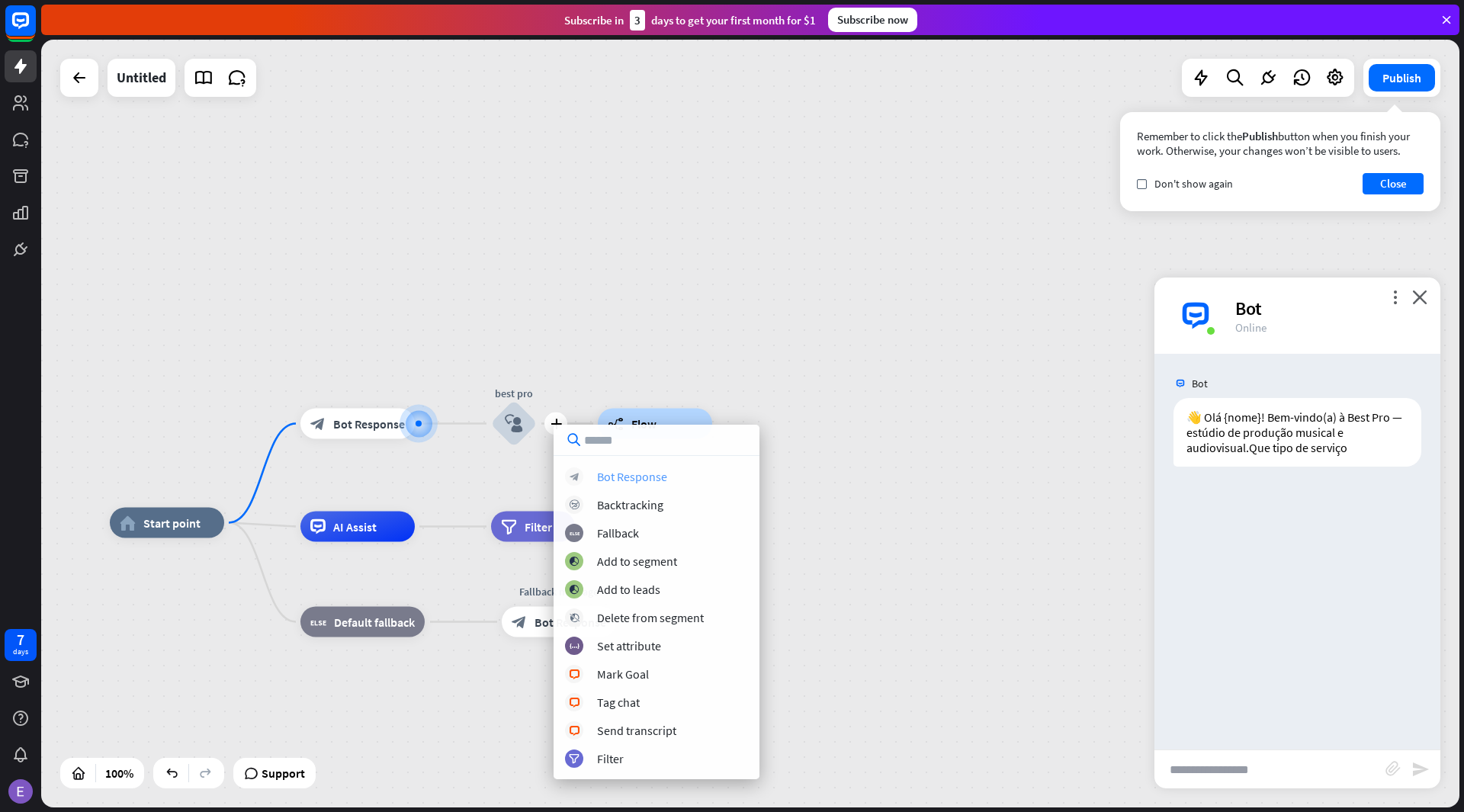
click at [654, 478] on div "Bot Response" at bounding box center [632, 476] width 70 height 15
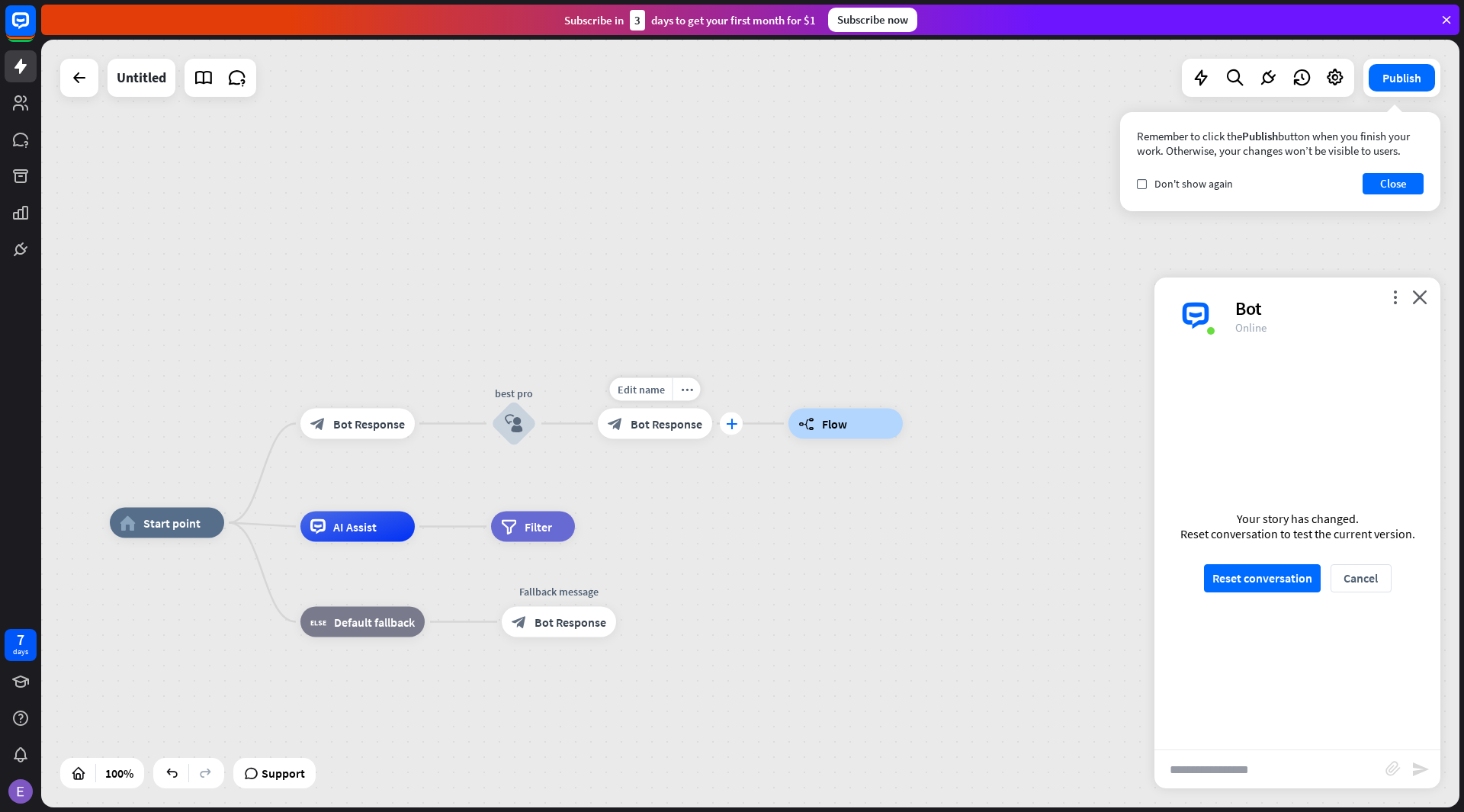
click at [735, 418] on div "plus" at bounding box center [732, 424] width 23 height 23
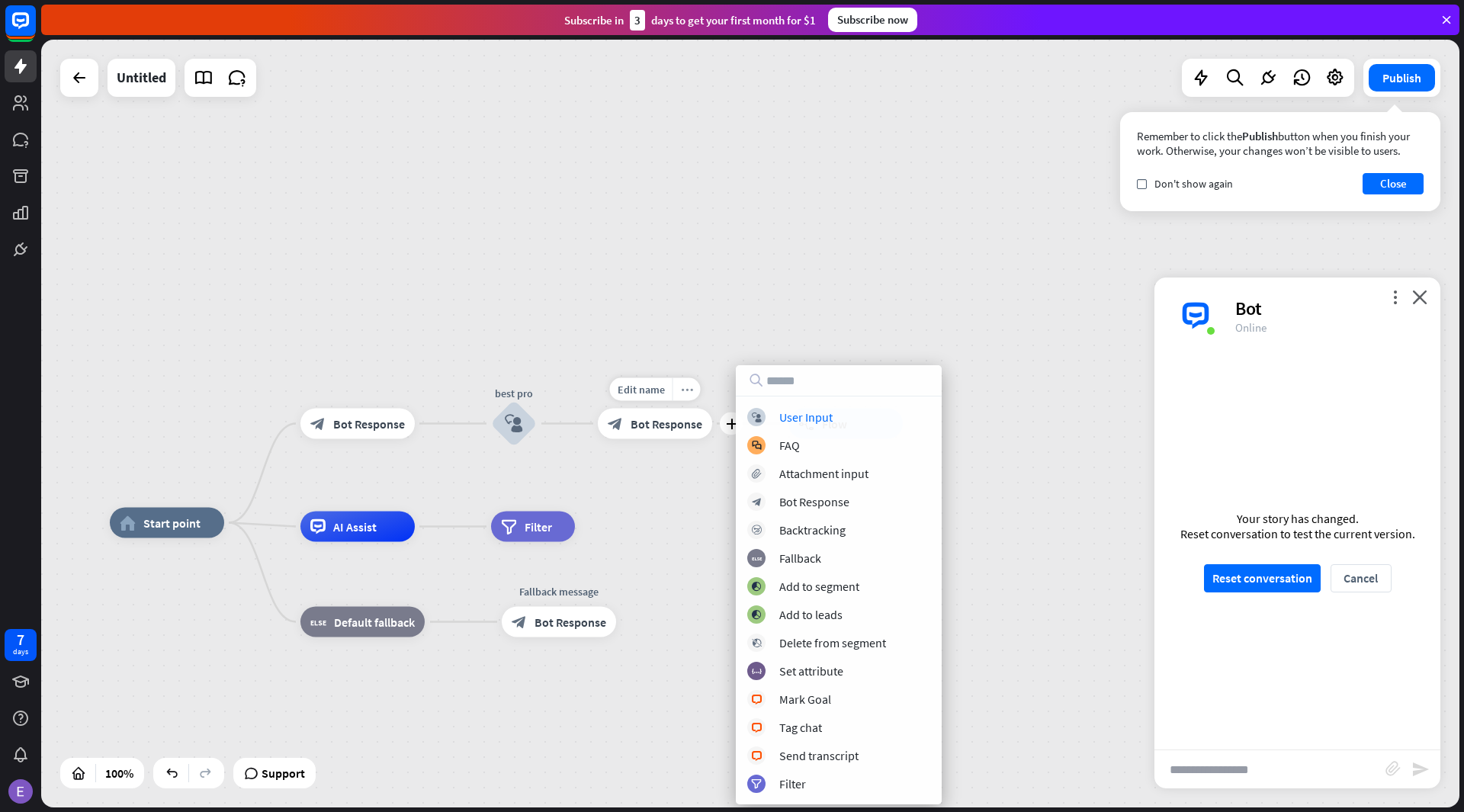
click at [681, 391] on icon "more_horiz" at bounding box center [687, 389] width 12 height 12
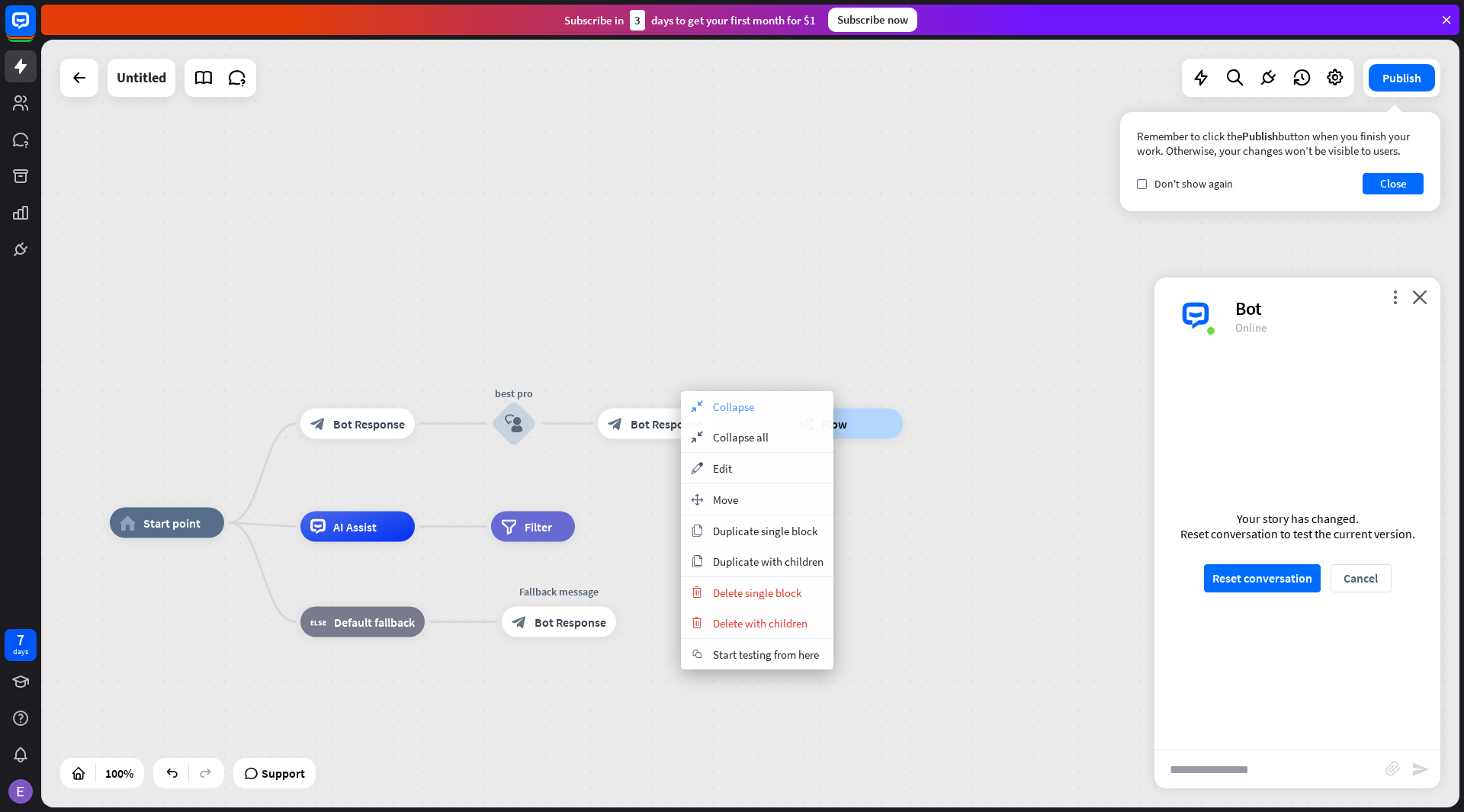
click at [698, 412] on div "collapse Collapse" at bounding box center [756, 406] width 152 height 30
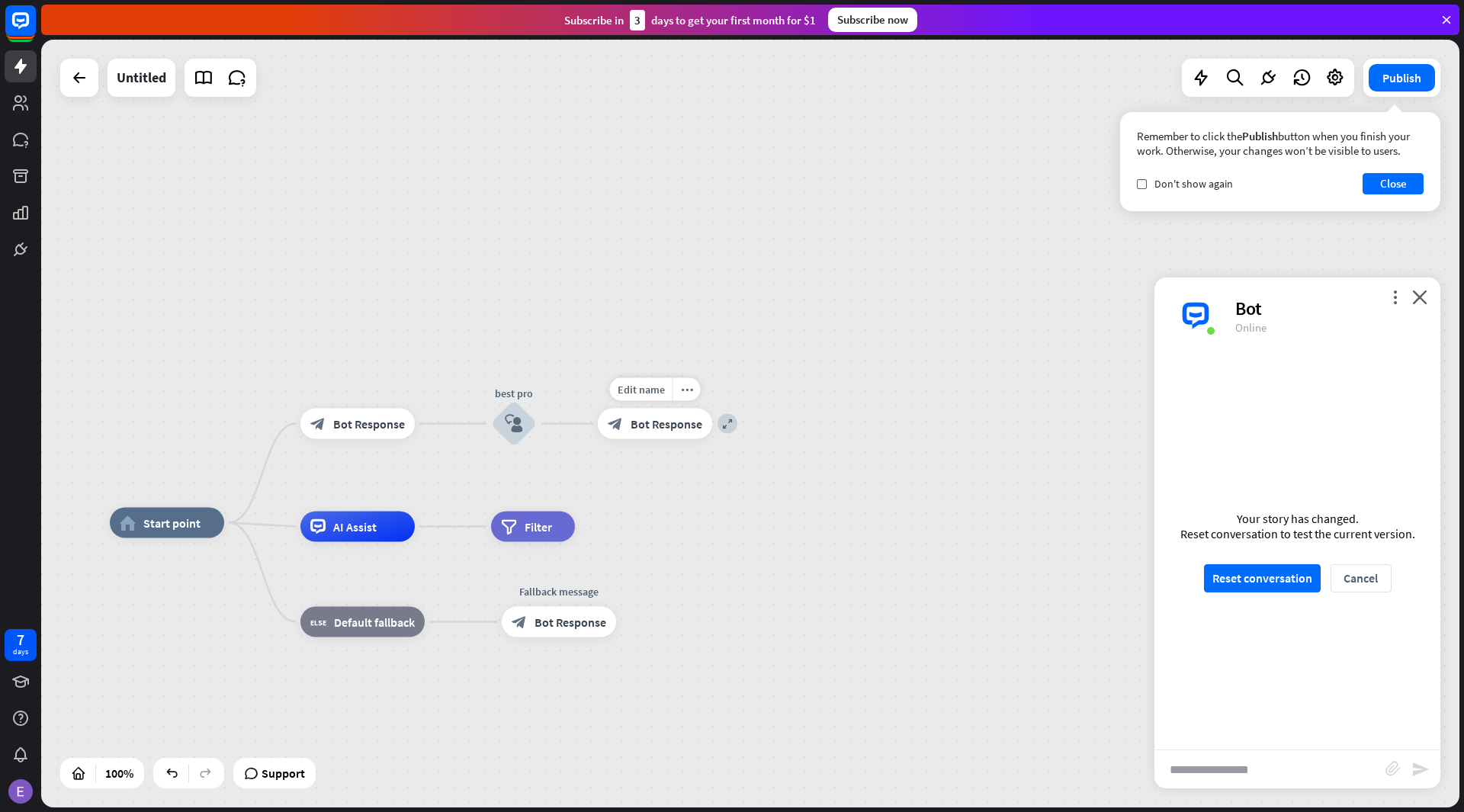
click at [712, 433] on div "Edit name more_horiz expand block_bot_response Bot Response" at bounding box center [655, 423] width 114 height 30
click at [692, 432] on div "block_bot_response Bot Response" at bounding box center [655, 423] width 114 height 30
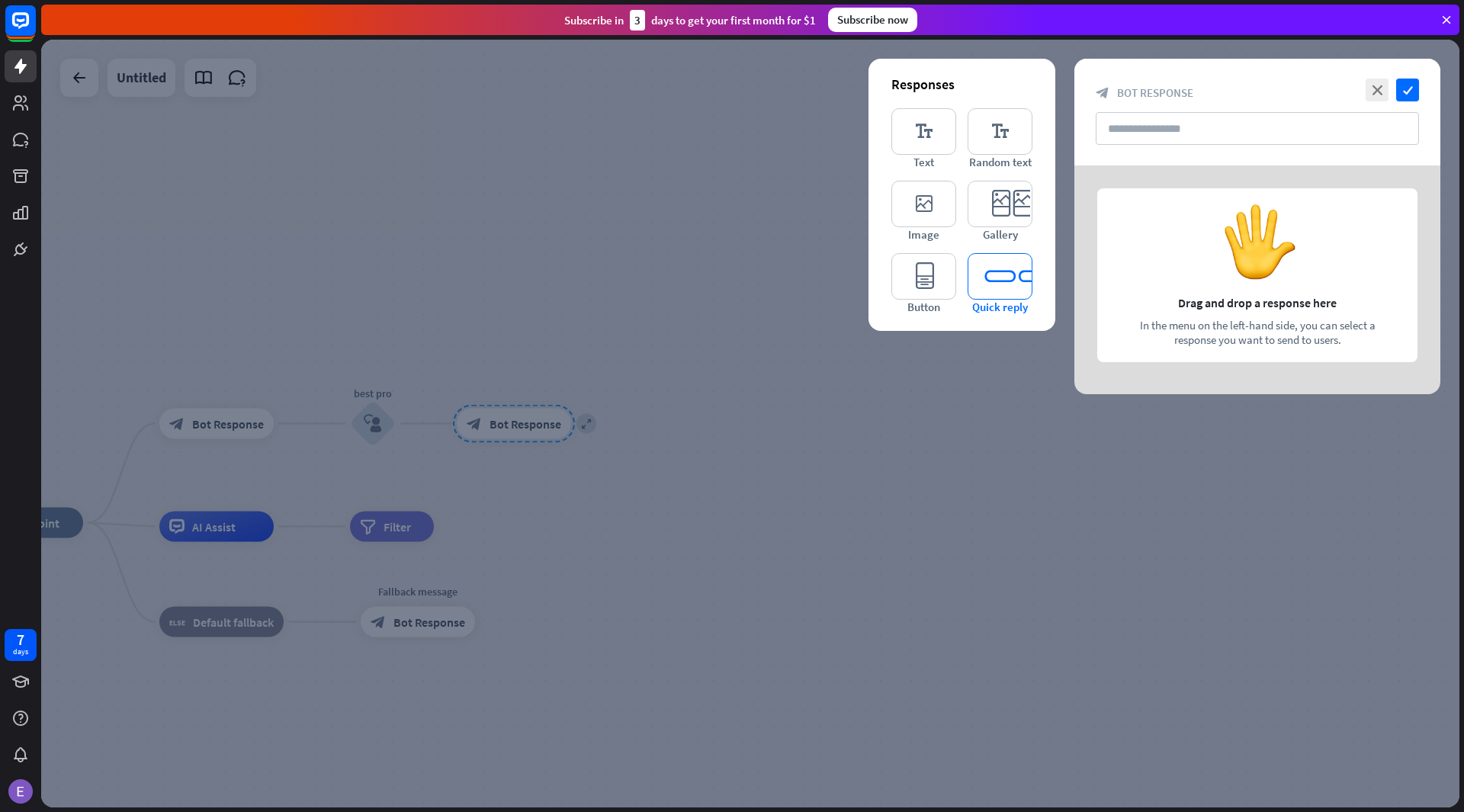
click at [999, 279] on icon "editor_quick_replies" at bounding box center [1000, 276] width 65 height 46
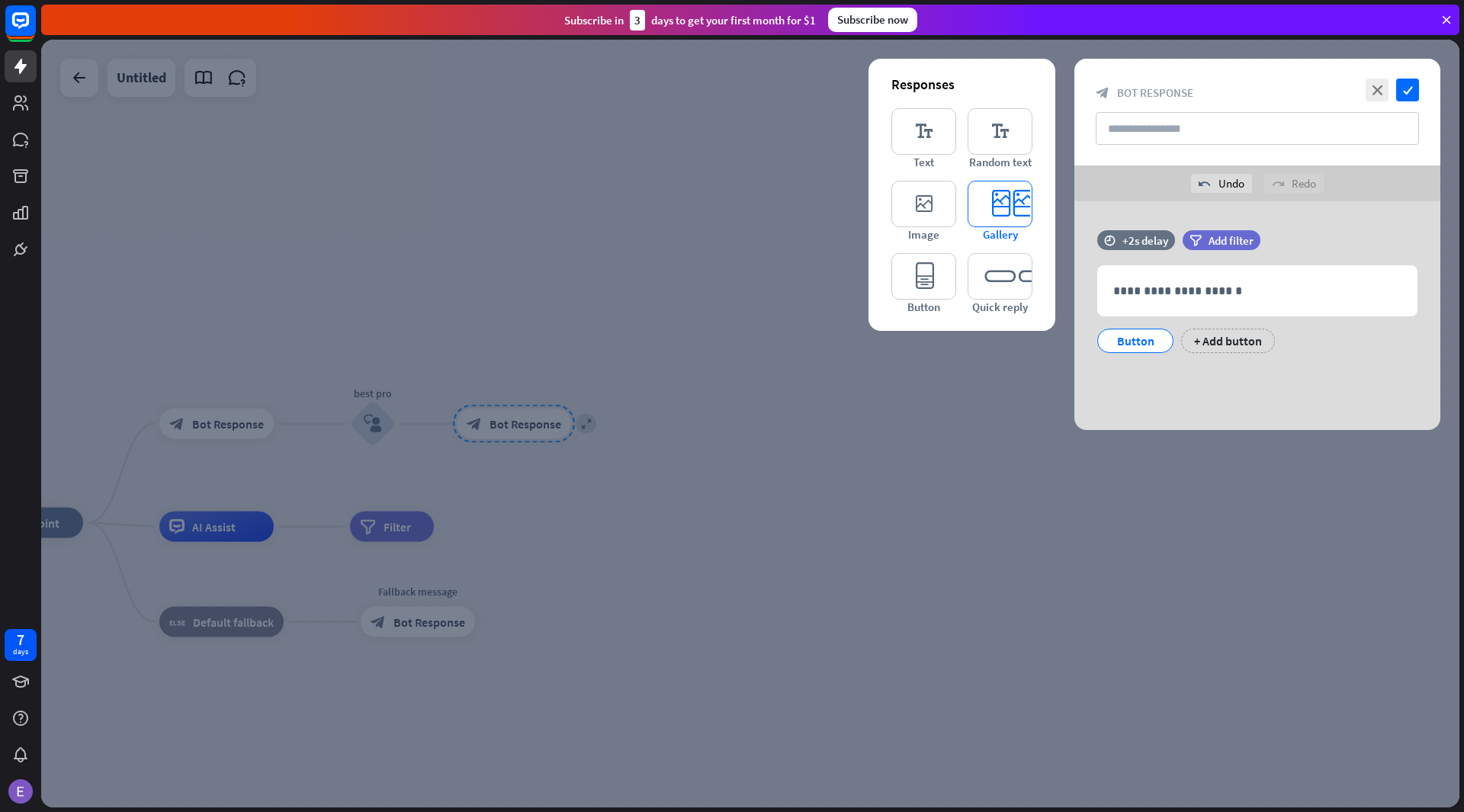
click at [991, 214] on icon "editor_card" at bounding box center [1000, 204] width 65 height 46
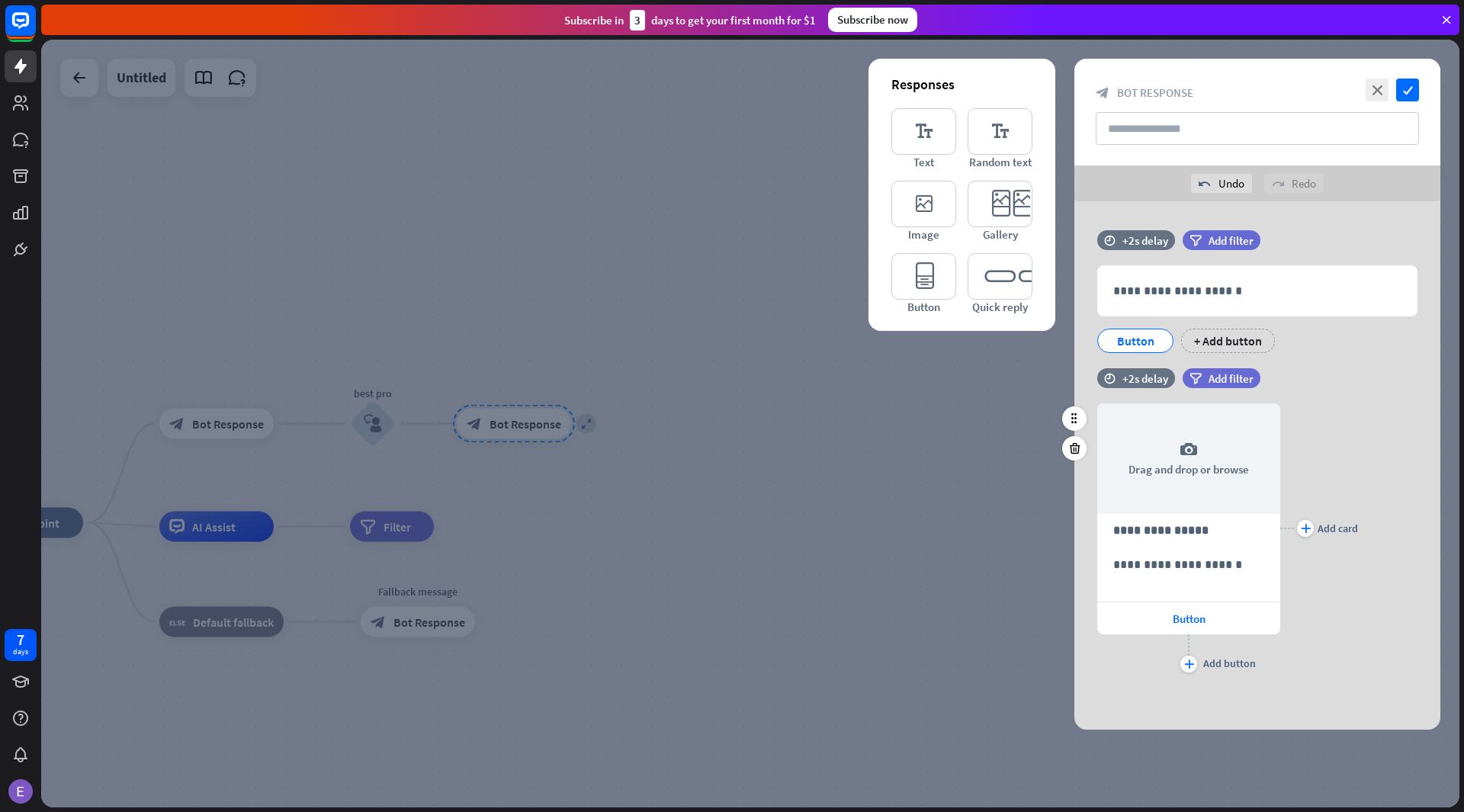
click at [1207, 651] on div "plus Add button" at bounding box center [1188, 653] width 183 height 38
